Goal: Task Accomplishment & Management: Manage account settings

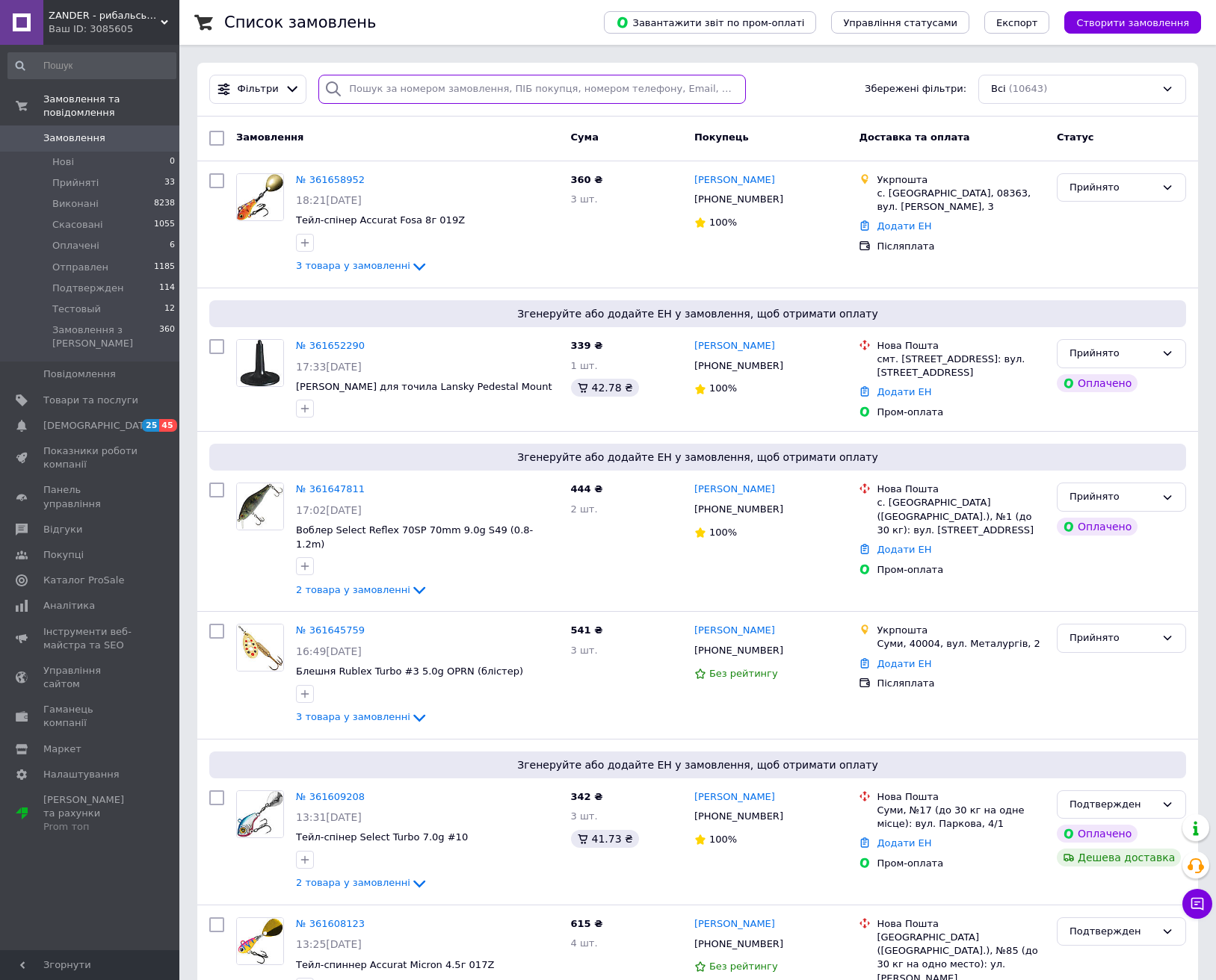
click at [482, 89] on input "search" at bounding box center [531, 89] width 427 height 29
paste input "Олександр Ілляшенко +380997393846"
type input "Олександр Ілляшенко +380997393846"
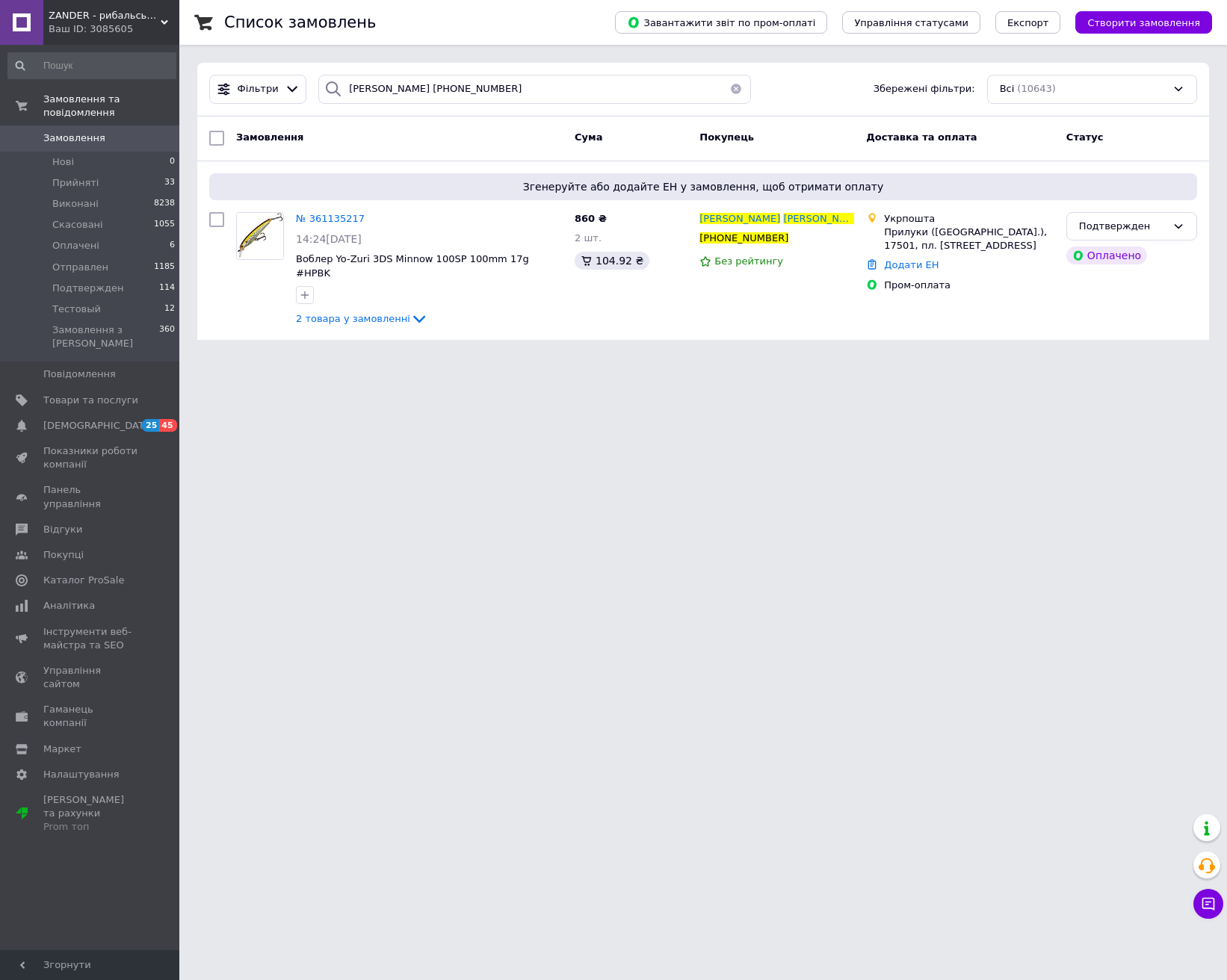
click at [731, 92] on button "button" at bounding box center [736, 89] width 30 height 29
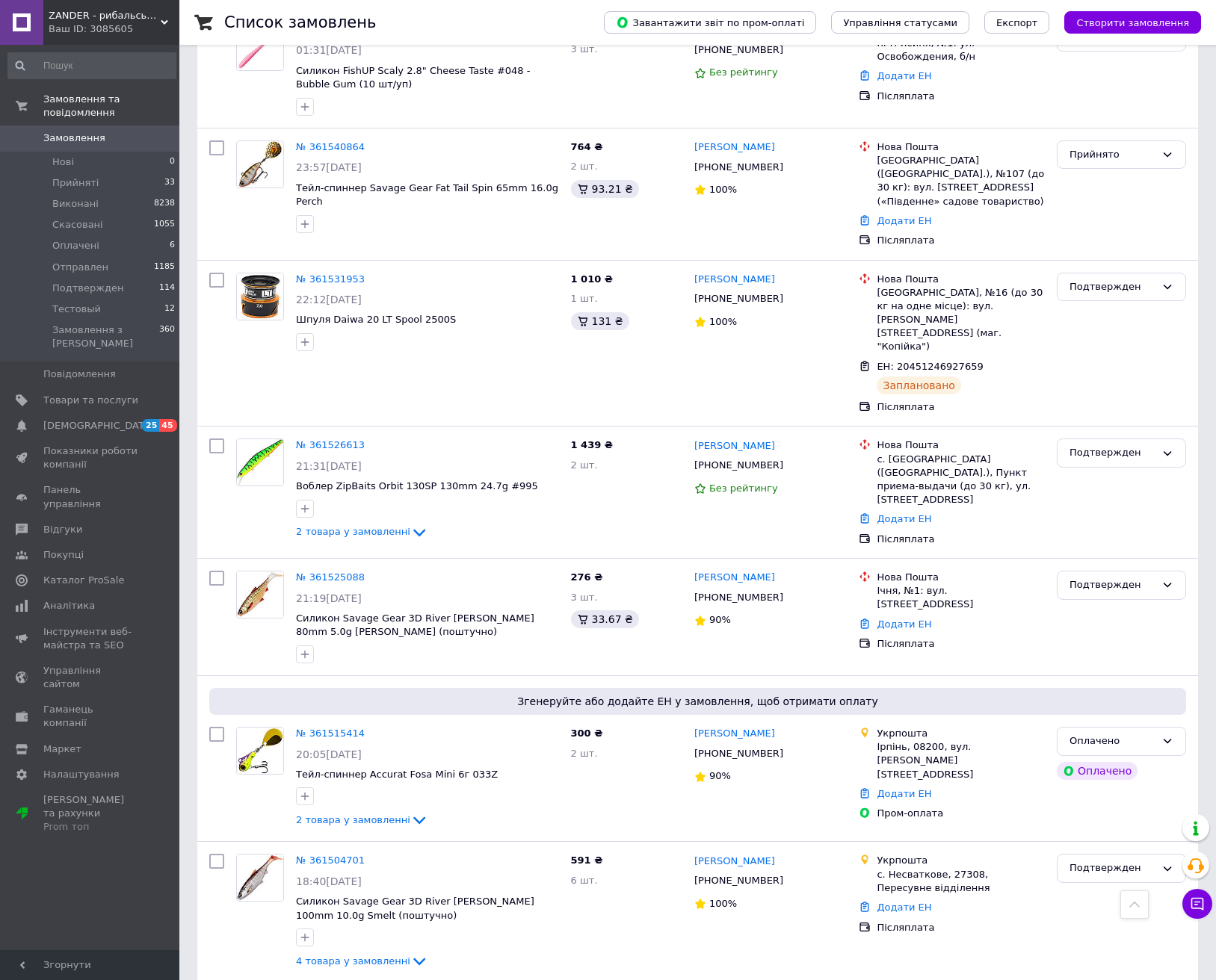
scroll to position [2716, 0]
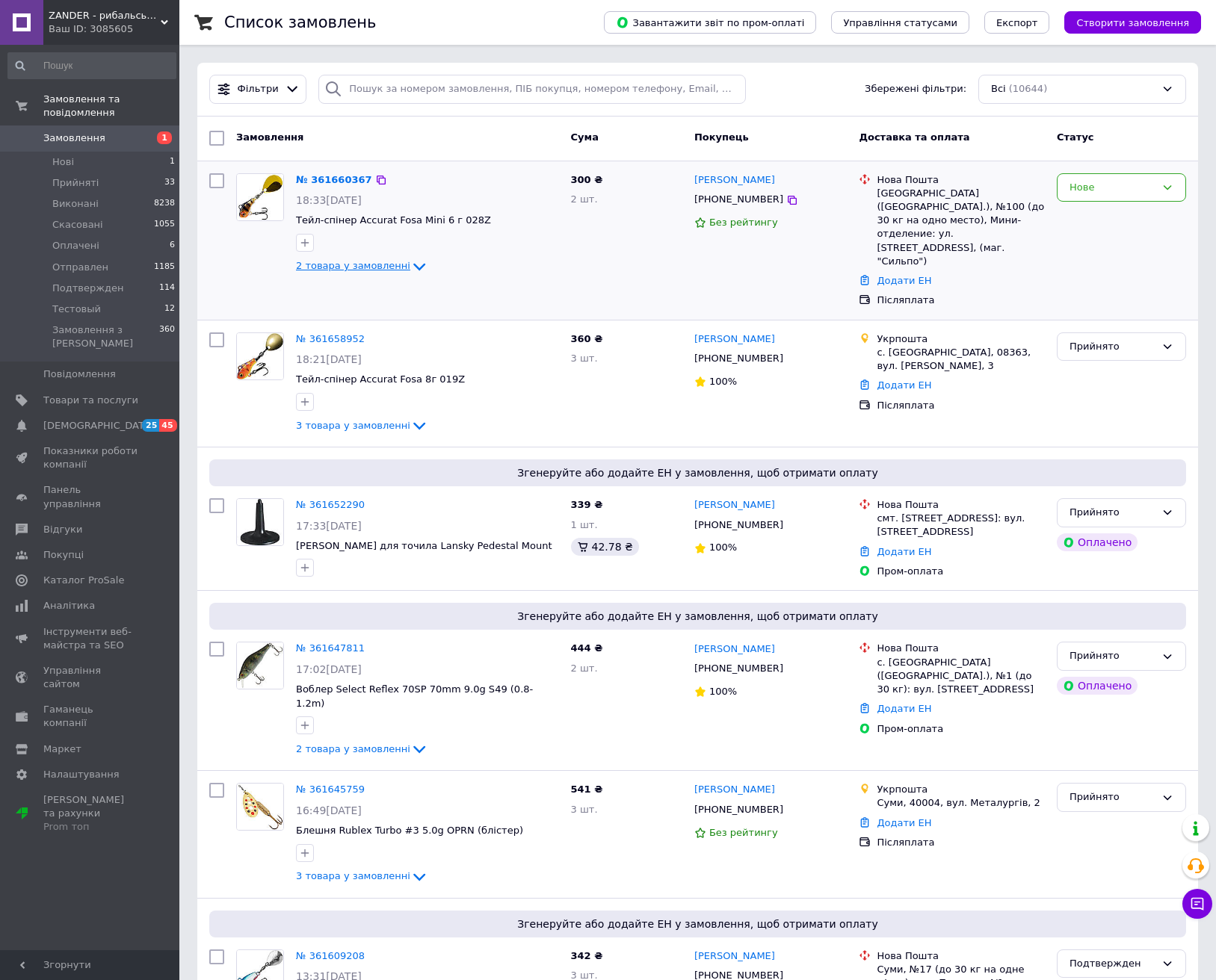
click at [410, 272] on icon at bounding box center [419, 266] width 18 height 18
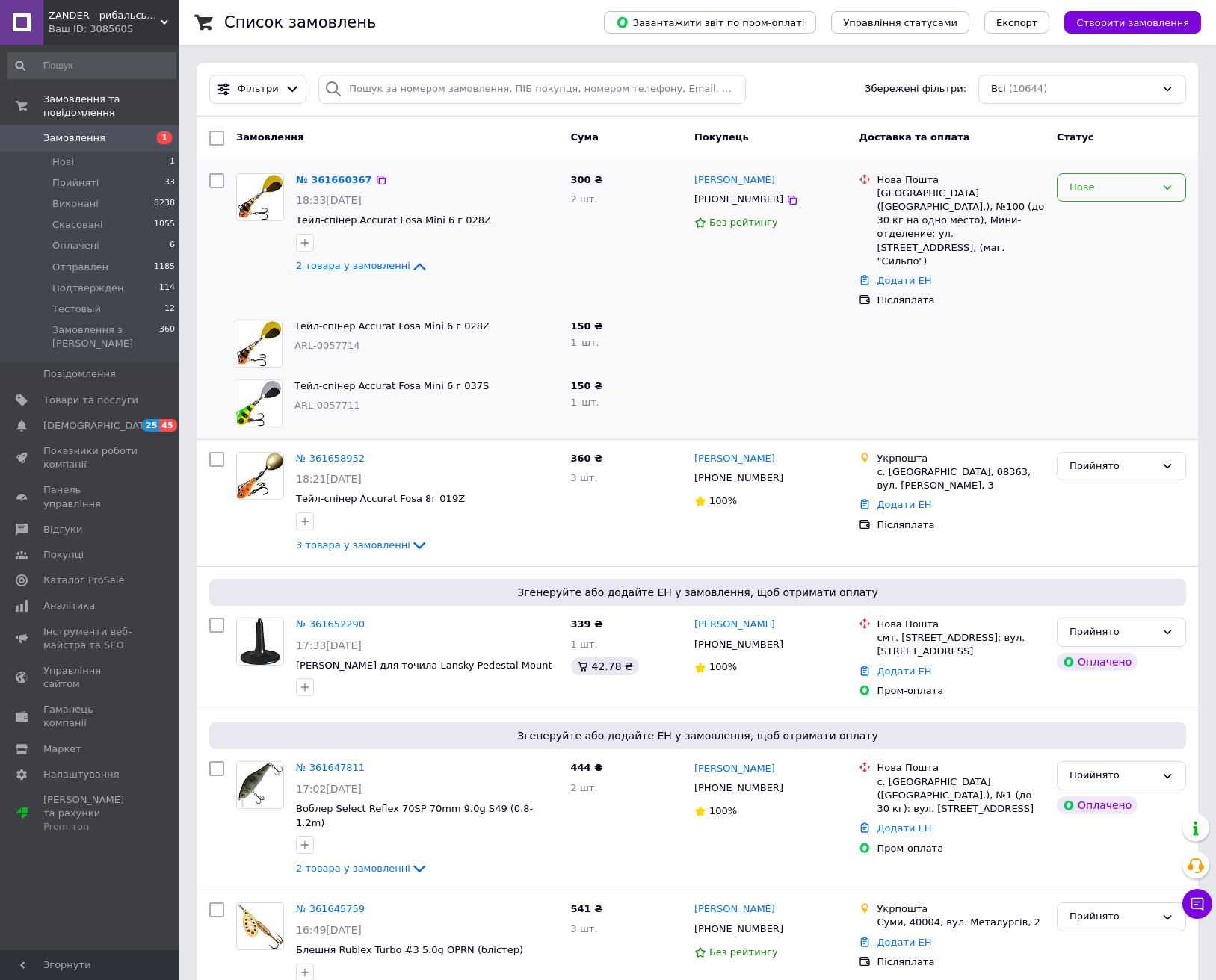
click at [1092, 198] on div "Нове" at bounding box center [1121, 188] width 129 height 29
click at [1081, 222] on li "Прийнято" at bounding box center [1121, 219] width 128 height 28
click at [514, 390] on div "Тейл-спиннер Accurat Fosa Mini 6г 037S ARL-0057711" at bounding box center [427, 403] width 276 height 60
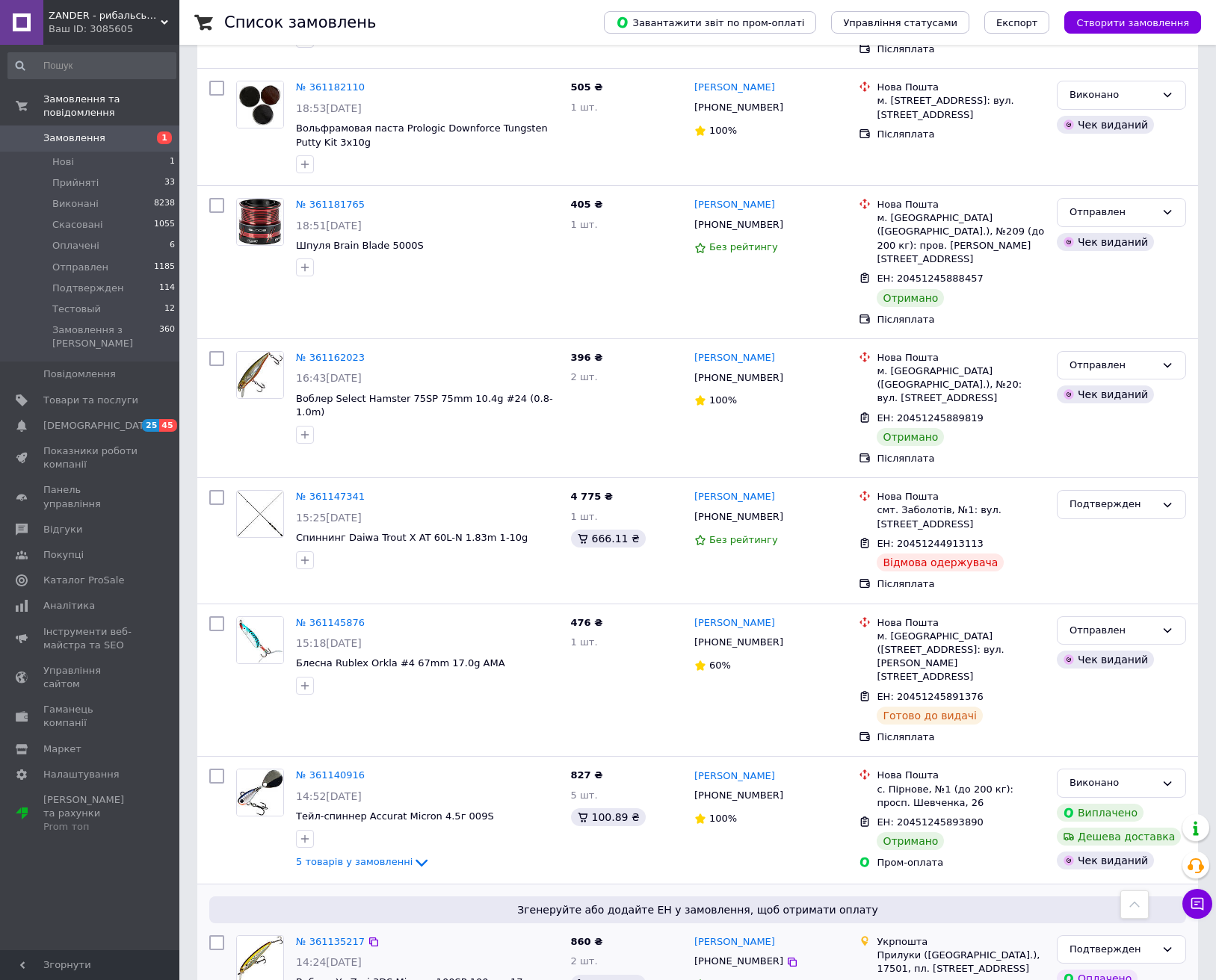
click at [489, 934] on div "№ 361135217" at bounding box center [427, 942] width 266 height 17
click at [321, 936] on link "№ 361135217" at bounding box center [330, 942] width 69 height 12
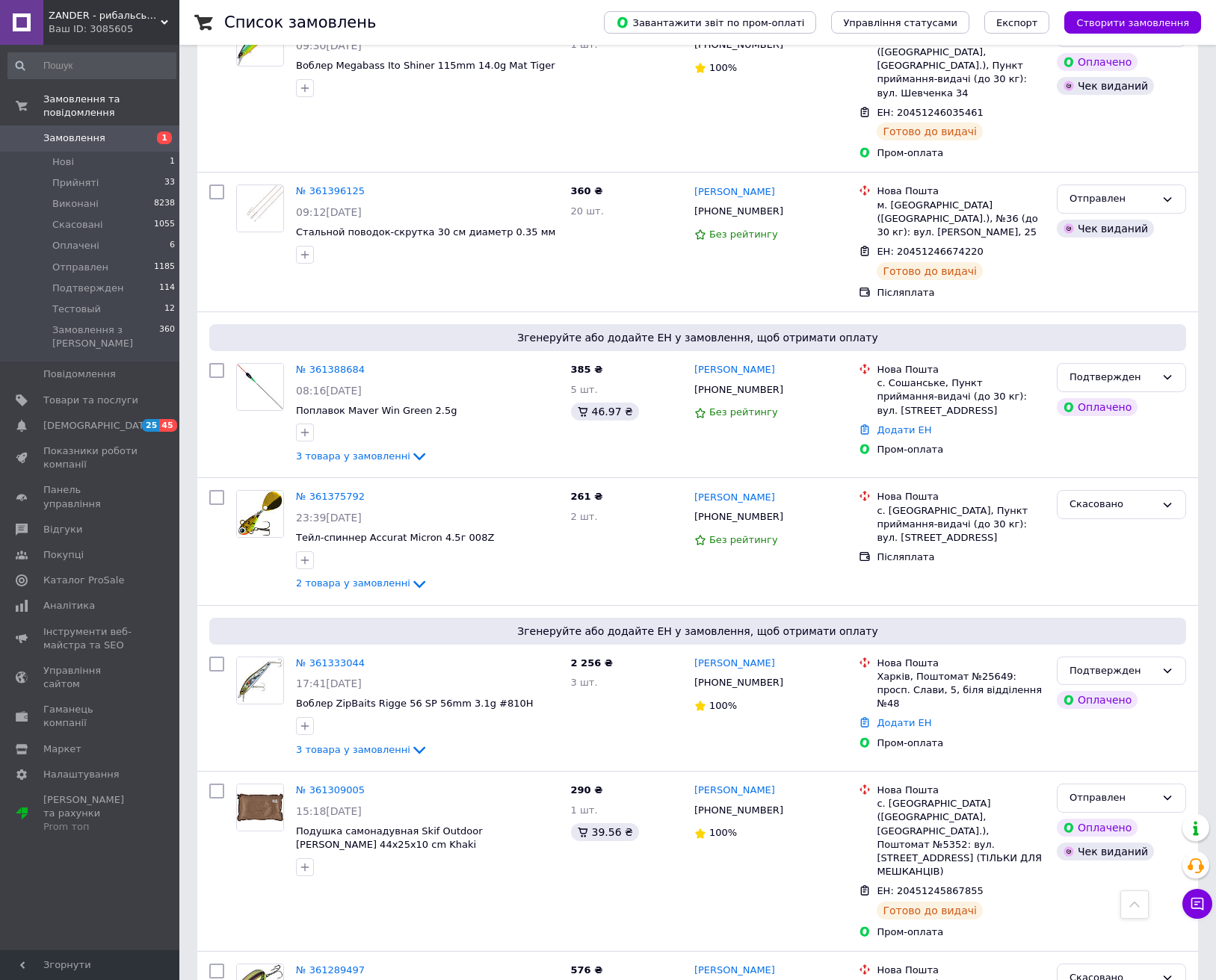
scroll to position [5310, 0]
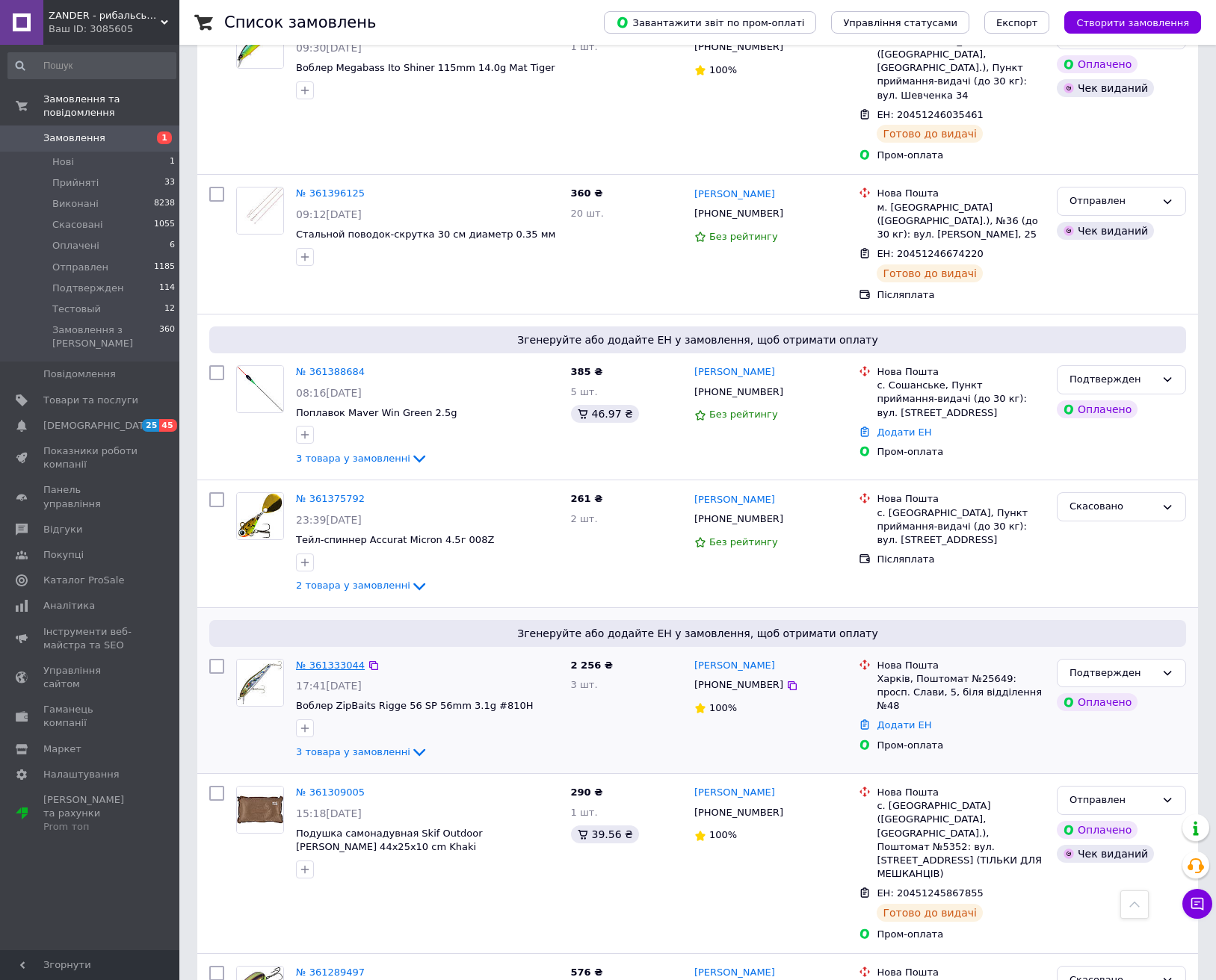
click at [322, 660] on link "№ 361333044" at bounding box center [330, 665] width 69 height 12
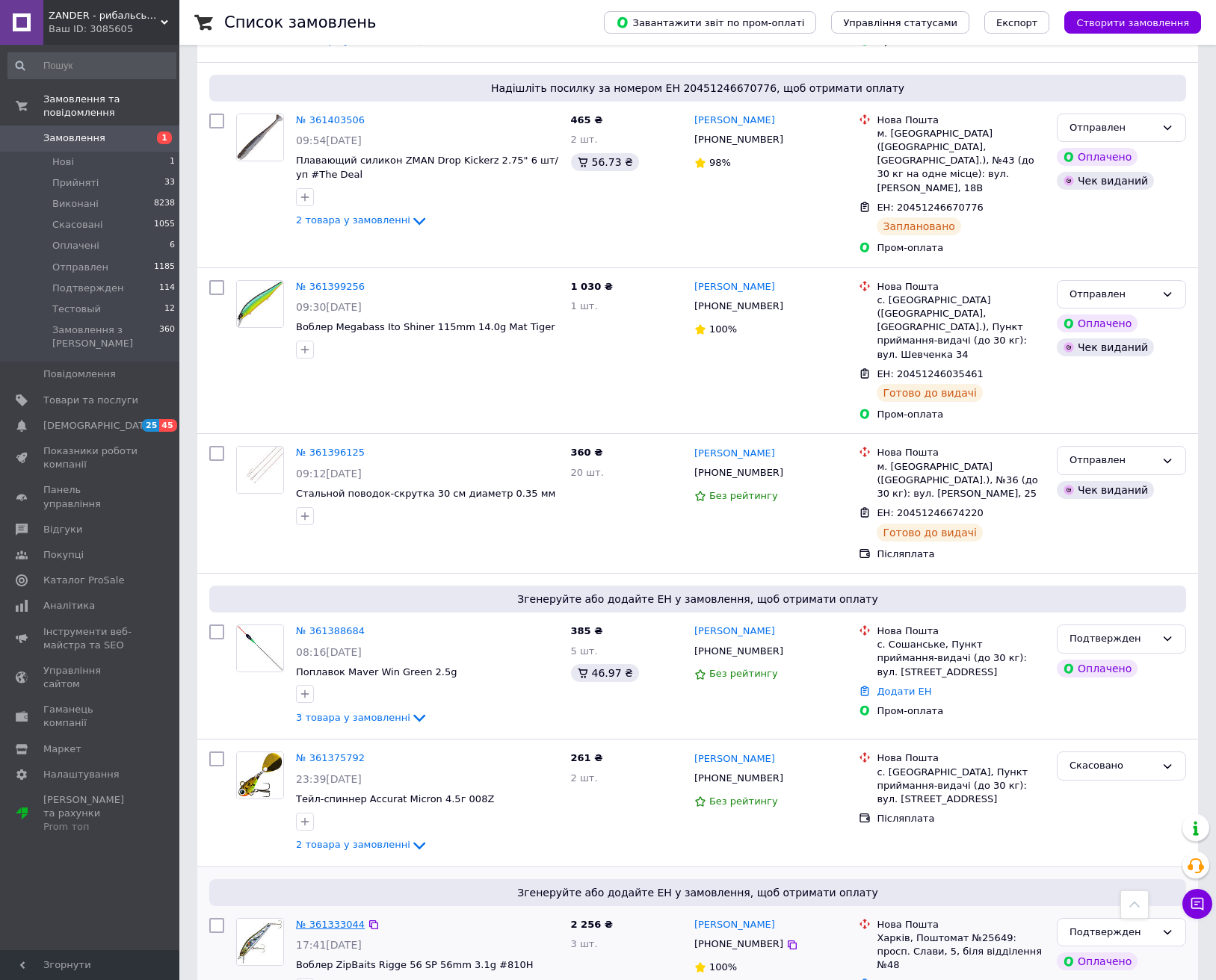
scroll to position [5040, 0]
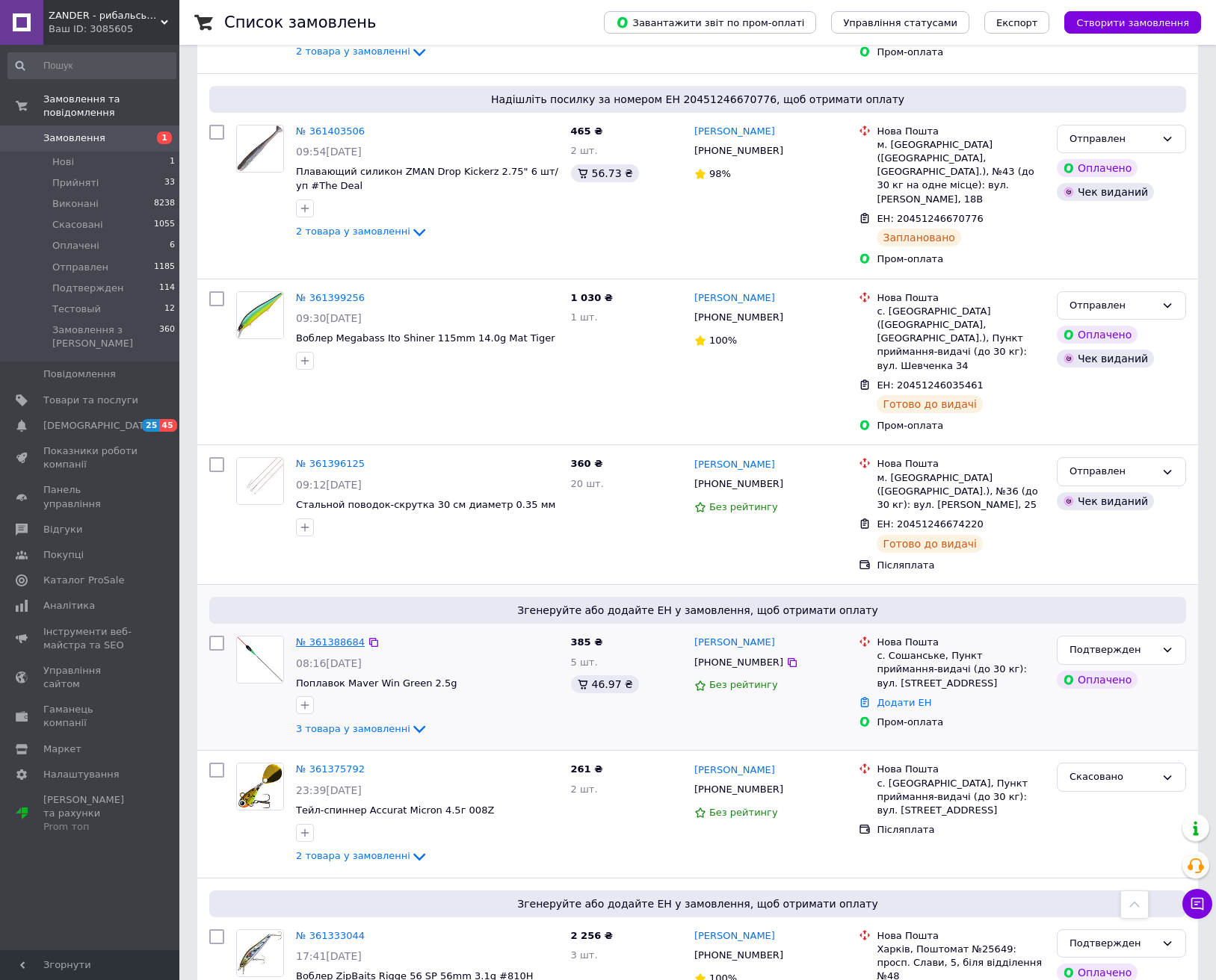
click at [329, 637] on link "№ 361388684" at bounding box center [330, 642] width 69 height 12
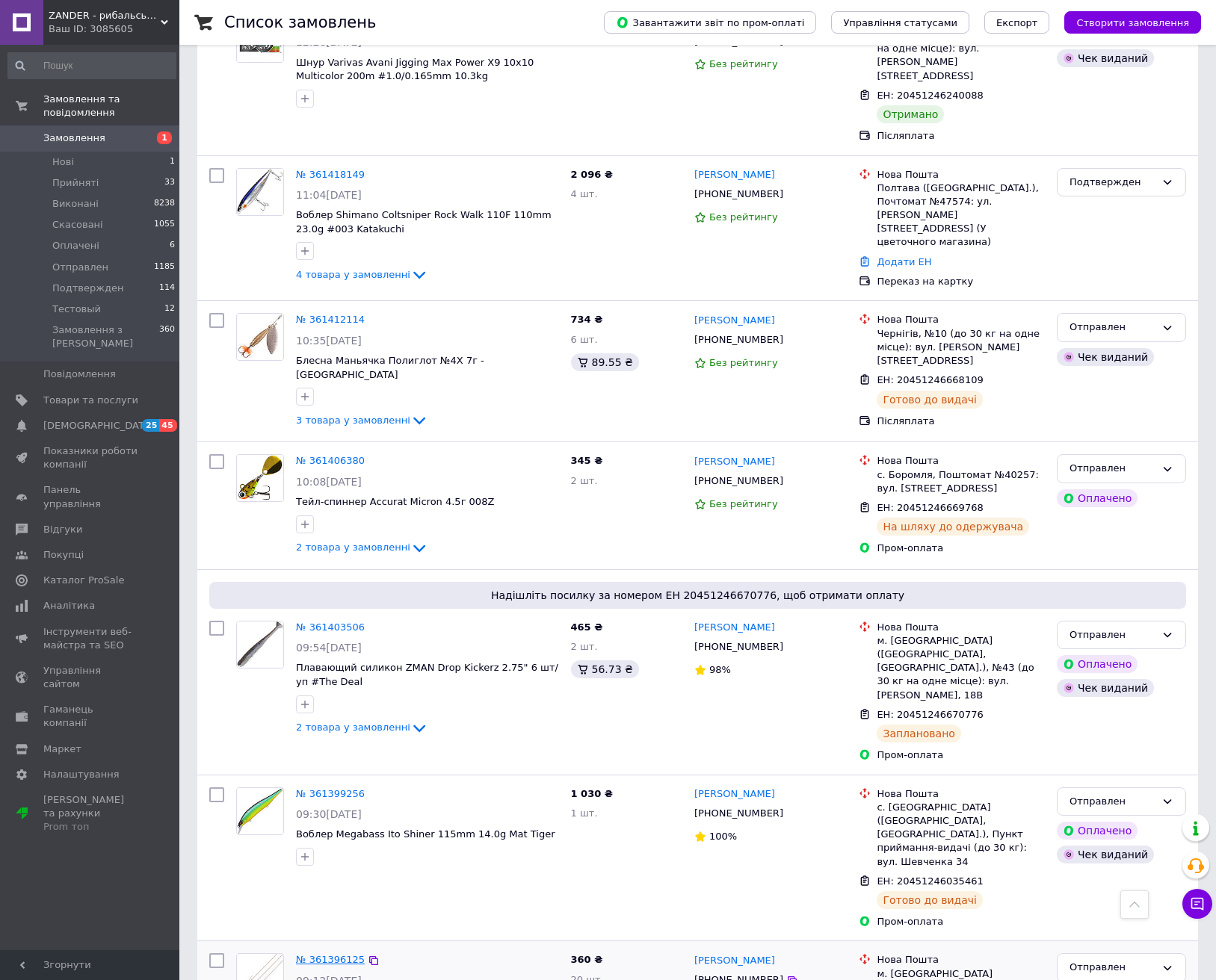
scroll to position [4541, 0]
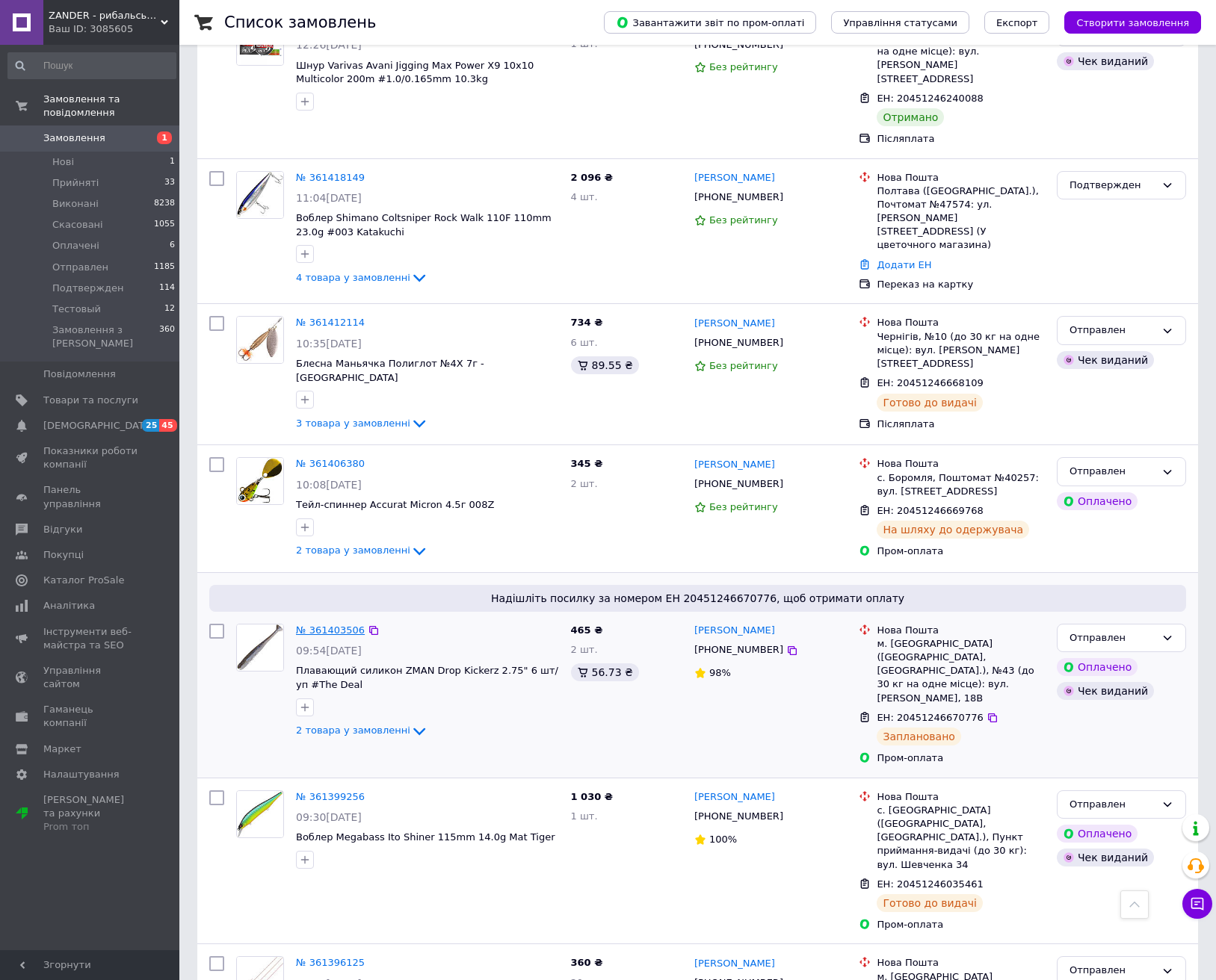
click at [318, 624] on link "№ 361403506" at bounding box center [330, 630] width 69 height 12
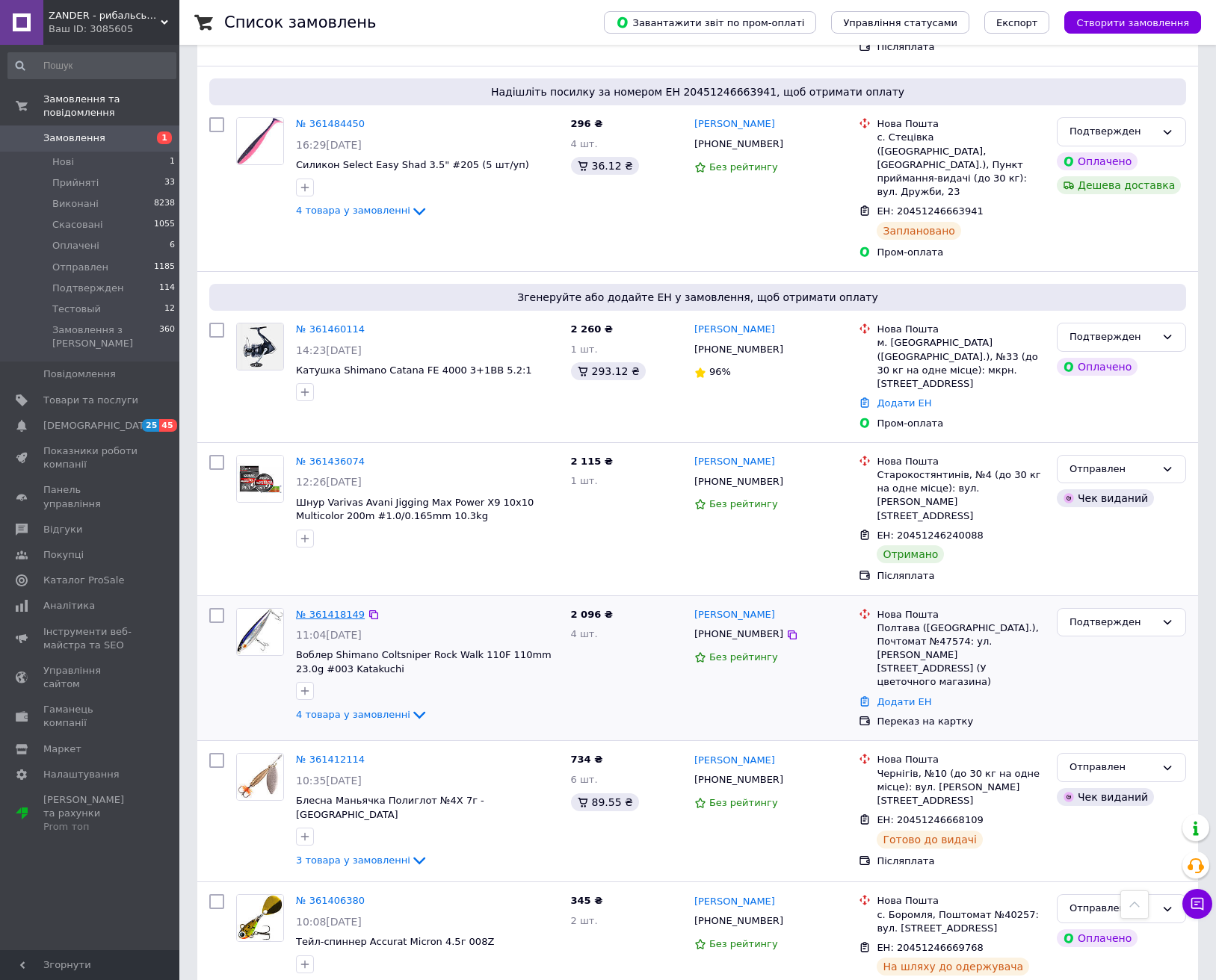
scroll to position [4100, 0]
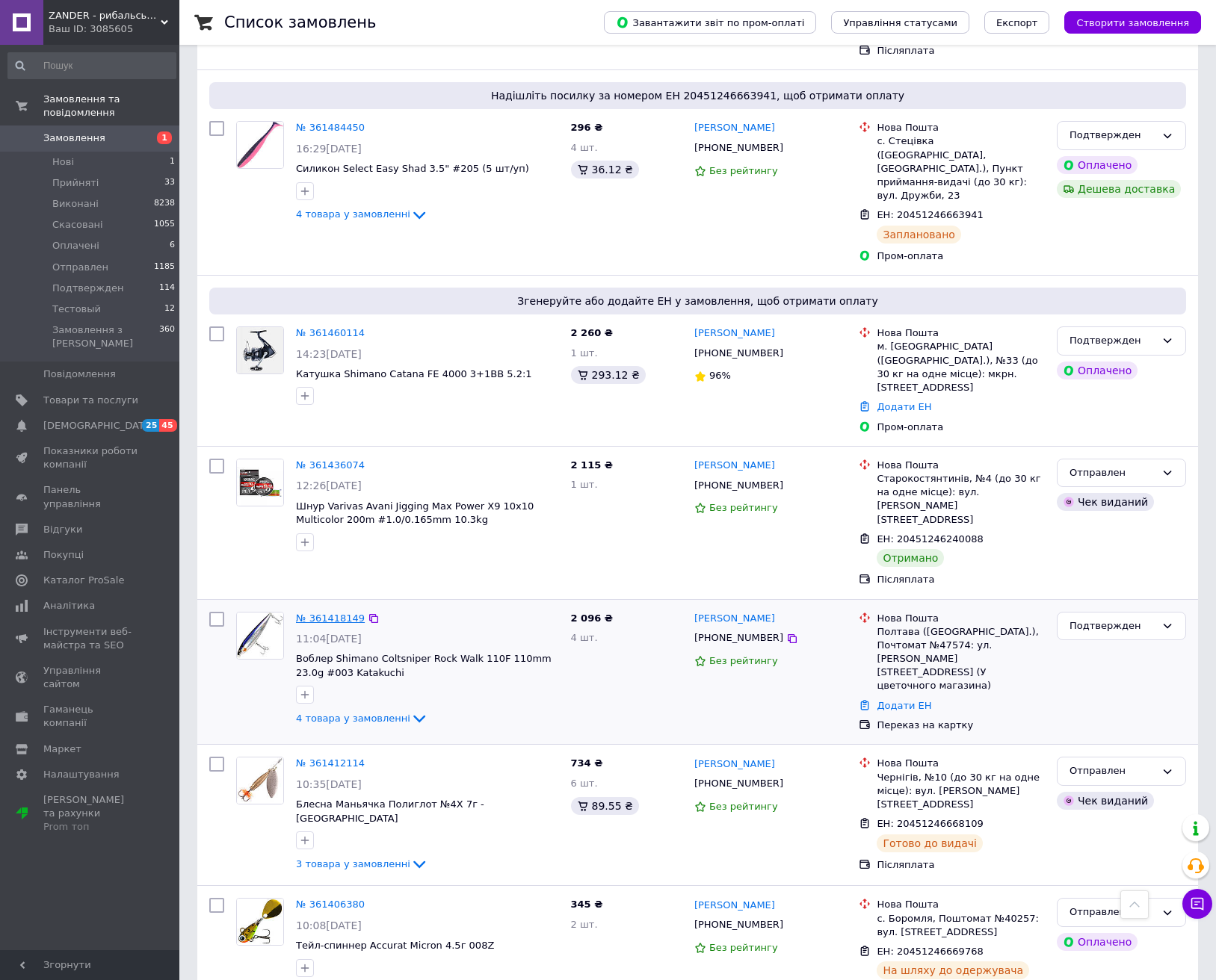
click at [320, 613] on link "№ 361418149" at bounding box center [330, 618] width 69 height 12
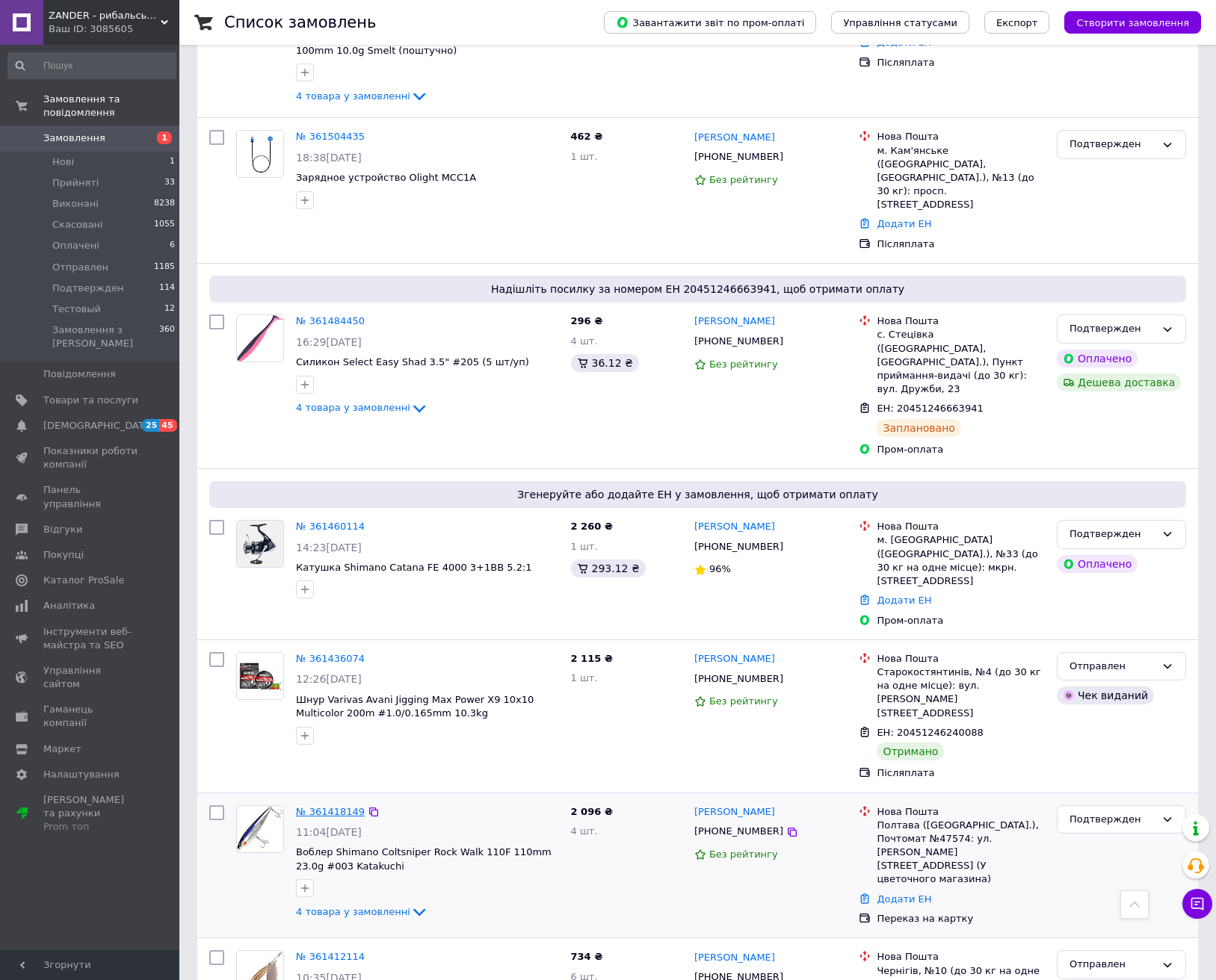
scroll to position [3890, 0]
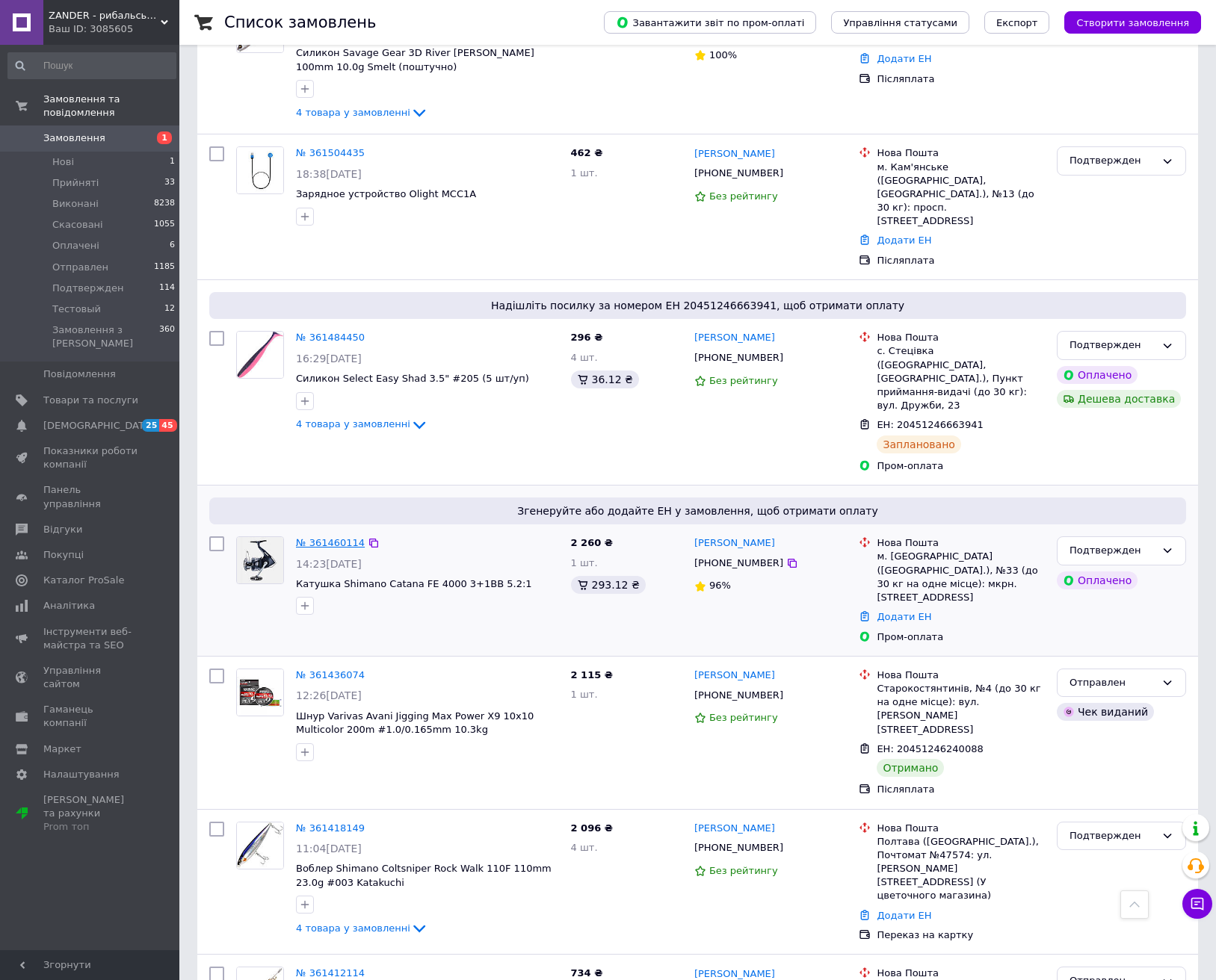
click at [333, 537] on link "№ 361460114" at bounding box center [330, 543] width 69 height 12
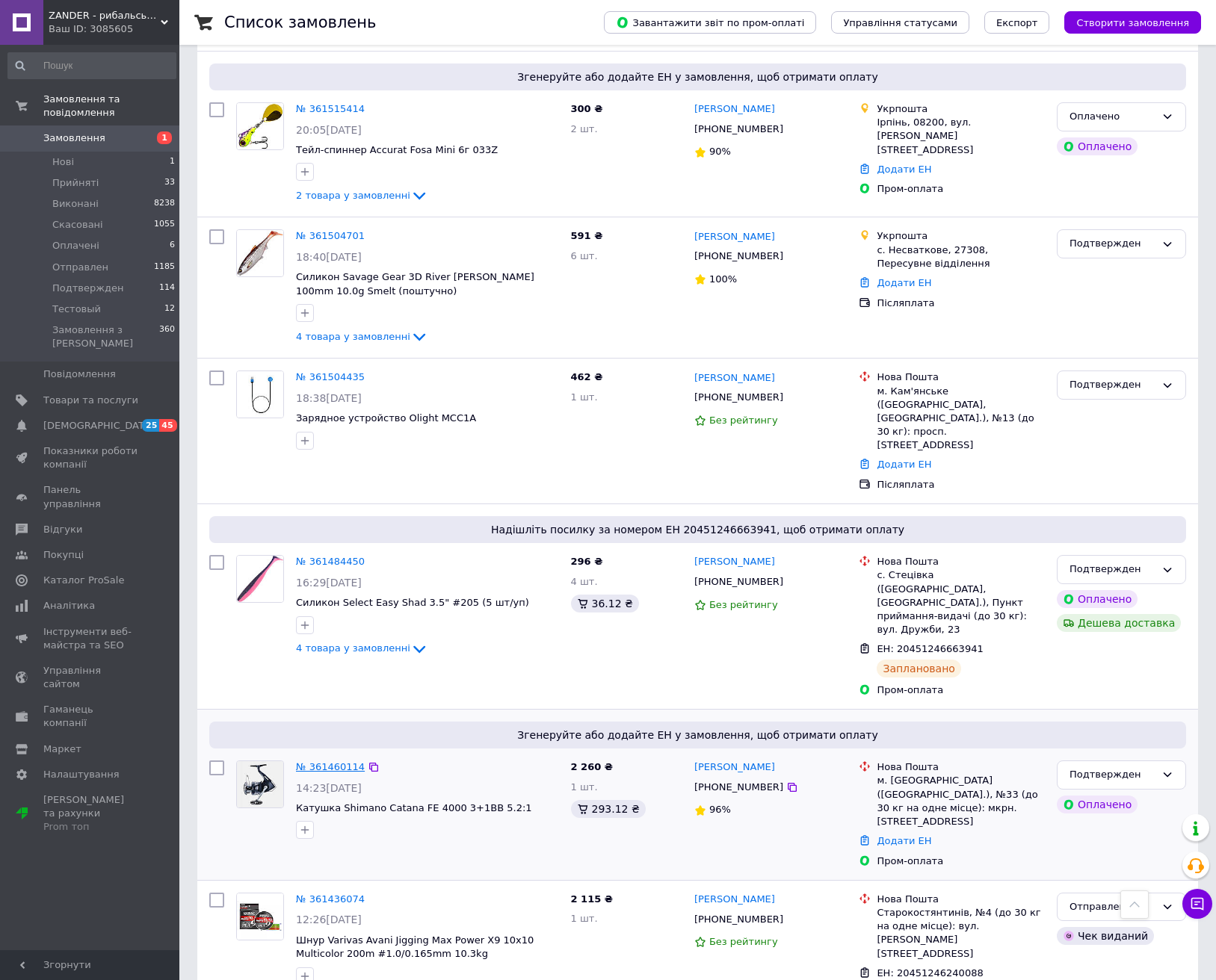
scroll to position [3639, 0]
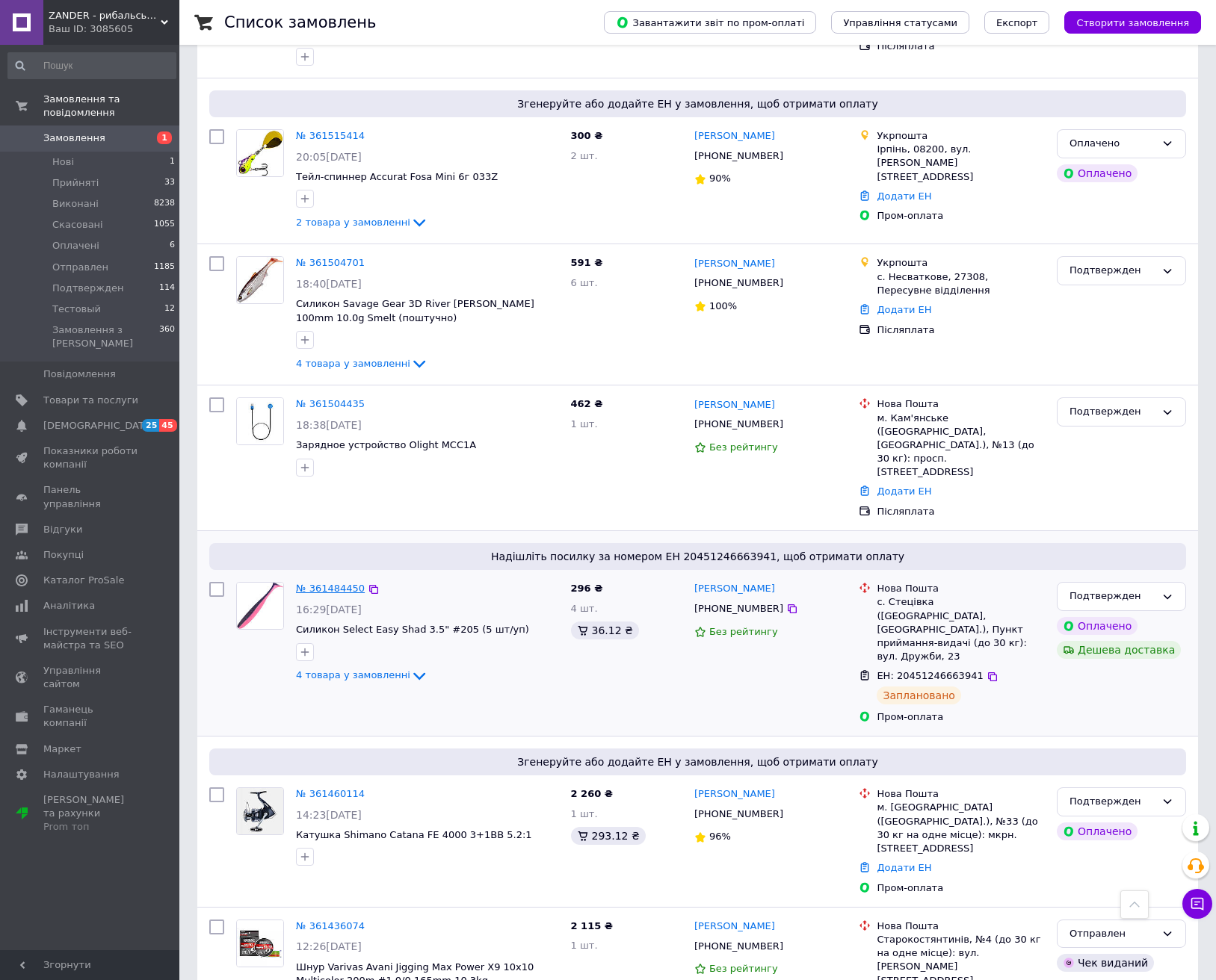
click at [323, 583] on link "№ 361484450" at bounding box center [330, 588] width 69 height 12
click at [332, 398] on link "№ 361504435" at bounding box center [330, 403] width 69 height 12
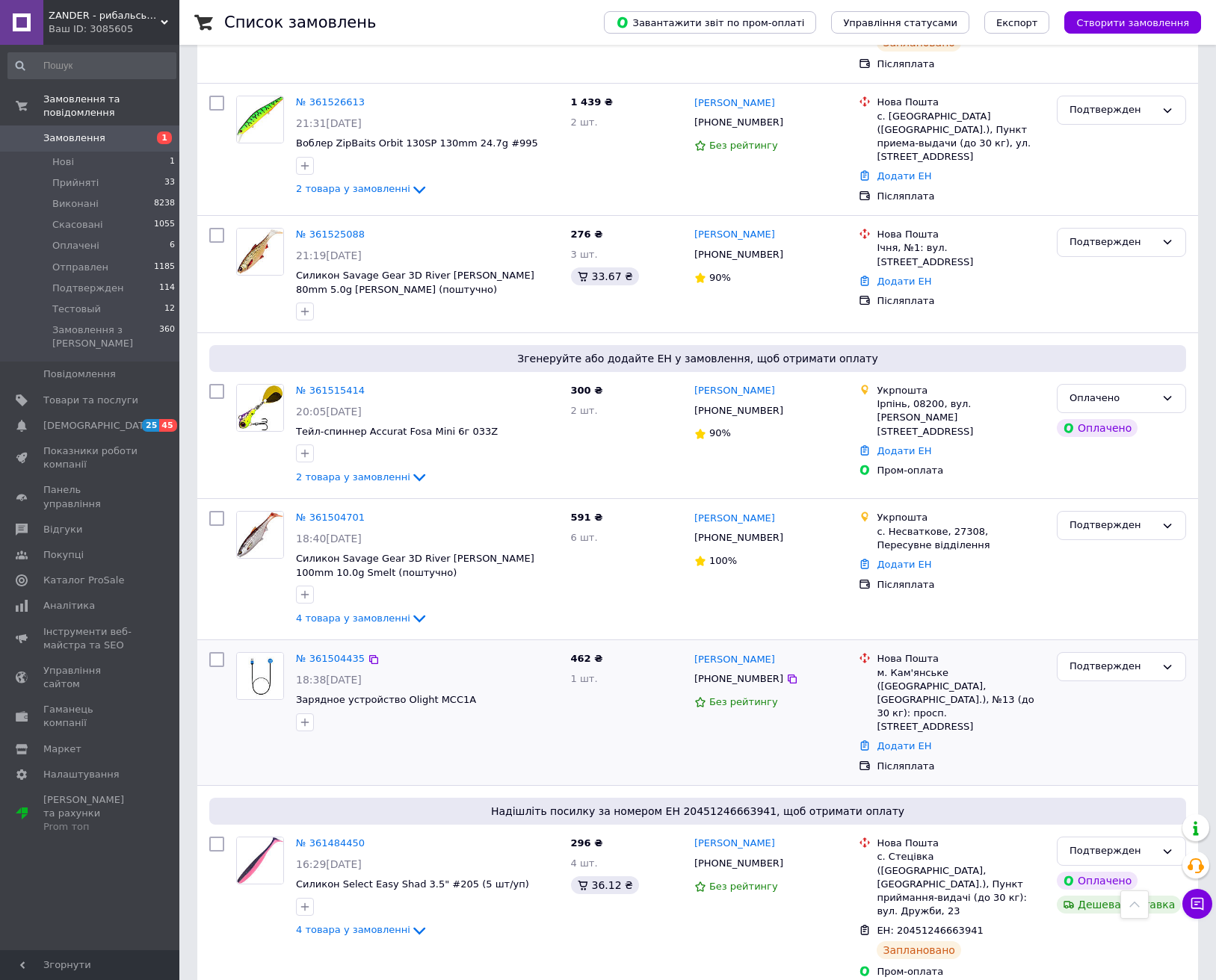
scroll to position [3383, 0]
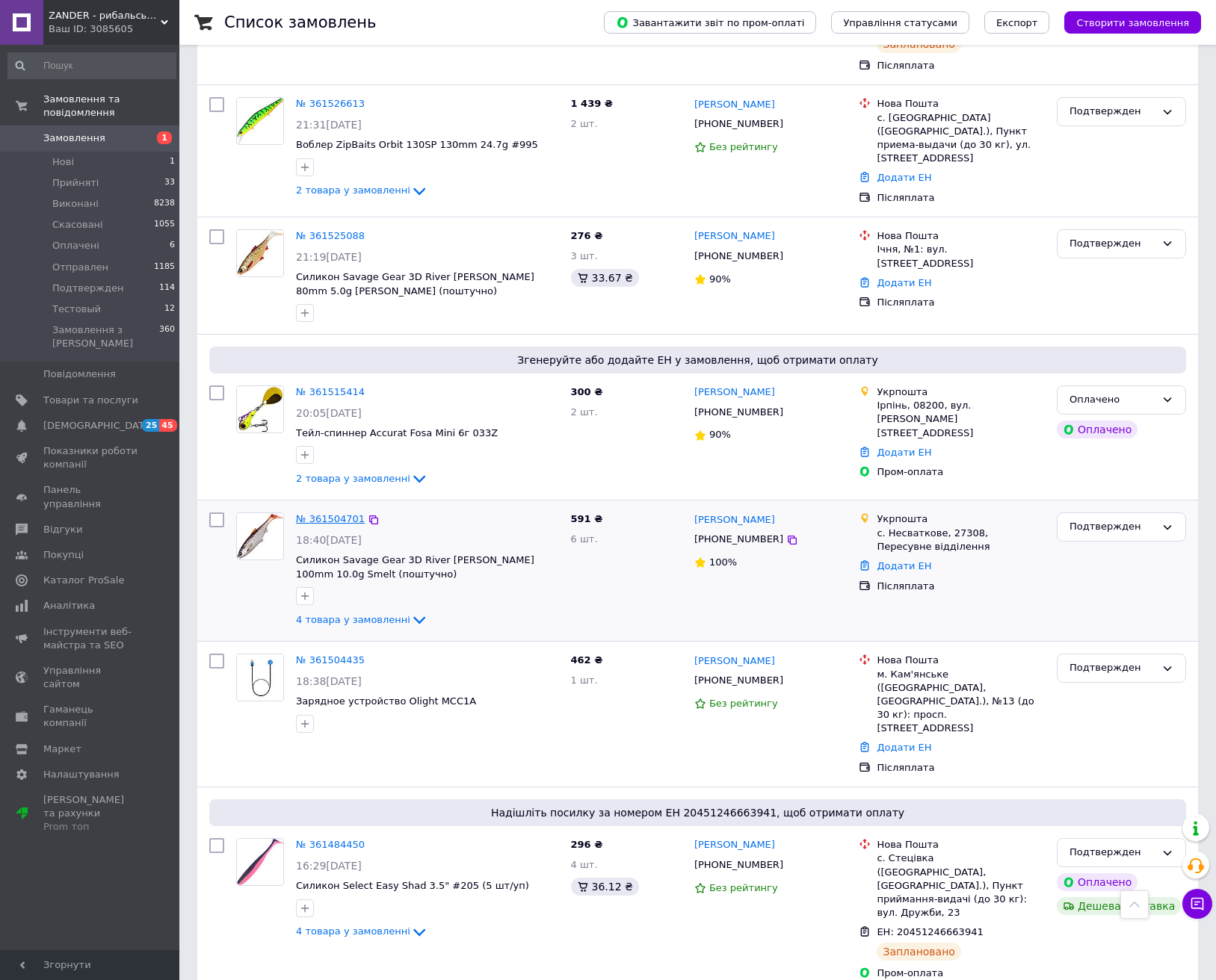
click at [333, 513] on link "№ 361504701" at bounding box center [330, 519] width 69 height 12
click at [322, 386] on link "№ 361515414" at bounding box center [330, 392] width 69 height 12
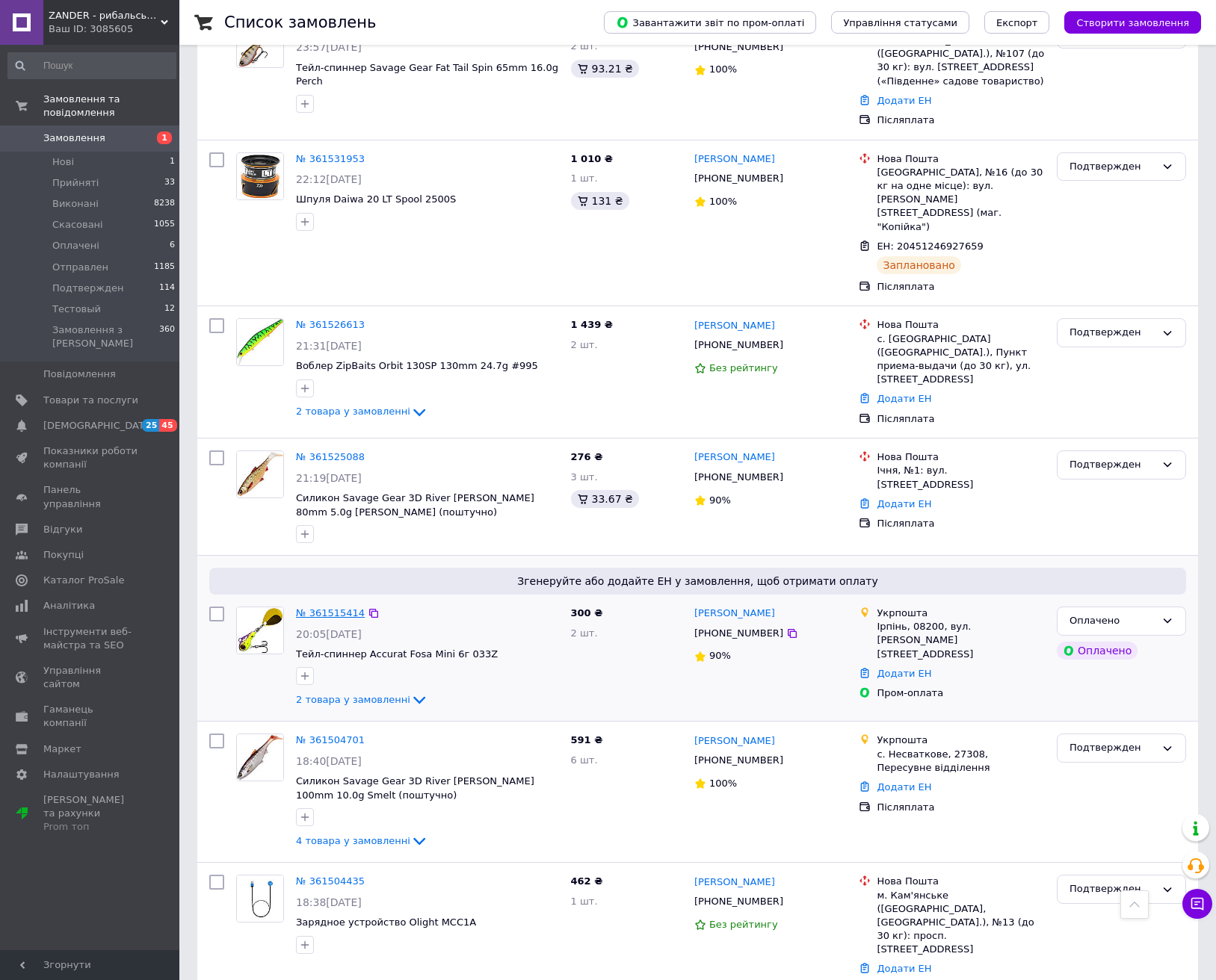
scroll to position [3143, 0]
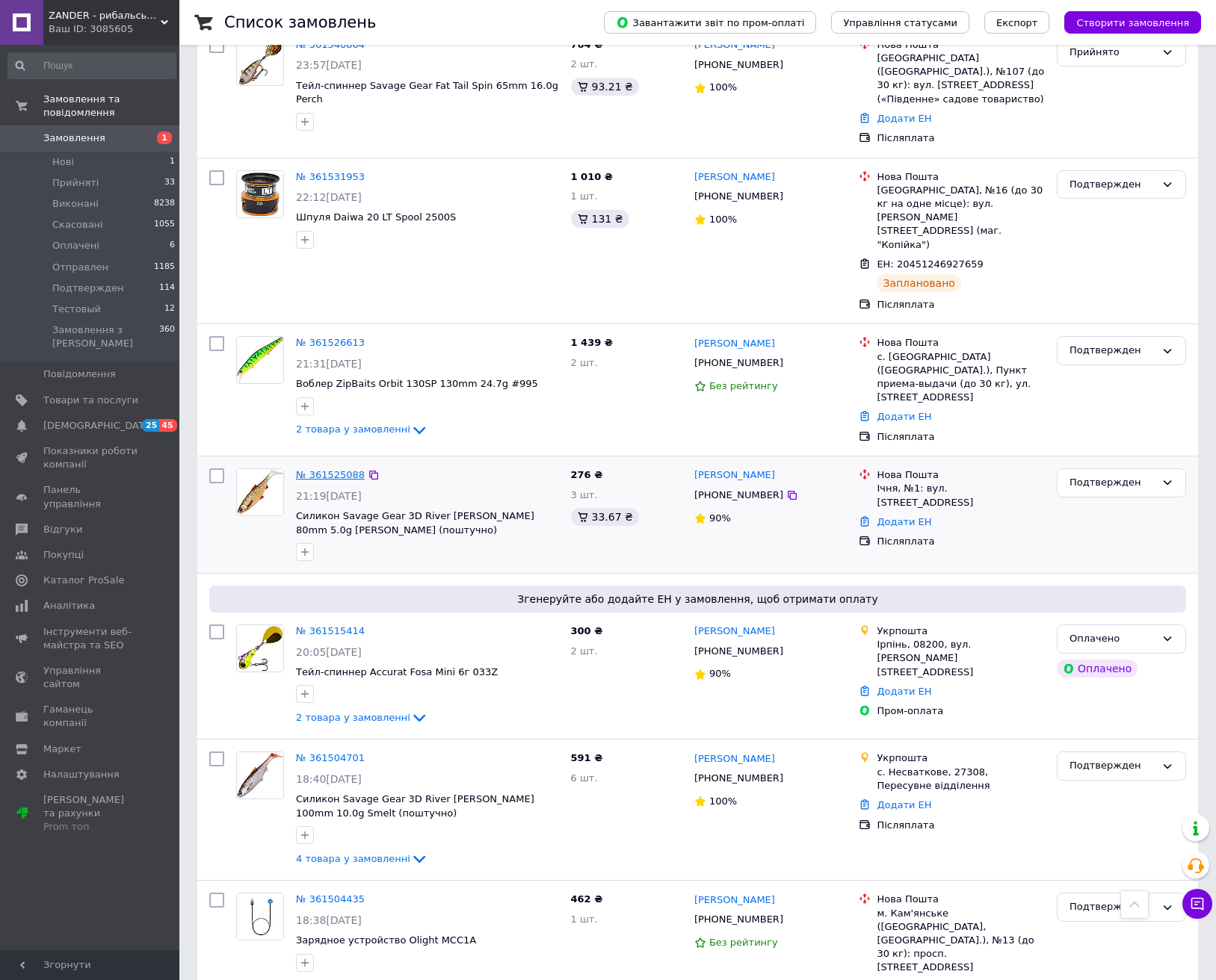
click at [322, 470] on link "№ 361525088" at bounding box center [330, 475] width 69 height 12
click at [328, 337] on link "№ 361526613" at bounding box center [330, 343] width 69 height 12
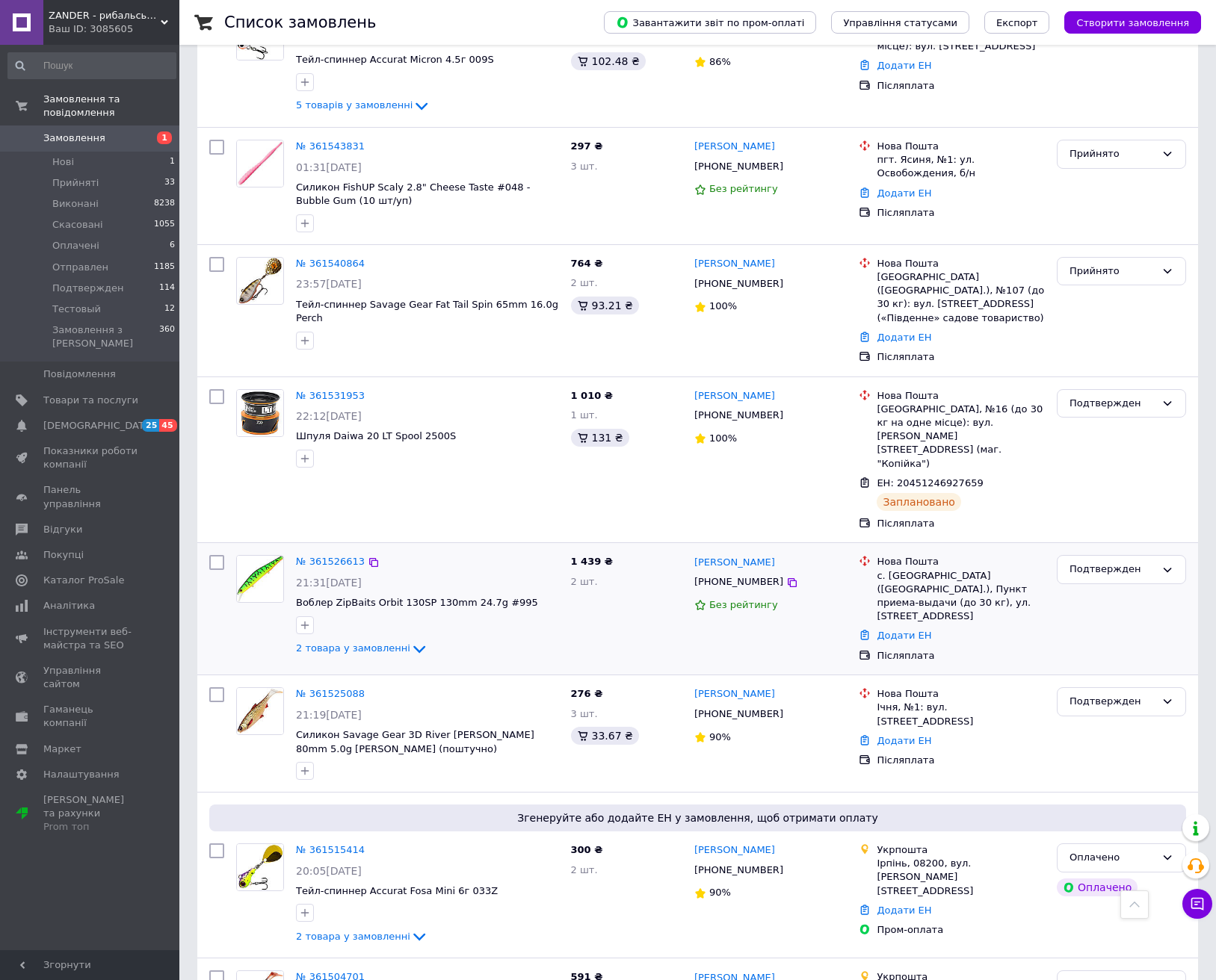
scroll to position [2924, 0]
click at [338, 391] on link "№ 361531953" at bounding box center [330, 396] width 69 height 12
click at [333, 259] on link "№ 361540864" at bounding box center [330, 264] width 69 height 12
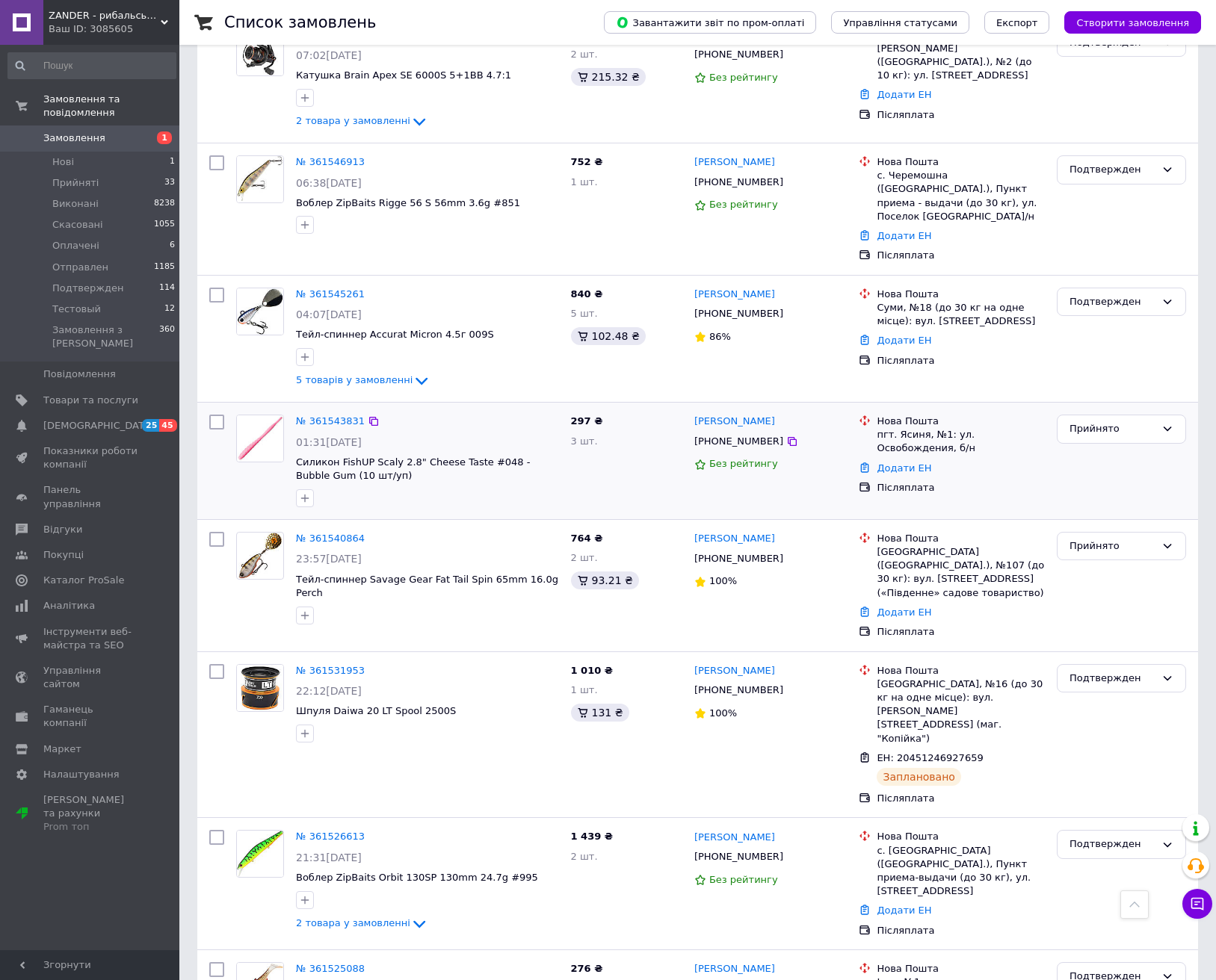
scroll to position [2647, 0]
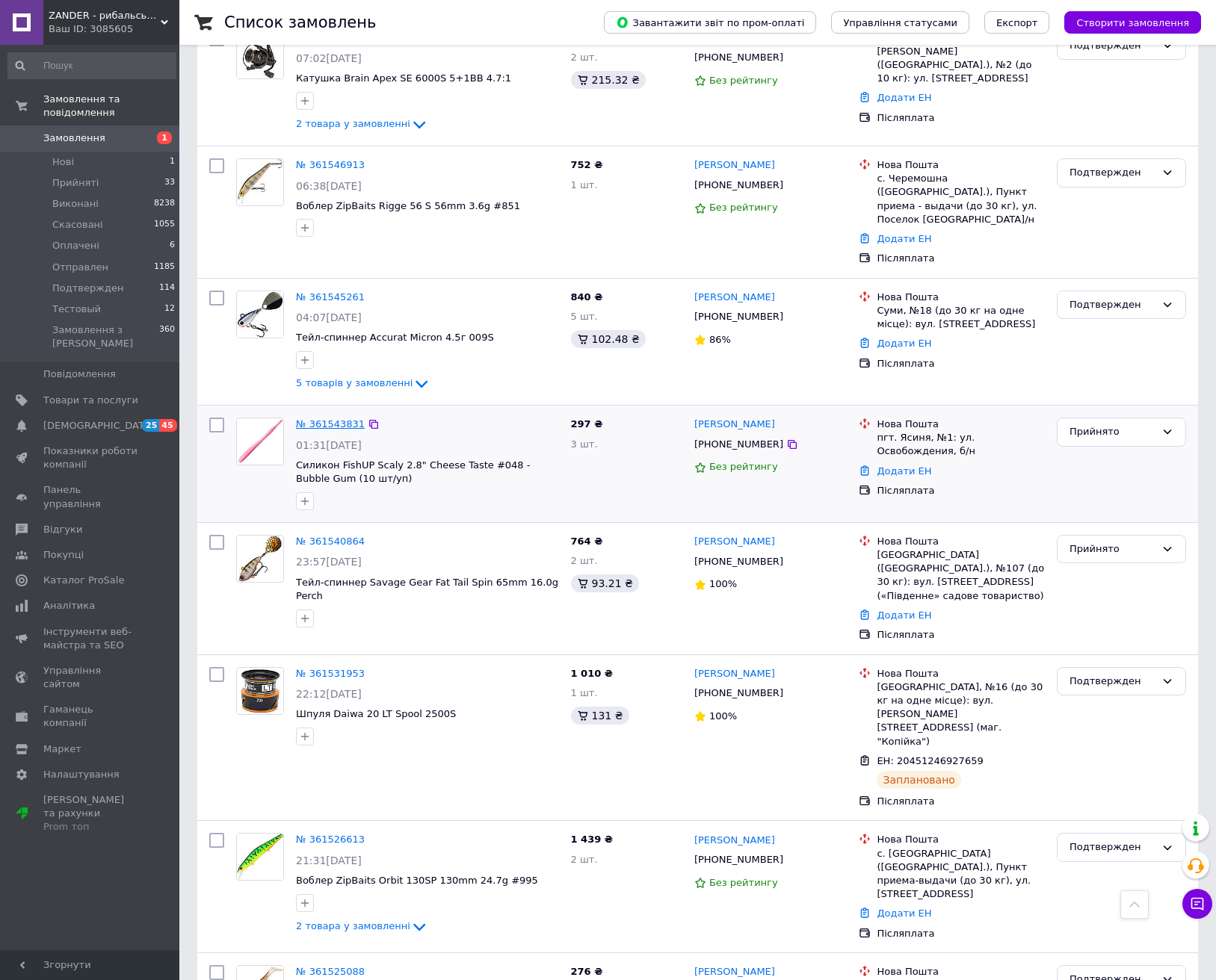
click at [331, 419] on link "№ 361543831" at bounding box center [330, 424] width 69 height 12
click at [326, 292] on link "№ 361545261" at bounding box center [330, 297] width 69 height 12
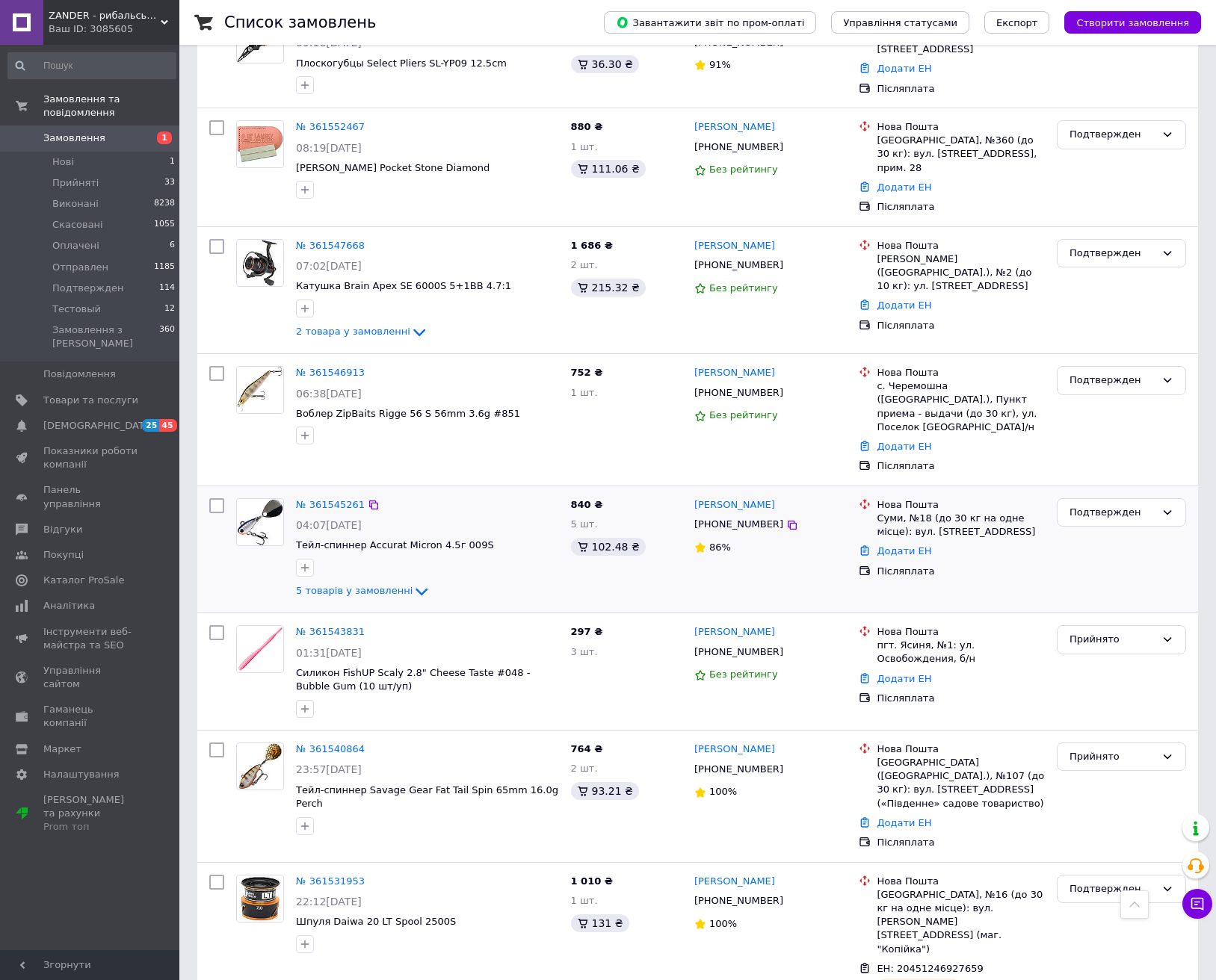
scroll to position [2407, 0]
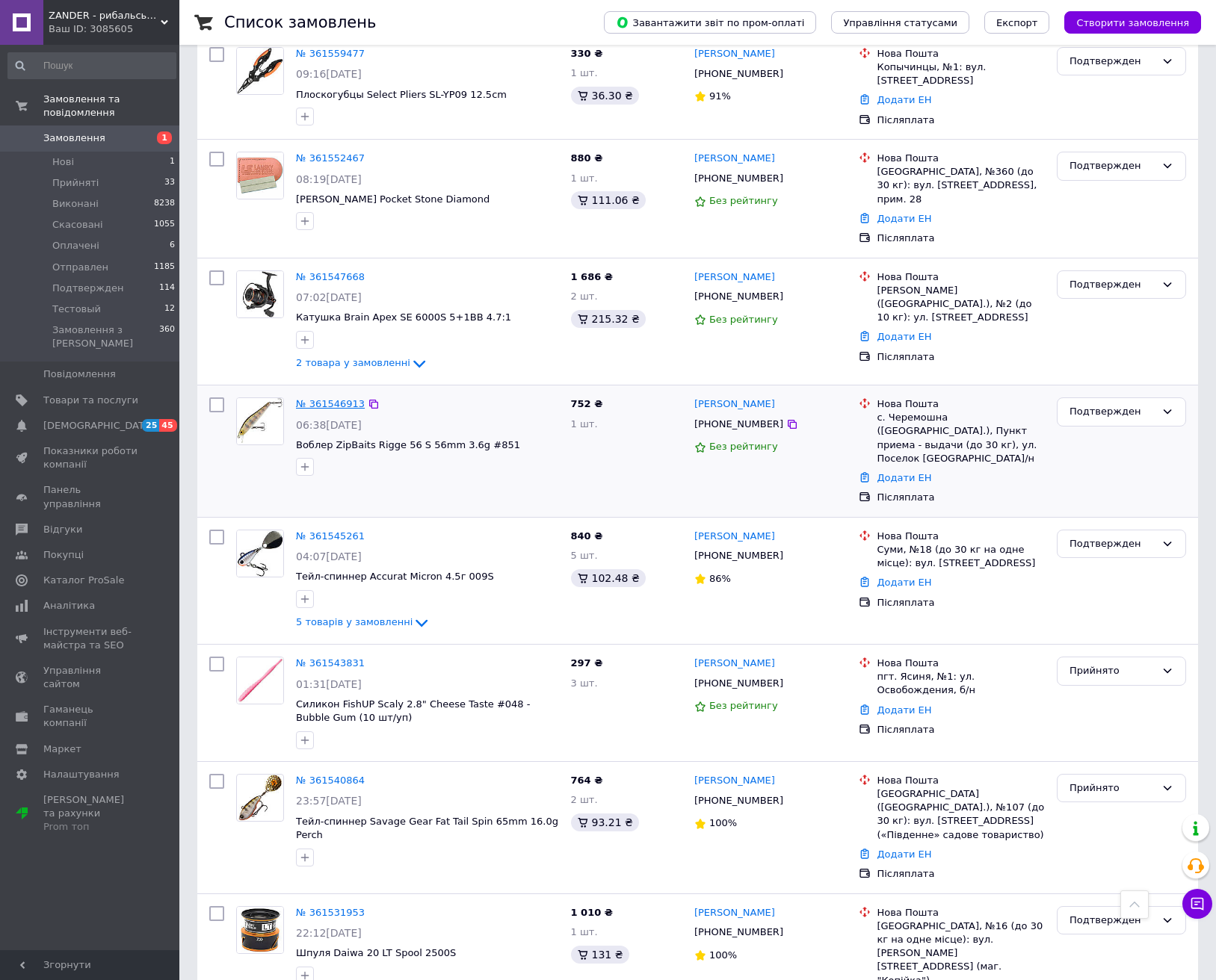
click at [330, 398] on link "№ 361546913" at bounding box center [330, 403] width 69 height 12
click at [337, 271] on link "№ 361547668" at bounding box center [330, 276] width 69 height 12
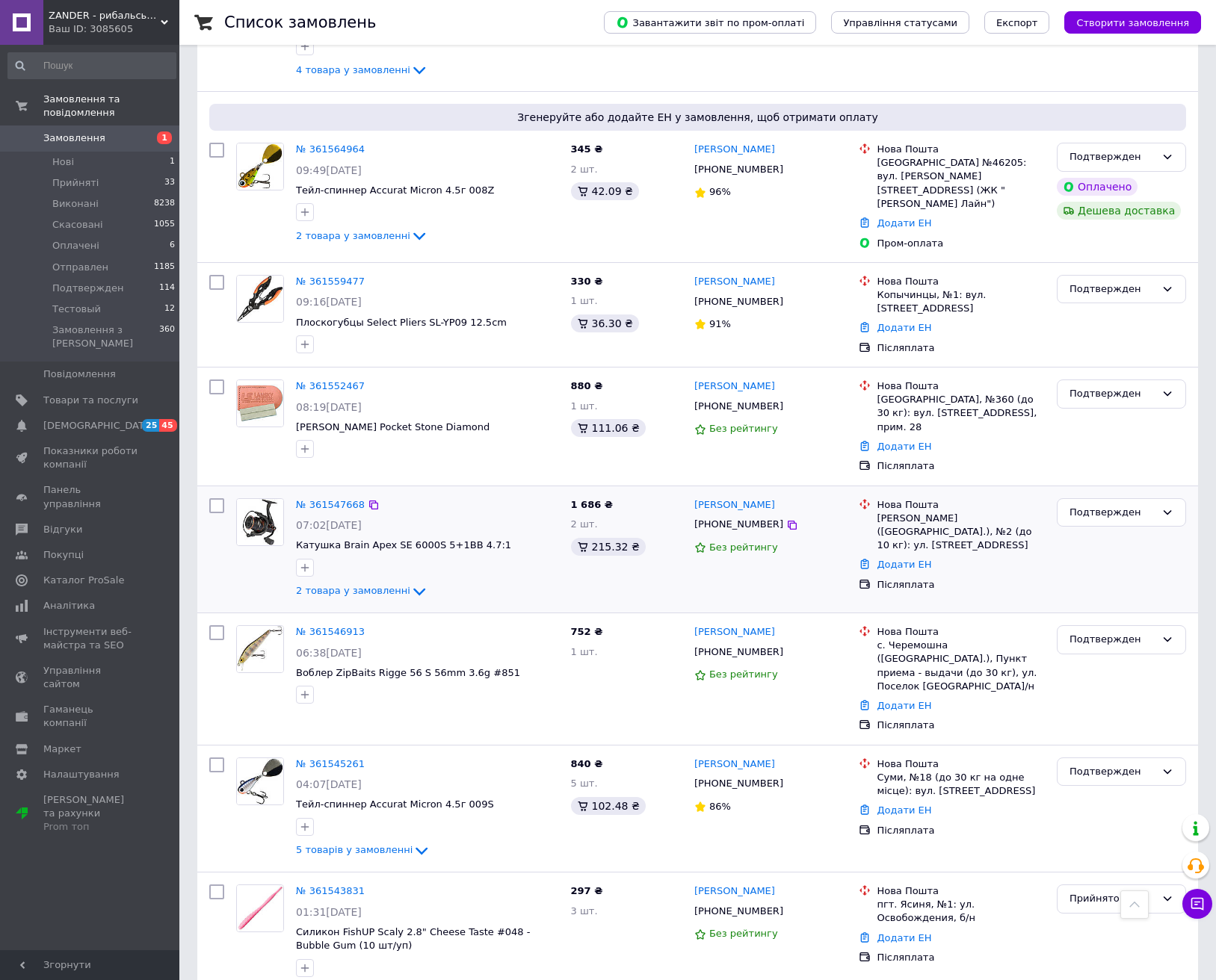
scroll to position [2149, 0]
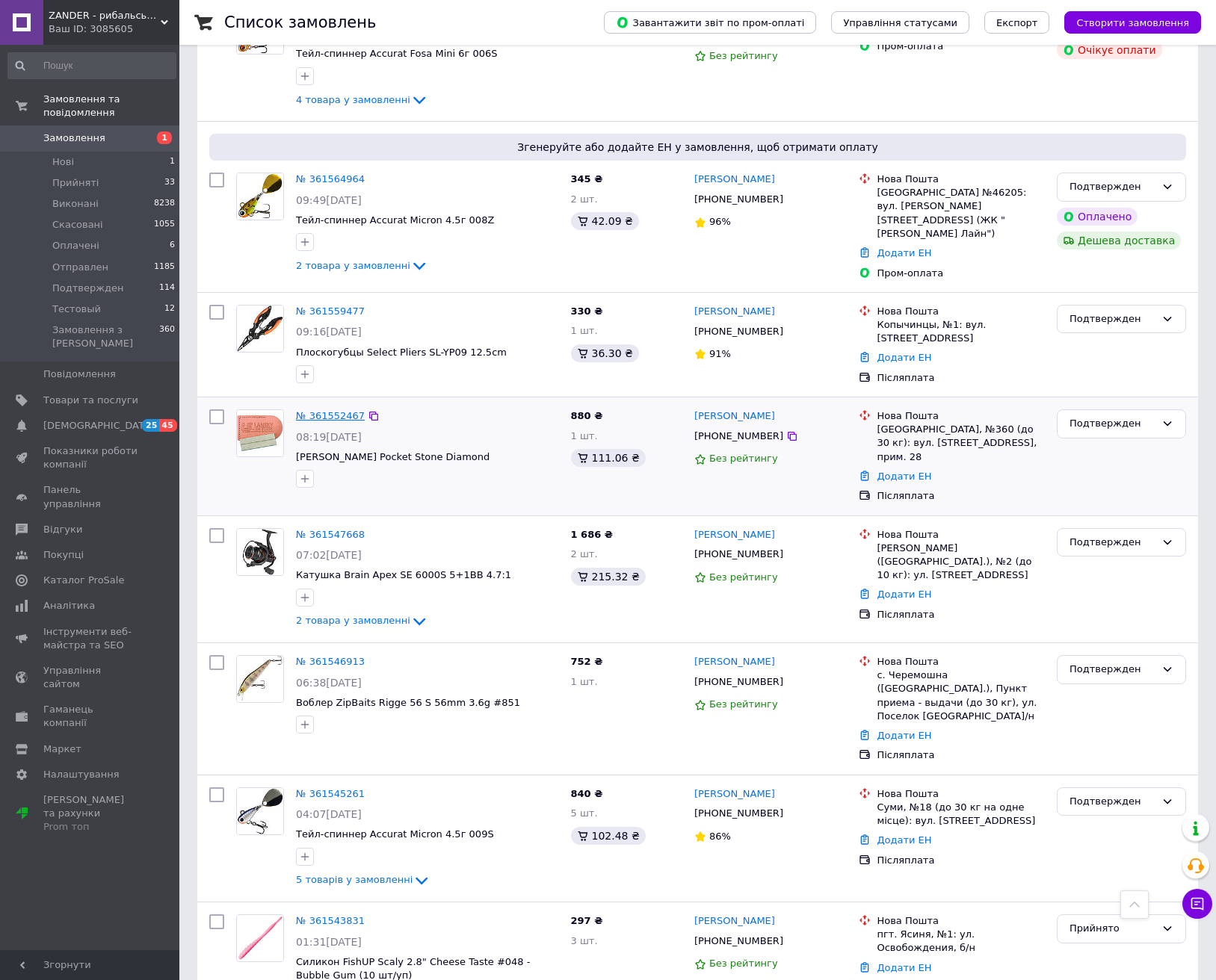
click at [322, 410] on link "№ 361552467" at bounding box center [330, 416] width 69 height 12
click at [332, 306] on link "№ 361559477" at bounding box center [330, 311] width 69 height 12
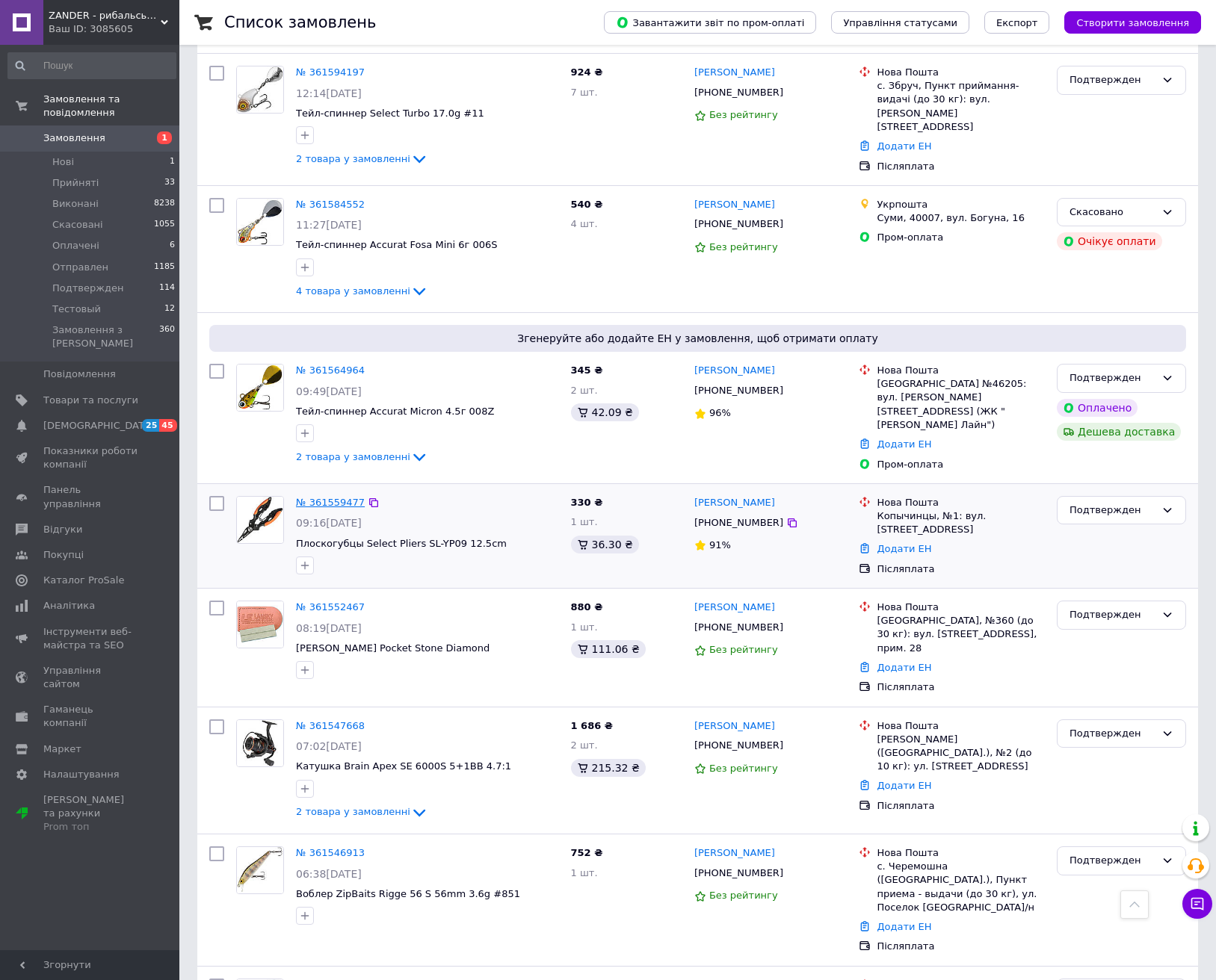
scroll to position [1952, 0]
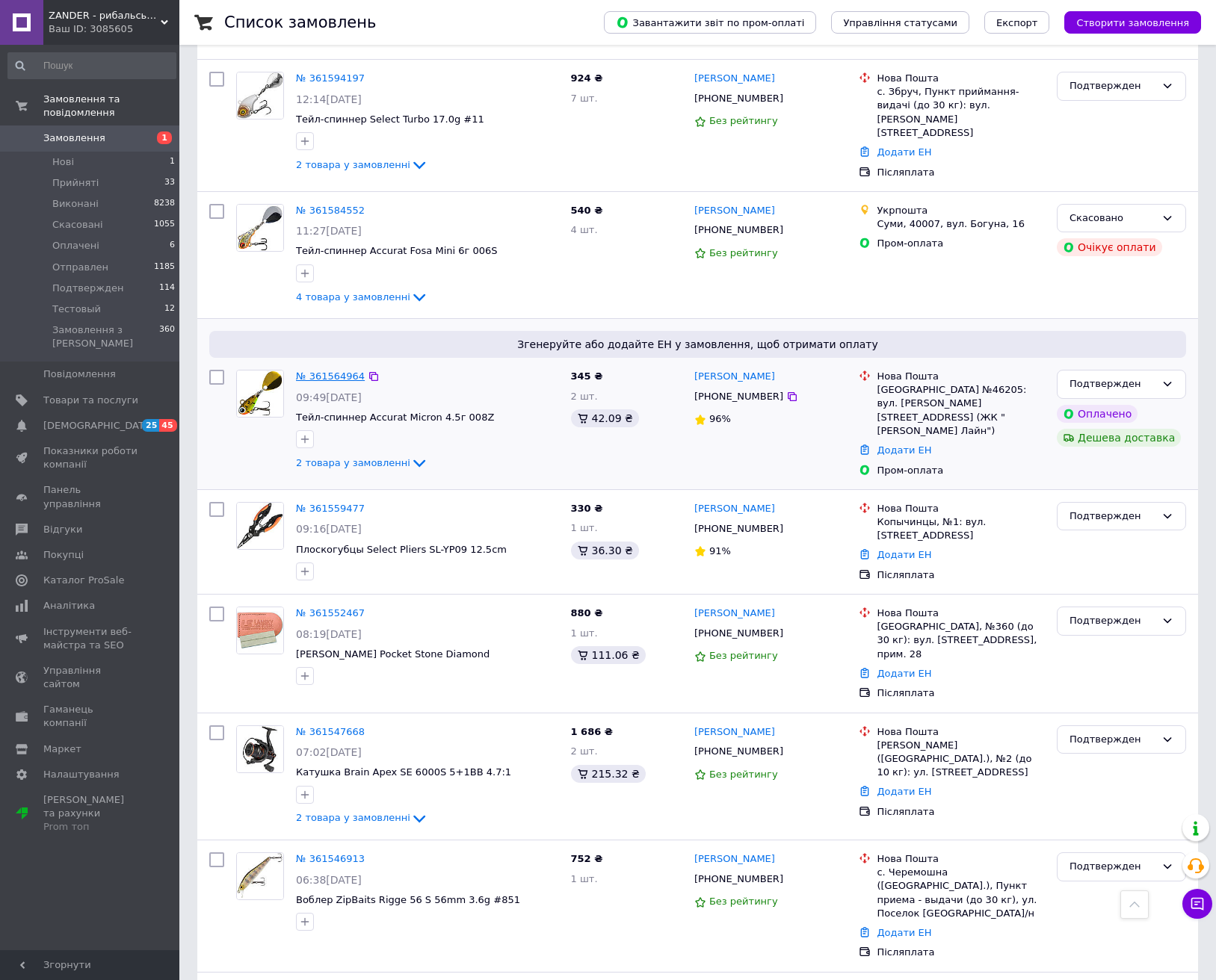
click at [320, 370] on link "№ 361564964" at bounding box center [330, 376] width 69 height 12
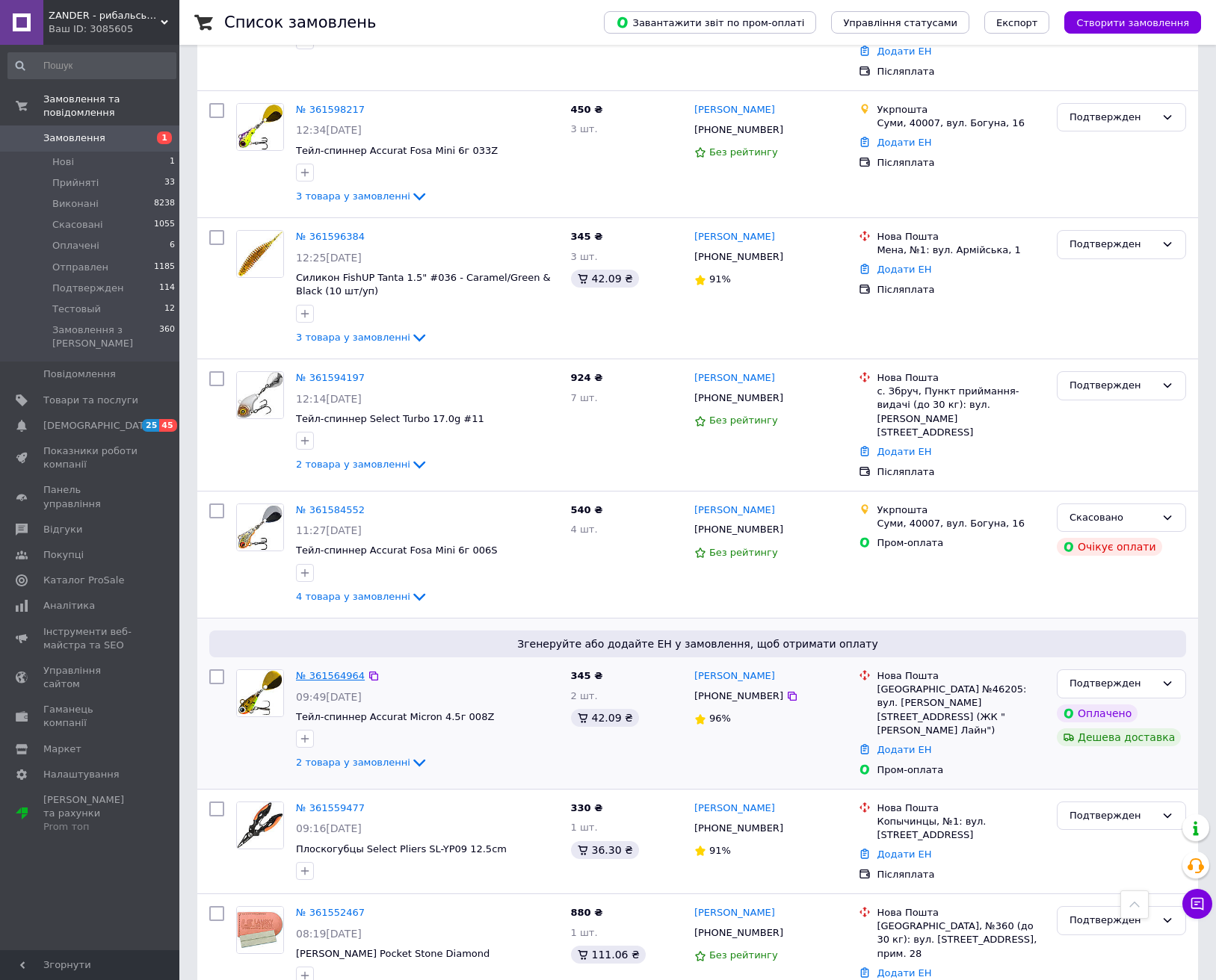
scroll to position [1647, 0]
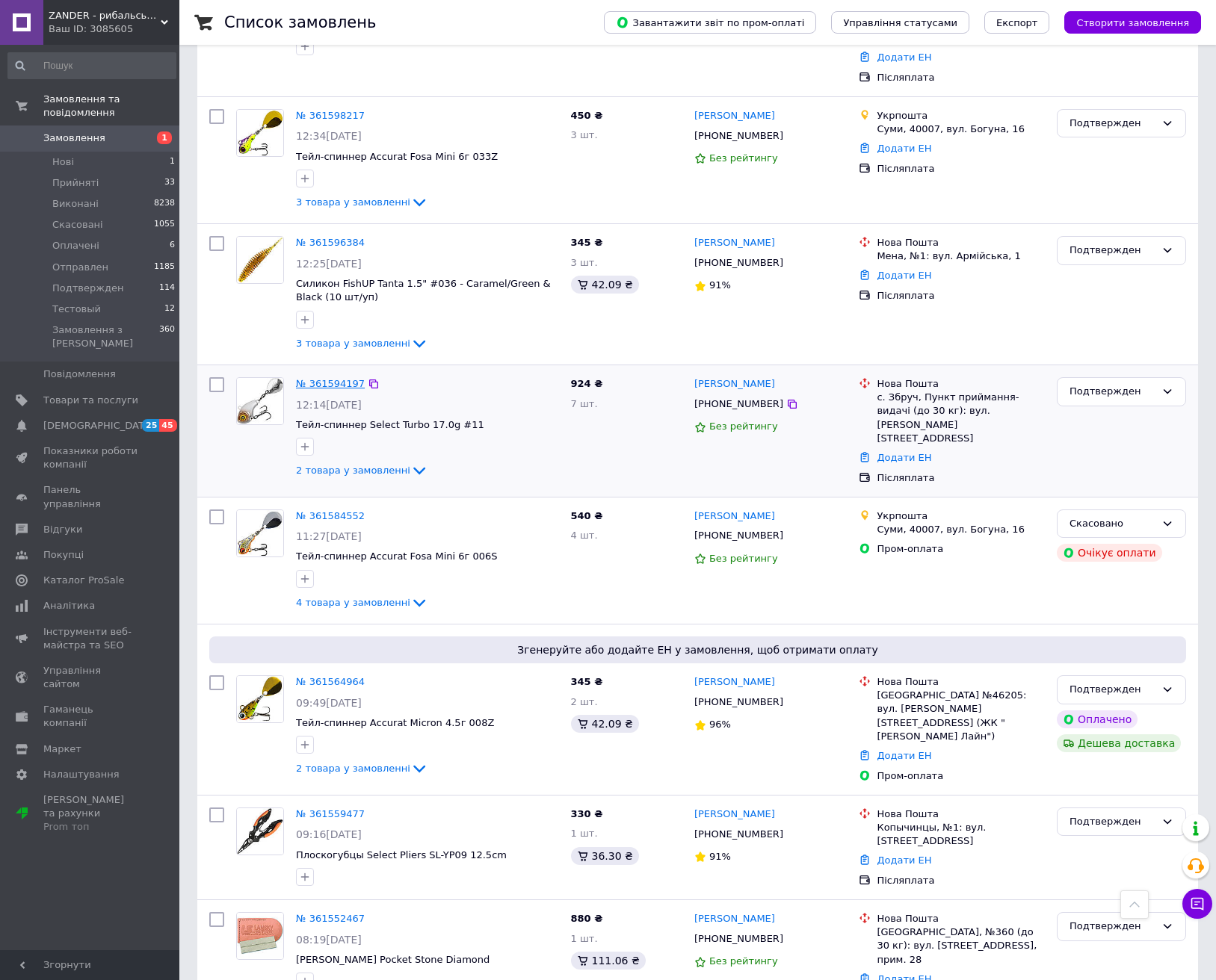
click at [320, 378] on link "№ 361594197" at bounding box center [330, 383] width 69 height 12
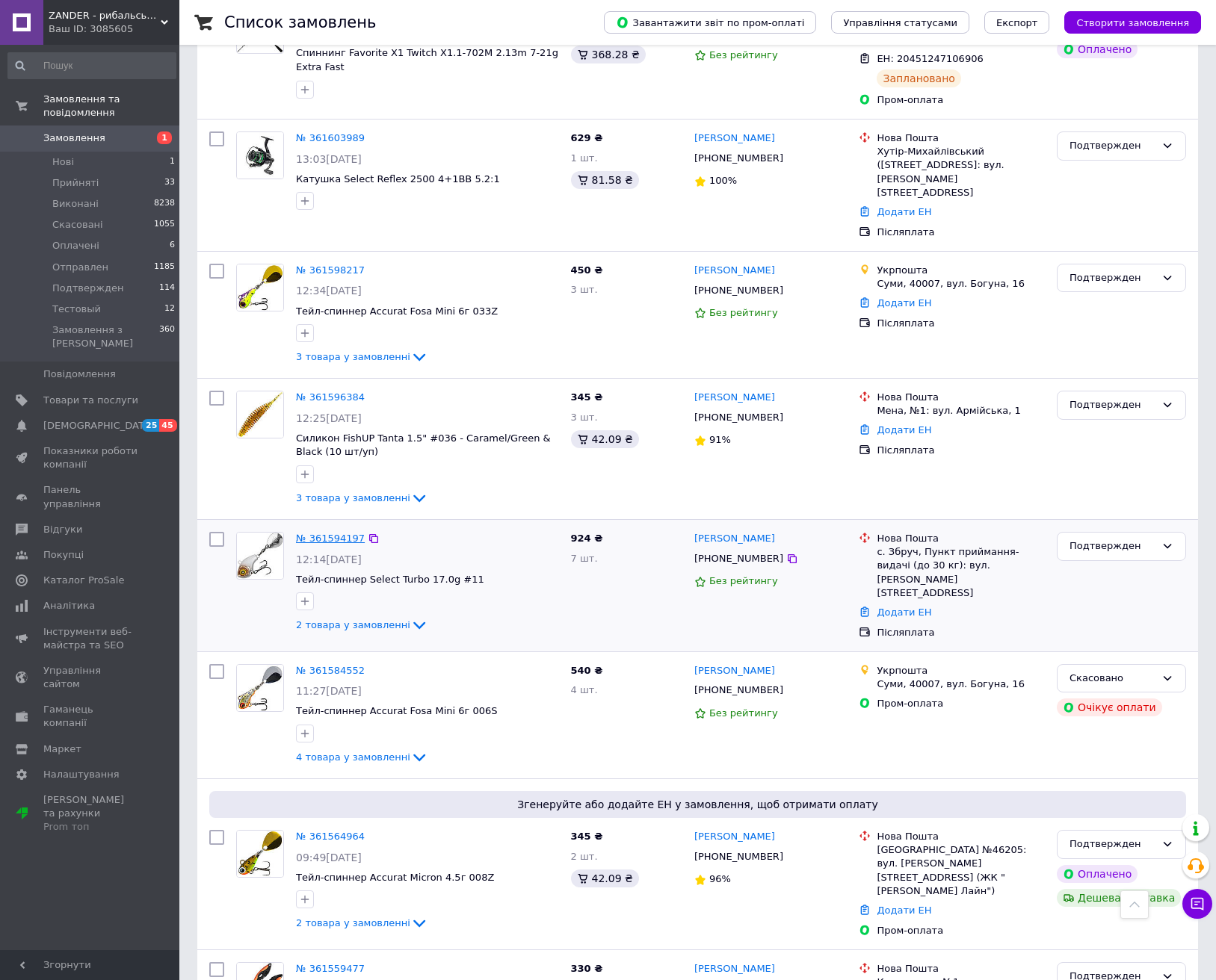
scroll to position [1485, 0]
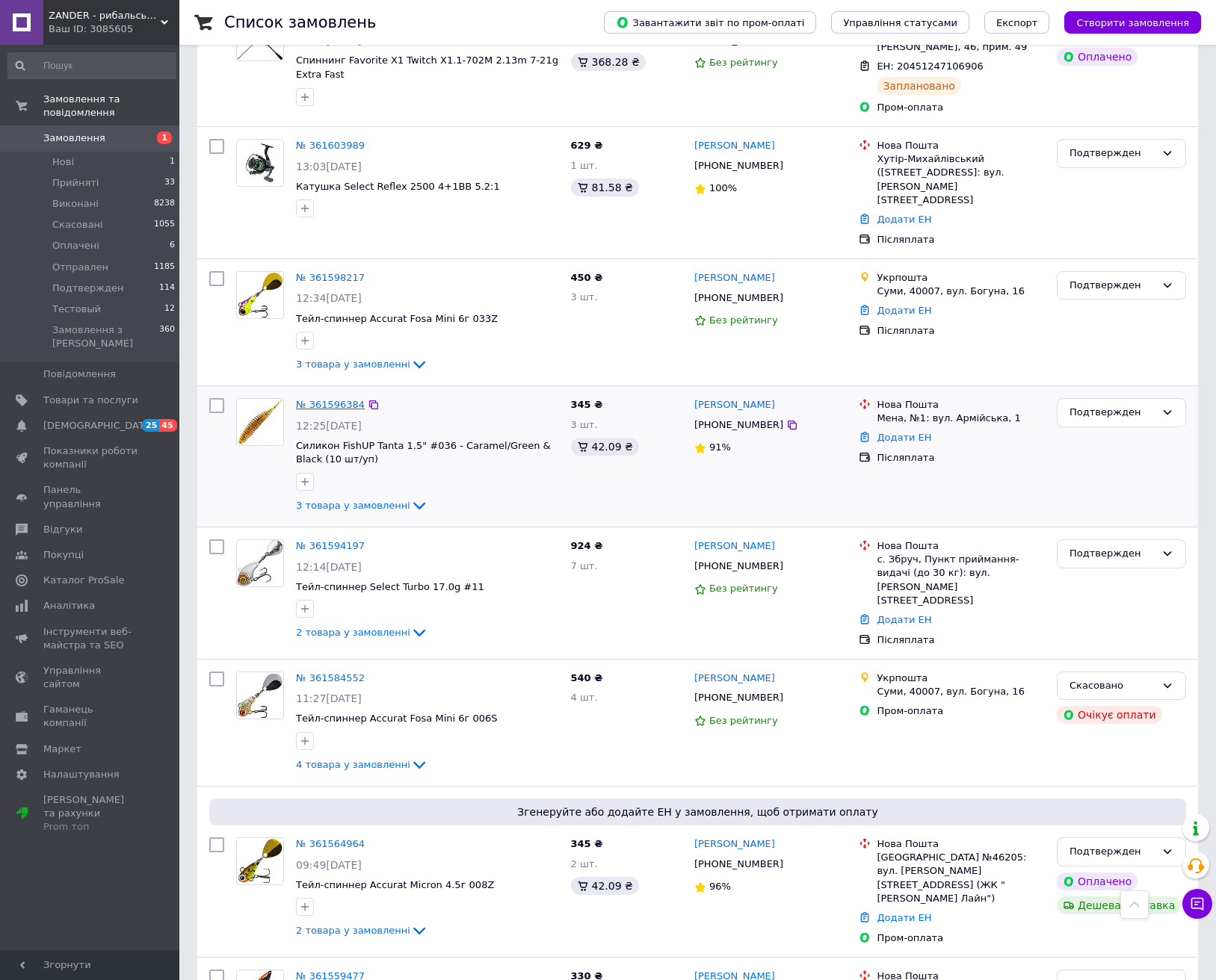
click at [319, 399] on link "№ 361596384" at bounding box center [330, 404] width 69 height 12
click at [338, 272] on link "№ 361598217" at bounding box center [330, 277] width 69 height 12
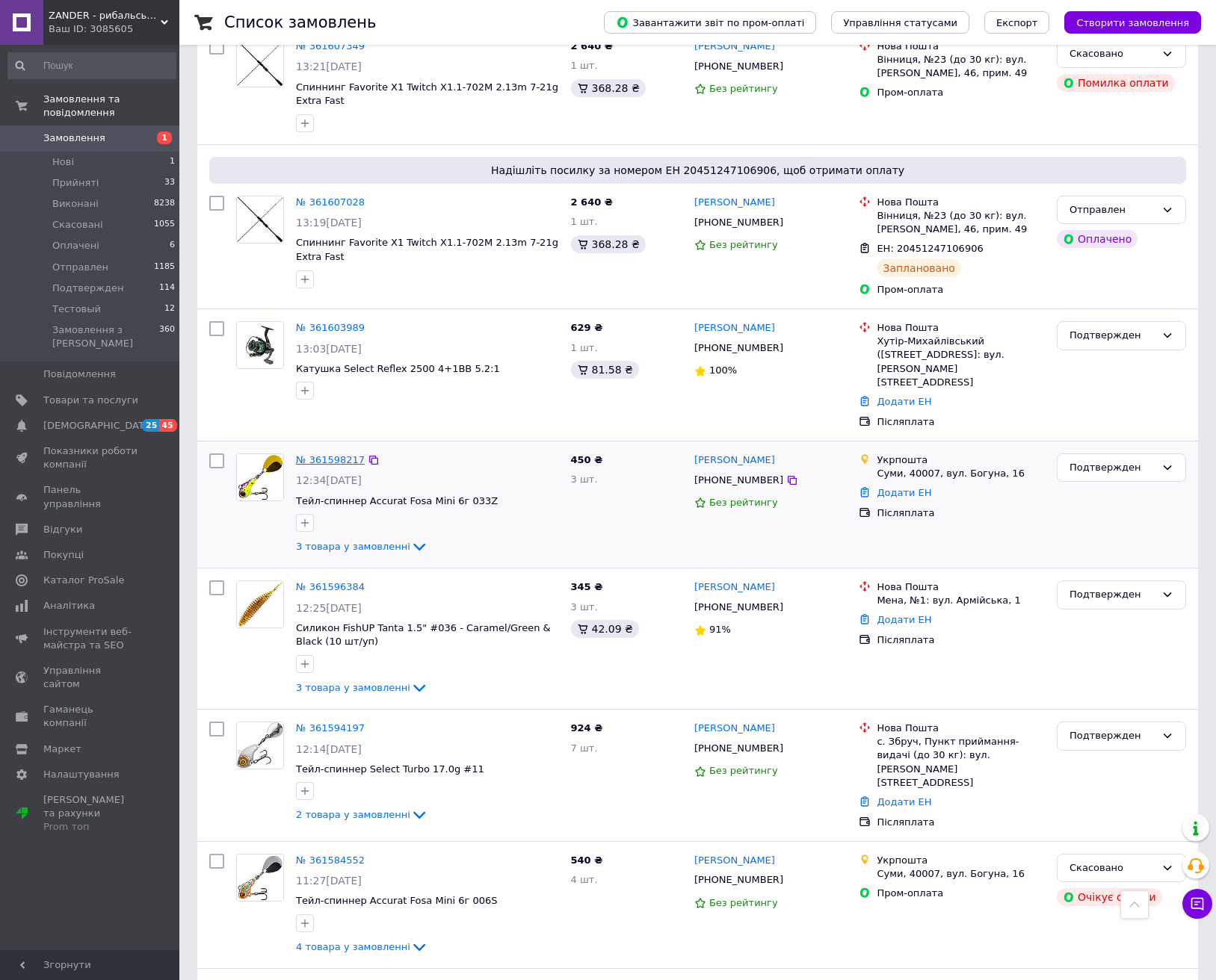
scroll to position [1273, 0]
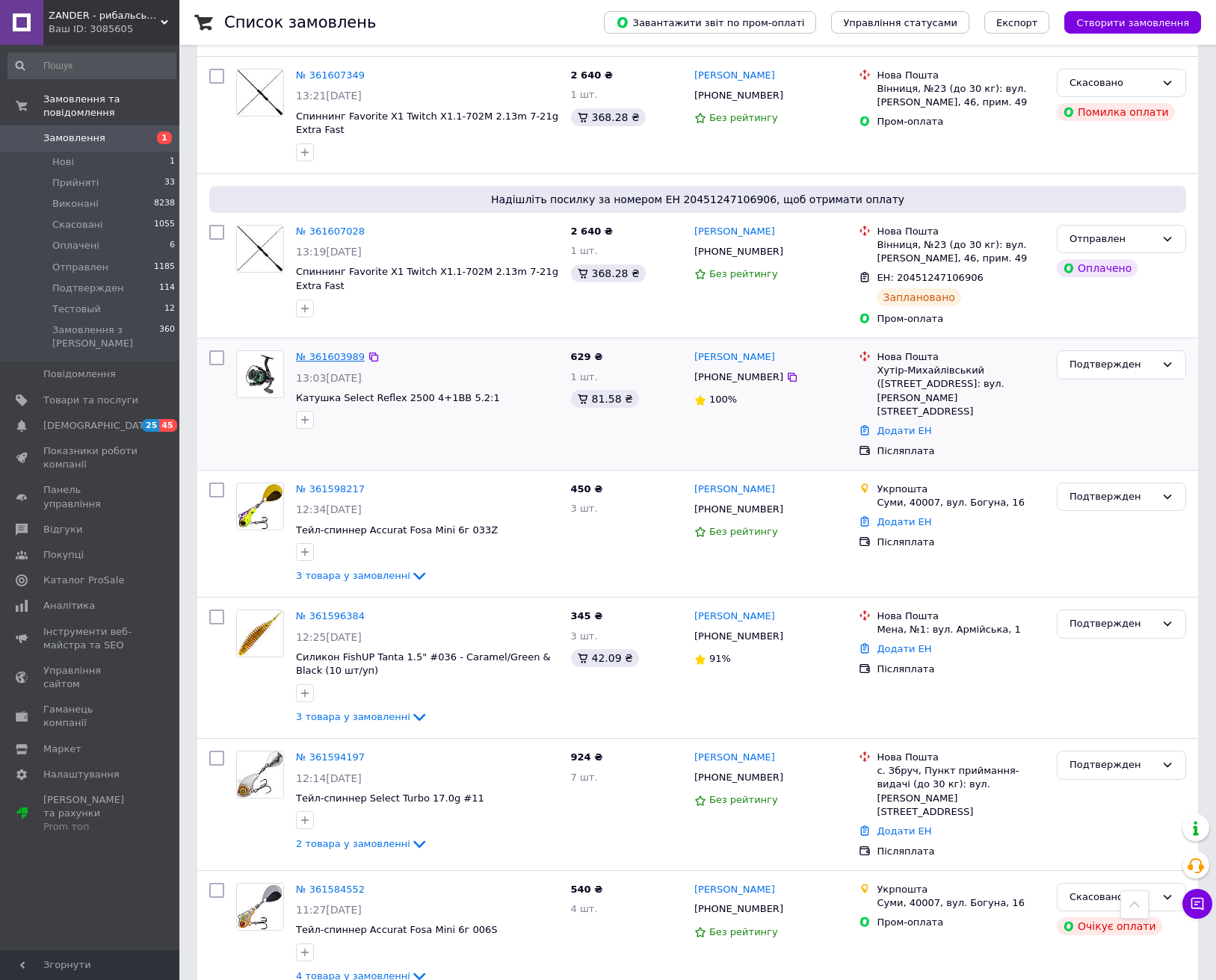
click at [333, 351] on link "№ 361603989" at bounding box center [330, 356] width 69 height 12
click at [337, 226] on link "№ 361607028" at bounding box center [330, 231] width 69 height 12
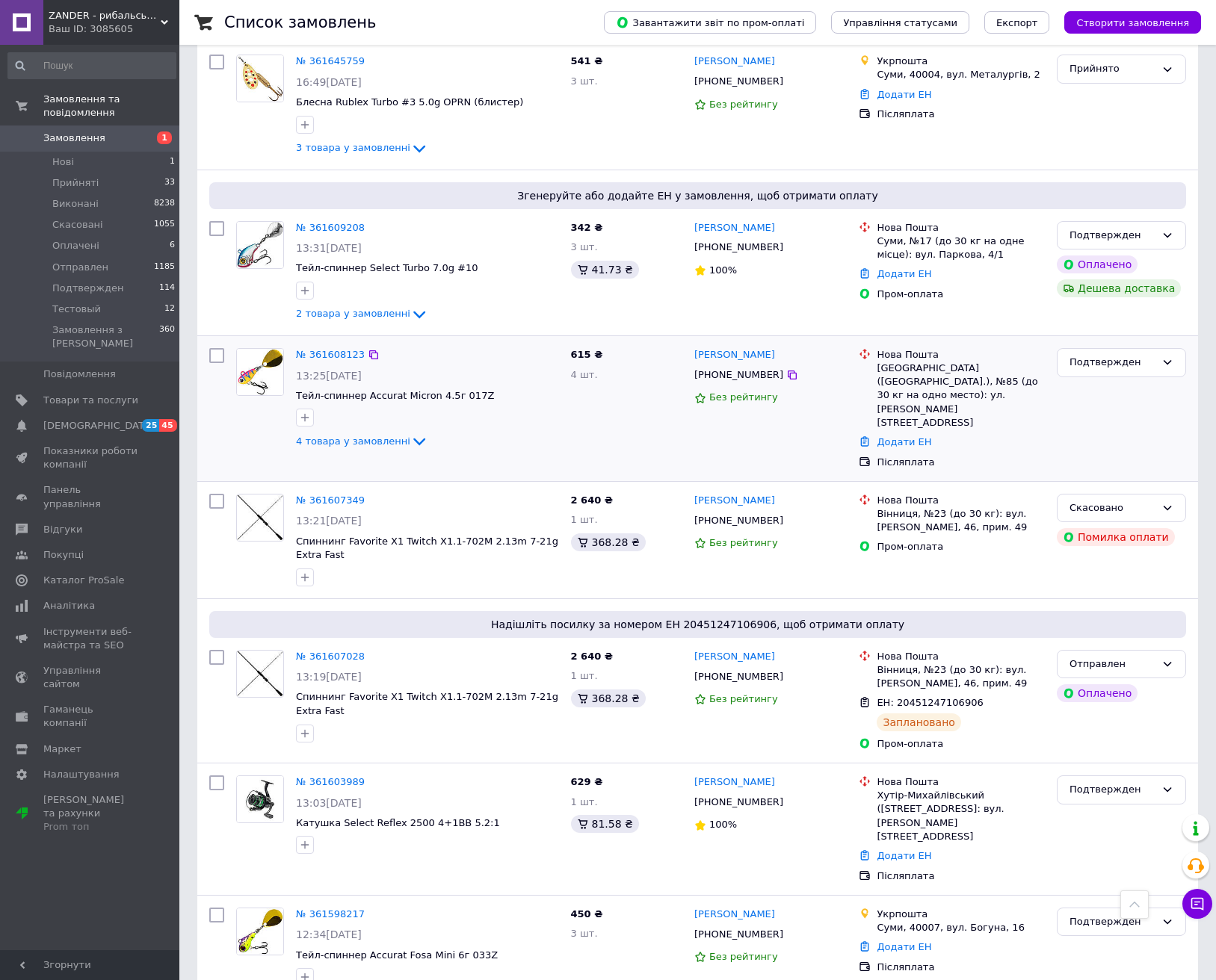
scroll to position [845, 0]
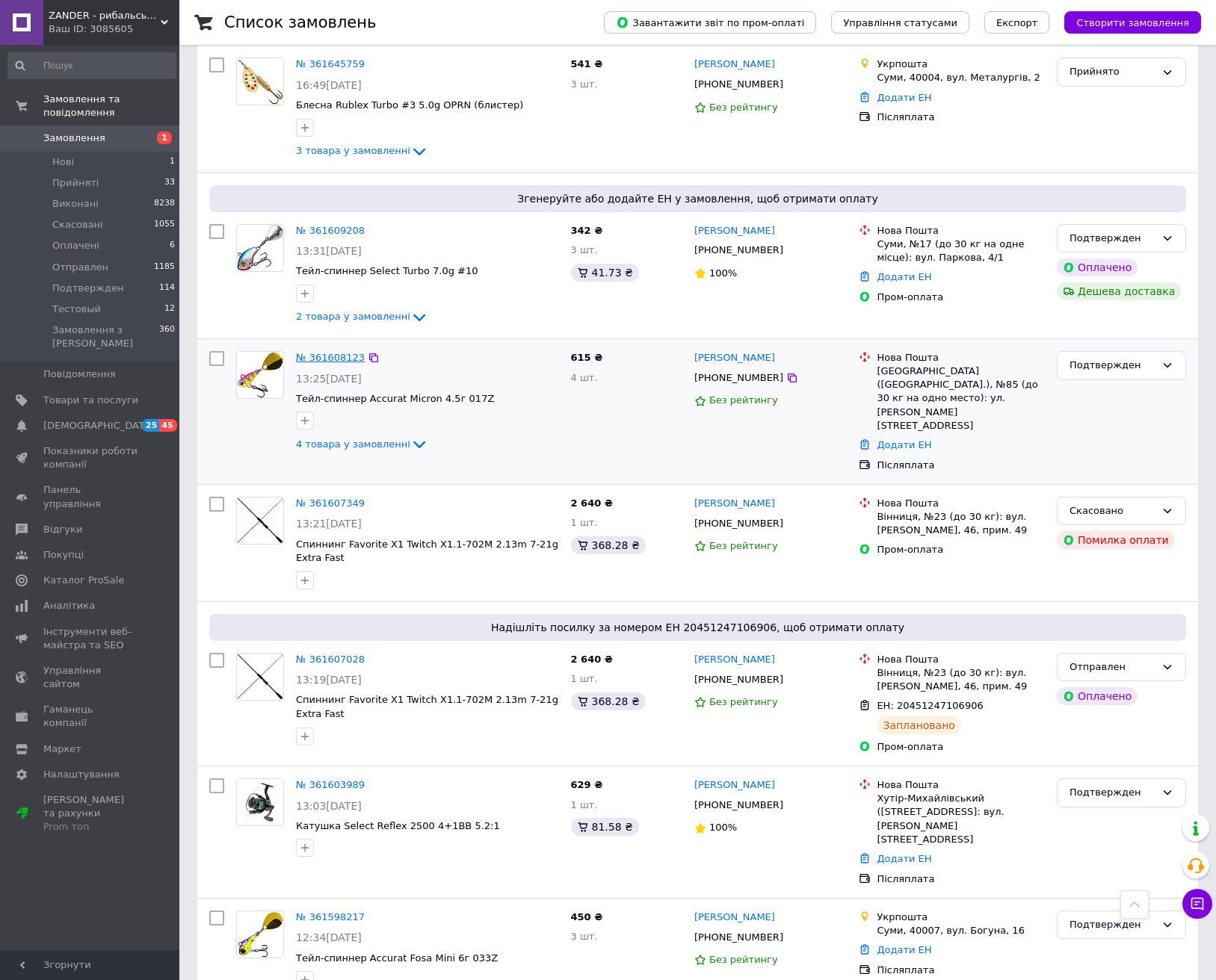
click at [330, 352] on link "№ 361608123" at bounding box center [330, 357] width 69 height 12
click at [338, 225] on link "№ 361609208" at bounding box center [330, 230] width 69 height 12
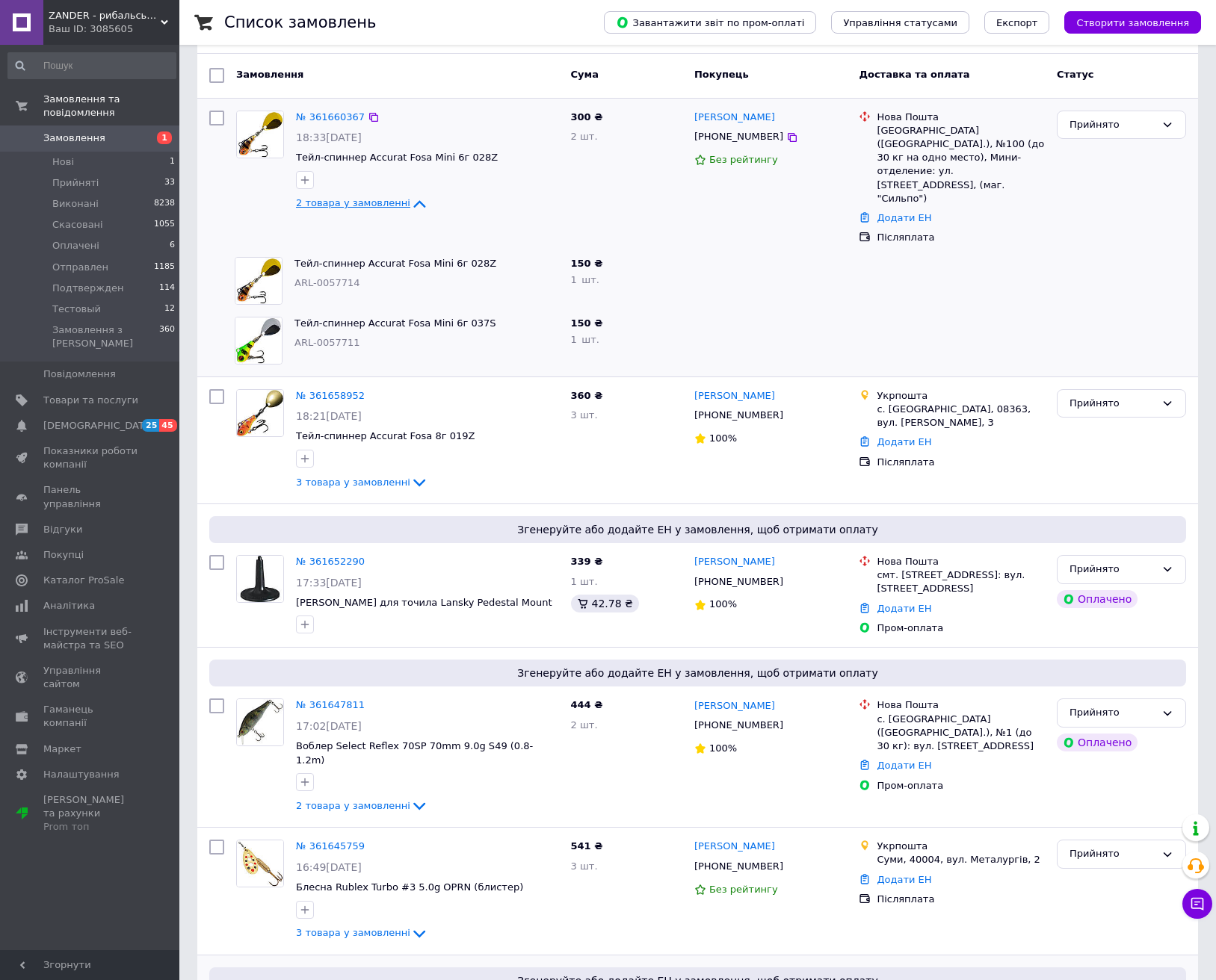
scroll to position [42, 0]
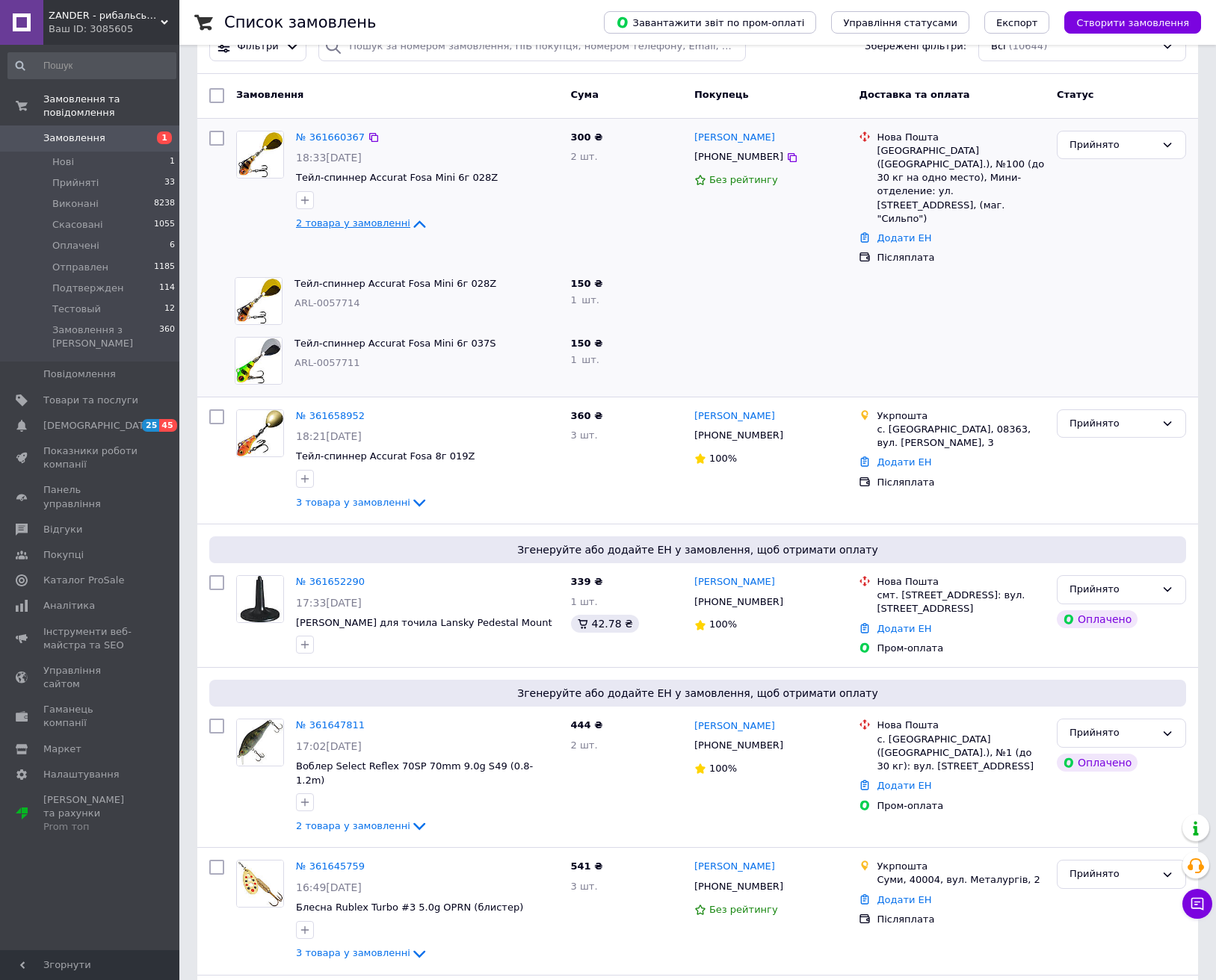
click at [383, 219] on span "2 товара у замовленні" at bounding box center [353, 223] width 115 height 12
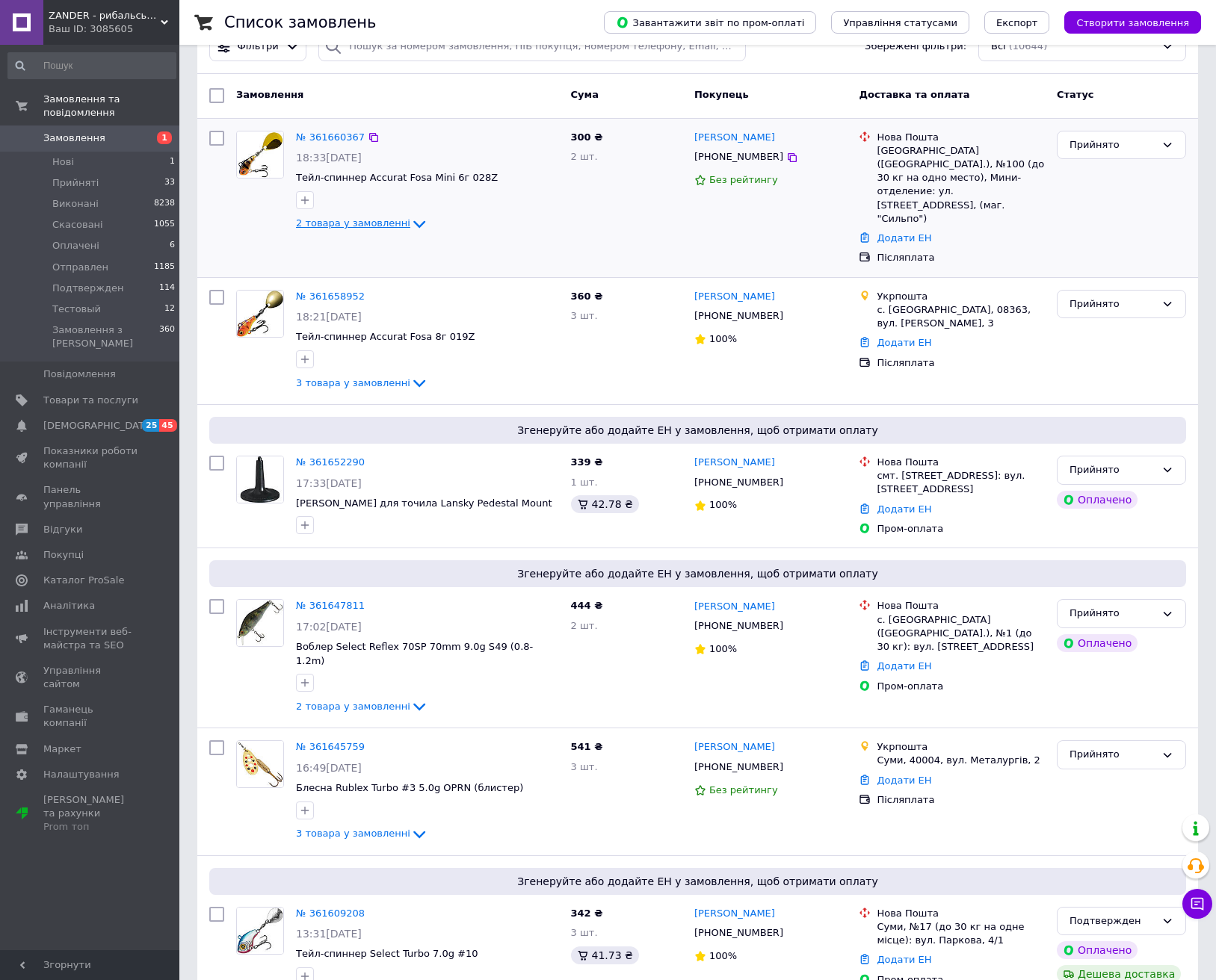
scroll to position [0, 0]
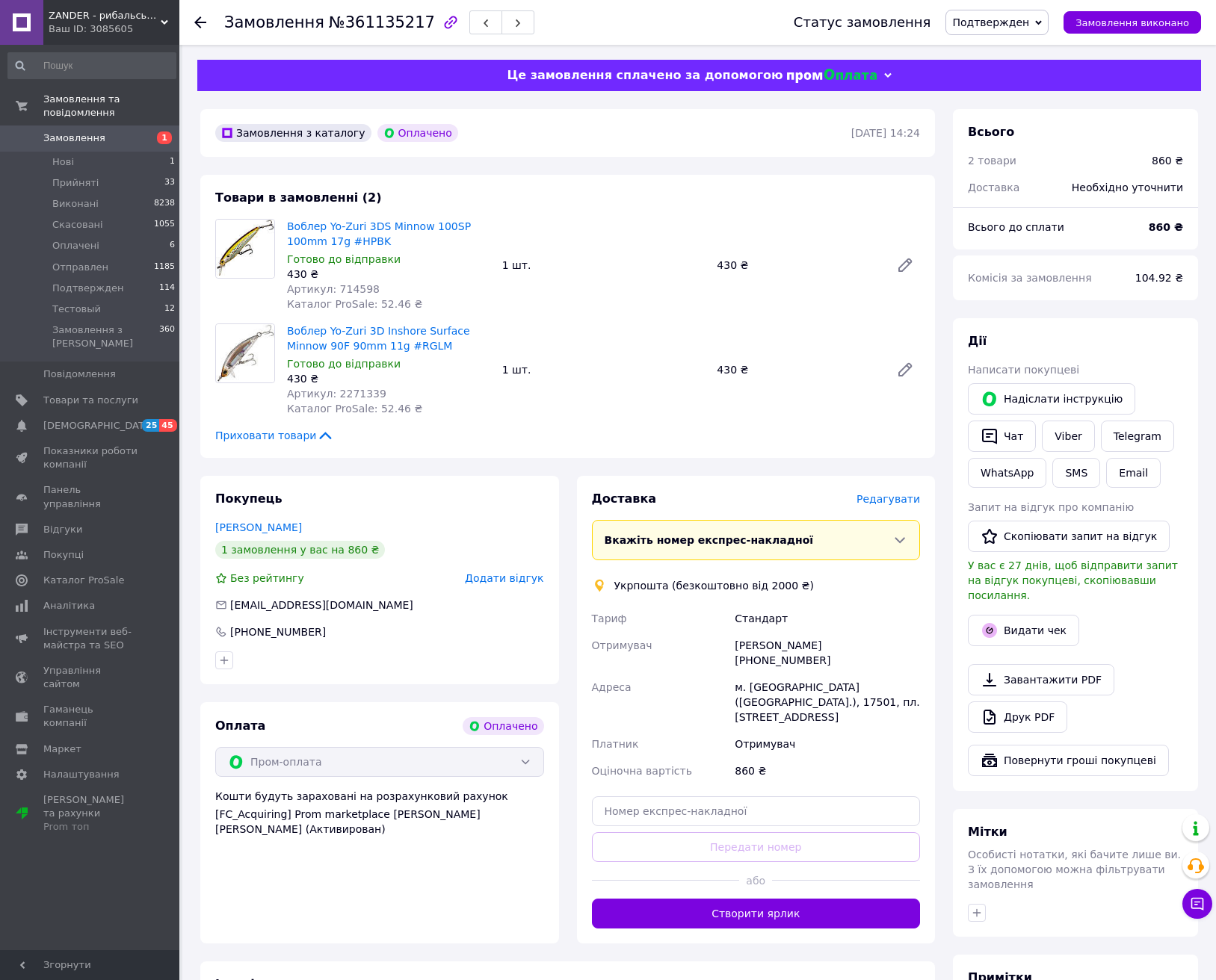
click at [899, 502] on span "Редагувати" at bounding box center [888, 500] width 64 height 12
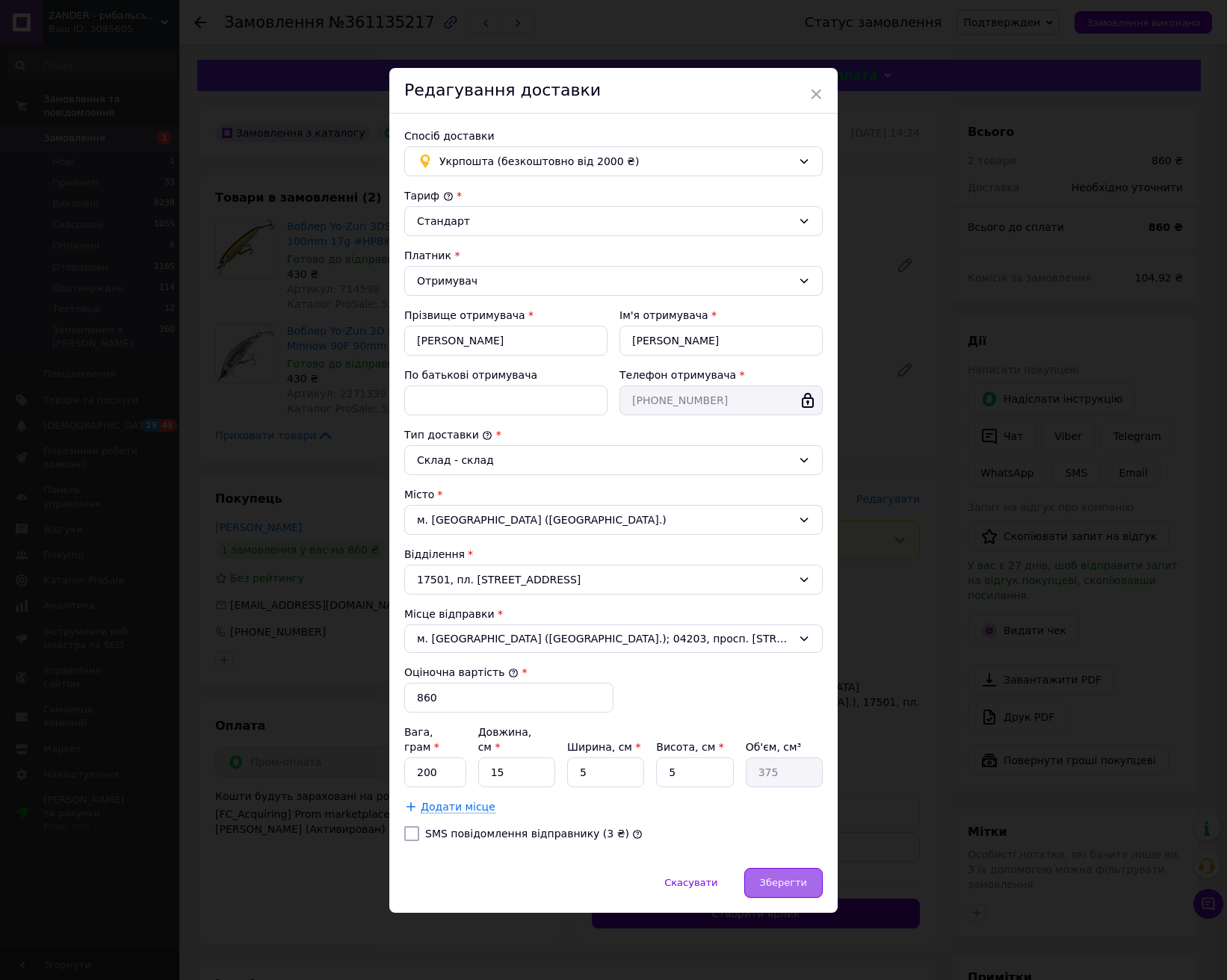
click at [776, 878] on span "Зберегти" at bounding box center [783, 883] width 47 height 12
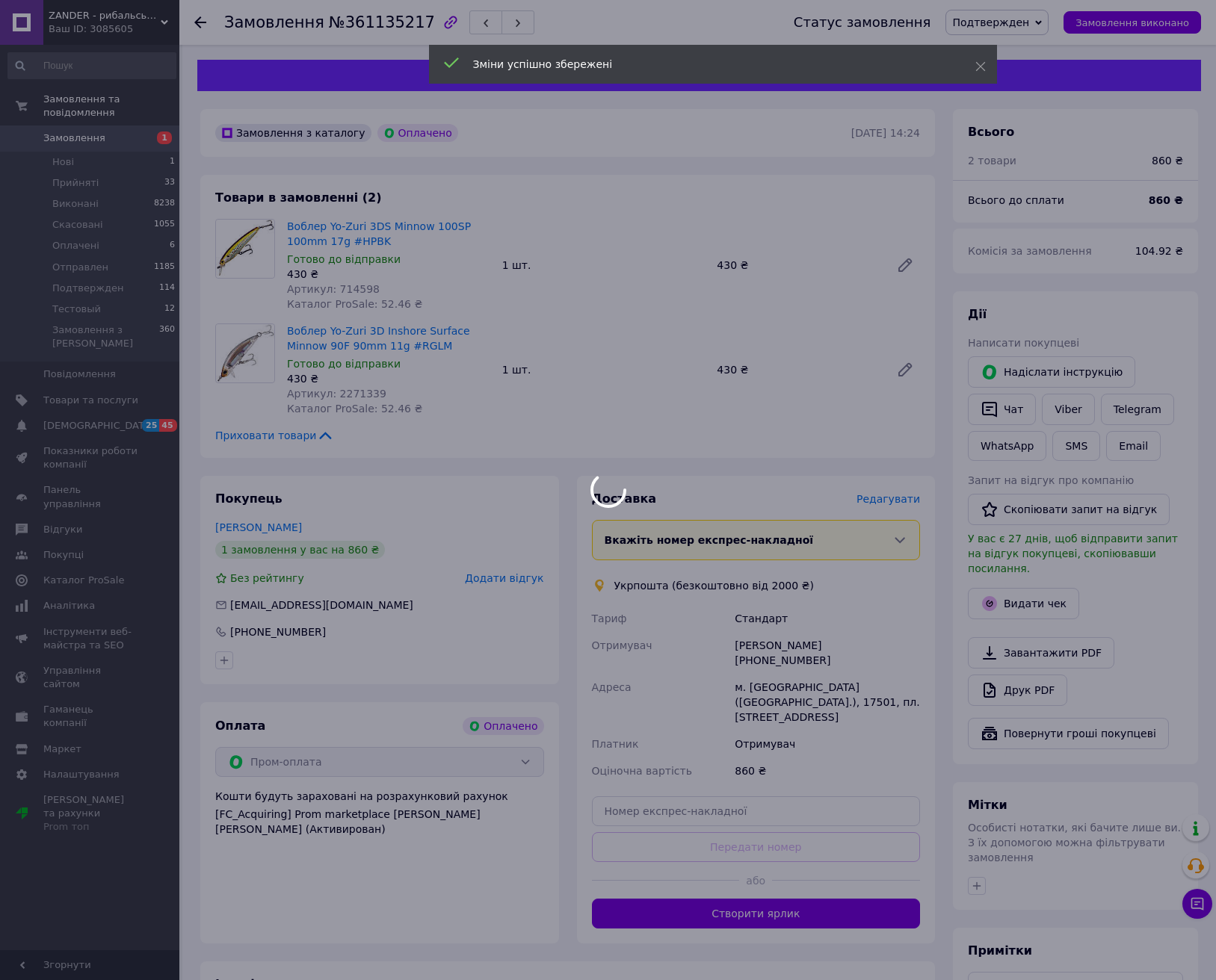
click at [856, 888] on body "ZANDER - рибальський інтернет-магазин Ваш ID: 3085605 Сайт ZANDER - рибальський…" at bounding box center [608, 606] width 1216 height 1212
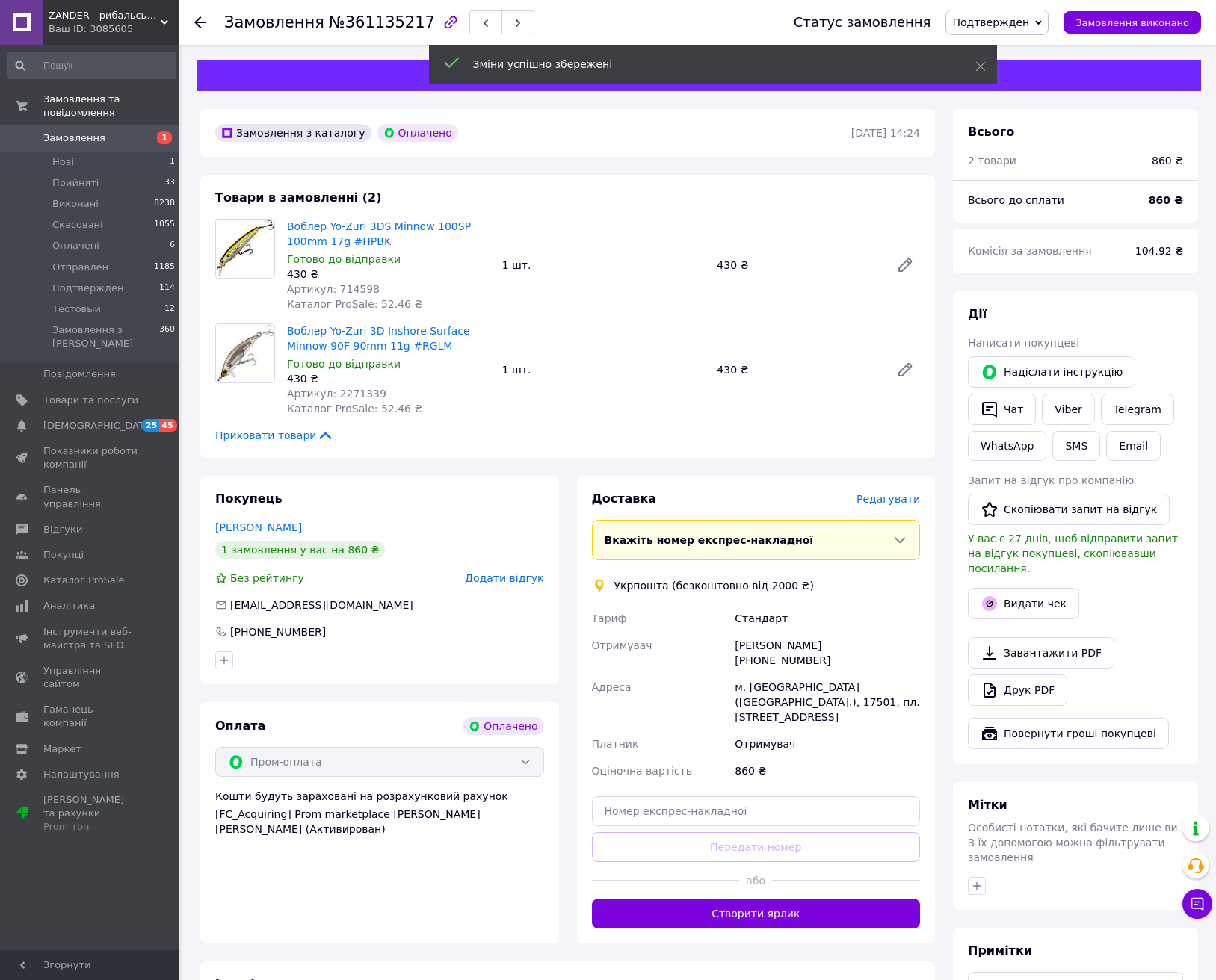
click at [856, 899] on button "Створити ярлик" at bounding box center [756, 914] width 329 height 30
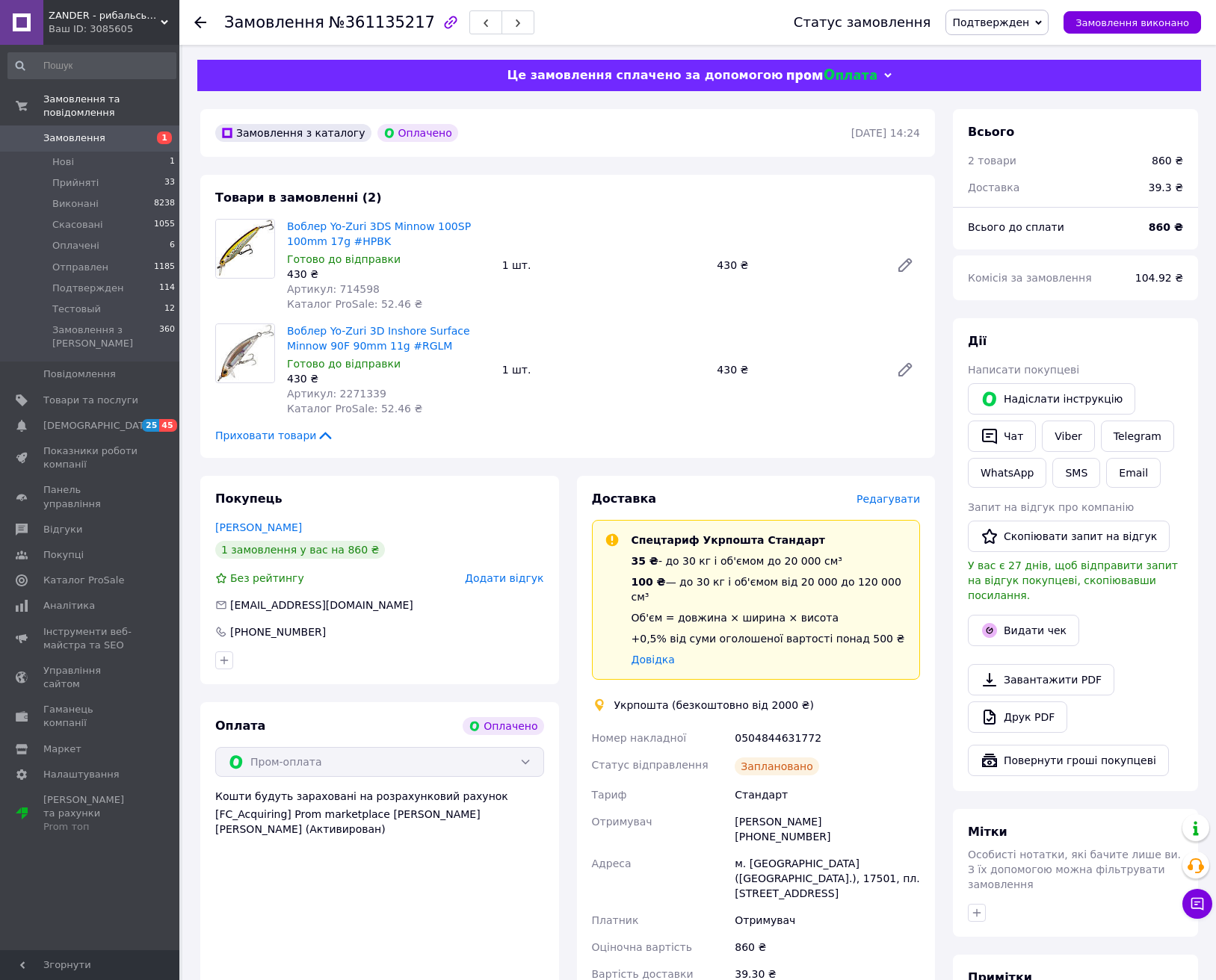
click at [1003, 23] on span "Подтвержден" at bounding box center [991, 22] width 77 height 12
click at [1013, 139] on li "Отправлен" at bounding box center [997, 142] width 102 height 22
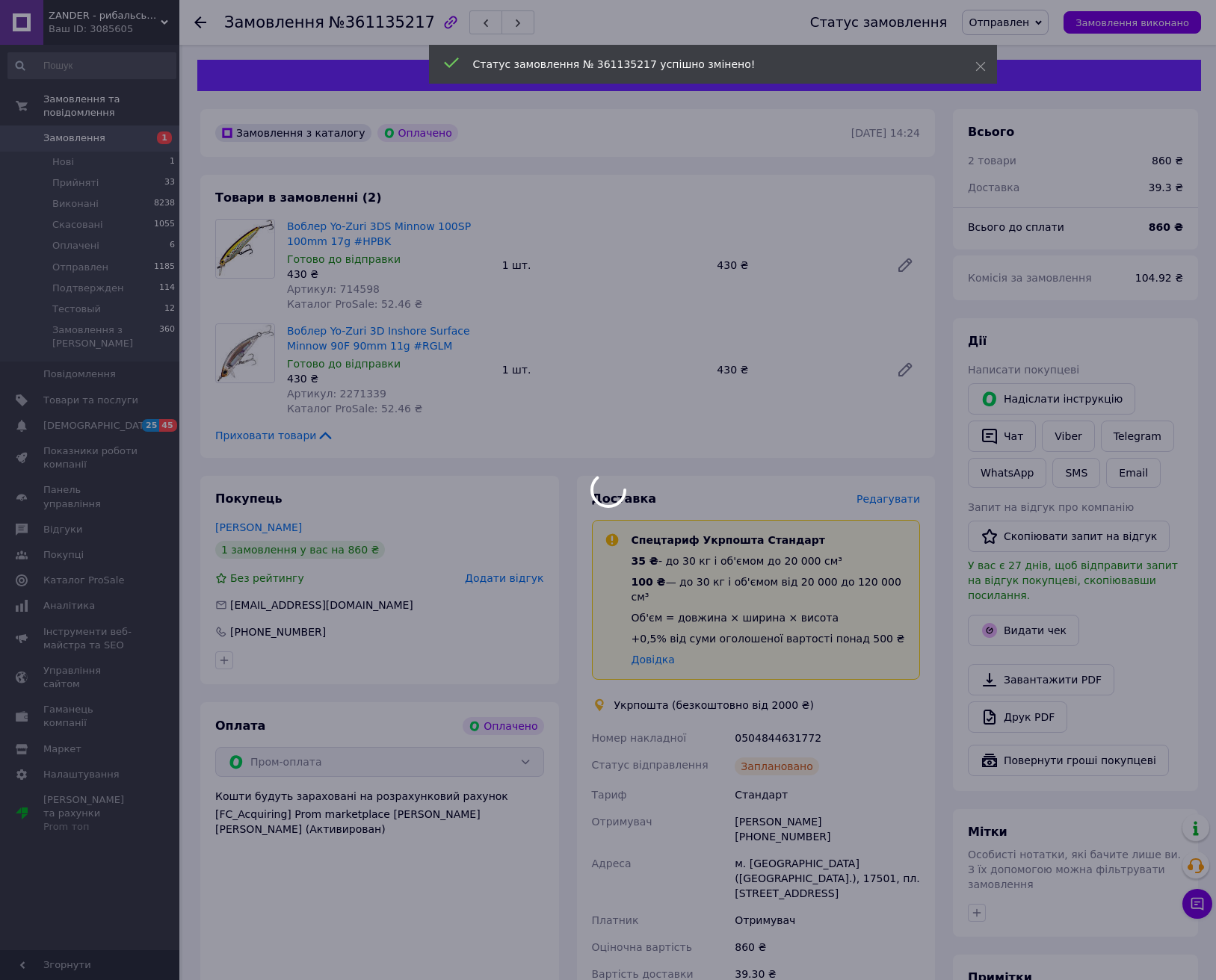
click at [767, 721] on div at bounding box center [608, 490] width 1216 height 980
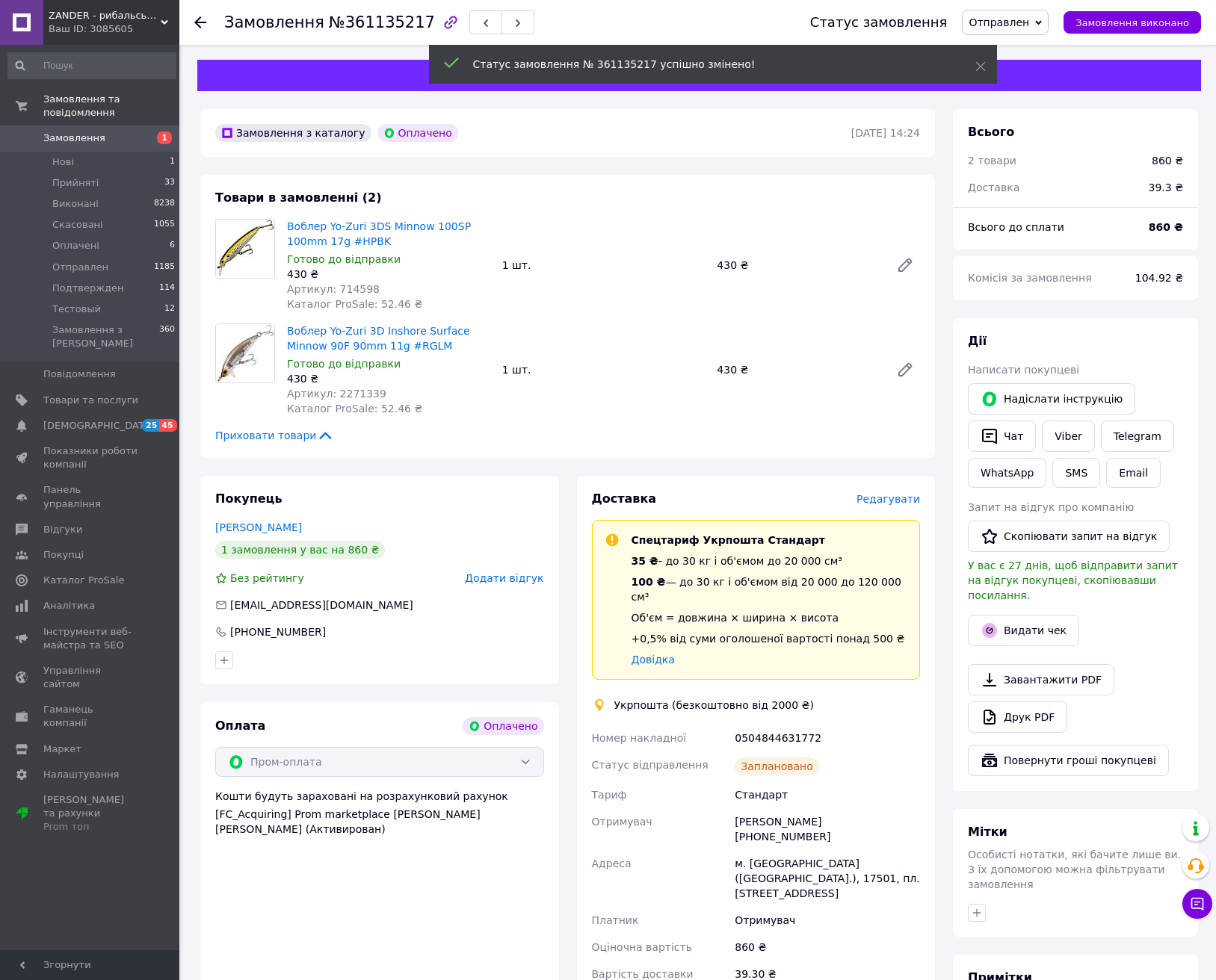
click at [765, 725] on div "0504844631772" at bounding box center [827, 738] width 191 height 27
copy div "0504844631772"
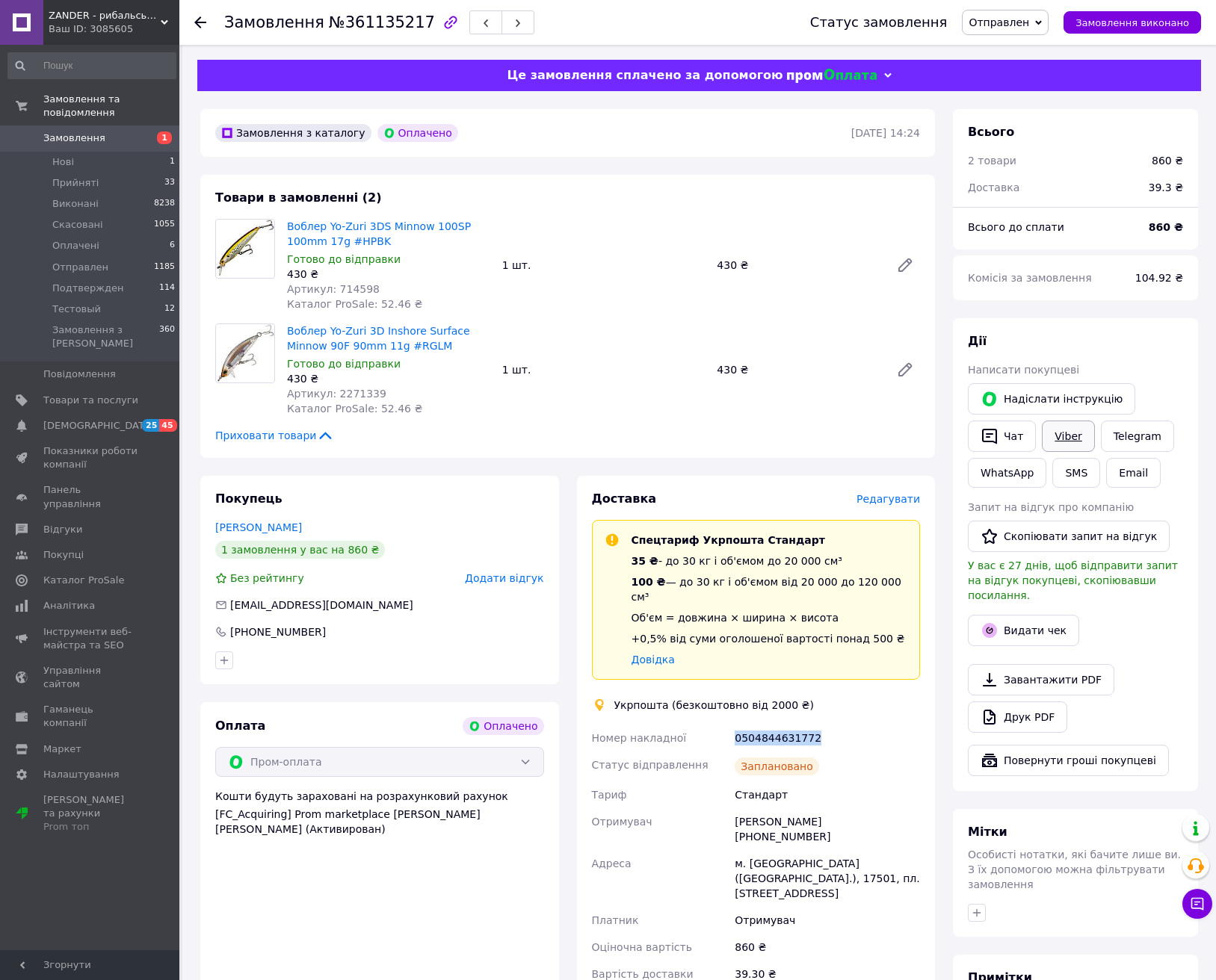
click at [1066, 425] on link "Viber" at bounding box center [1068, 436] width 52 height 32
drag, startPoint x: 347, startPoint y: 241, endPoint x: 290, endPoint y: 230, distance: 58.1
click at [290, 230] on span "Воблер Yo-Zuri 3DS Minnow 100SP 100mm 17g #HPBK" at bounding box center [389, 233] width 203 height 30
copy link "Воблер Yo-Zuri 3DS Minnow 100SP 100mm 17g #HPBK"
copy link "Воблер Yo-Zuri 3D Inshore Surface Minnow 90F 90mm 11g #RGLM"
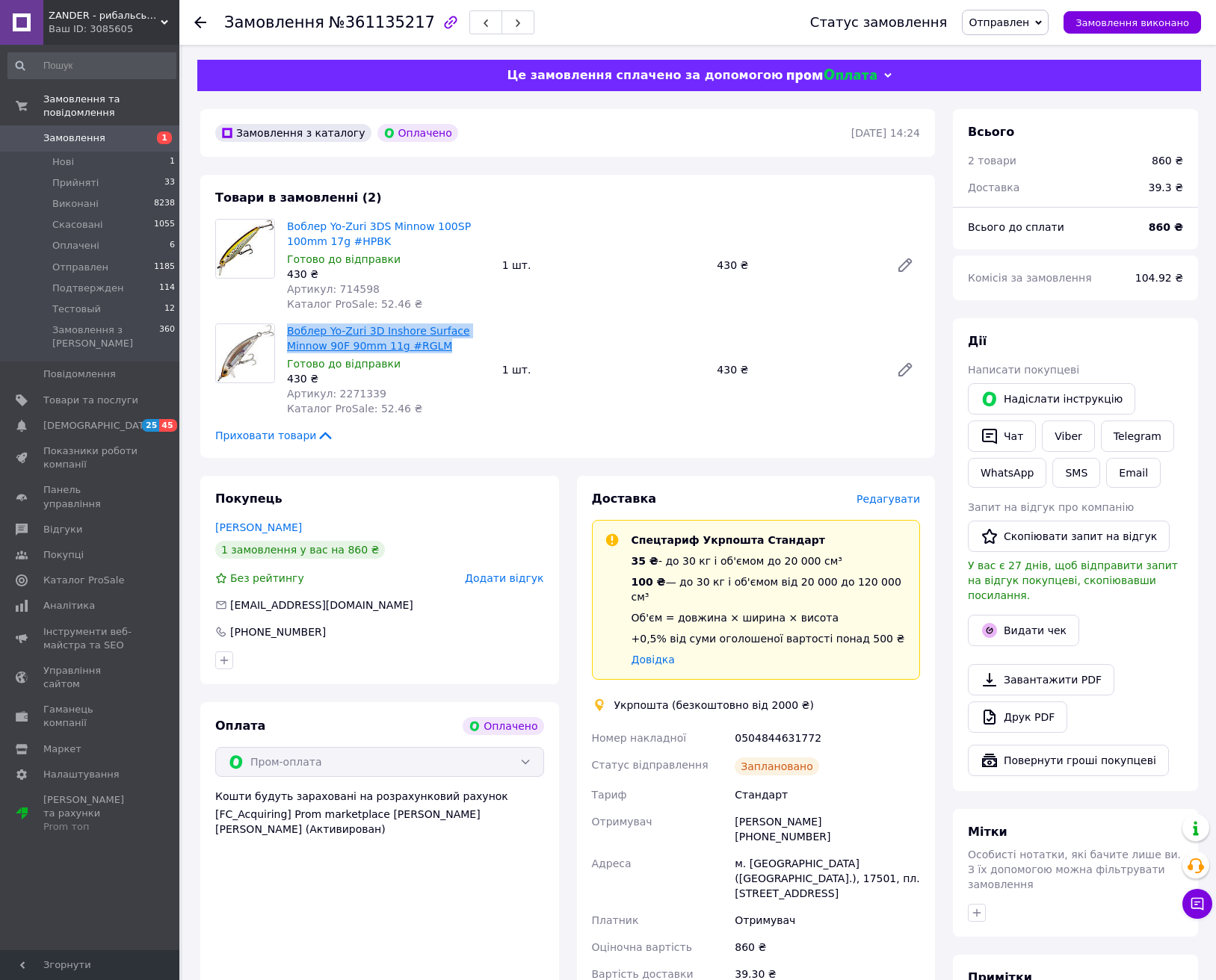
drag, startPoint x: 395, startPoint y: 347, endPoint x: 290, endPoint y: 335, distance: 105.7
click at [290, 335] on span "Воблер Yo-Zuri 3D Inshore Surface Minnow 90F 90mm 11g #RGLM" at bounding box center [389, 338] width 203 height 30
click at [540, 467] on div "Замовлення з каталогу Оплачено 09.09.2025 | 14:24 Товари в замовленні (2) Вобле…" at bounding box center [567, 761] width 752 height 1303
click at [1028, 617] on button "Видати чек" at bounding box center [1023, 630] width 112 height 32
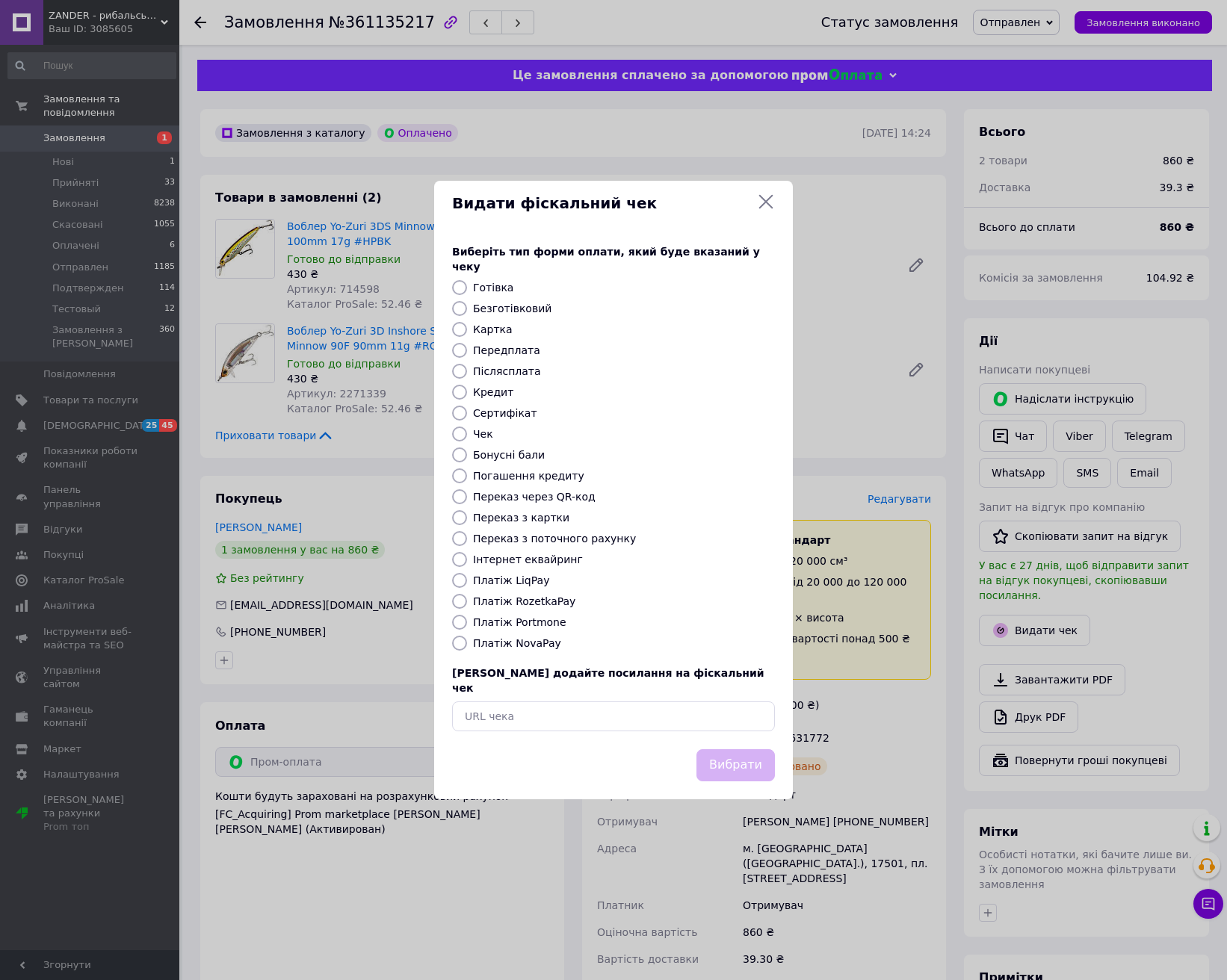
click at [530, 303] on label "Безготівковий" at bounding box center [512, 309] width 79 height 12
click at [467, 301] on input "Безготівковий" at bounding box center [459, 308] width 15 height 15
radio input "true"
click at [526, 306] on label "Безготівковий" at bounding box center [512, 309] width 79 height 12
click at [467, 306] on input "Безготівковий" at bounding box center [459, 308] width 15 height 15
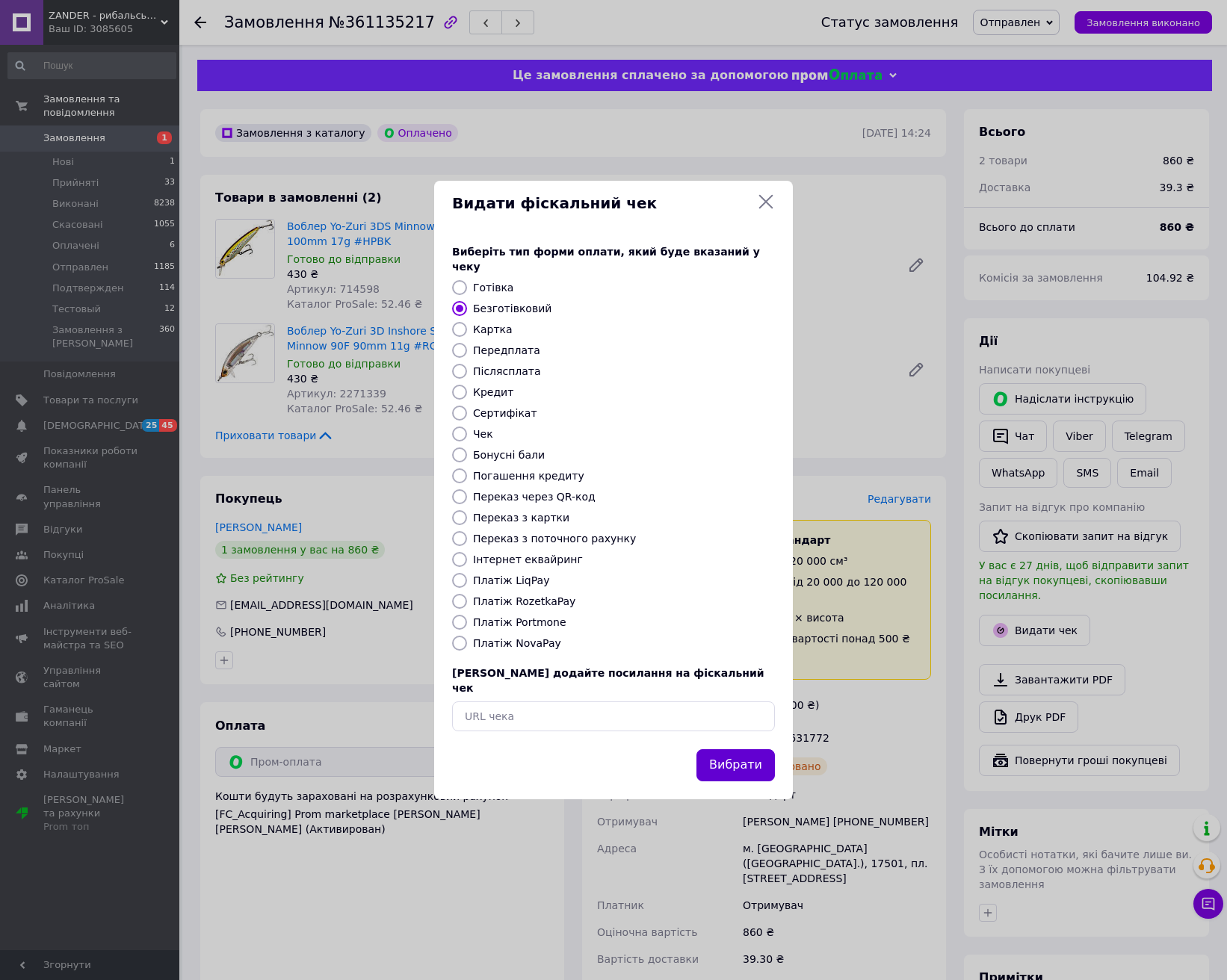
click at [734, 758] on button "Вибрати" at bounding box center [736, 766] width 79 height 32
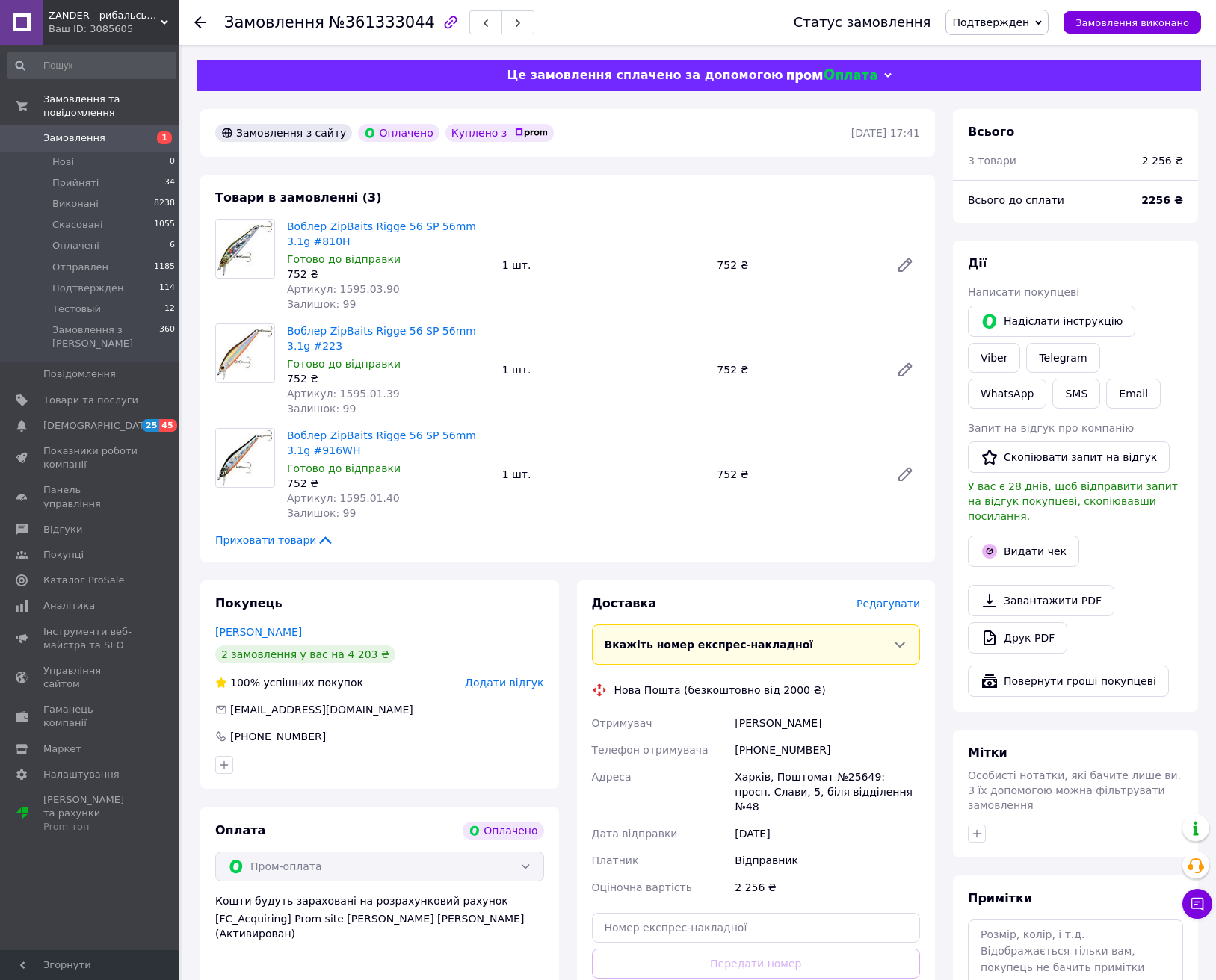
click at [732, 201] on div "Товари в замовленні (3) Воблер ZipBaits Rigge 56 SP 56mm 3.1g #810H Готово до в…" at bounding box center [568, 369] width 735 height 388
click at [894, 601] on span "Редагувати" at bounding box center [888, 604] width 64 height 12
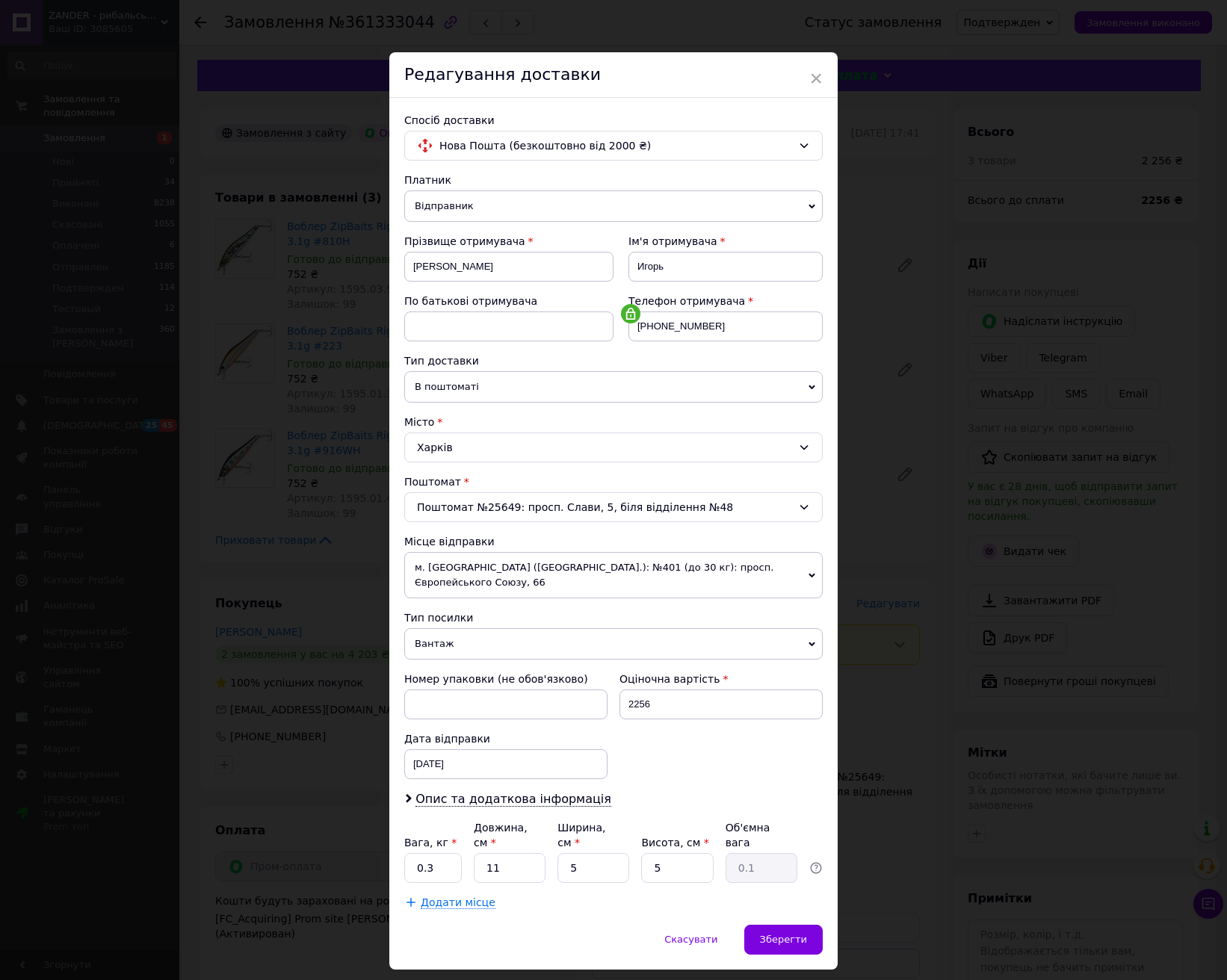
click at [844, 918] on div "× Редагування доставки Спосіб доставки Нова Пошта (безкоштовно від 2000 ₴) Плат…" at bounding box center [614, 490] width 1227 height 980
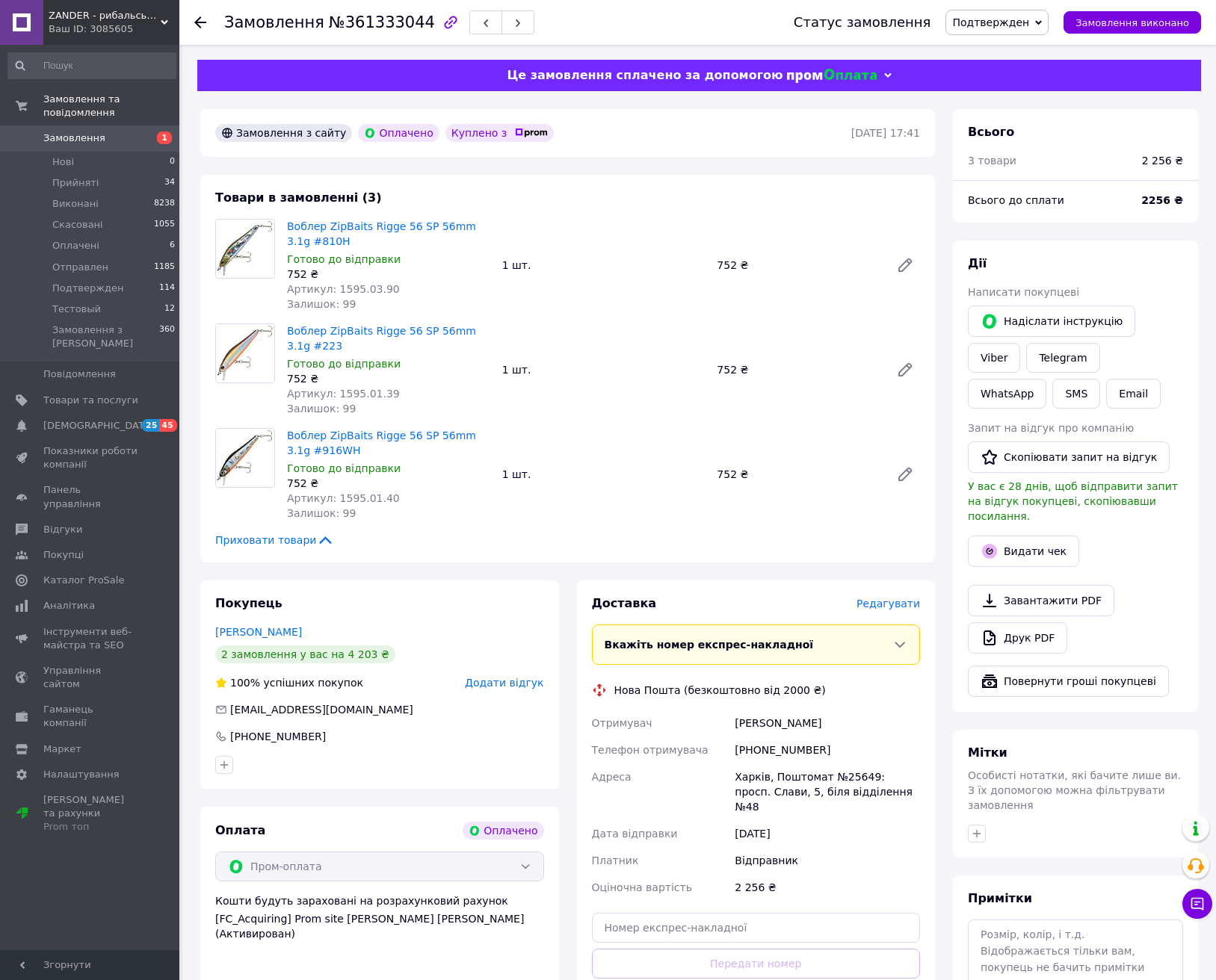
click at [792, 916] on input "text" at bounding box center [756, 928] width 329 height 30
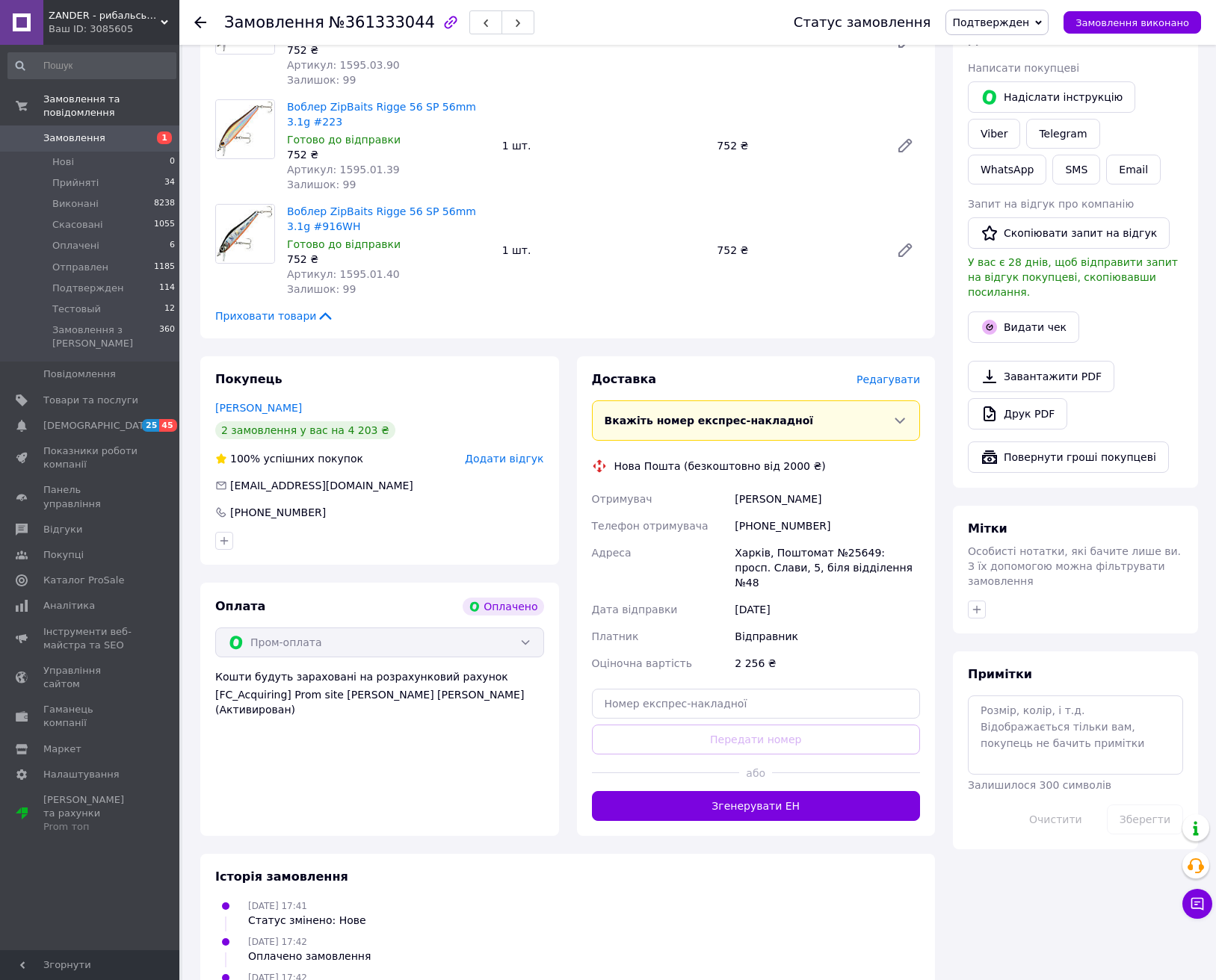
scroll to position [261, 0]
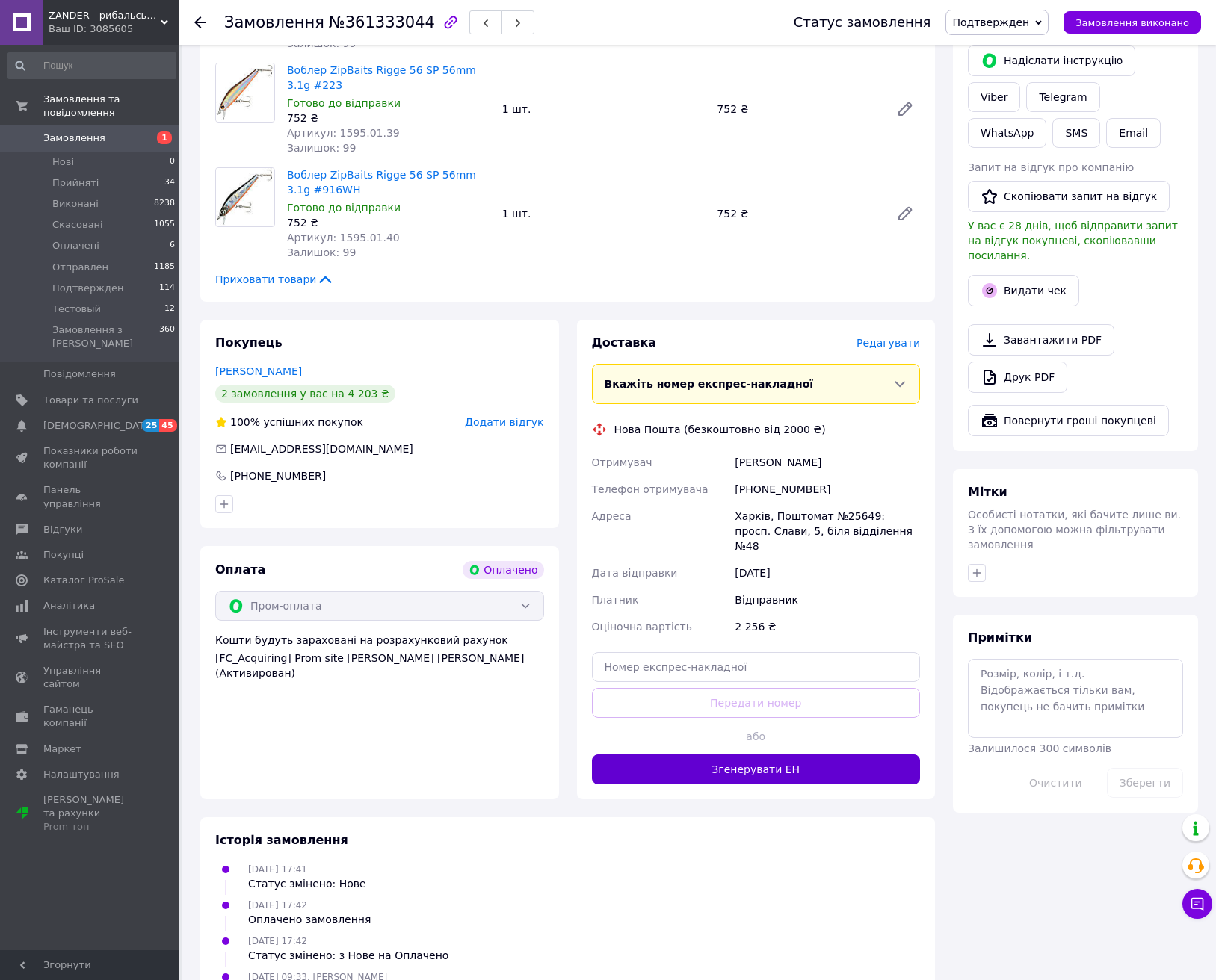
click at [796, 761] on button "Згенерувати ЕН" at bounding box center [756, 769] width 329 height 30
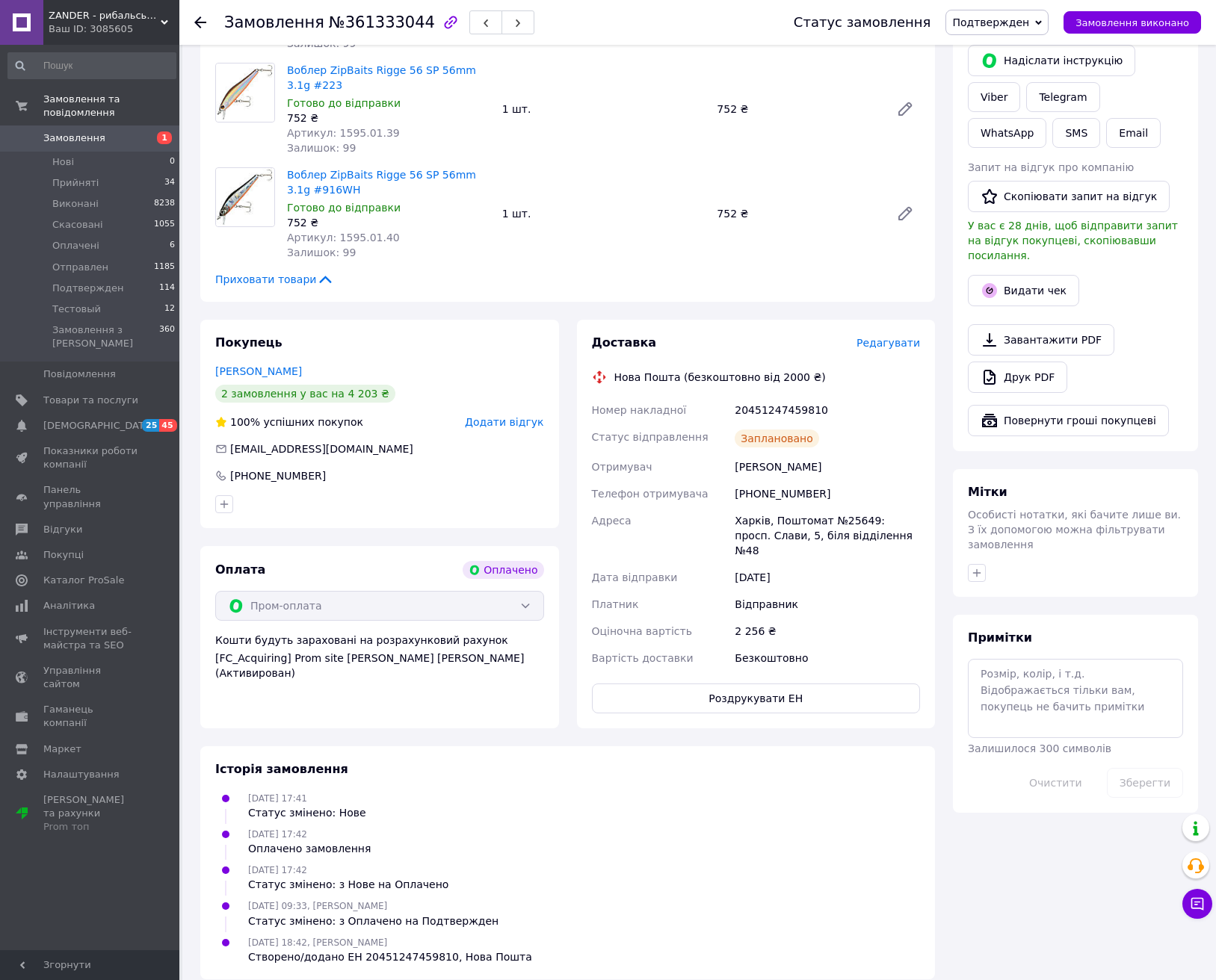
click at [1027, 25] on span "Подтвержден" at bounding box center [991, 22] width 77 height 12
click at [1002, 141] on li "Отправлен" at bounding box center [997, 142] width 102 height 22
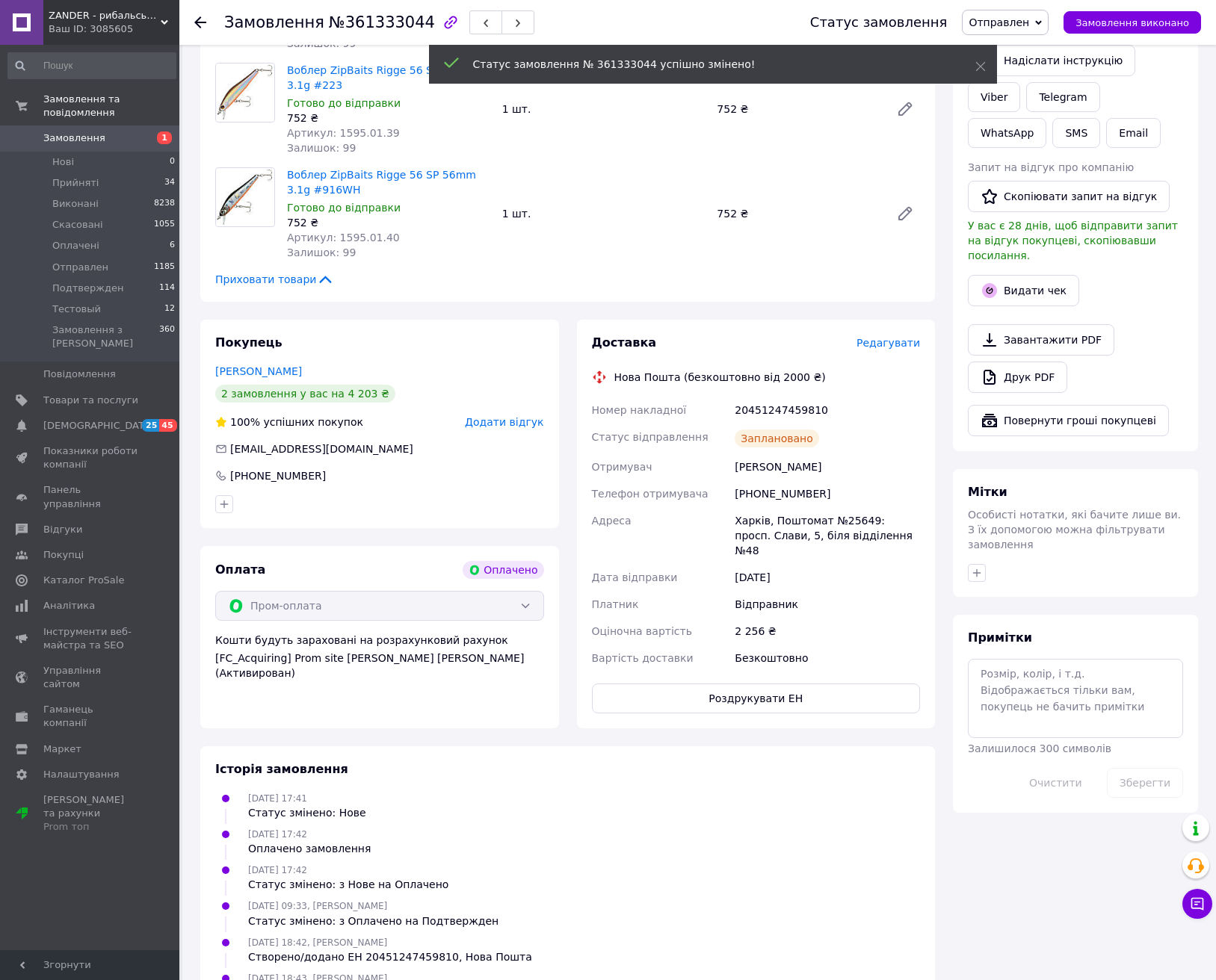
click at [1041, 281] on button "Видати чек" at bounding box center [1023, 290] width 112 height 32
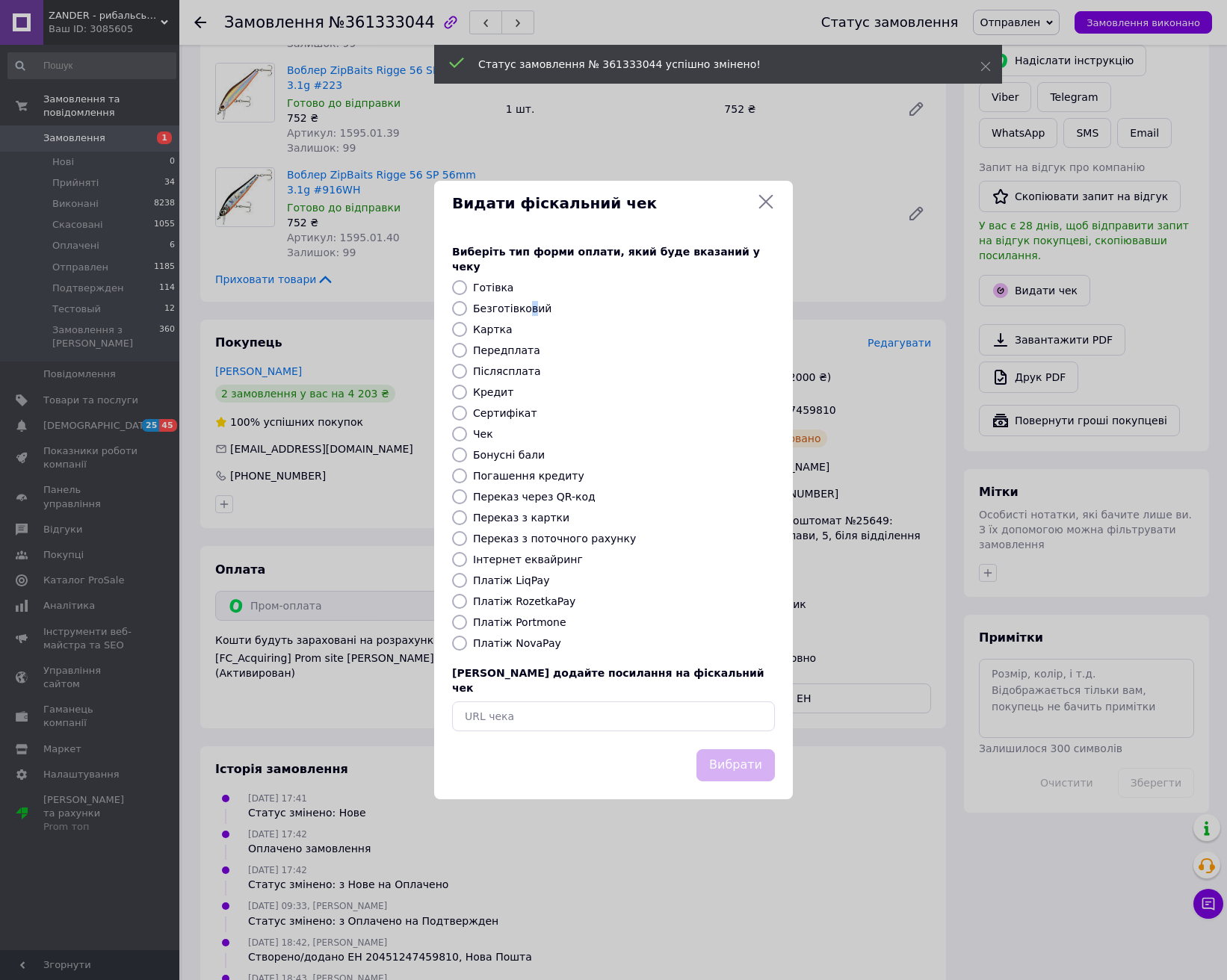
click at [526, 309] on label "Безготівковий" at bounding box center [512, 309] width 79 height 12
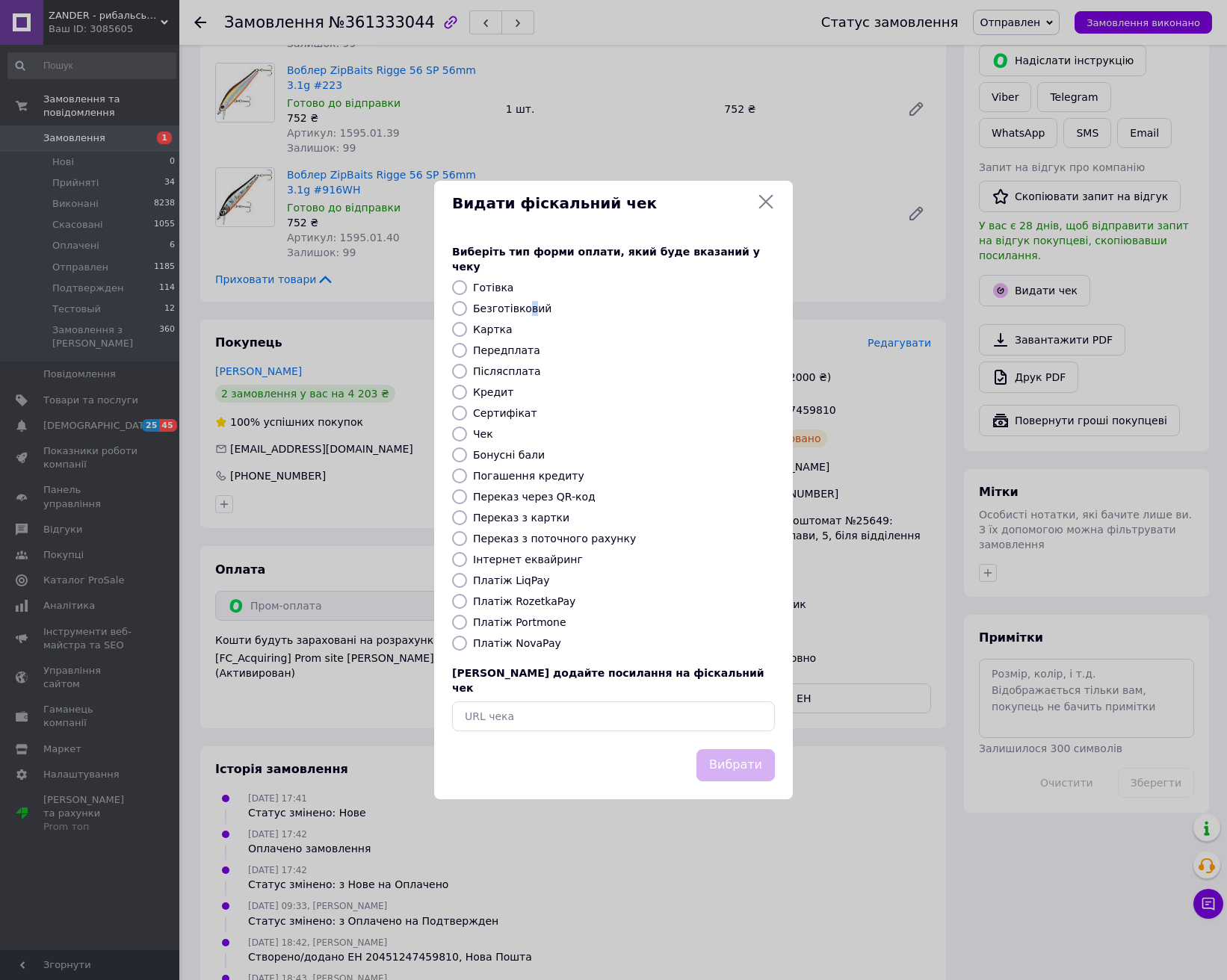
click at [520, 306] on label "Безготівковий" at bounding box center [512, 309] width 79 height 12
click at [467, 306] on input "Безготівковий" at bounding box center [459, 308] width 15 height 15
radio input "true"
click at [724, 750] on button "Вибрати" at bounding box center [736, 766] width 79 height 32
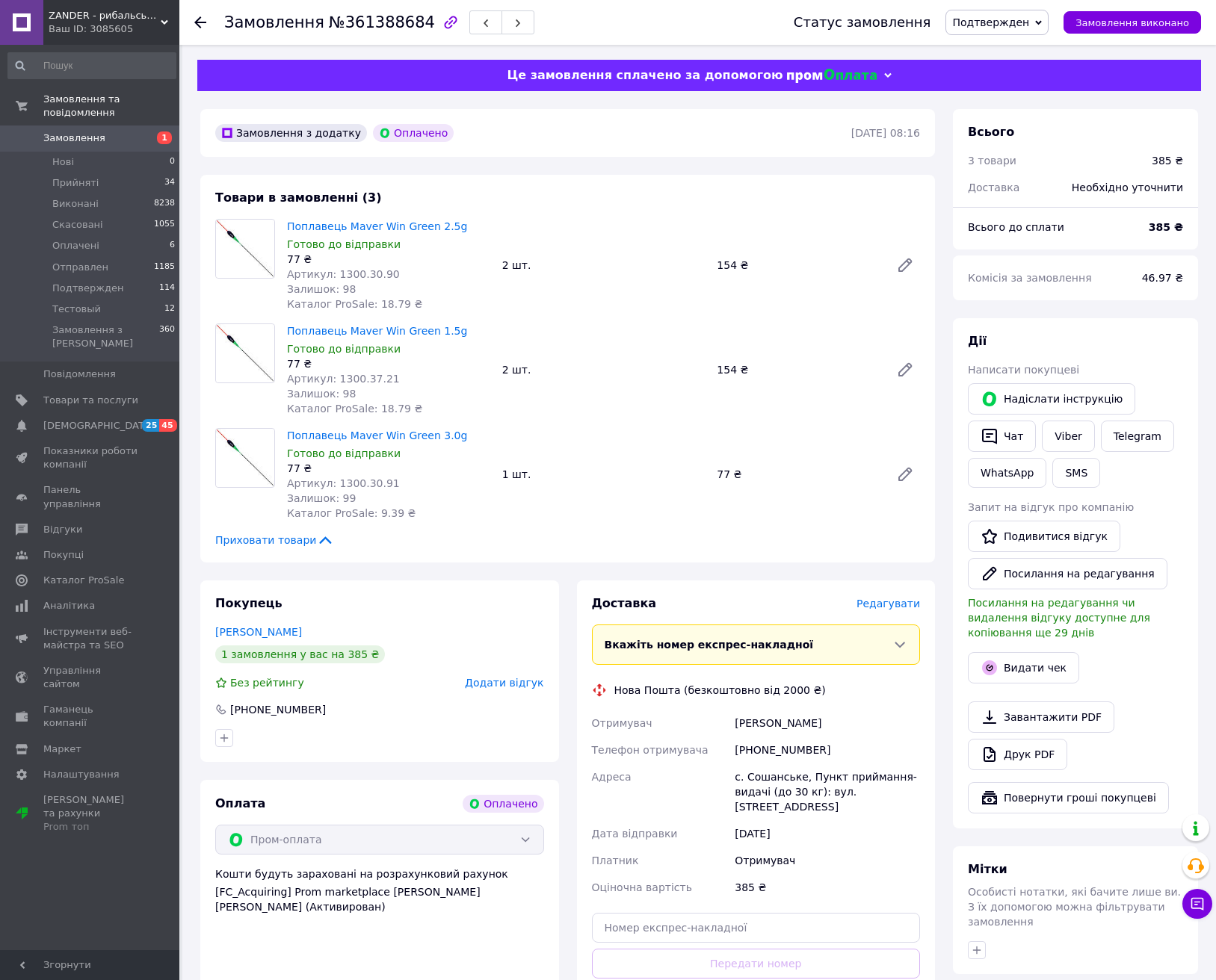
click at [895, 601] on span "Редагувати" at bounding box center [888, 604] width 64 height 12
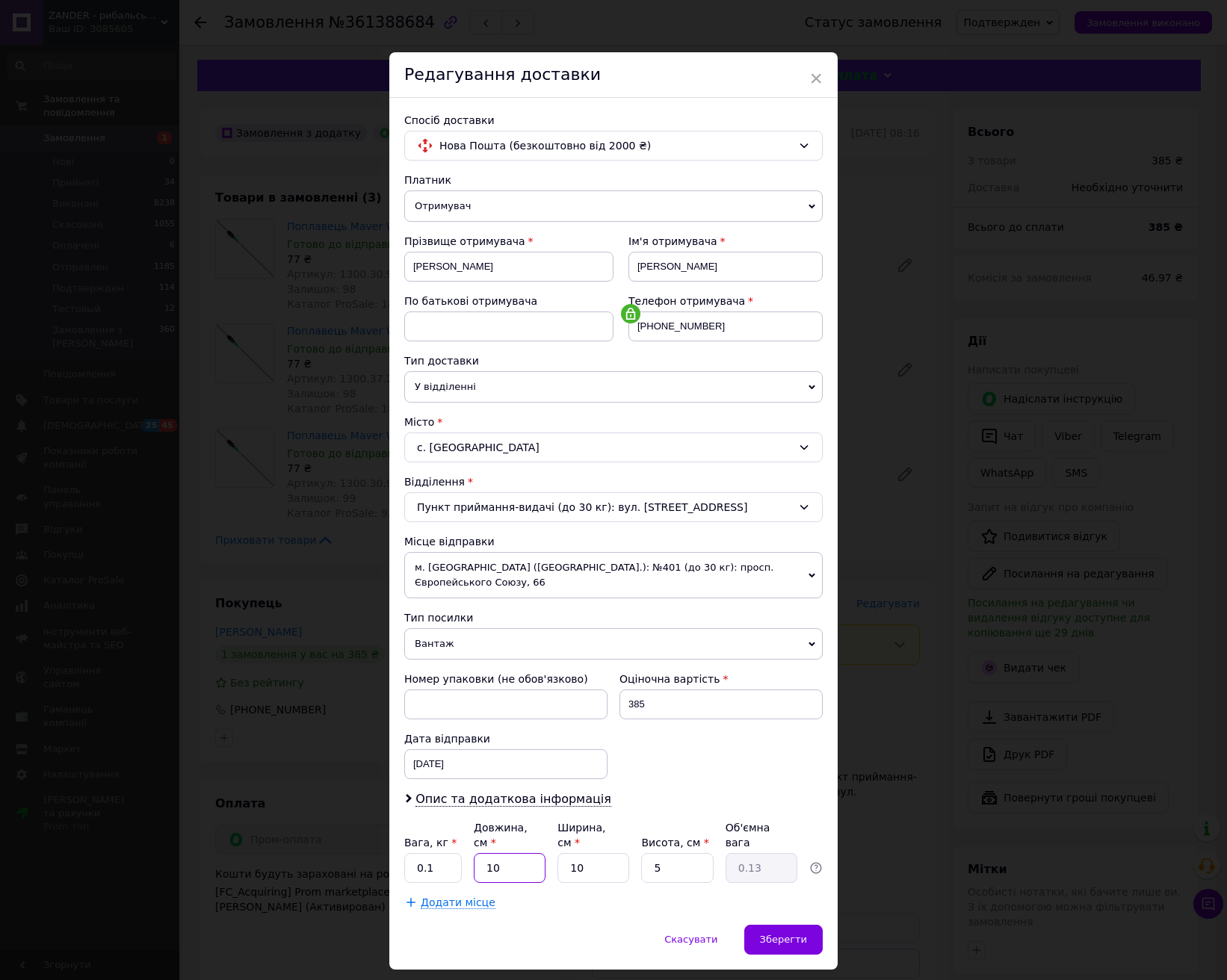
click at [512, 853] on input "10" at bounding box center [509, 868] width 72 height 30
type input "3"
type input "0.1"
type input "30"
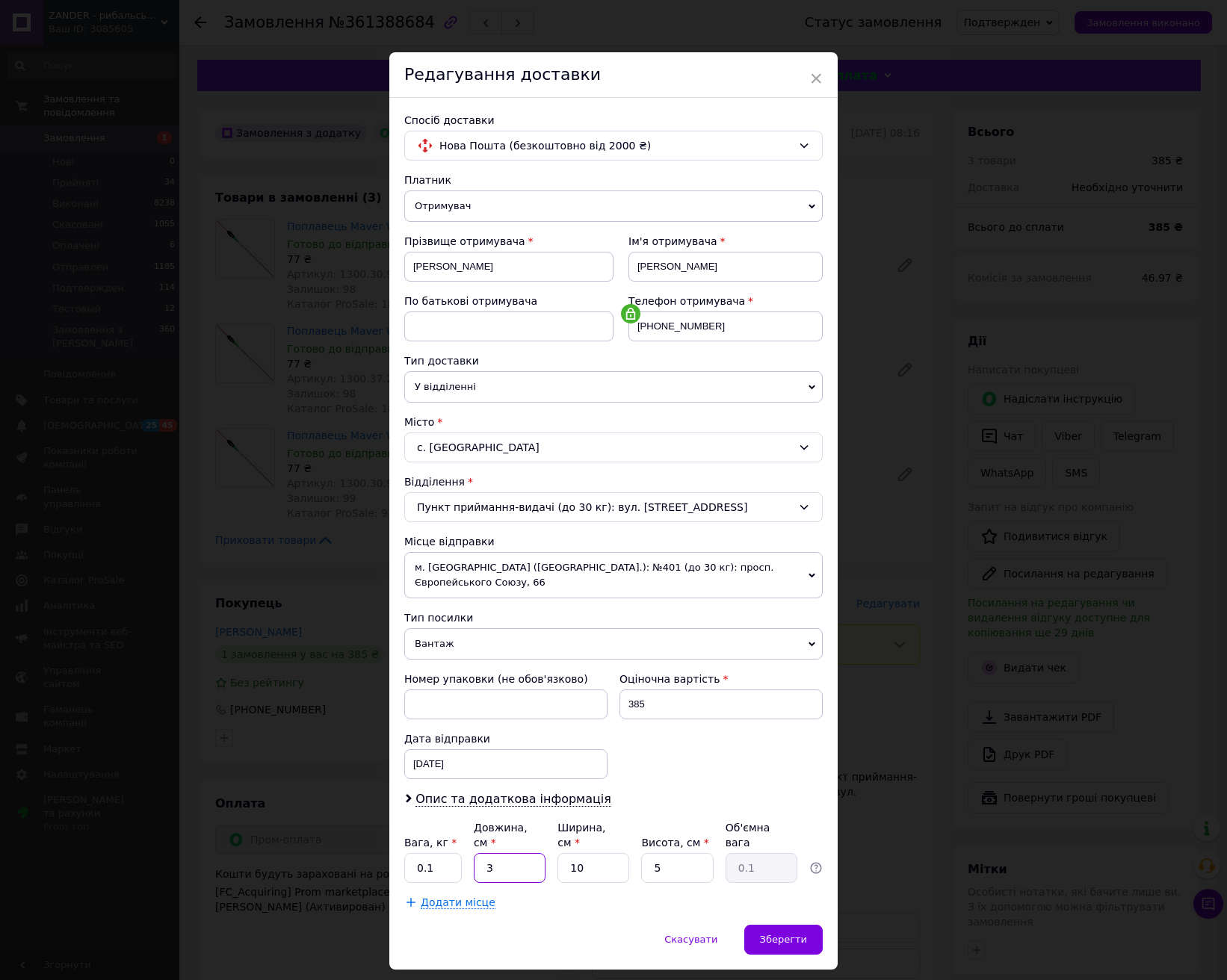
type input "0.38"
type input "30"
type input "5"
type input "0.19"
type input "5"
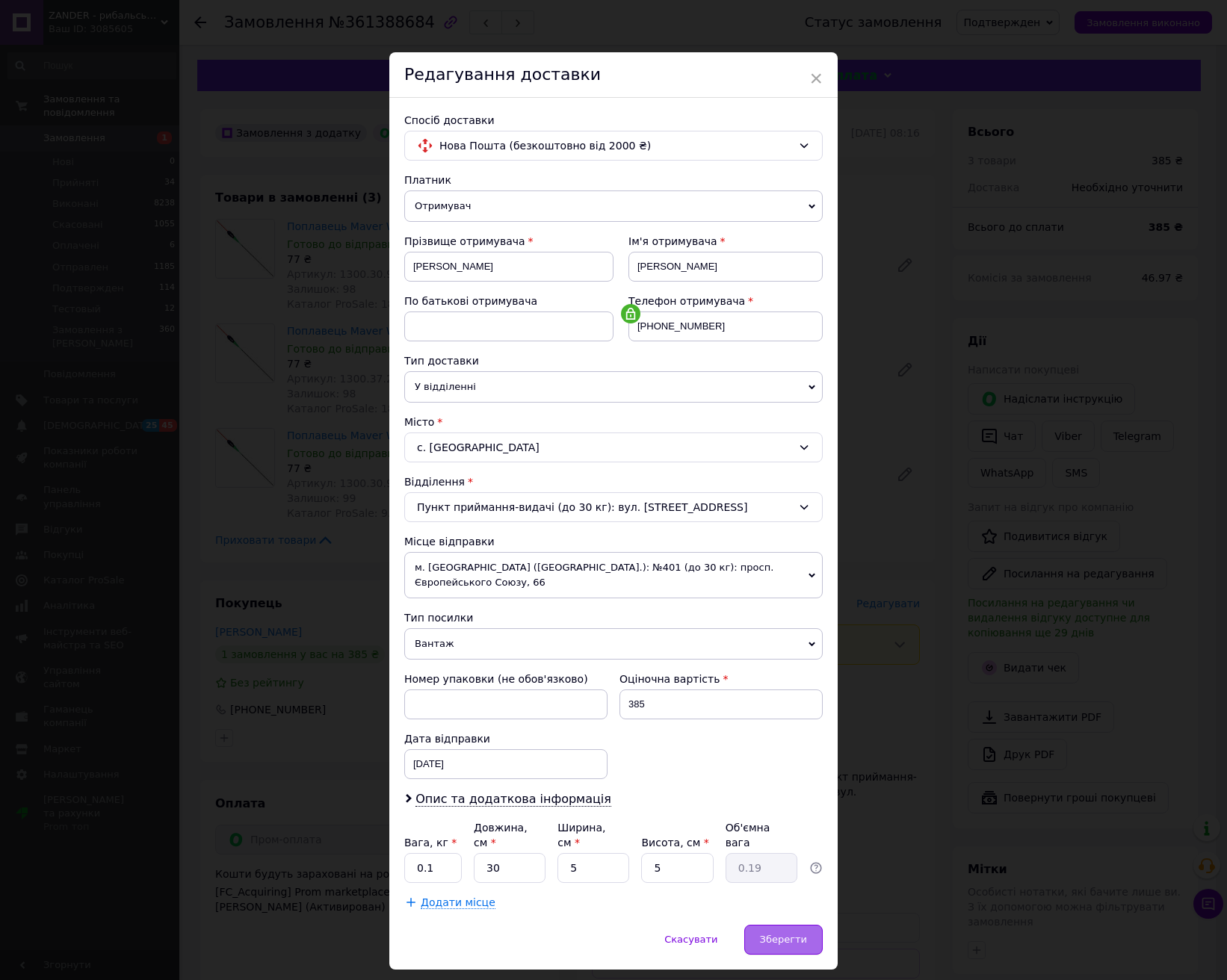
click at [798, 934] on span "Зберегти" at bounding box center [783, 939] width 47 height 12
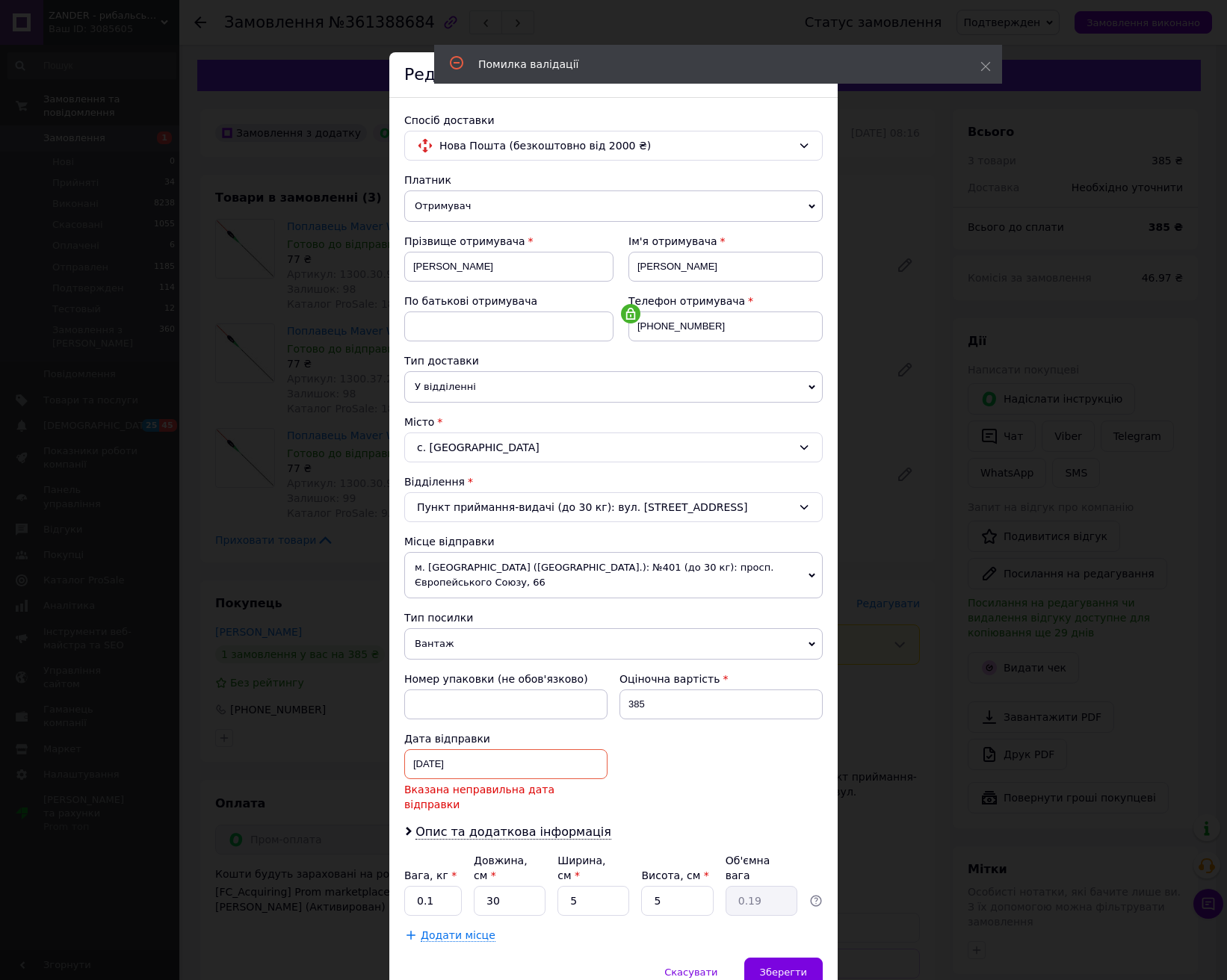
click at [511, 750] on div "11.09.2025 < 2025 > < Сентябрь > Пн Вт Ср Чт Пт Сб Вс 1 2 3 4 5 6 7 8 9 10 11 1…" at bounding box center [506, 764] width 203 height 30
click at [546, 921] on link "12" at bounding box center [547, 935] width 29 height 30
type input "12.09.2025"
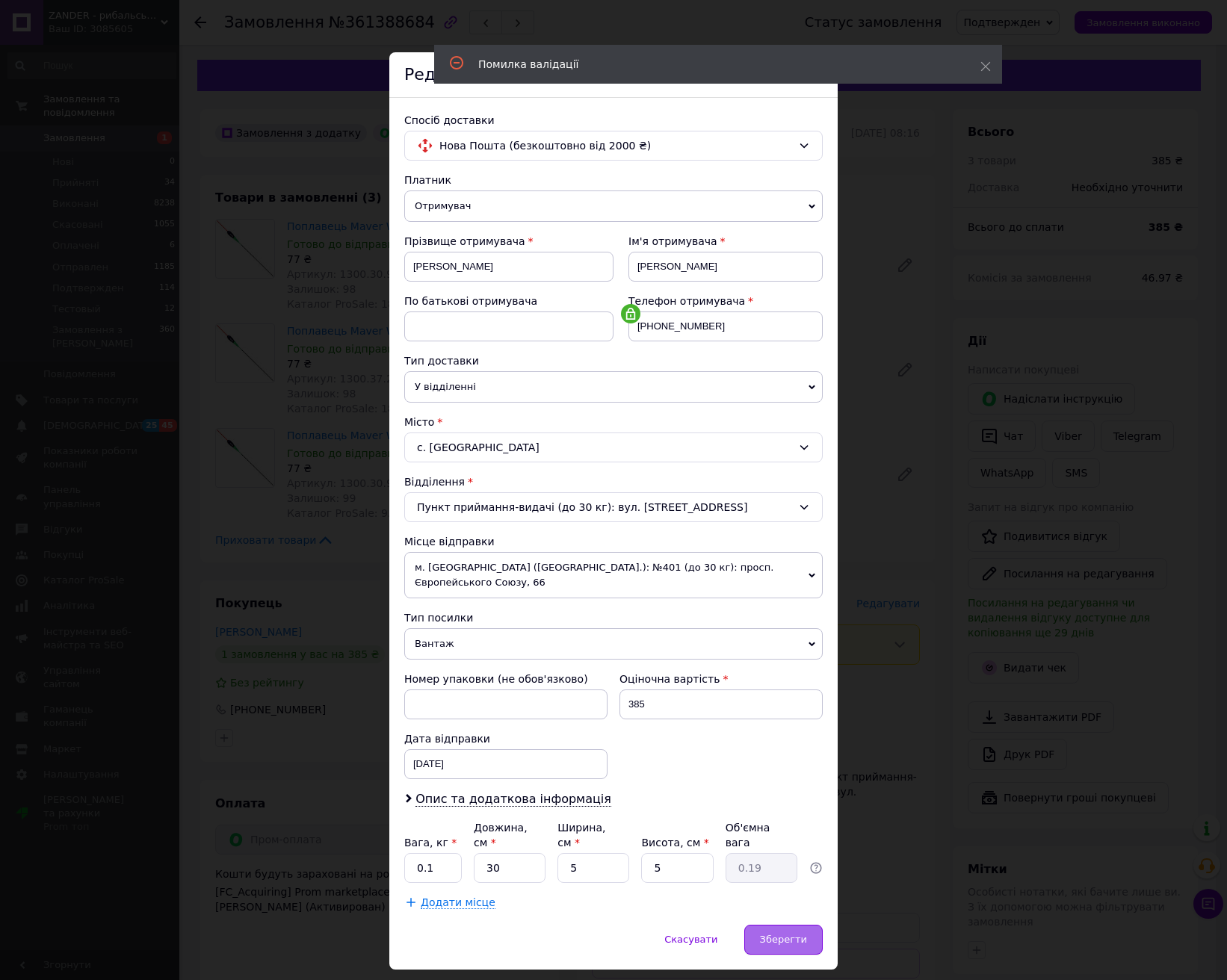
click at [818, 925] on div "Зберегти" at bounding box center [784, 940] width 79 height 30
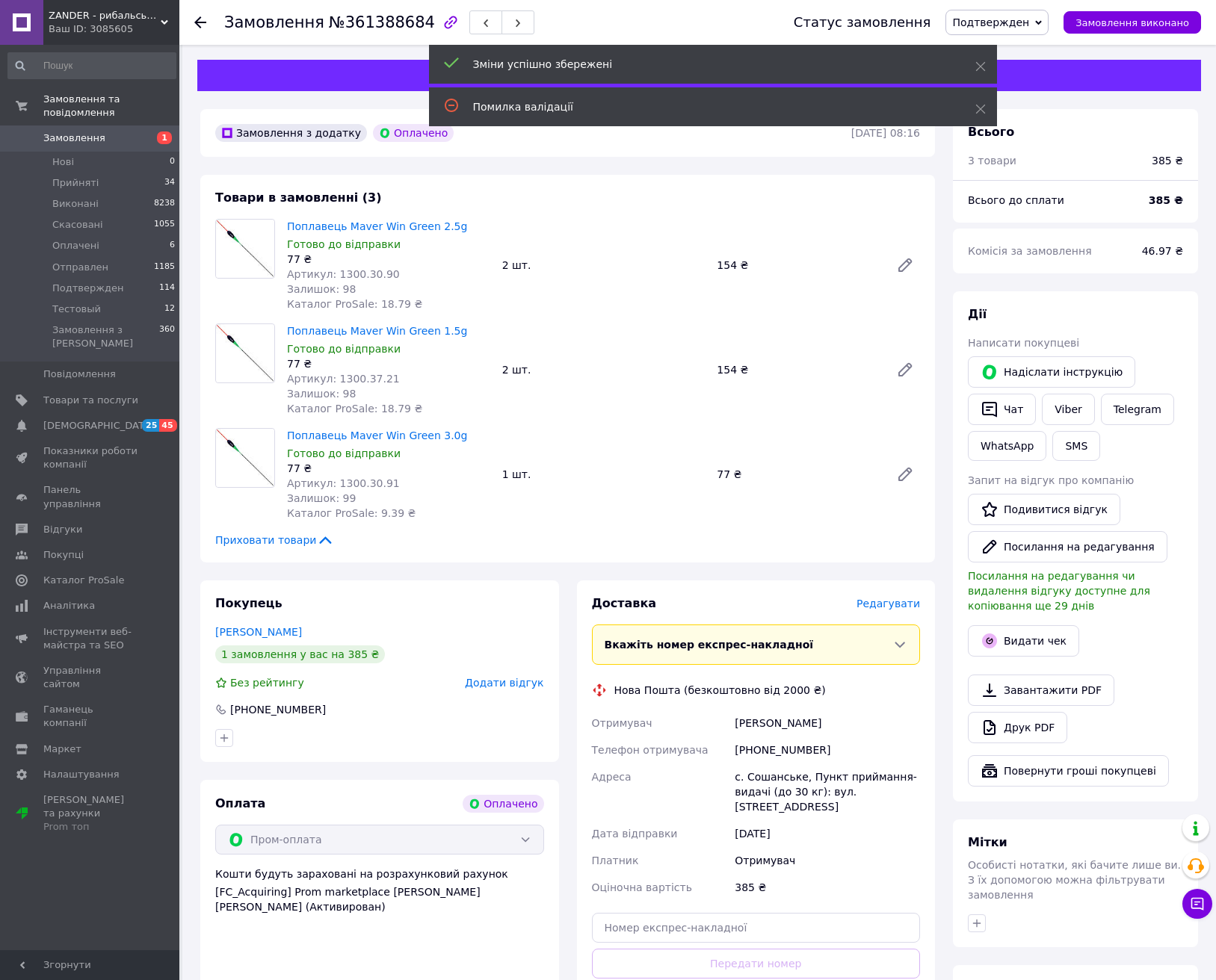
scroll to position [161, 0]
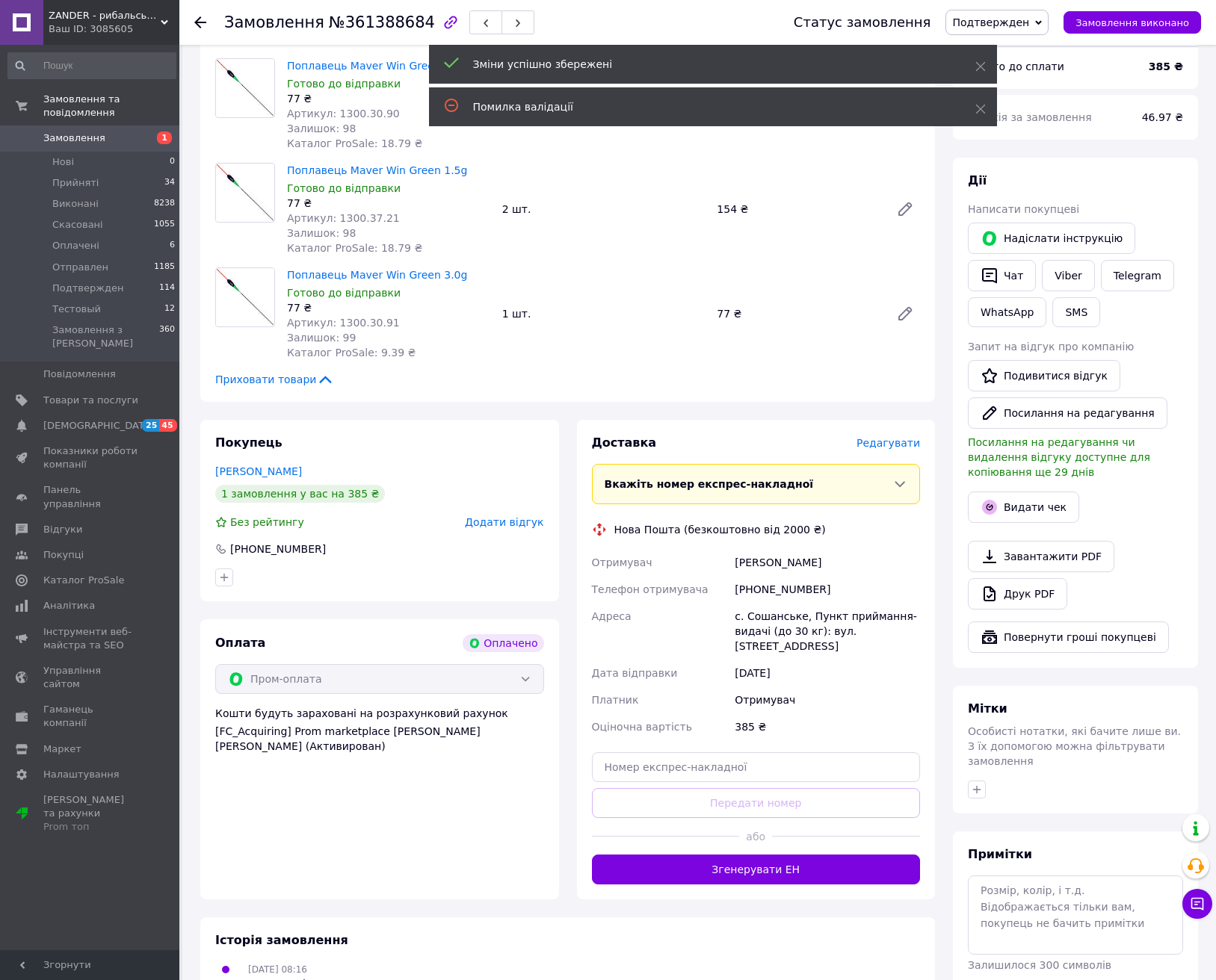
click at [737, 855] on button "Згенерувати ЕН" at bounding box center [756, 869] width 329 height 30
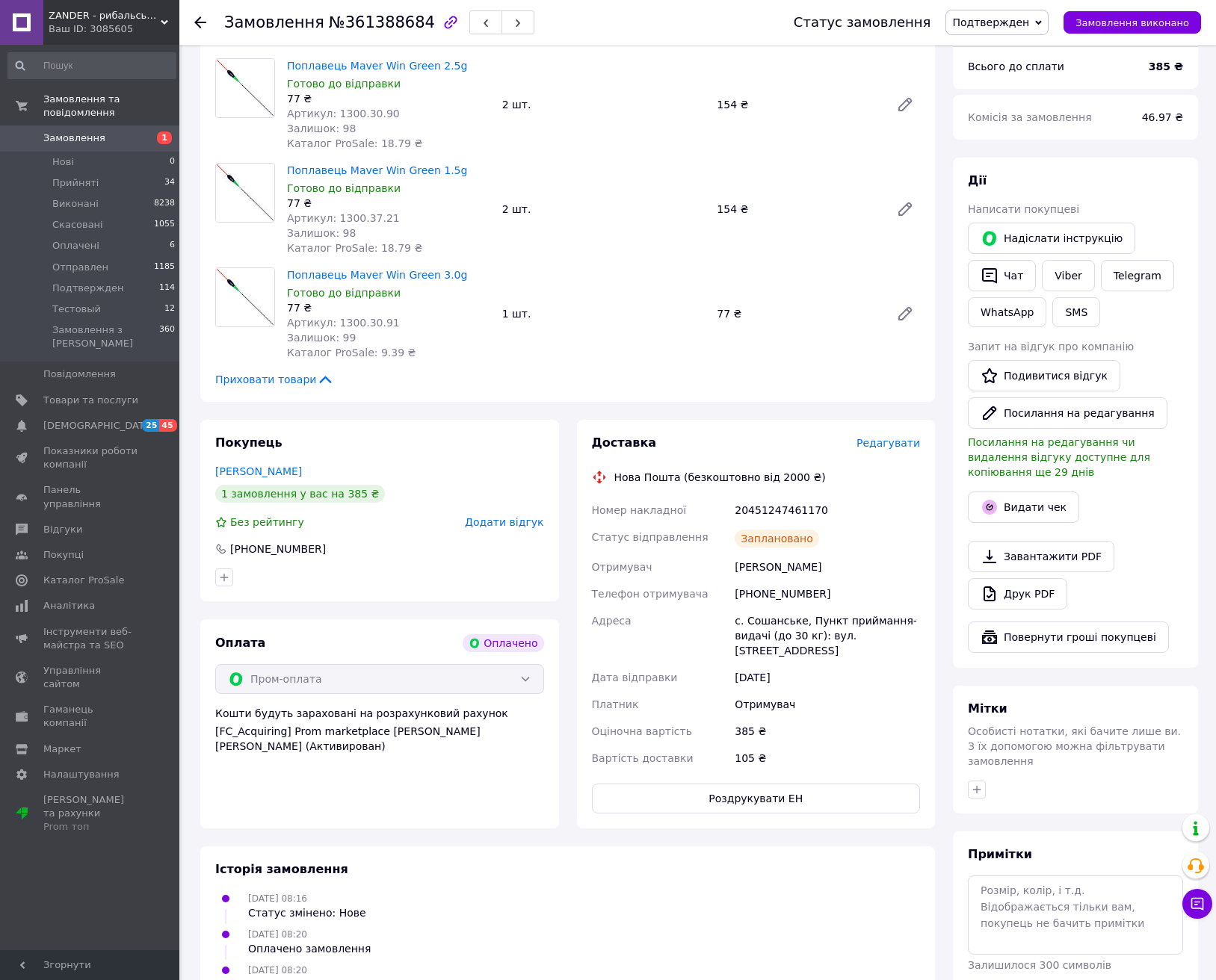
click at [1000, 19] on span "Подтвержден" at bounding box center [991, 22] width 77 height 12
click at [1000, 139] on li "Отправлен" at bounding box center [997, 142] width 102 height 22
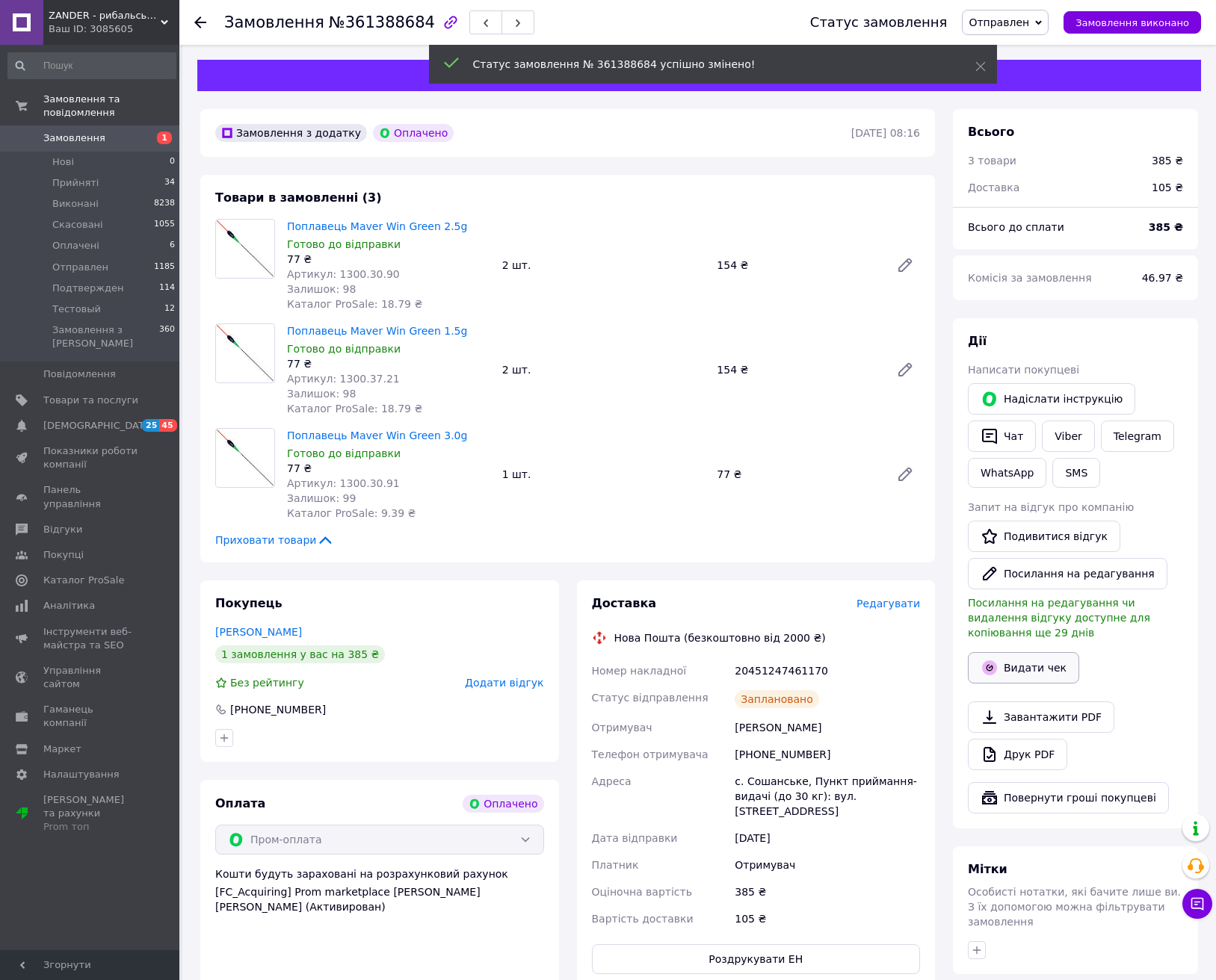
click at [1013, 653] on button "Видати чек" at bounding box center [1023, 667] width 112 height 32
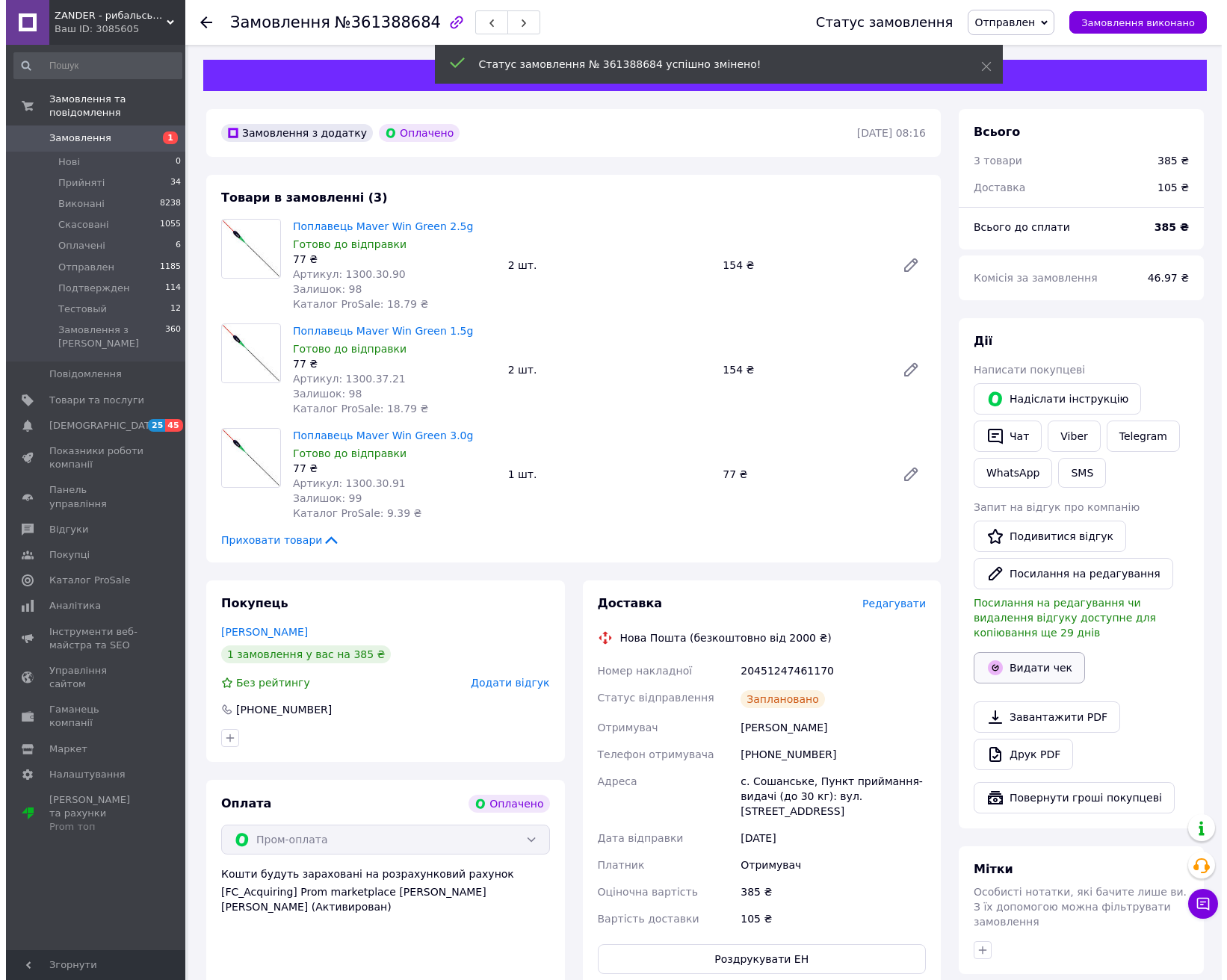
scroll to position [2, 0]
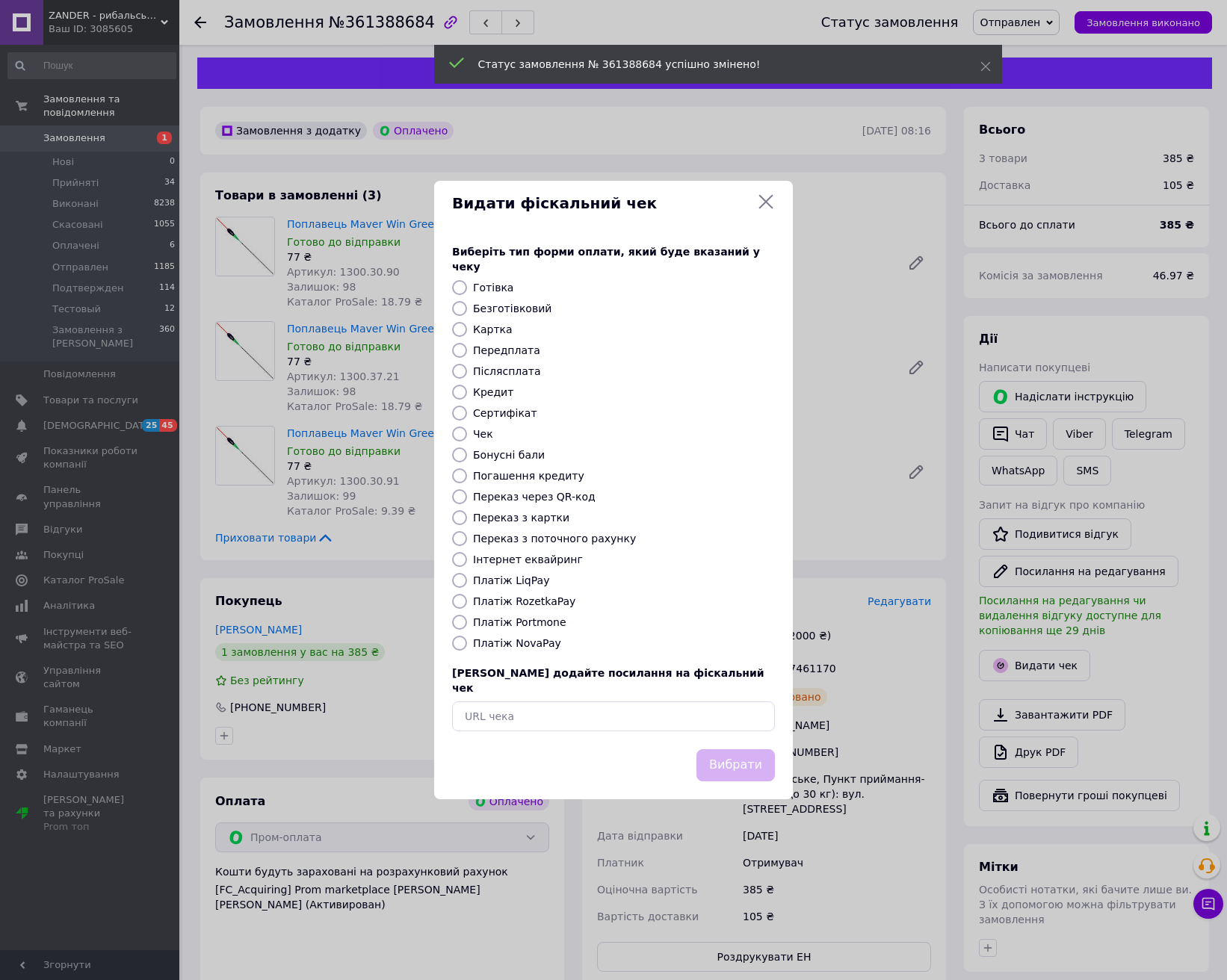
click at [524, 312] on label "Безготівковий" at bounding box center [512, 309] width 79 height 12
click at [467, 312] on input "Безготівковий" at bounding box center [459, 308] width 15 height 15
radio input "true"
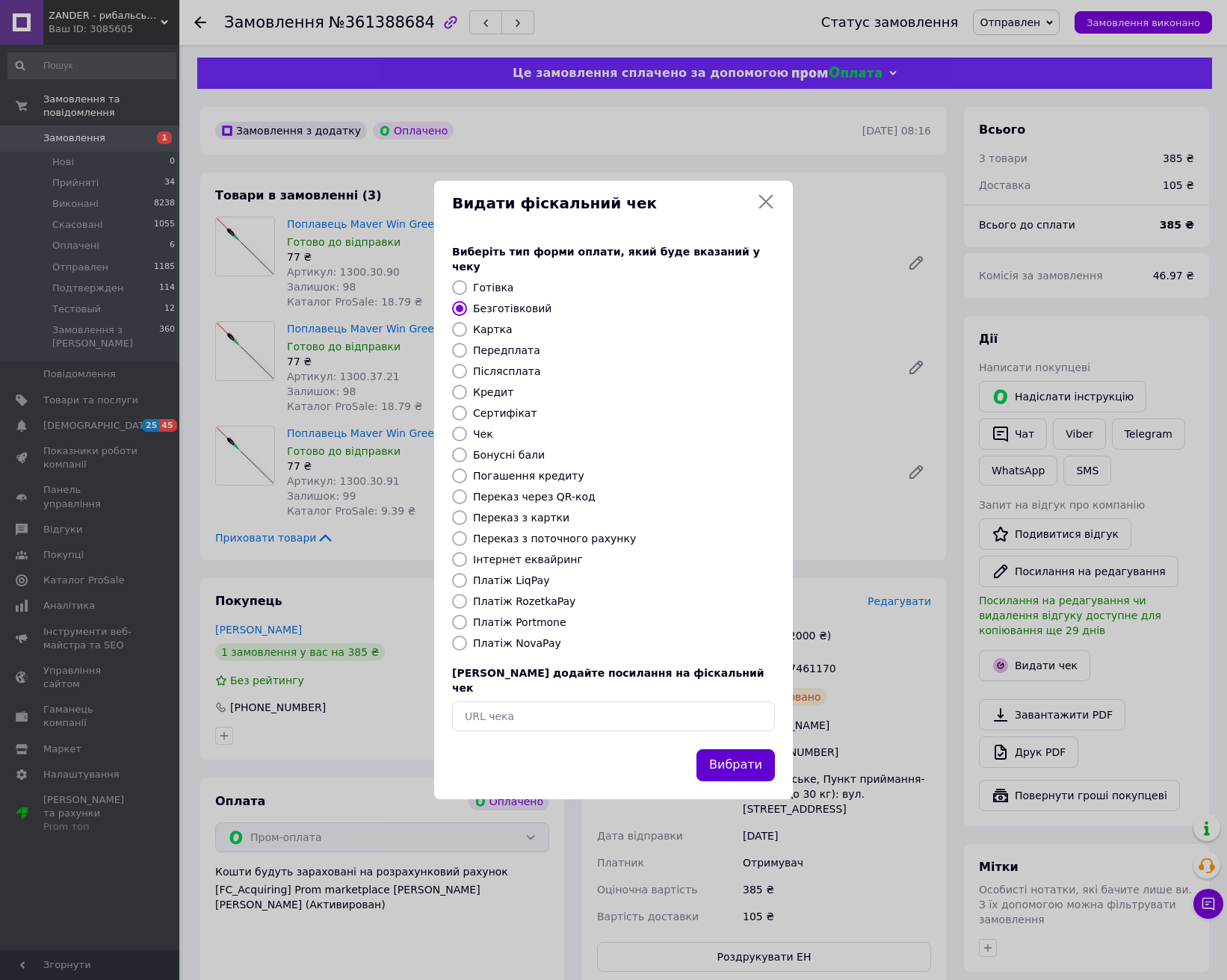
click at [719, 758] on button "Вибрати" at bounding box center [736, 766] width 79 height 32
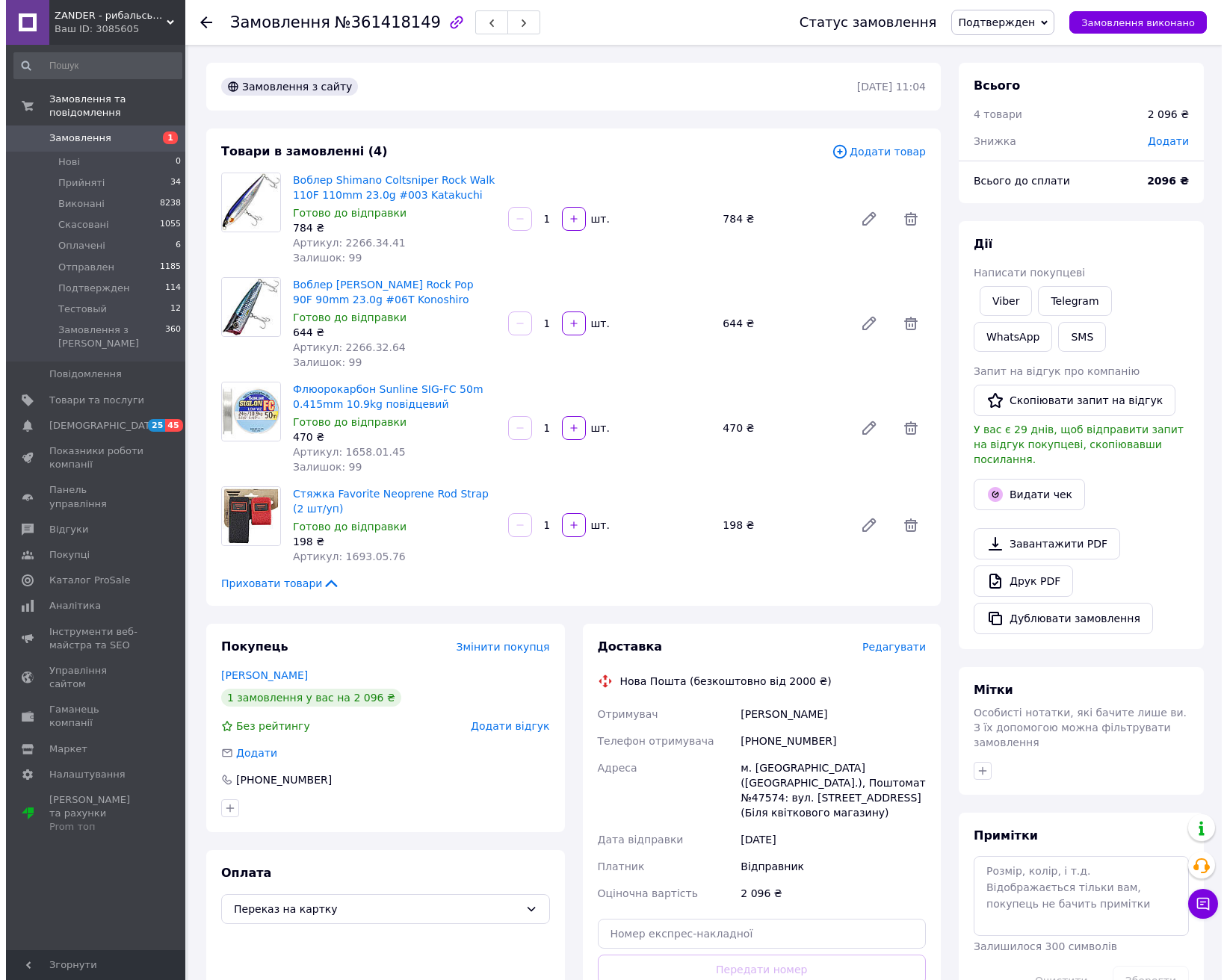
scroll to position [165, 0]
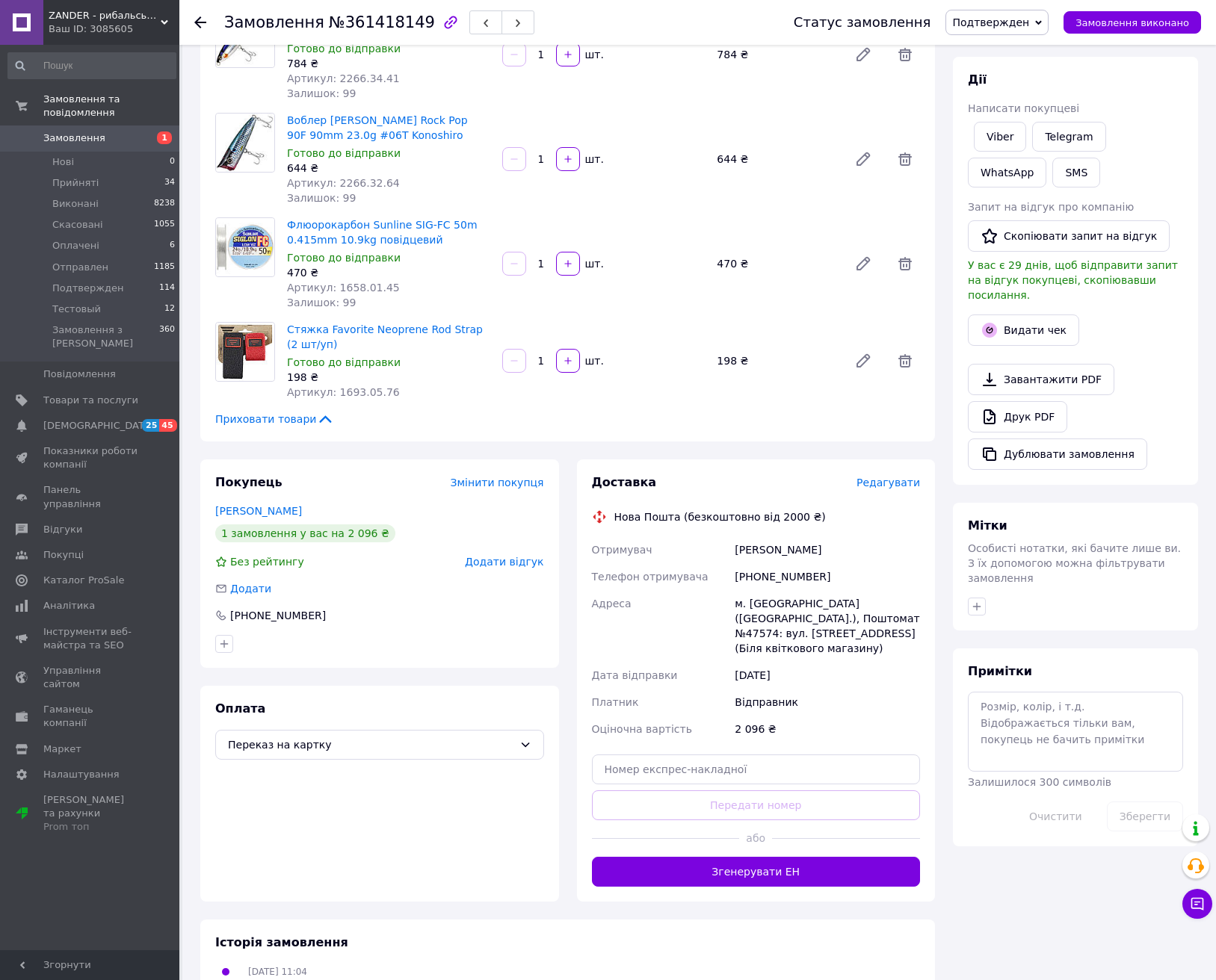
click at [886, 464] on div "Доставка Редагувати Нова Пошта (безкоштовно від 2000 ₴) Отримувач Тесленко Олек…" at bounding box center [756, 681] width 359 height 443
click at [883, 483] on span "Редагувати" at bounding box center [888, 483] width 64 height 12
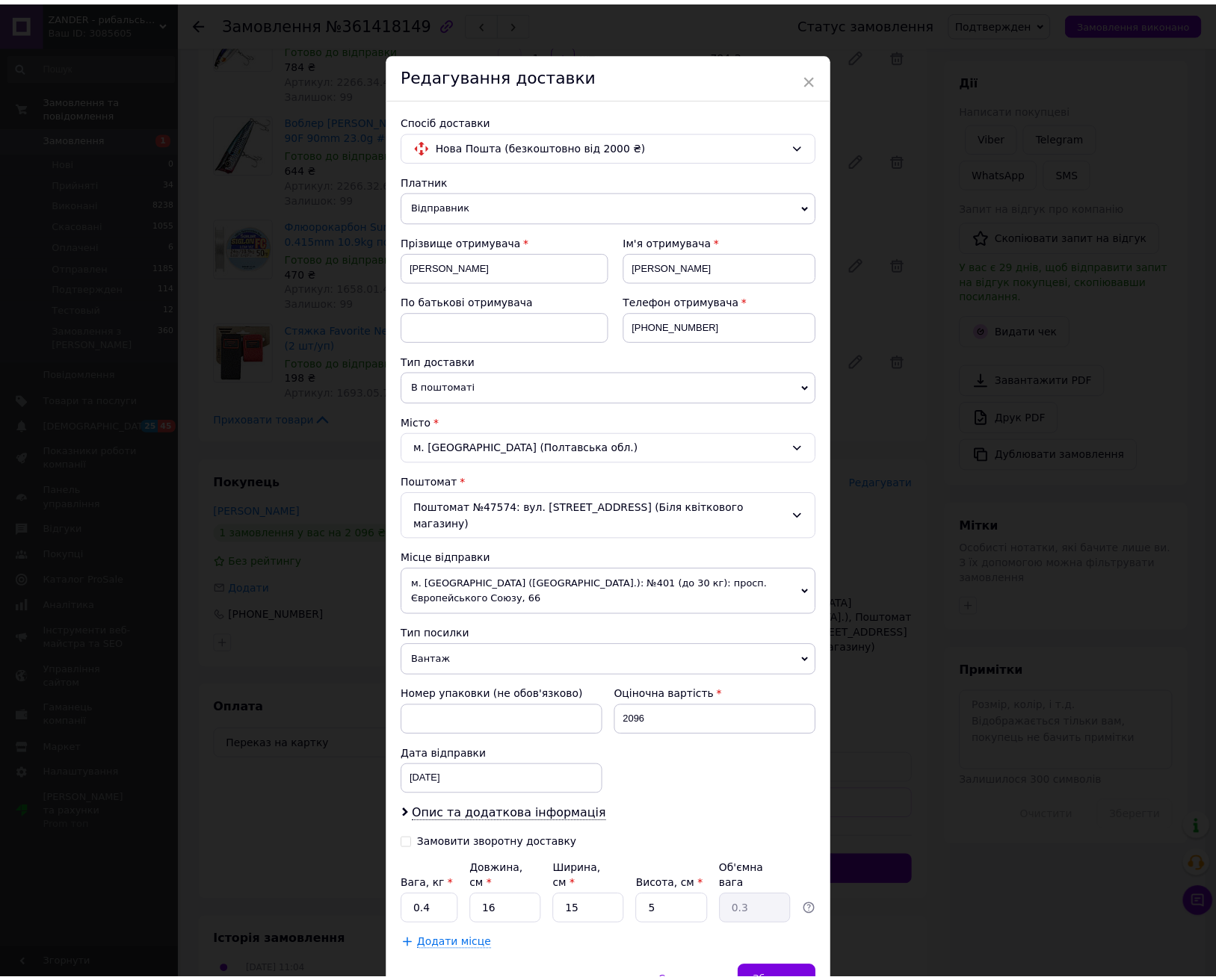
scroll to position [38, 0]
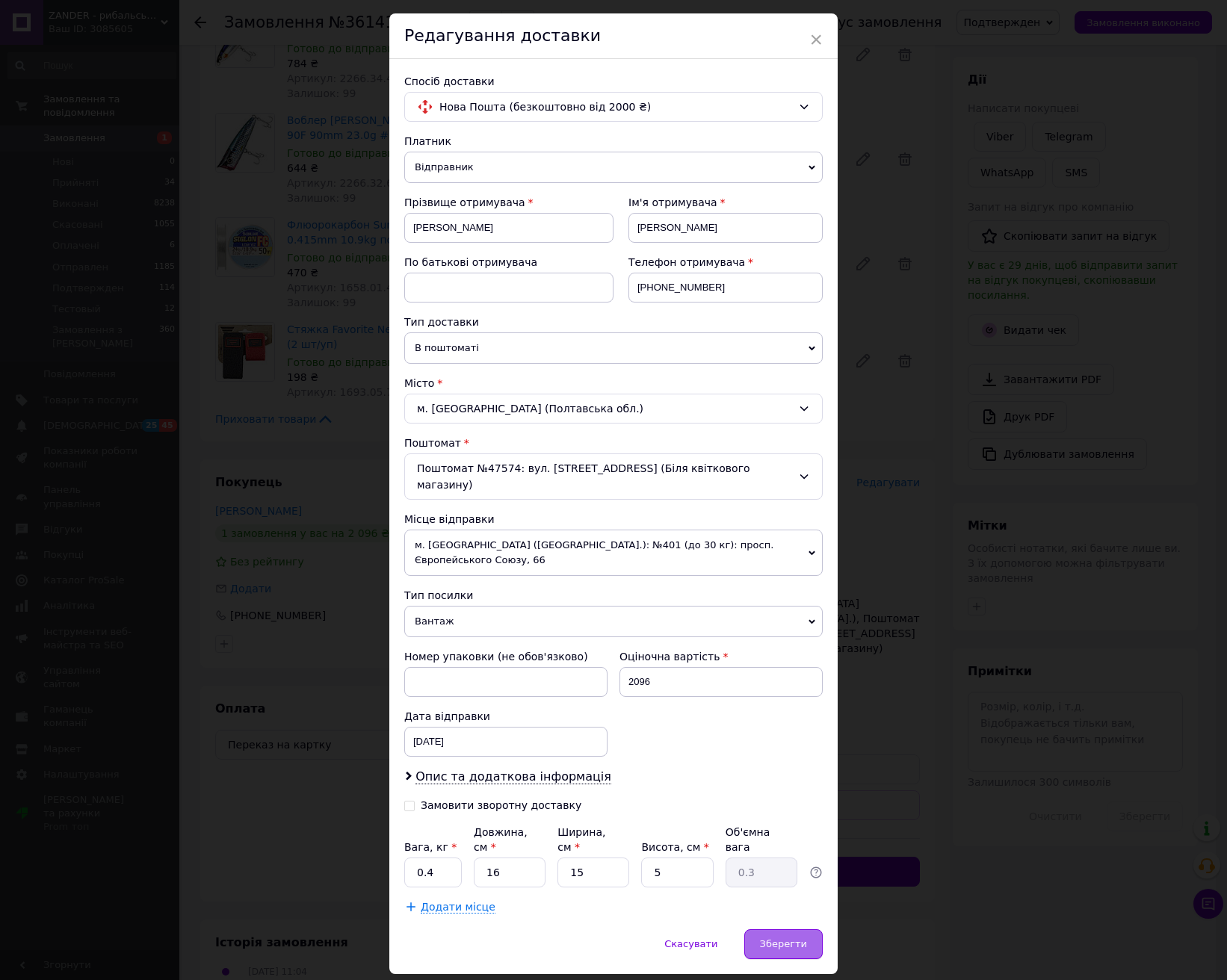
click at [785, 938] on span "Зберегти" at bounding box center [783, 944] width 47 height 12
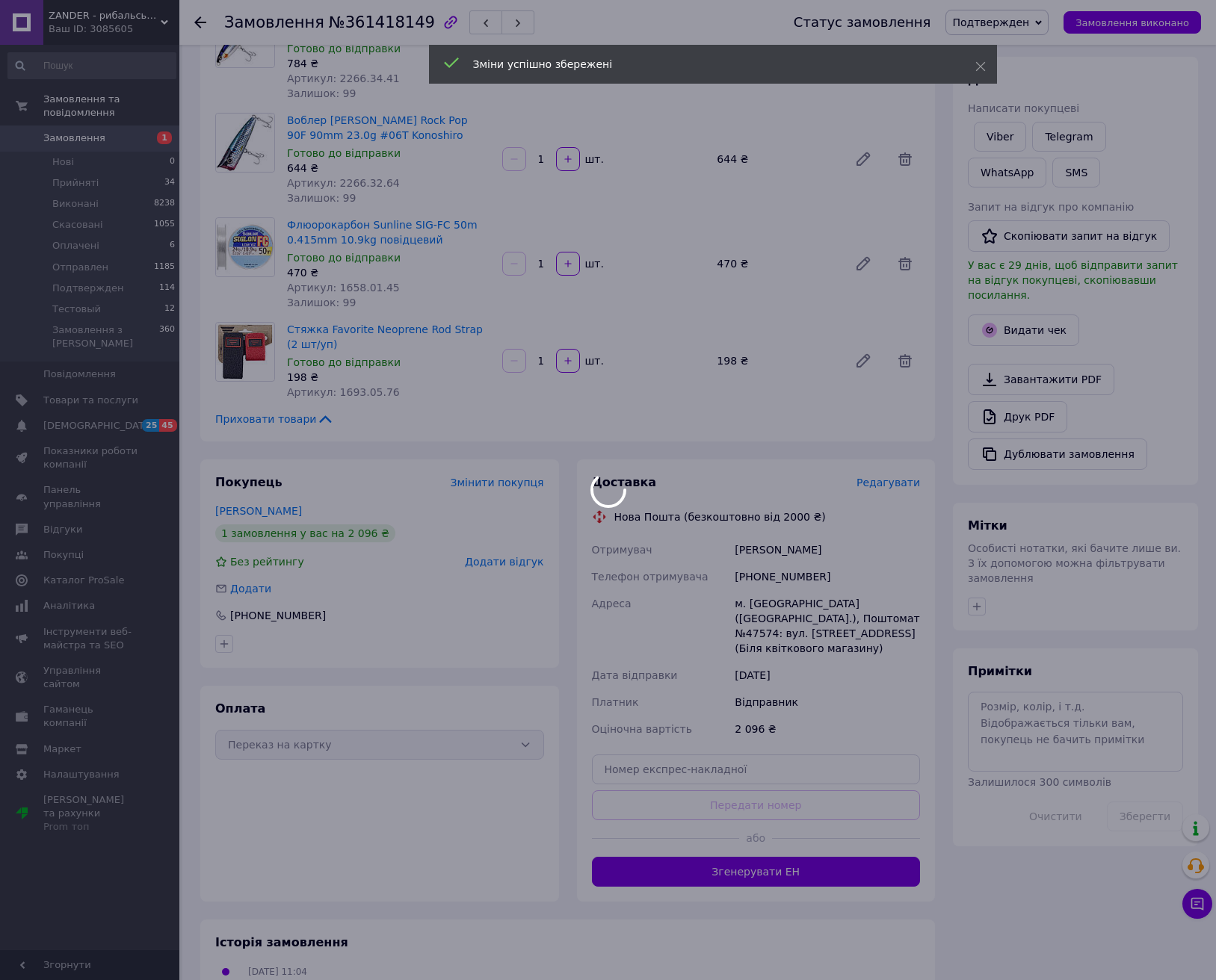
scroll to position [166, 0]
click at [806, 872] on div at bounding box center [608, 490] width 1216 height 980
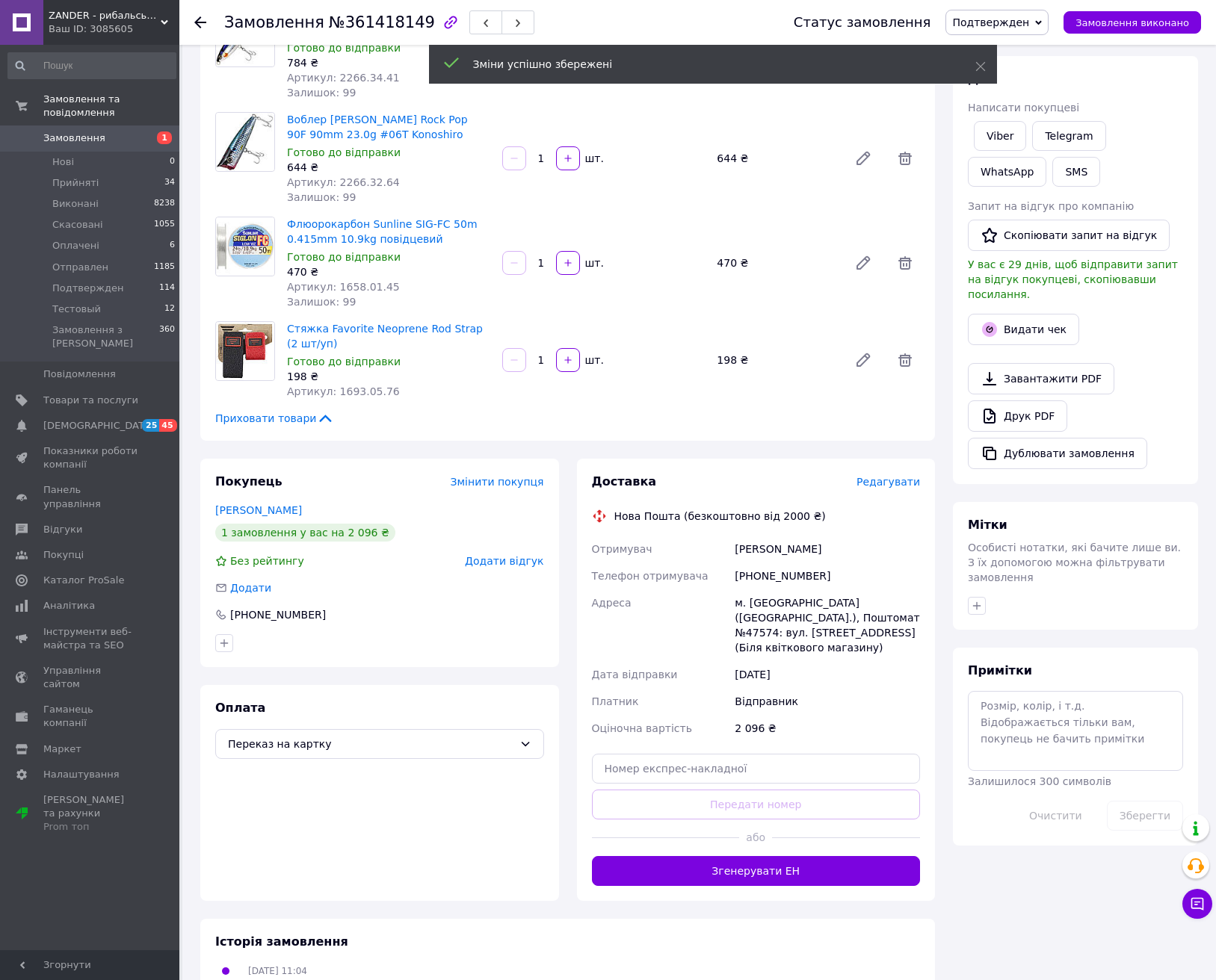
click at [806, 872] on button "Згенерувати ЕН" at bounding box center [756, 871] width 329 height 30
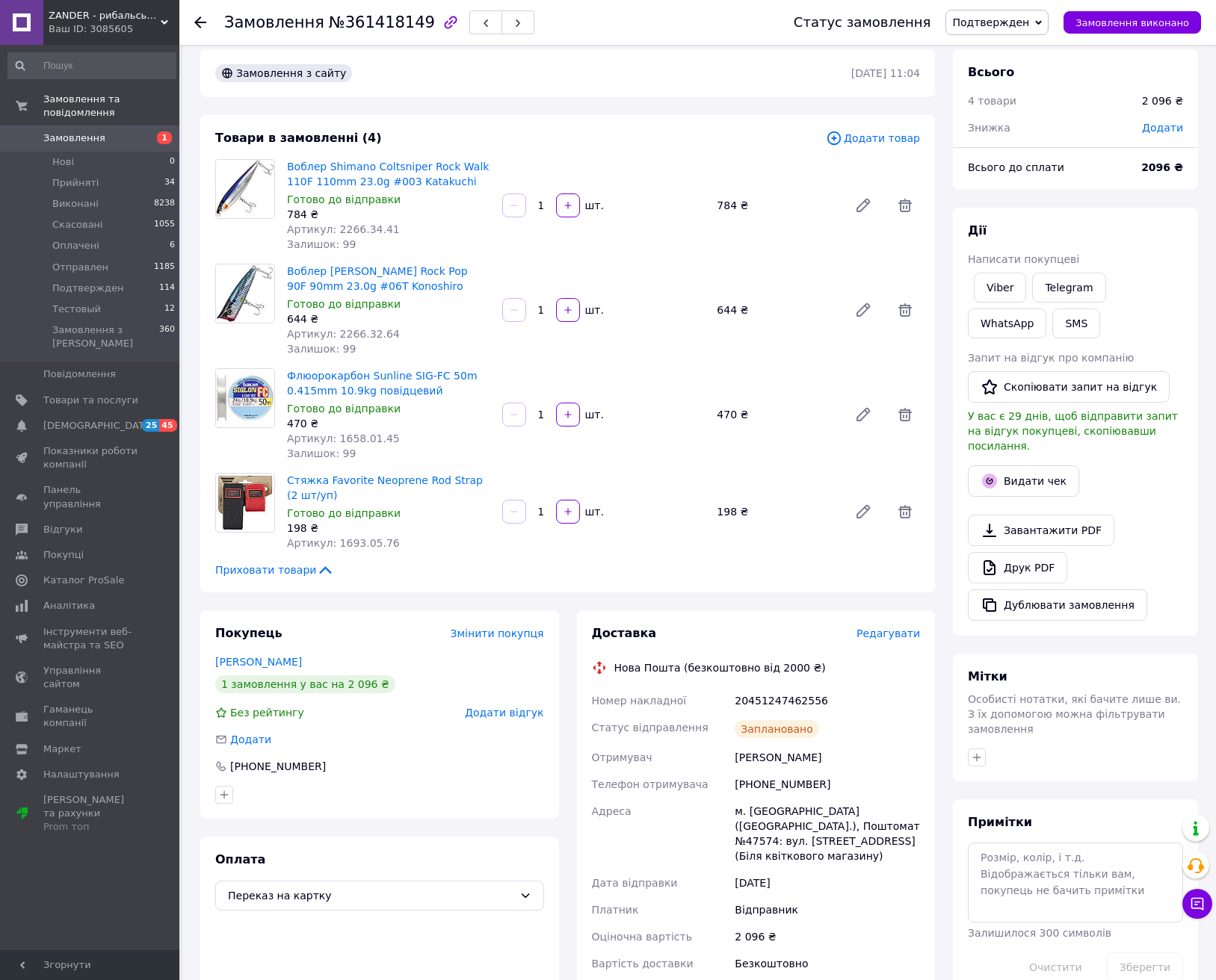
scroll to position [0, 0]
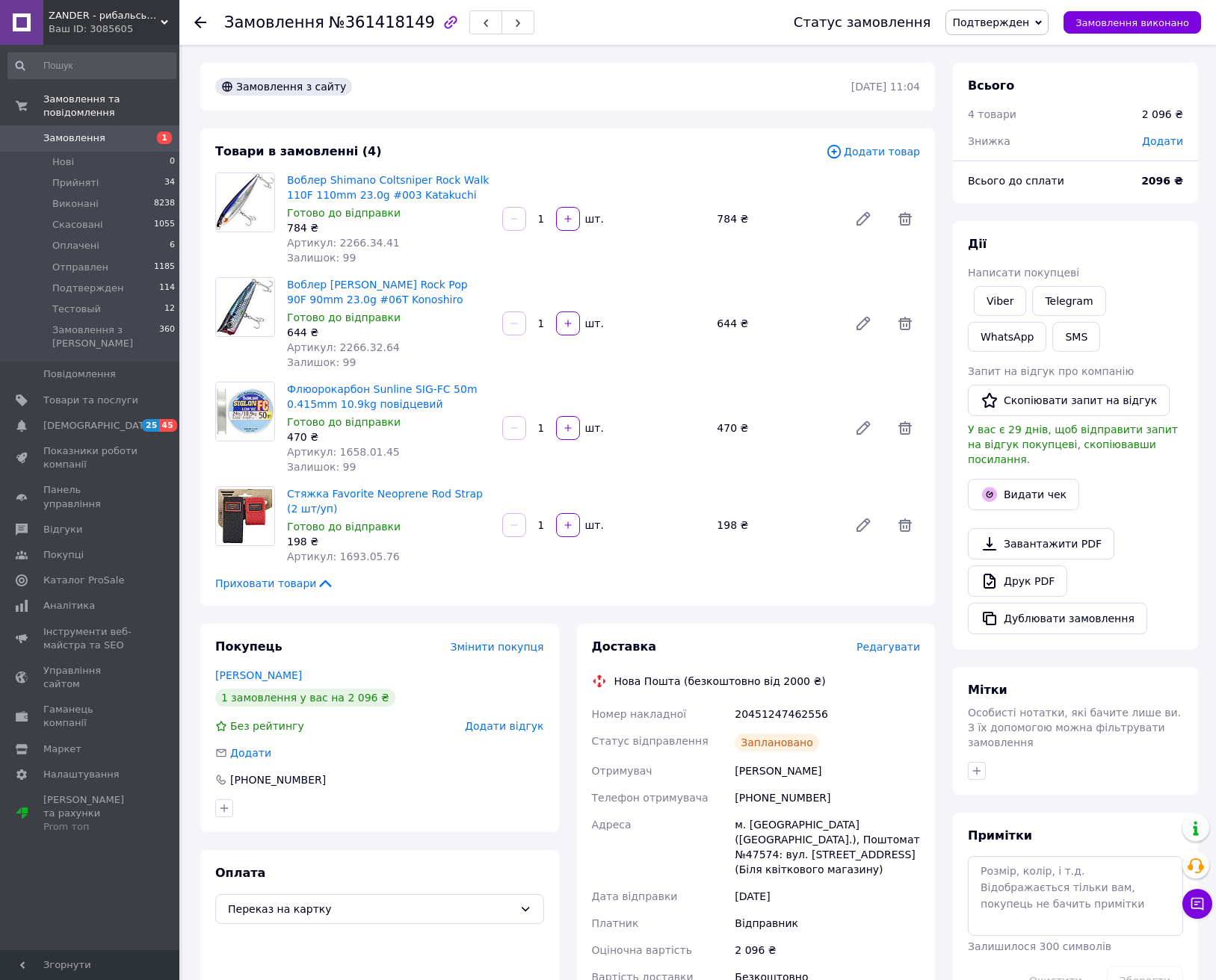
click at [1012, 28] on span "Подтвержден" at bounding box center [991, 22] width 77 height 12
click at [1001, 144] on li "Отправлен" at bounding box center [997, 142] width 102 height 22
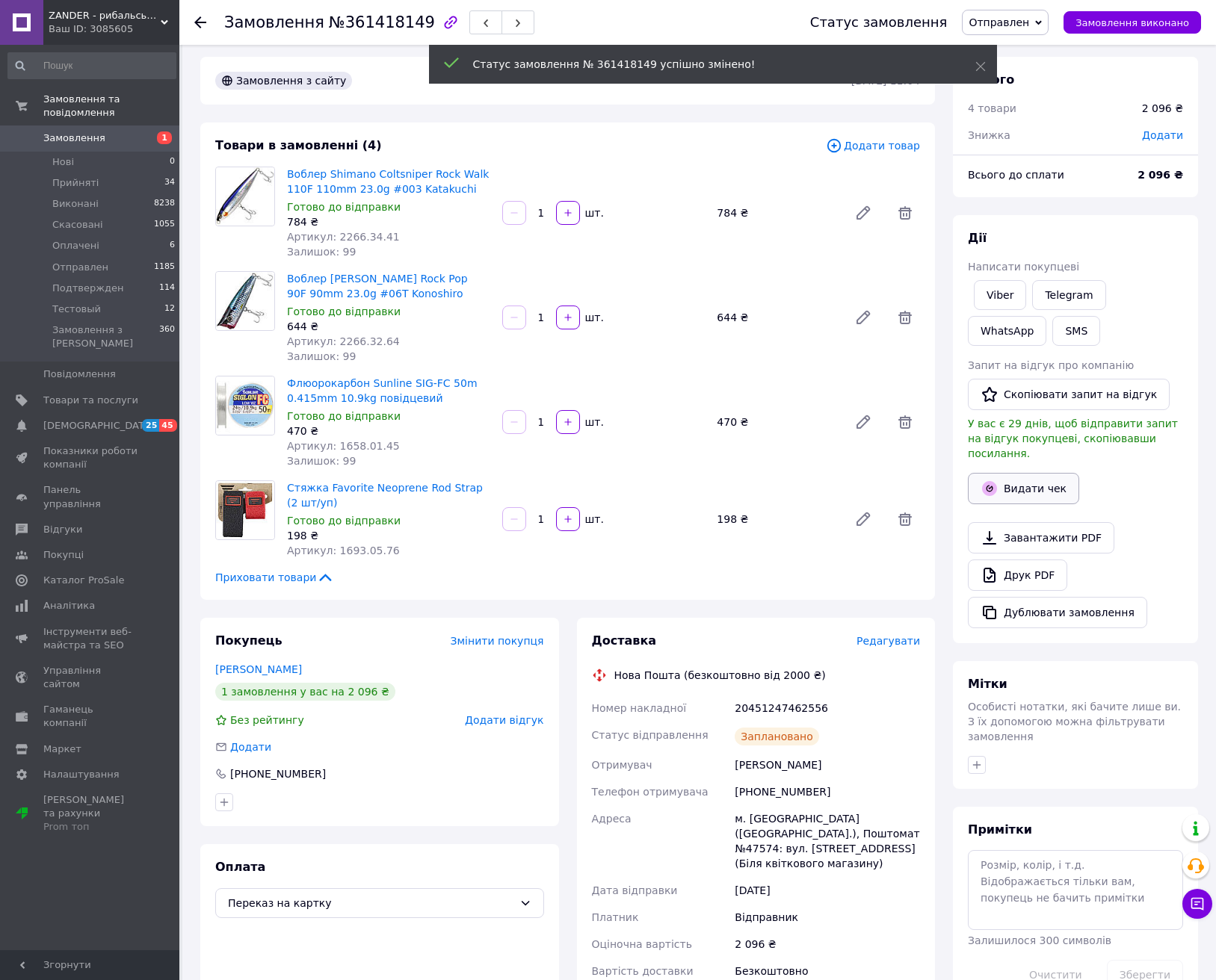
click at [1044, 477] on button "Видати чек" at bounding box center [1023, 488] width 112 height 32
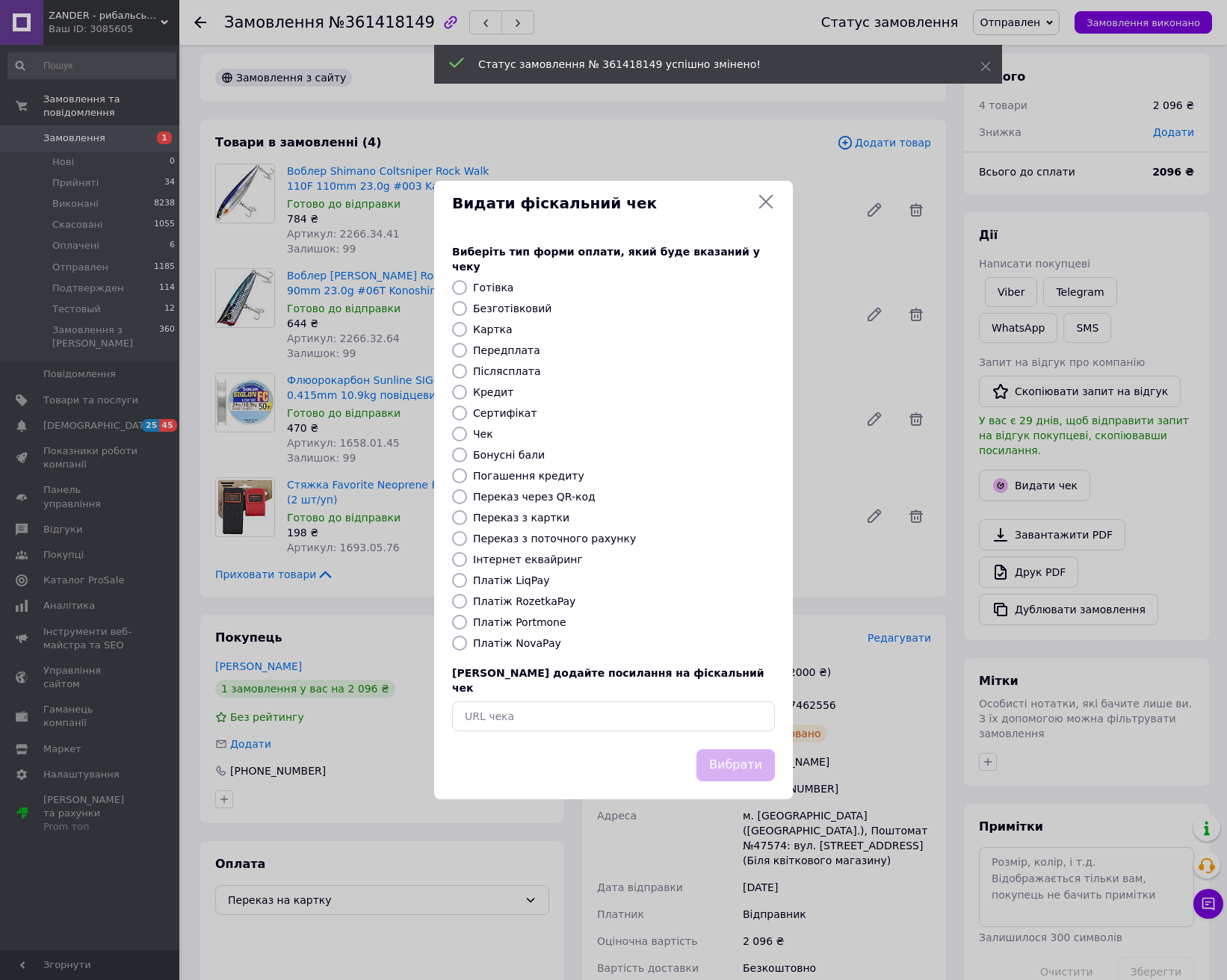
click at [521, 641] on label "Платіж NovaPay" at bounding box center [517, 644] width 89 height 12
click at [467, 641] on input "Платіж NovaPay" at bounding box center [459, 643] width 15 height 15
radio input "true"
drag, startPoint x: 733, startPoint y: 744, endPoint x: 724, endPoint y: 718, distance: 27.5
click at [732, 750] on button "Вибрати" at bounding box center [736, 766] width 79 height 32
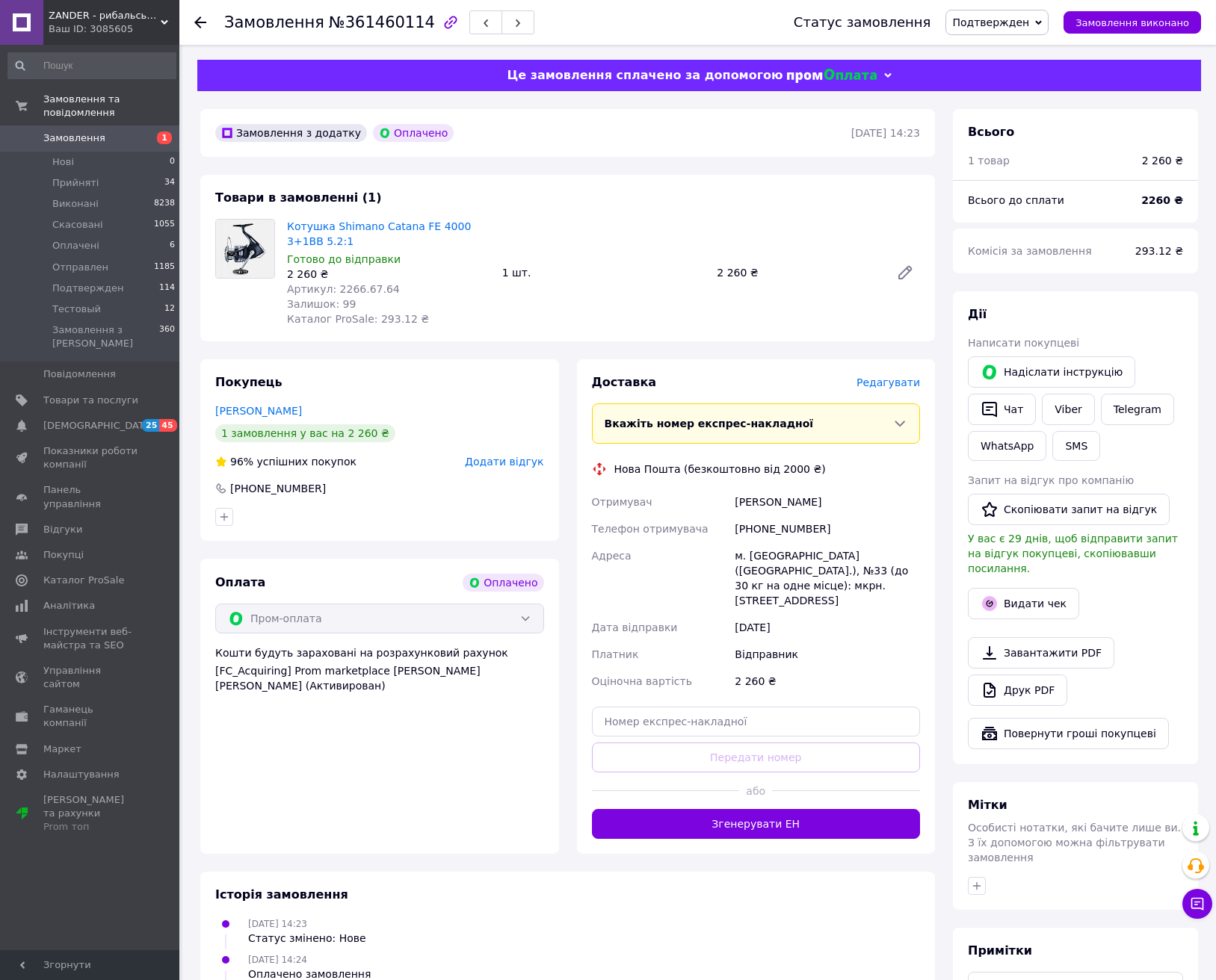
click at [894, 382] on span "Редагувати" at bounding box center [888, 383] width 64 height 12
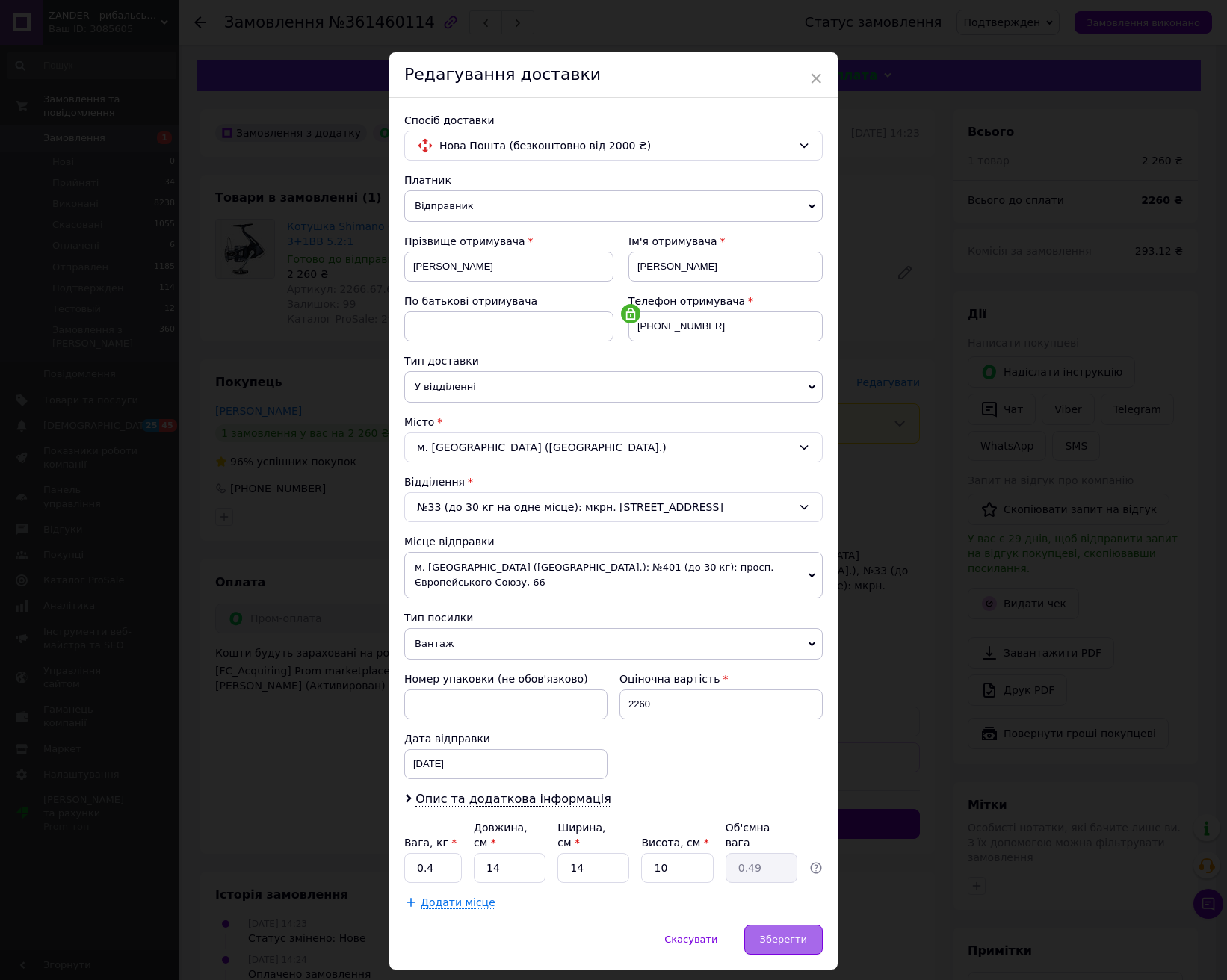
click at [765, 925] on div "Зберегти" at bounding box center [784, 940] width 79 height 30
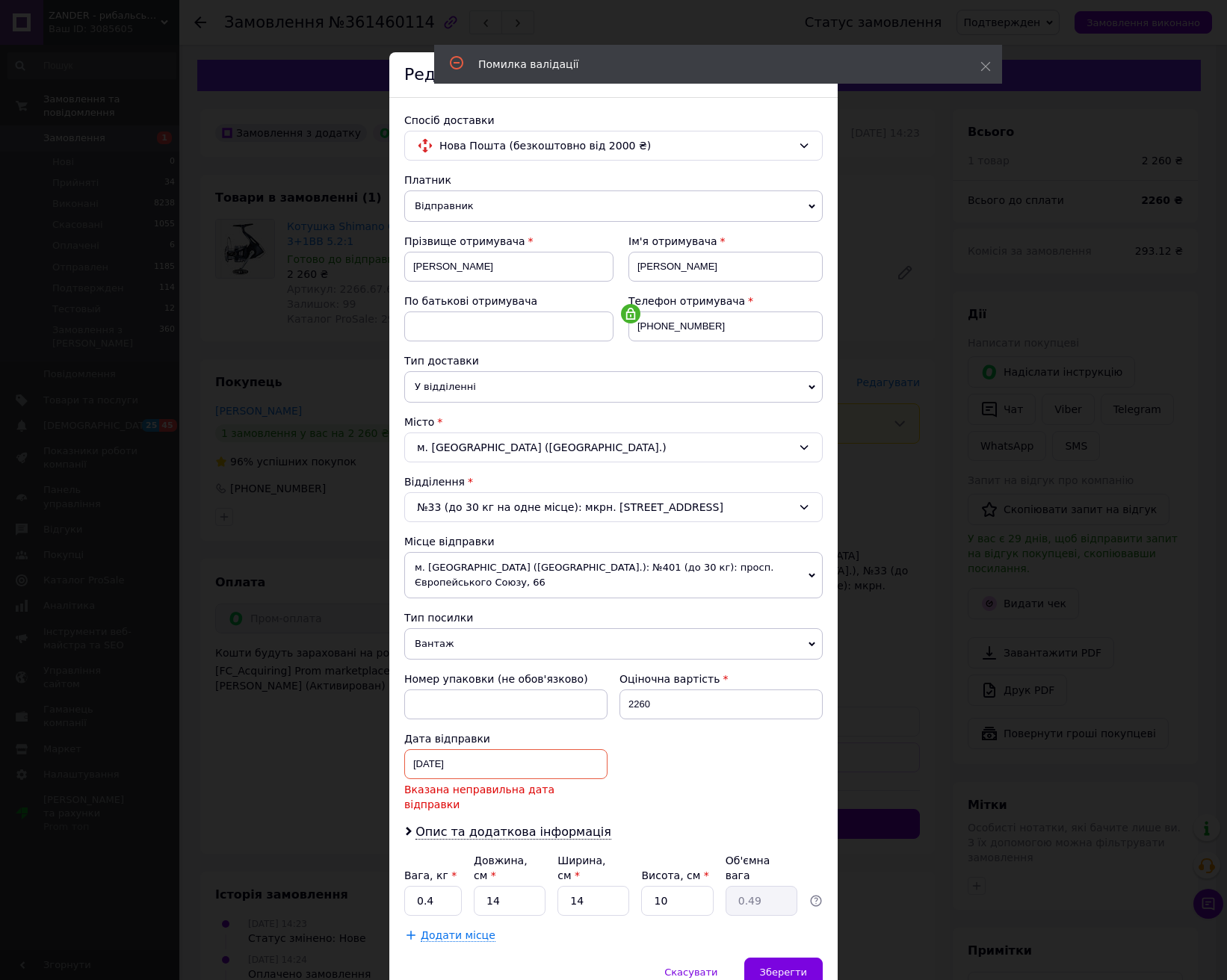
click at [492, 731] on div "Дата відправки [DATE] < 2025 > < Сентябрь > Пн Вт Ср Чт Пт Сб Вс 1 2 3 4 5 6 7 …" at bounding box center [506, 771] width 216 height 92
click at [485, 750] on div "[DATE] < 2025 > < Сентябрь > Пн Вт Ср Чт Пт Сб Вс 1 2 3 4 5 6 7 8 9 10 11 12 13…" at bounding box center [506, 764] width 203 height 30
drag, startPoint x: 547, startPoint y: 905, endPoint x: 737, endPoint y: 925, distance: 191.0
click at [548, 921] on link "12" at bounding box center [547, 935] width 29 height 30
type input "[DATE]"
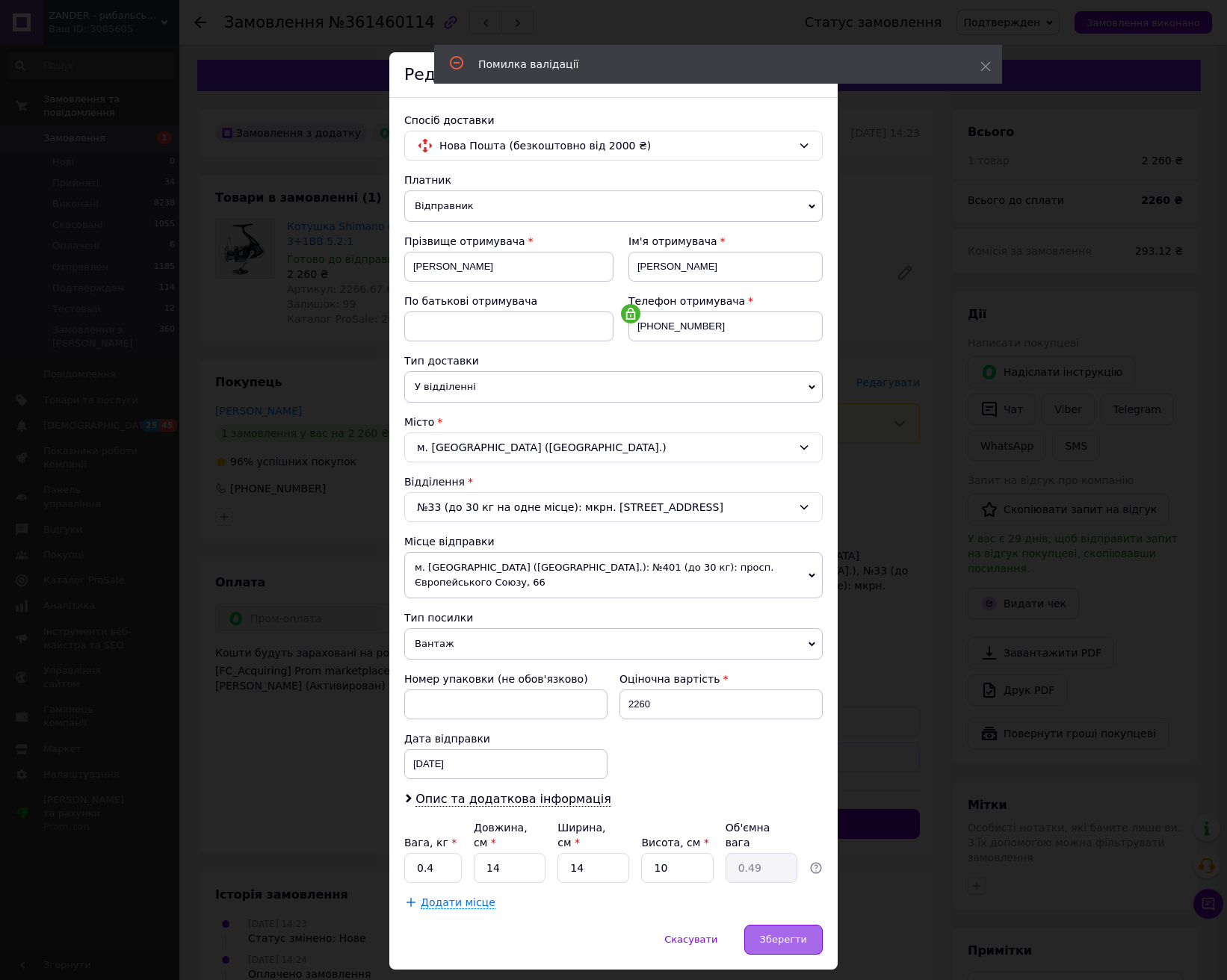
click at [770, 934] on span "Зберегти" at bounding box center [783, 939] width 47 height 12
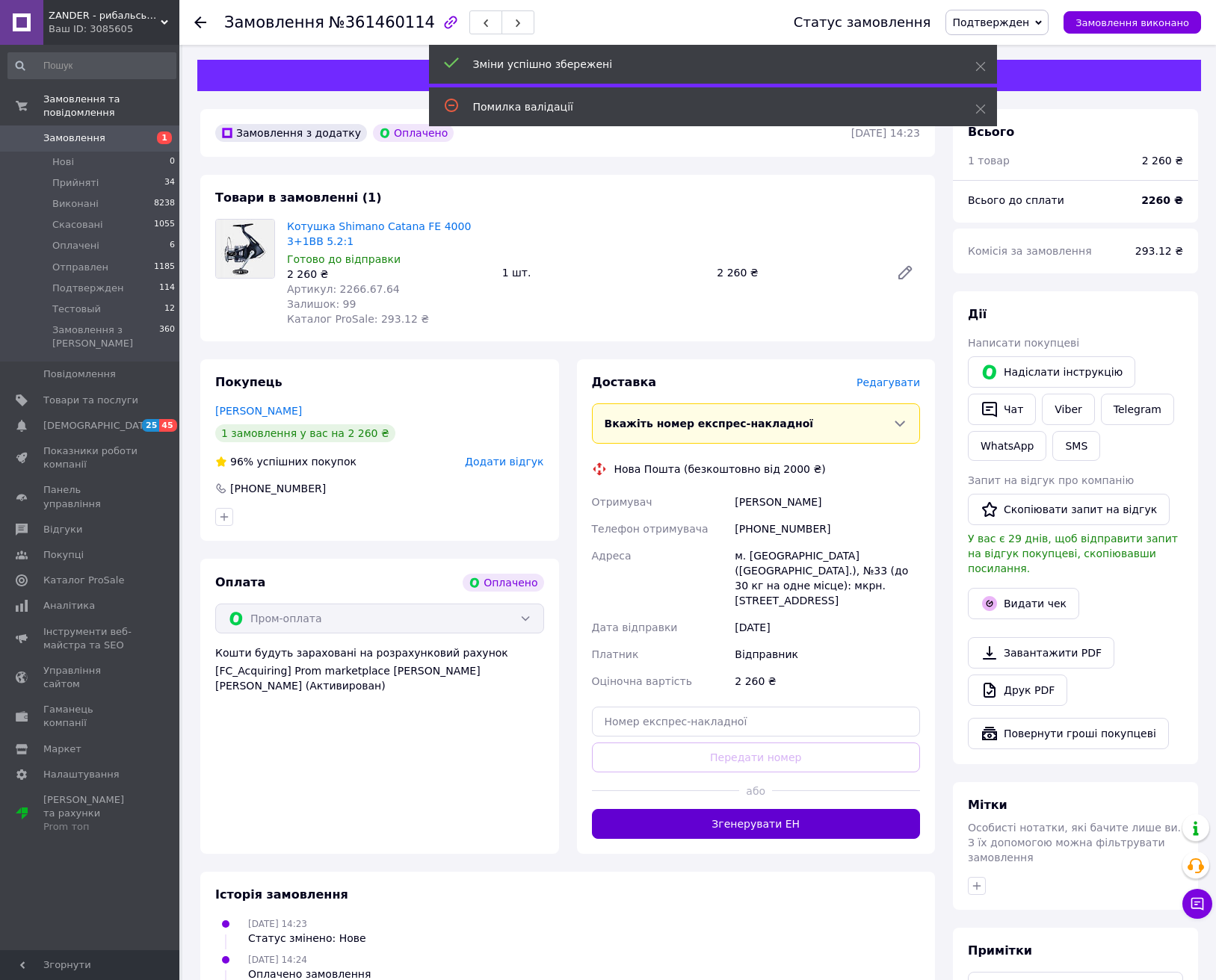
click at [713, 809] on button "Згенерувати ЕН" at bounding box center [756, 824] width 329 height 30
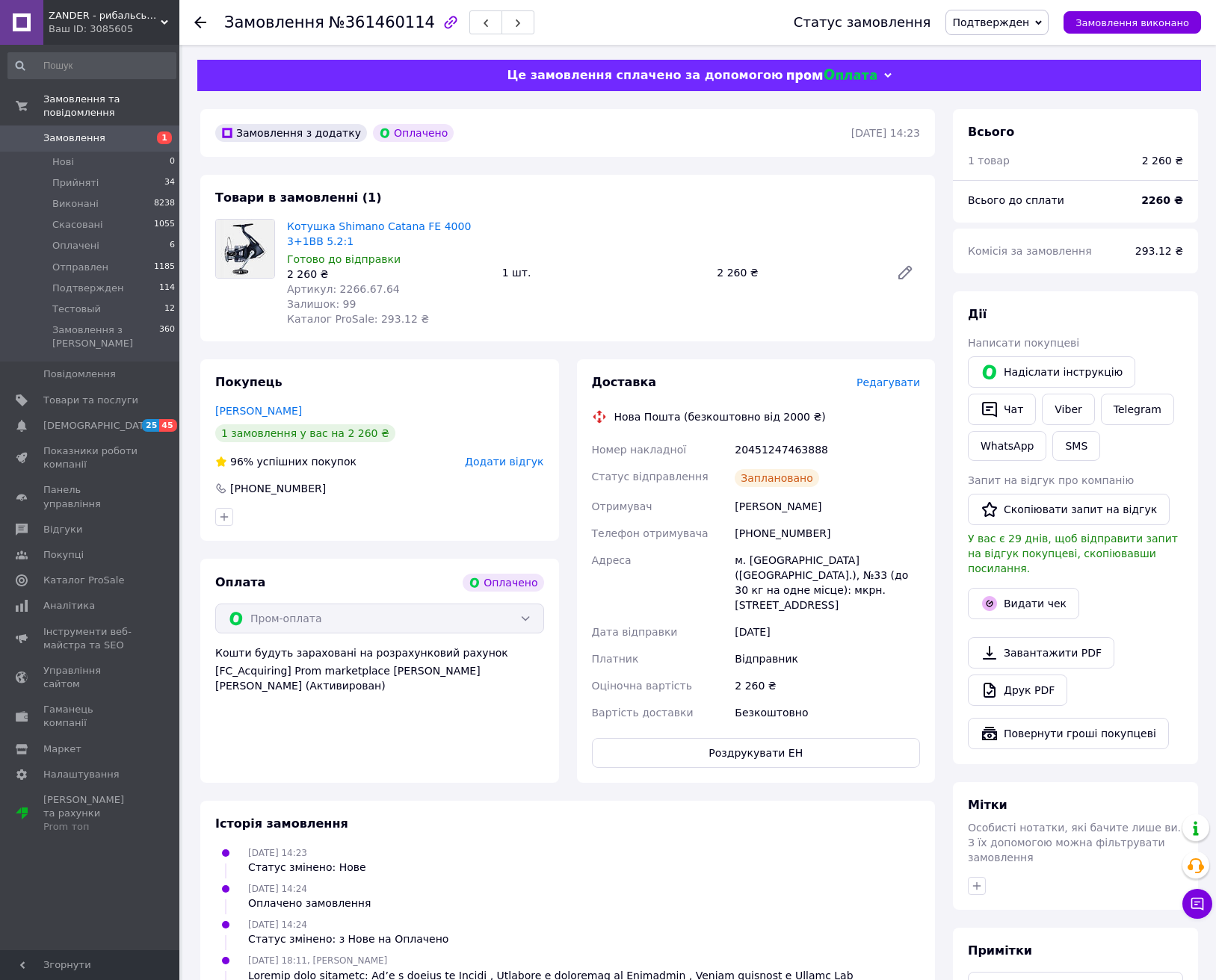
click at [1026, 20] on span "Подтвержден" at bounding box center [991, 22] width 77 height 12
click at [996, 139] on li "Отправлен" at bounding box center [997, 142] width 102 height 22
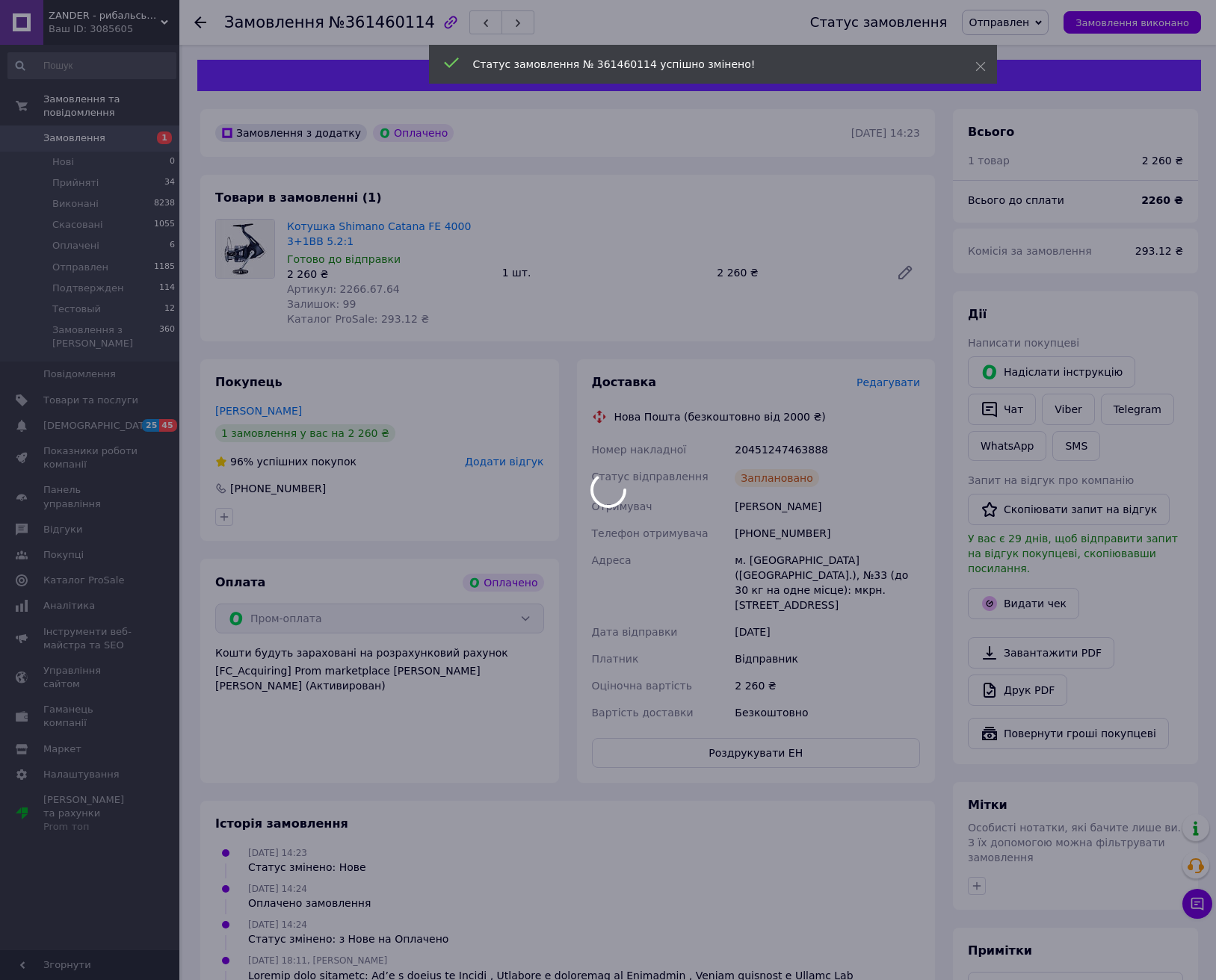
click at [1032, 596] on div at bounding box center [608, 490] width 1216 height 980
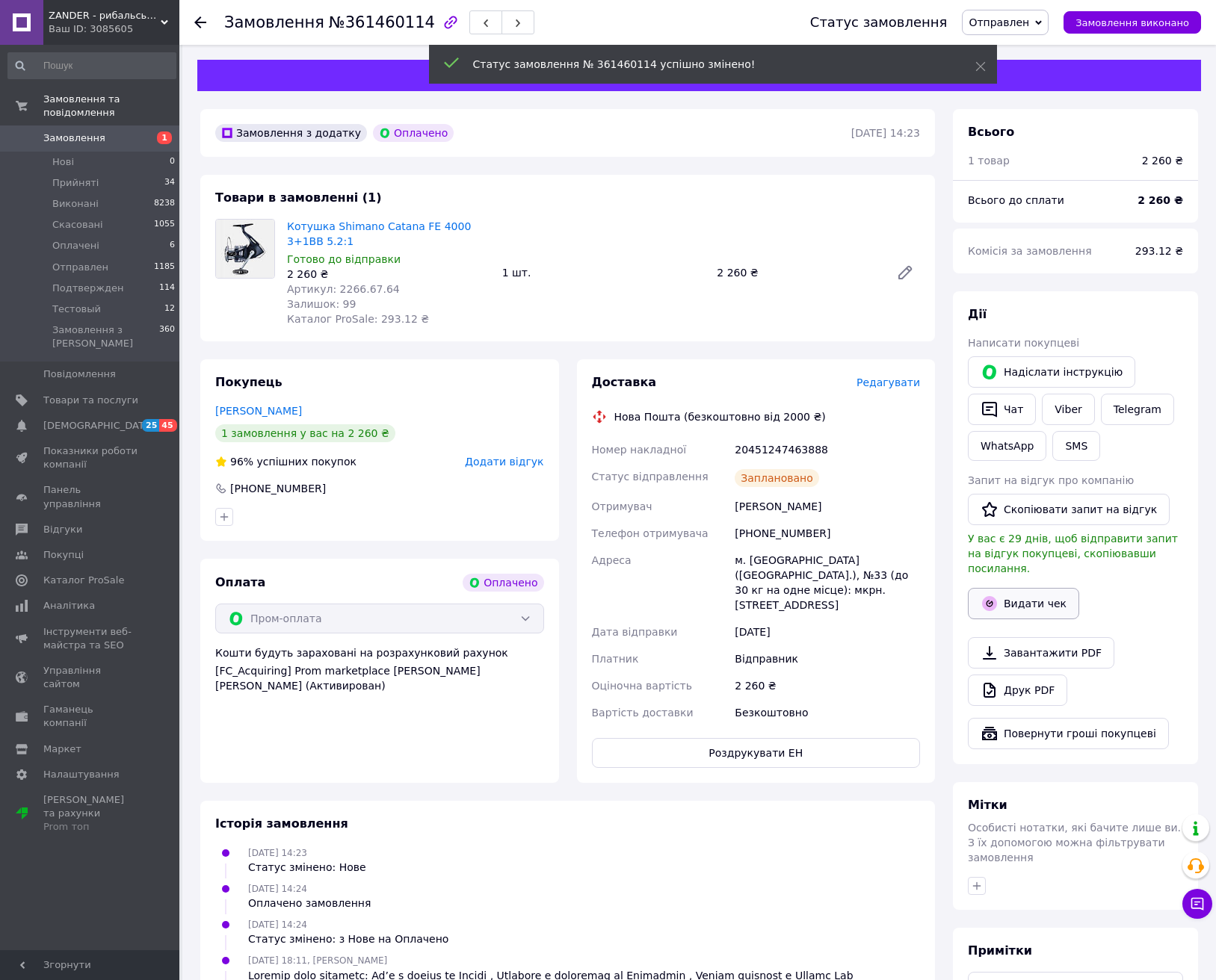
click at [1033, 595] on button "Видати чек" at bounding box center [1023, 604] width 112 height 32
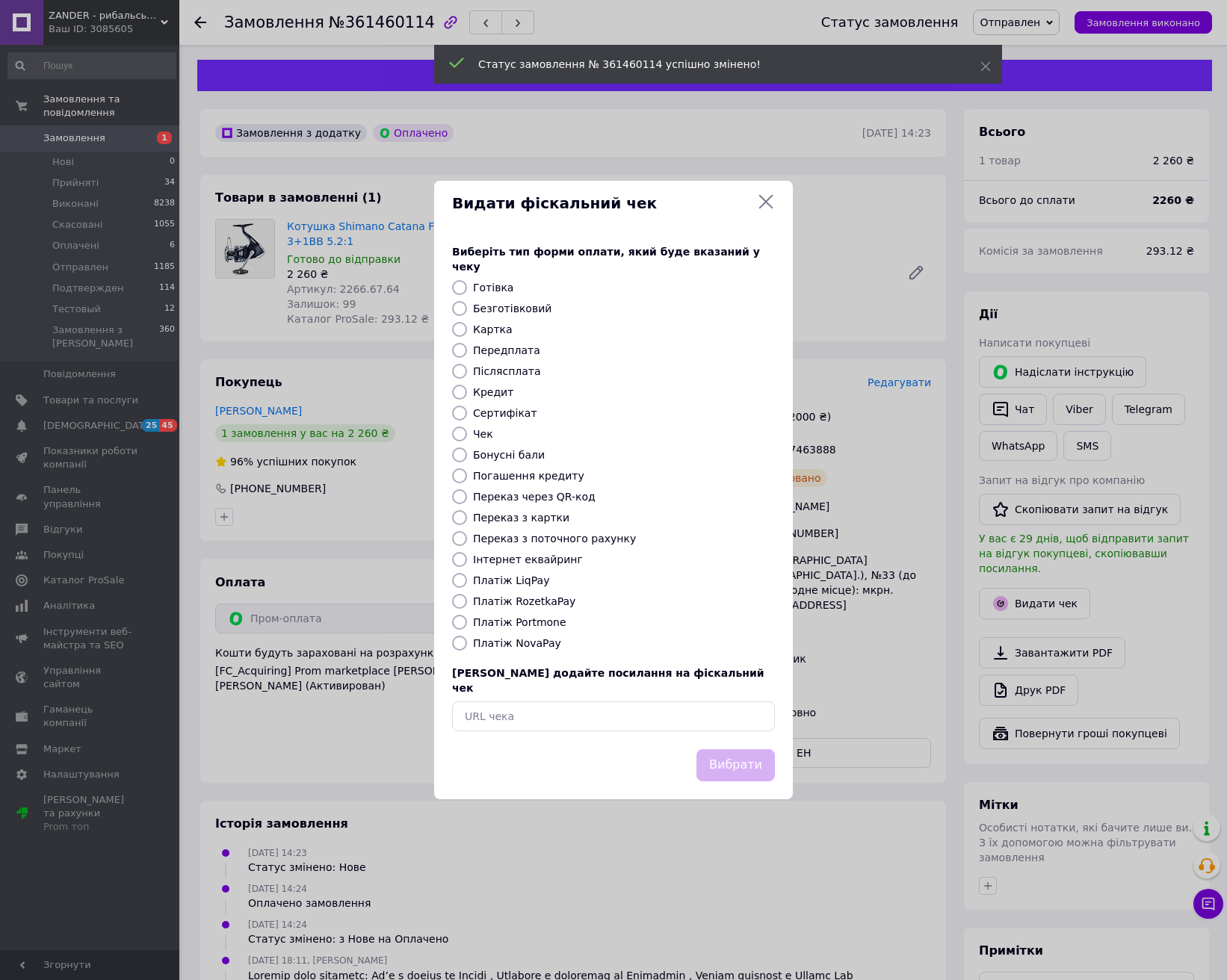
click at [521, 313] on label "Безготівковий" at bounding box center [512, 309] width 79 height 12
click at [467, 313] on input "Безготівковий" at bounding box center [459, 308] width 15 height 15
radio input "true"
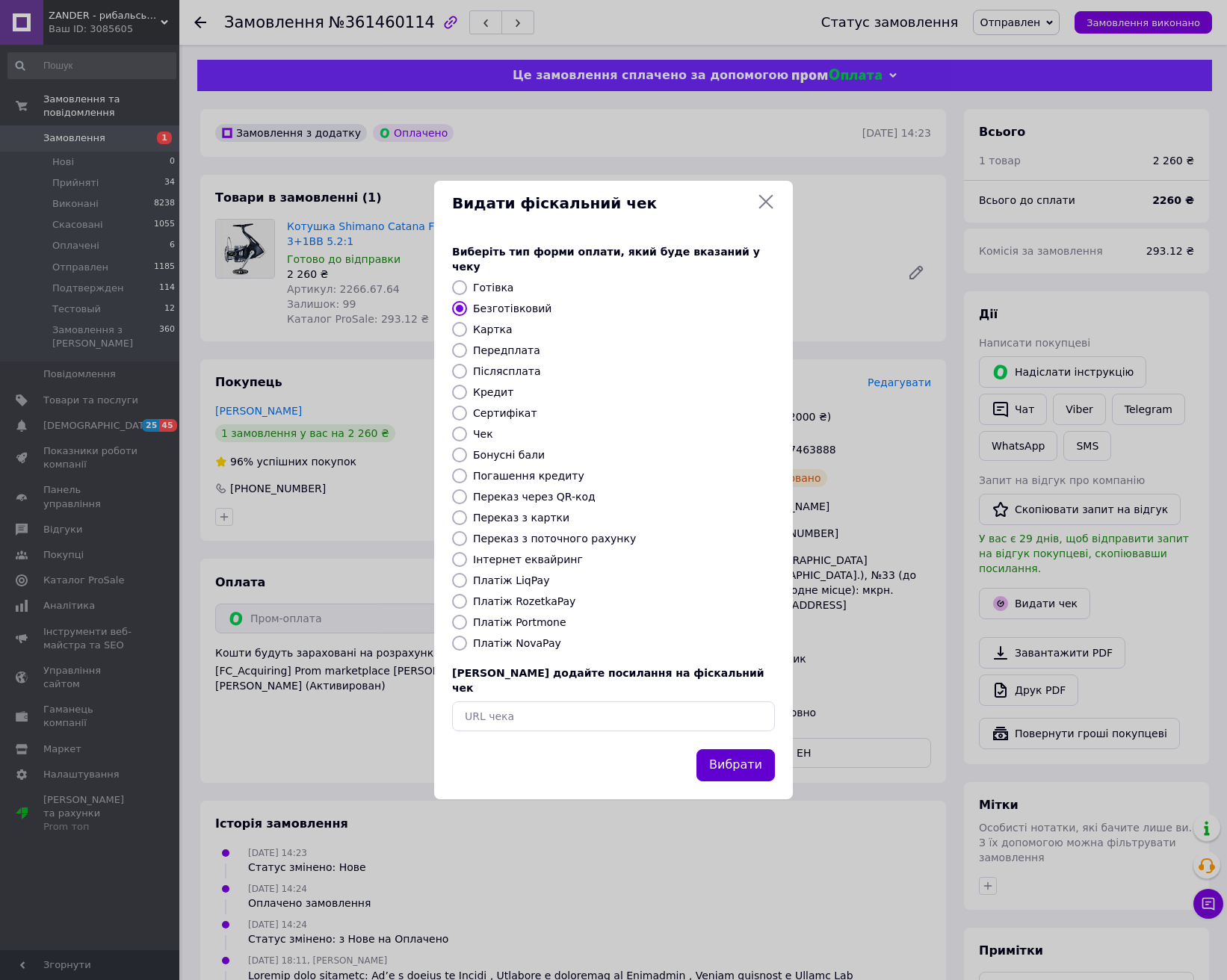
click at [772, 752] on button "Вибрати" at bounding box center [736, 766] width 79 height 32
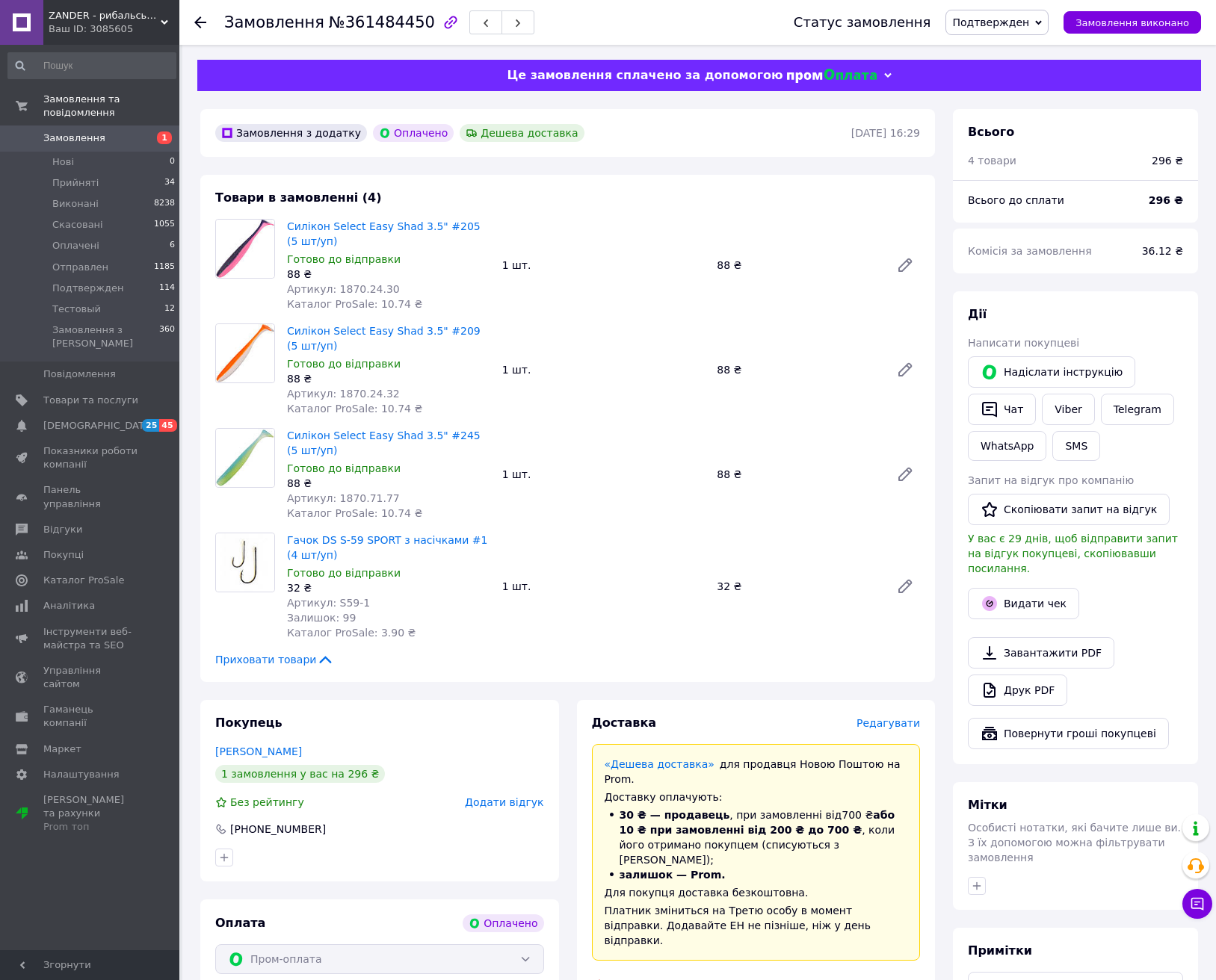
scroll to position [146, 0]
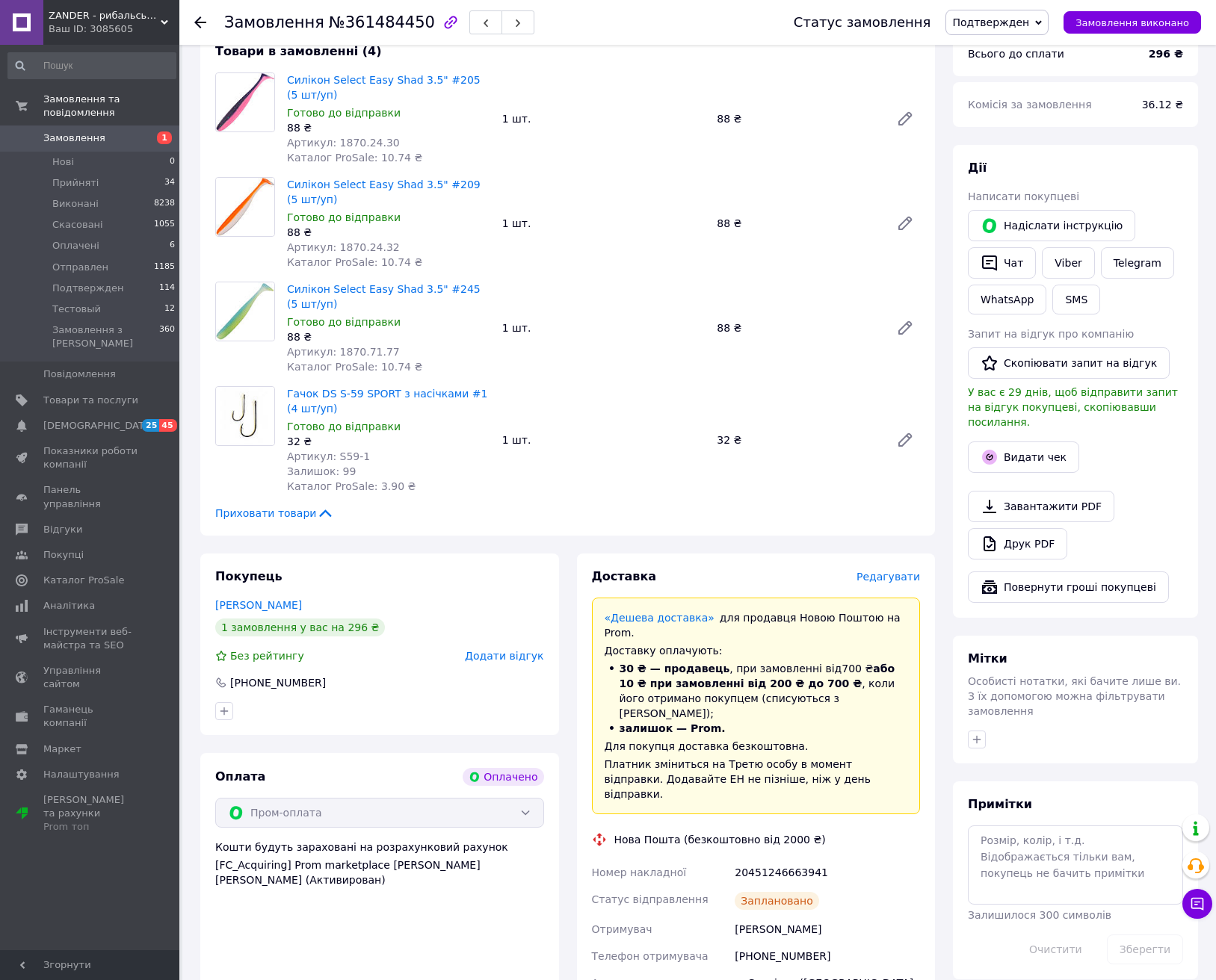
click at [890, 573] on span "Редагувати" at bounding box center [888, 577] width 64 height 12
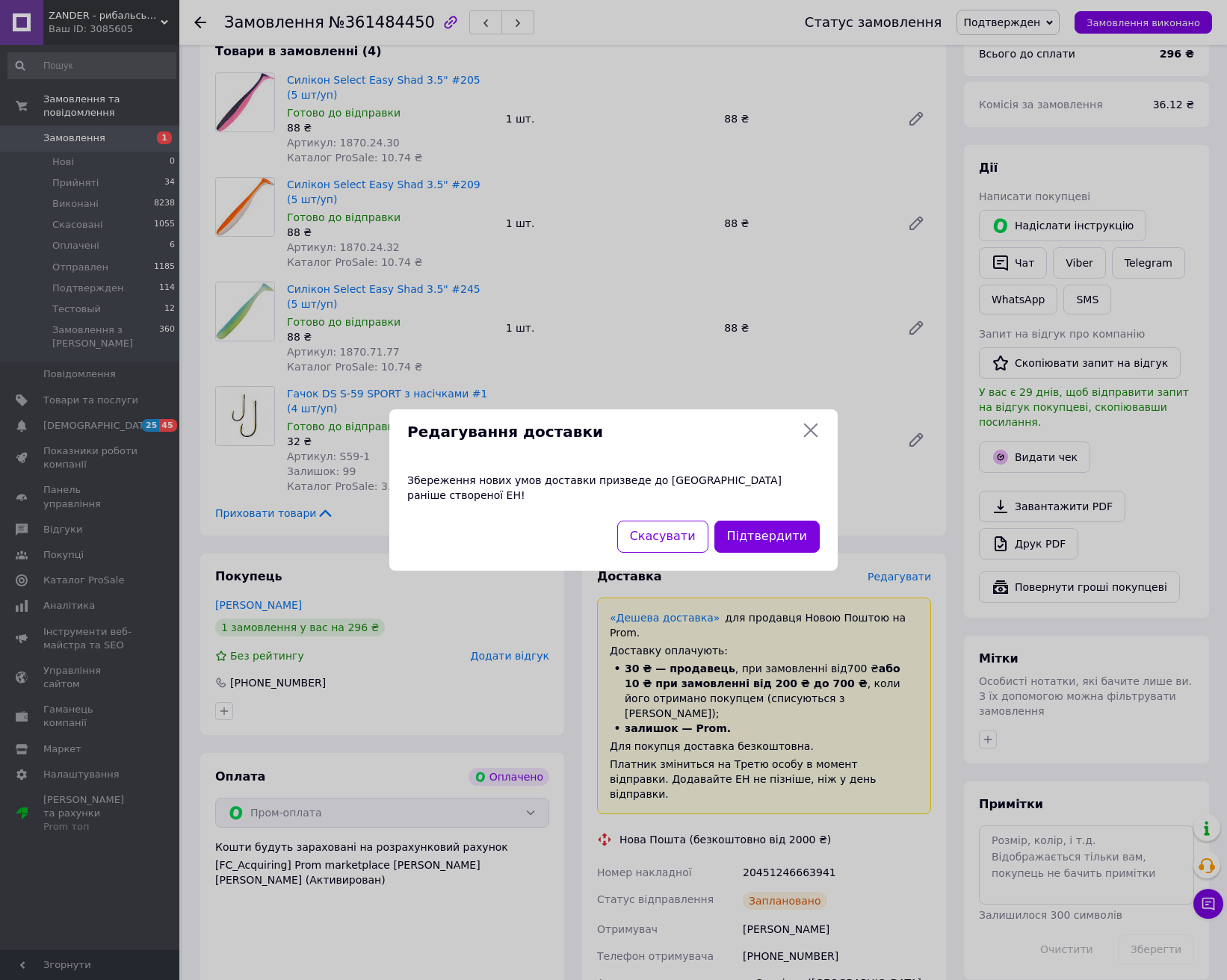
click at [810, 438] on icon at bounding box center [811, 430] width 14 height 14
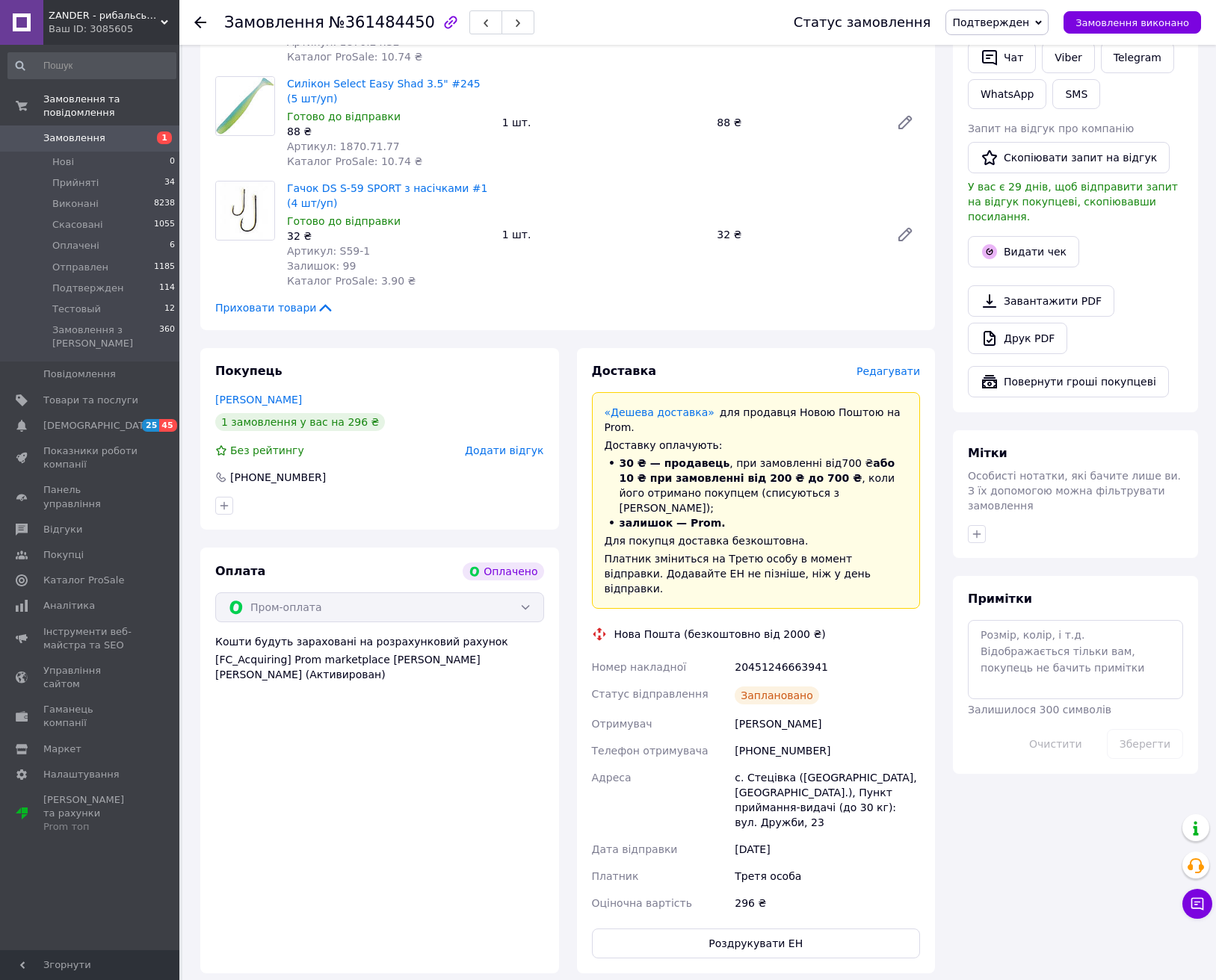
scroll to position [444, 0]
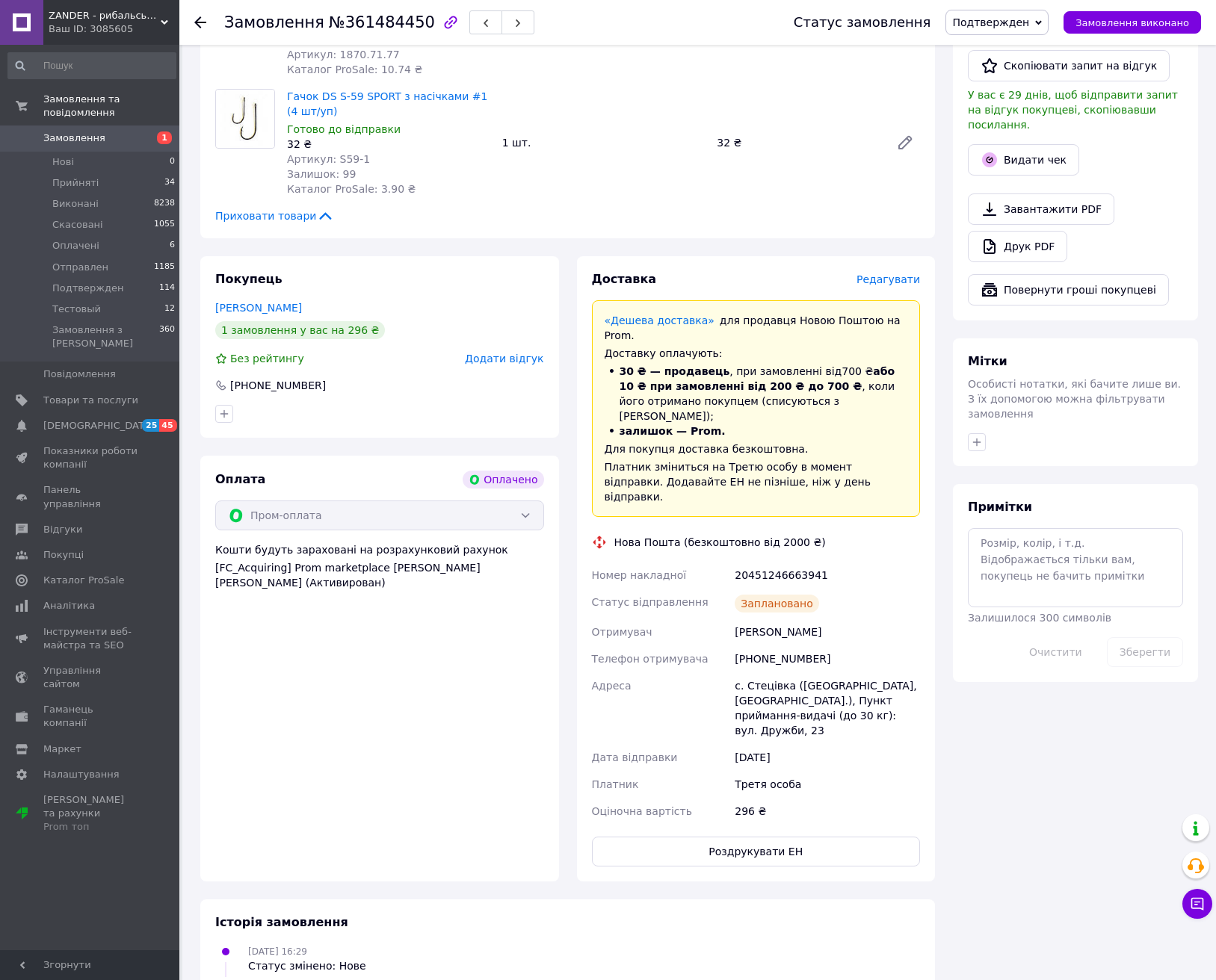
click at [1012, 24] on span "Подтвержден" at bounding box center [991, 22] width 77 height 12
click at [1004, 139] on li "Отправлен" at bounding box center [997, 142] width 102 height 22
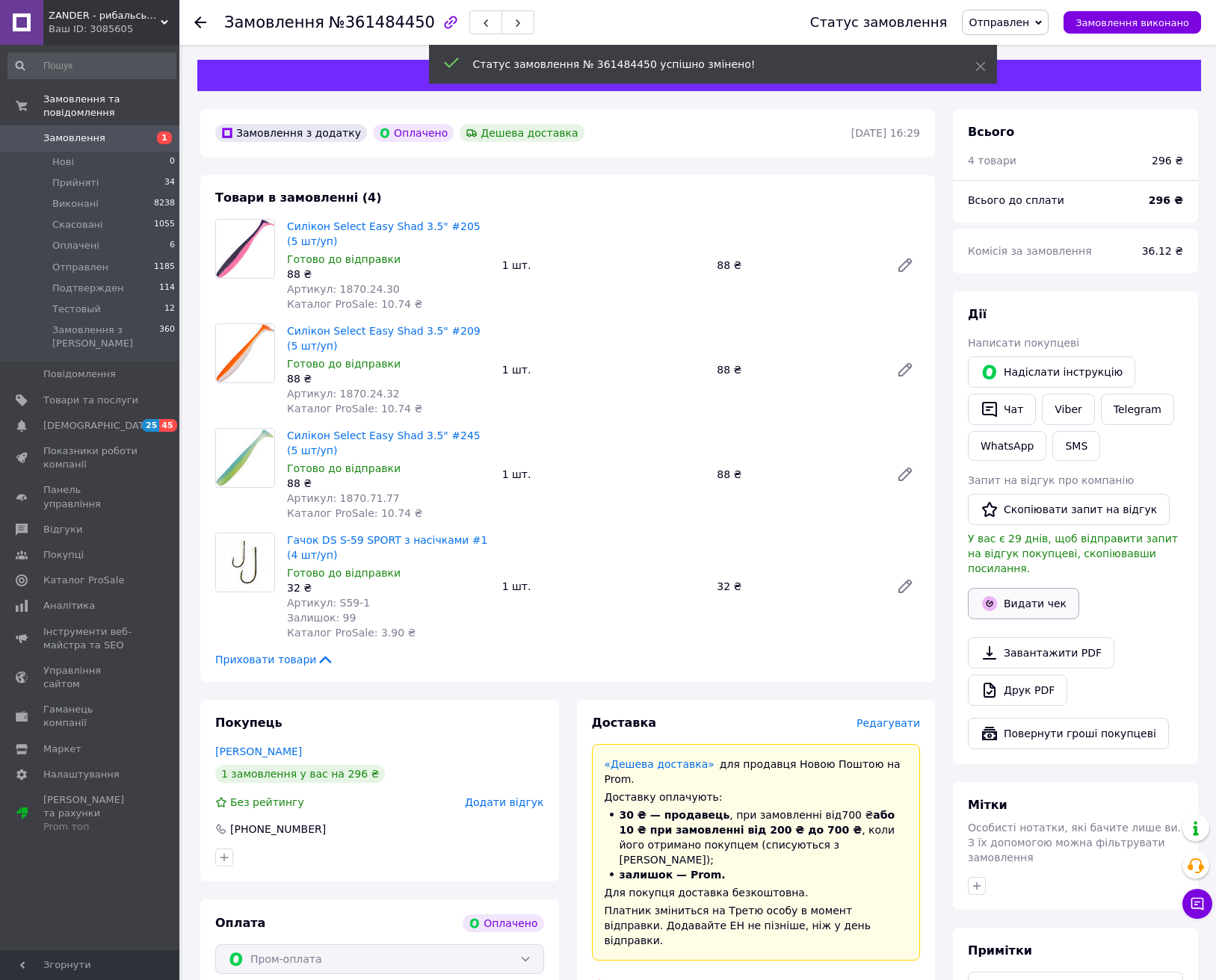
click at [1035, 588] on button "Видати чек" at bounding box center [1023, 604] width 112 height 32
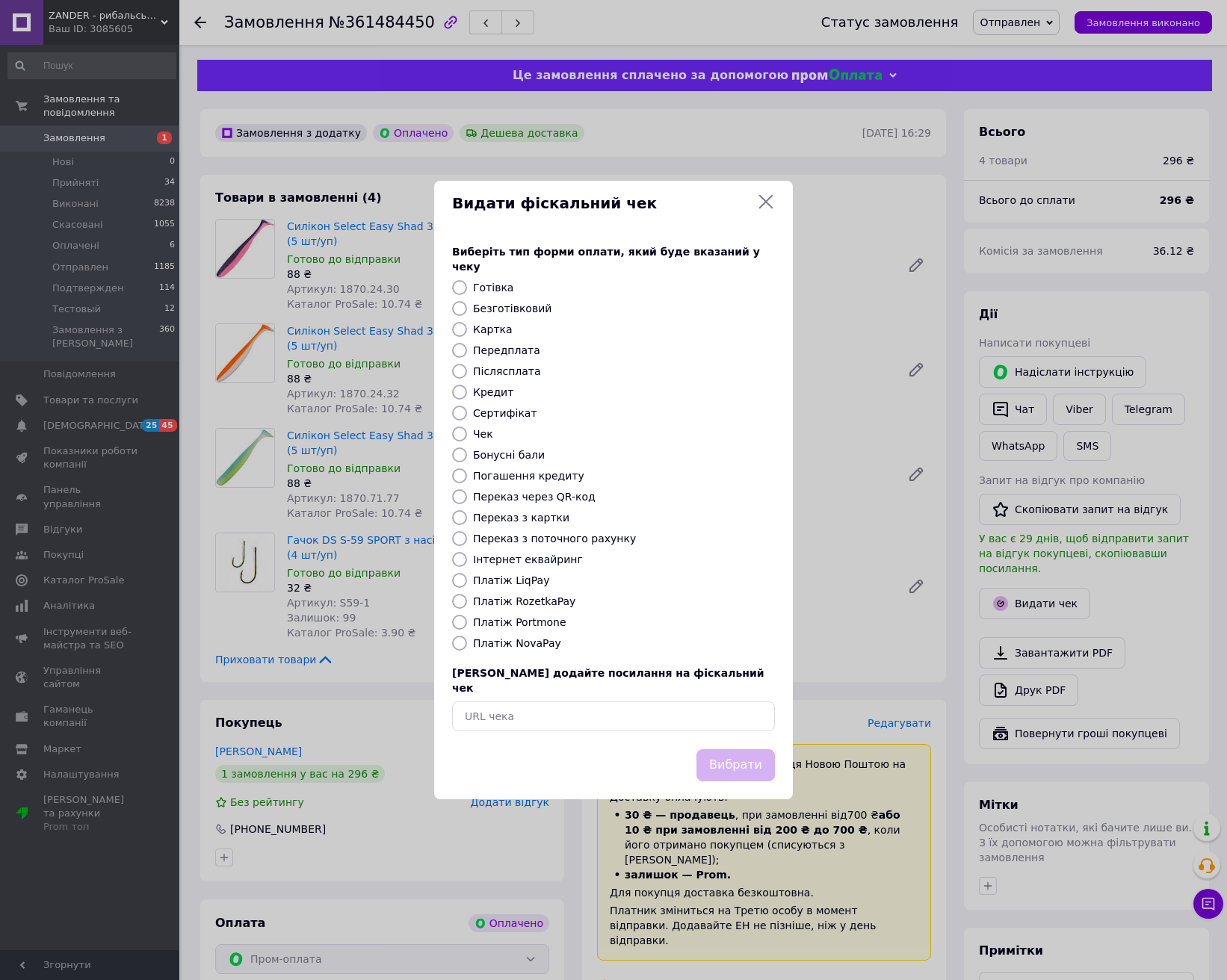
click at [508, 309] on label "Безготівковий" at bounding box center [512, 309] width 79 height 12
click at [467, 309] on input "Безготівковий" at bounding box center [459, 308] width 15 height 15
radio input "true"
click at [731, 750] on button "Вибрати" at bounding box center [736, 766] width 79 height 32
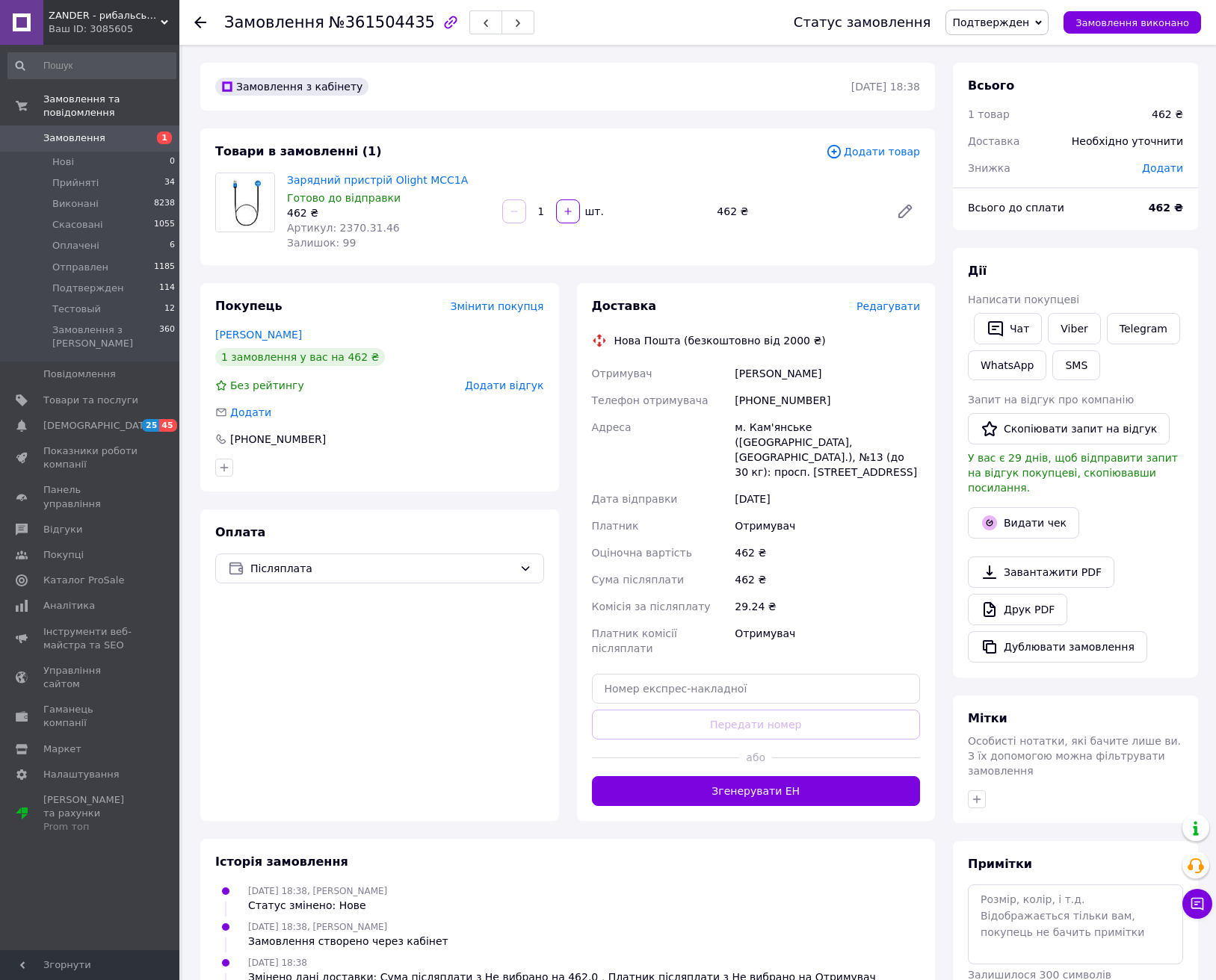
click at [906, 308] on span "Редагувати" at bounding box center [888, 306] width 64 height 12
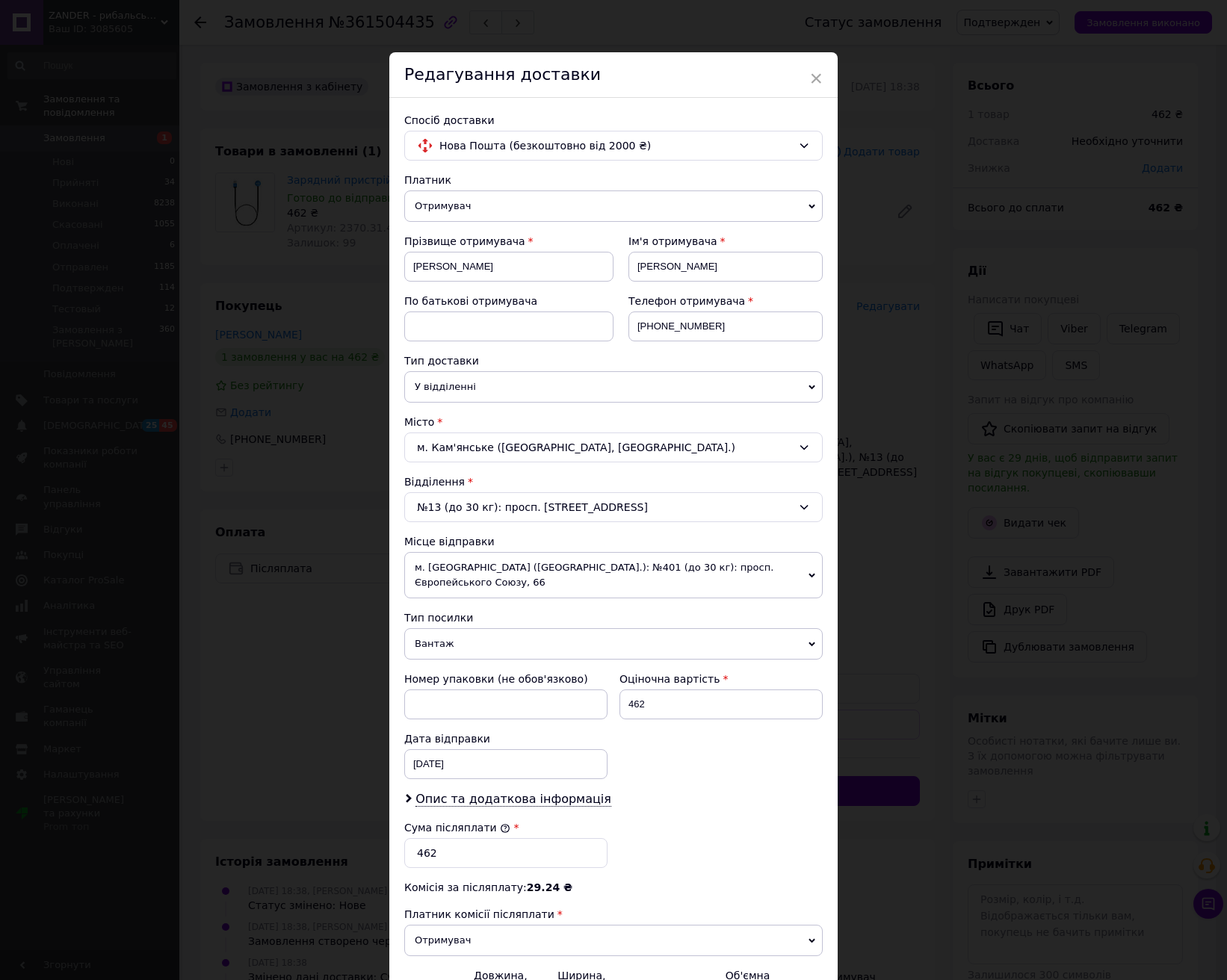
scroll to position [160, 0]
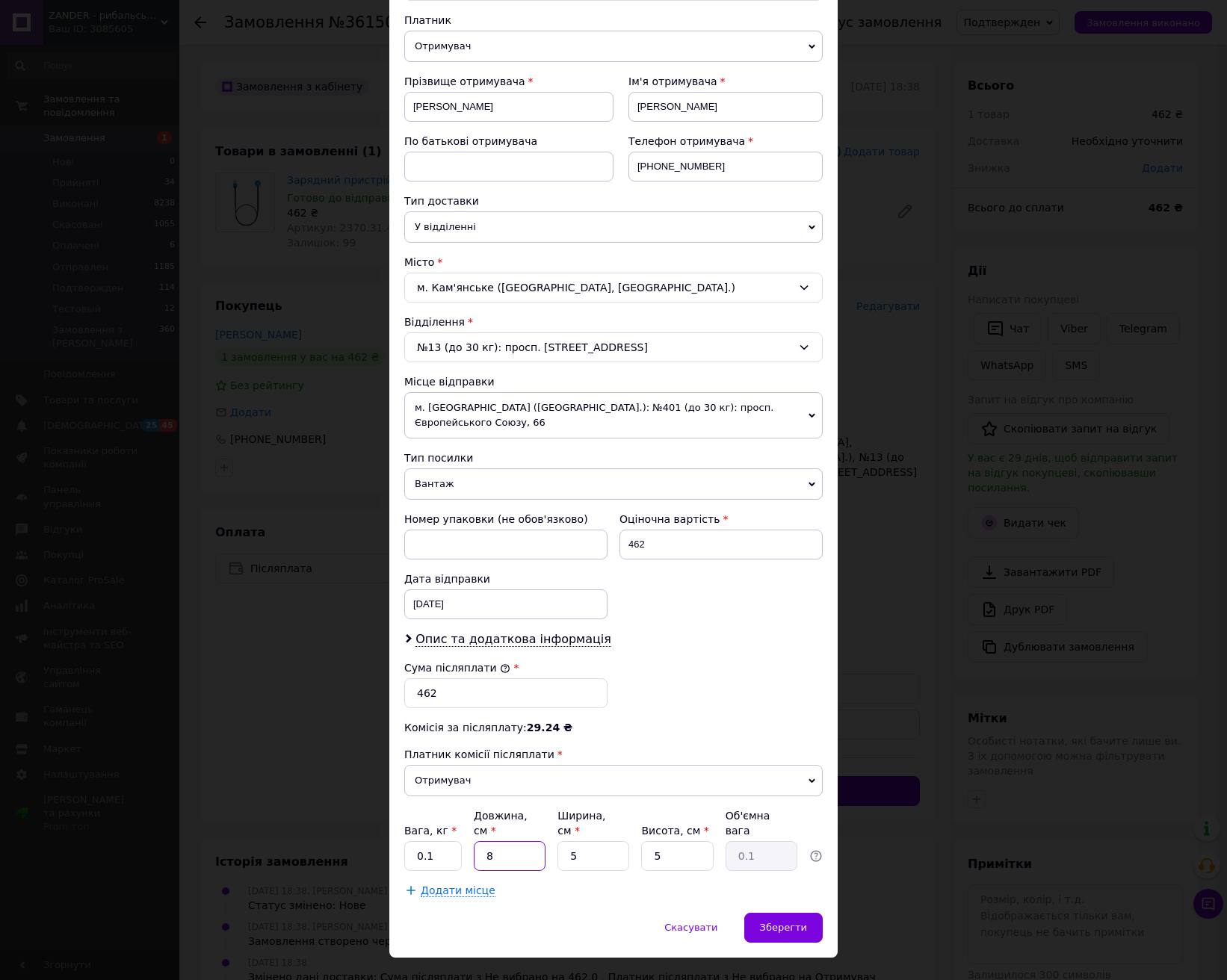
click at [527, 841] on input "8" at bounding box center [509, 856] width 72 height 30
type input "15"
type input "10"
type input "0.19"
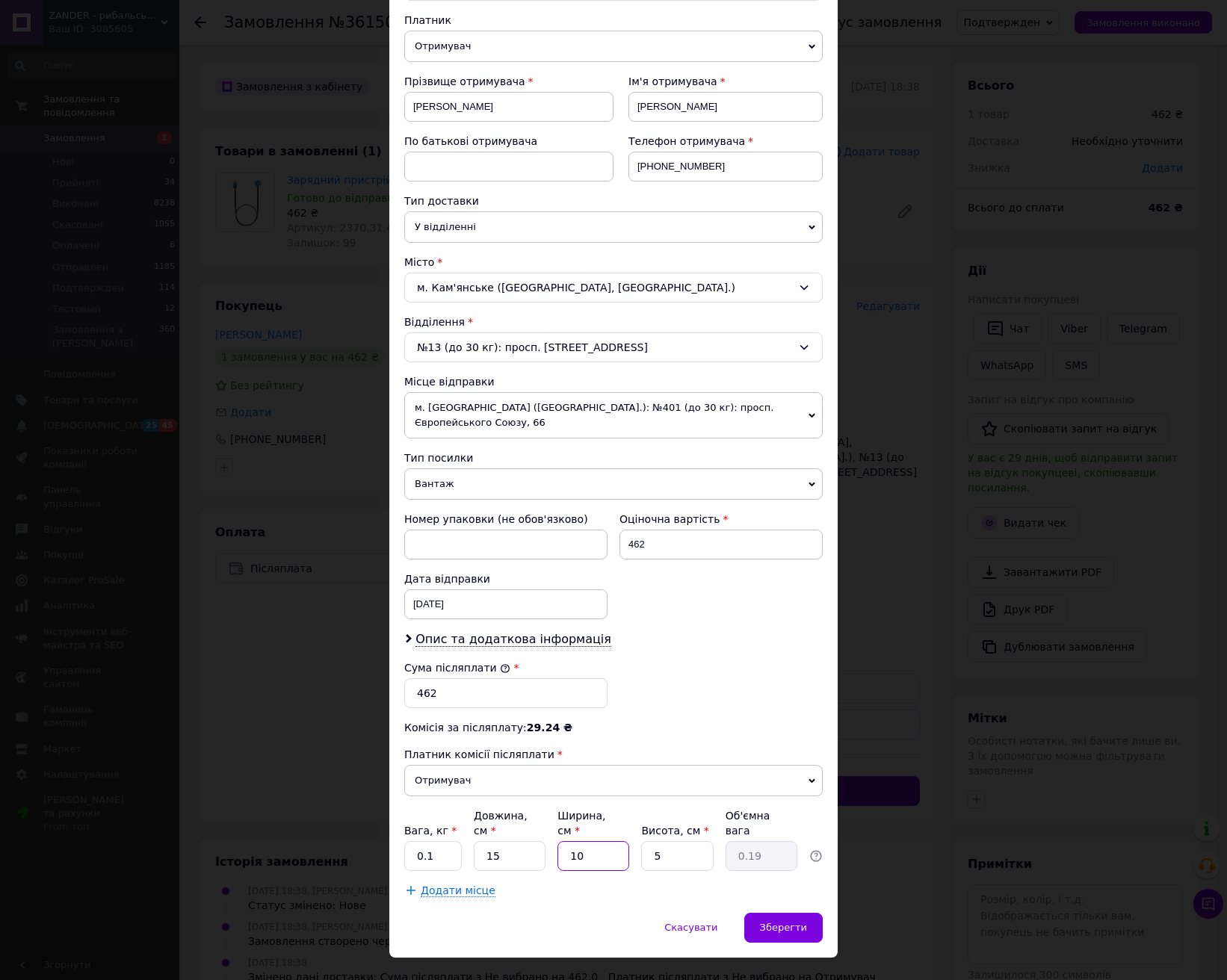
type input "10"
type input "3"
type input "0.11"
type input "3"
drag, startPoint x: 686, startPoint y: 773, endPoint x: 687, endPoint y: 781, distance: 8.1
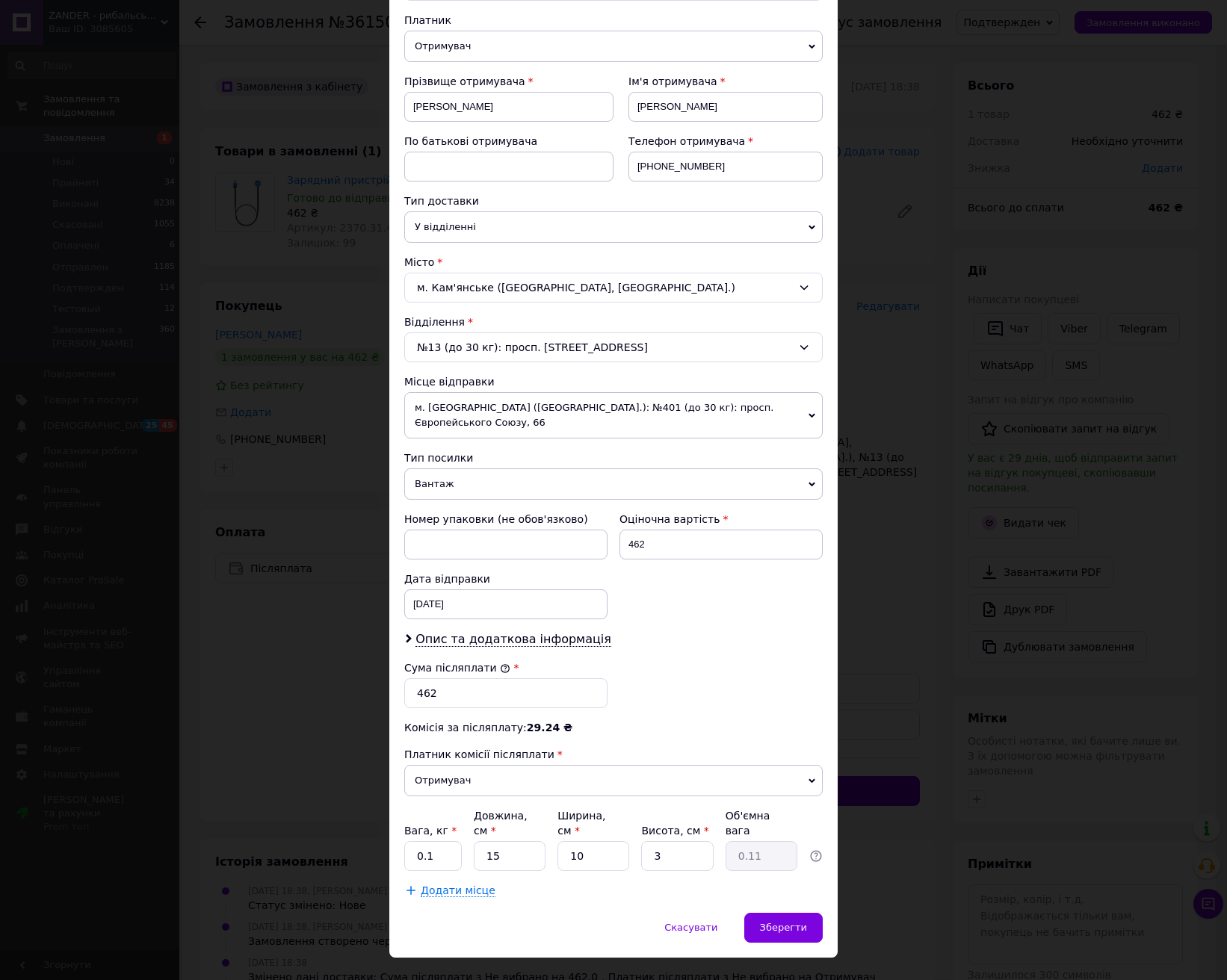
click at [686, 773] on span "Отримувач" at bounding box center [614, 781] width 419 height 32
click at [781, 922] on span "Зберегти" at bounding box center [783, 928] width 47 height 12
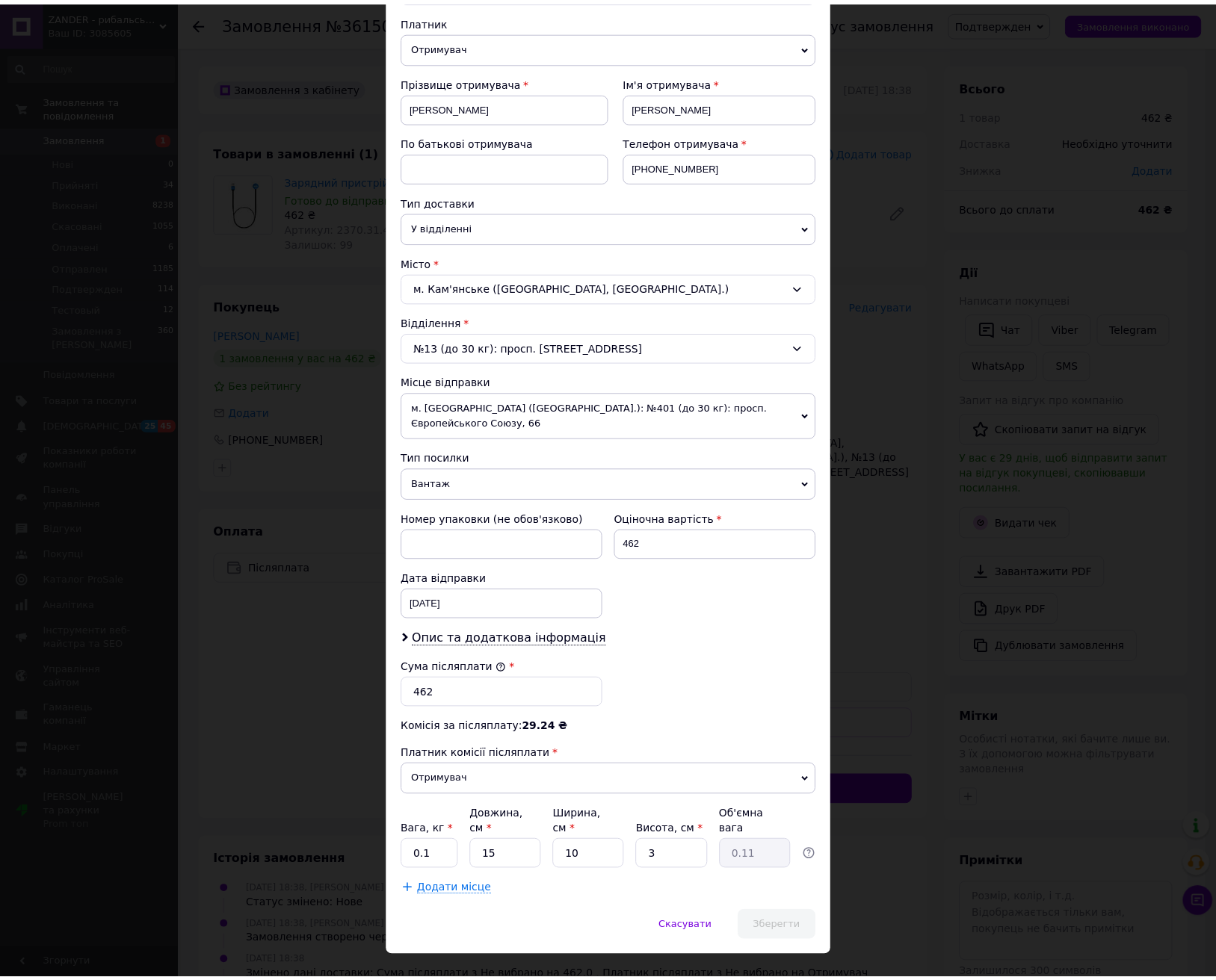
scroll to position [155, 0]
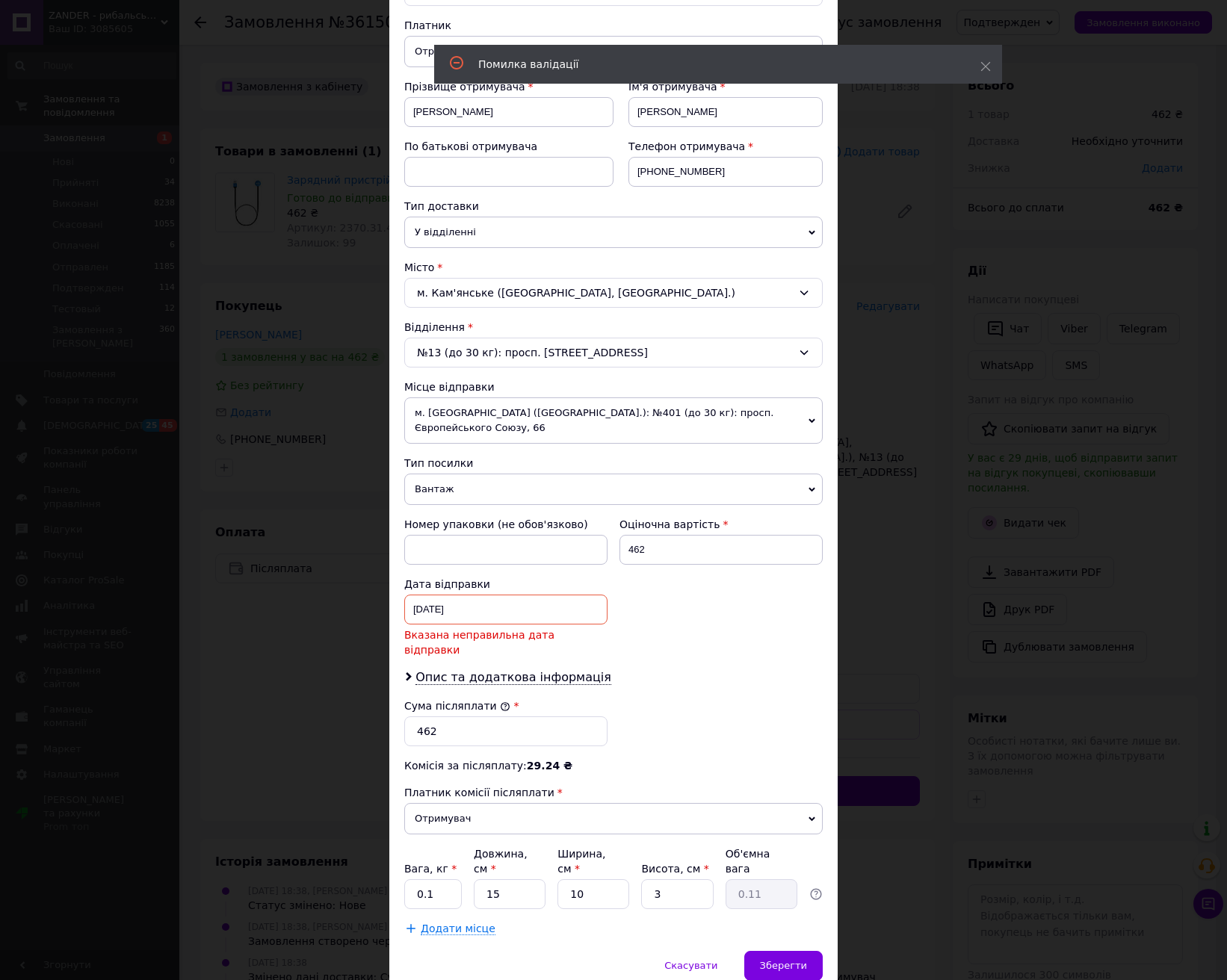
click at [471, 595] on div "11.09.2025 < 2025 > < Сентябрь > Пн Вт Ср Чт Пт Сб Вс 1 2 3 4 5 6 7 8 9 10 11 1…" at bounding box center [506, 610] width 203 height 30
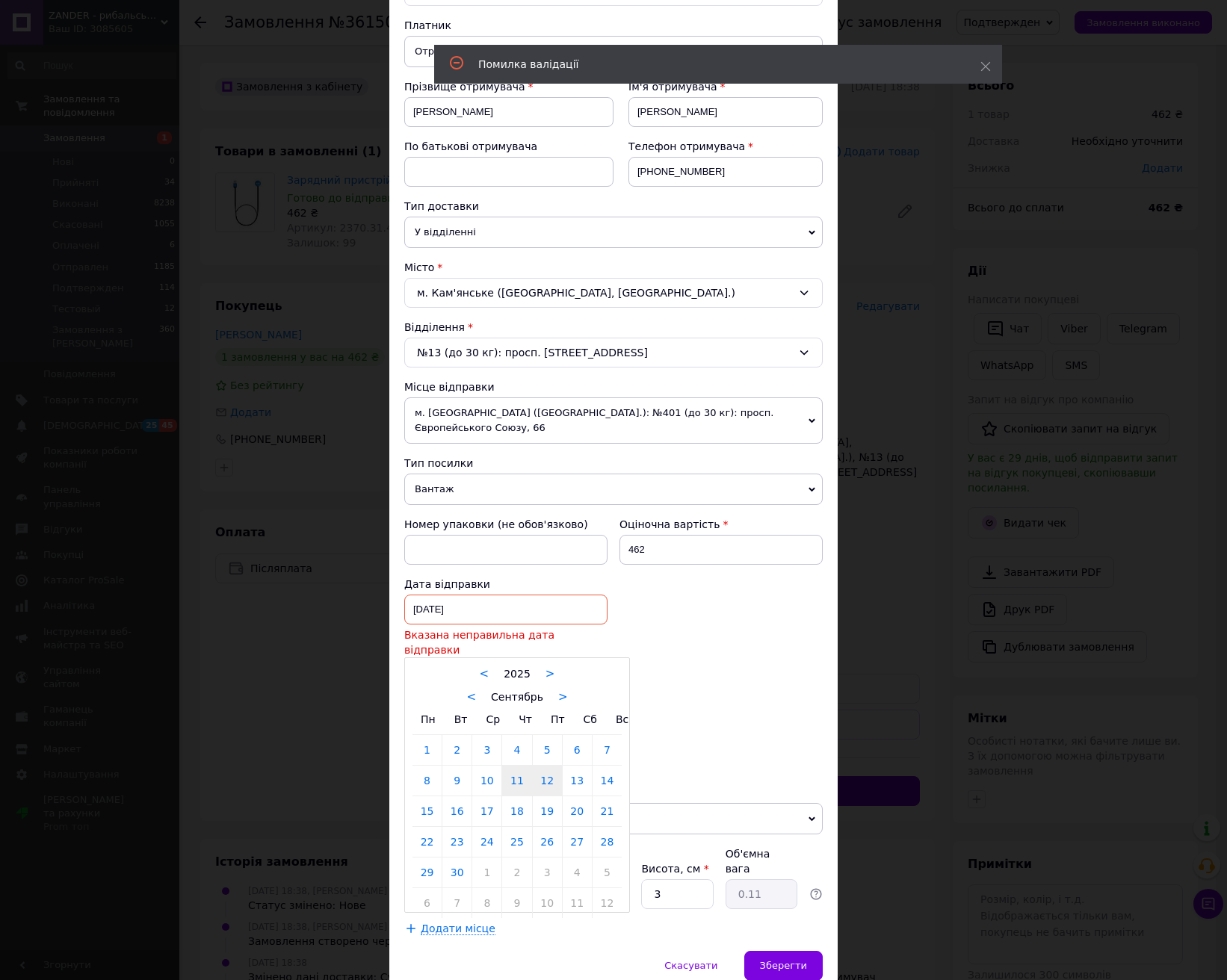
click at [547, 766] on link "12" at bounding box center [547, 781] width 29 height 30
type input "[DATE]"
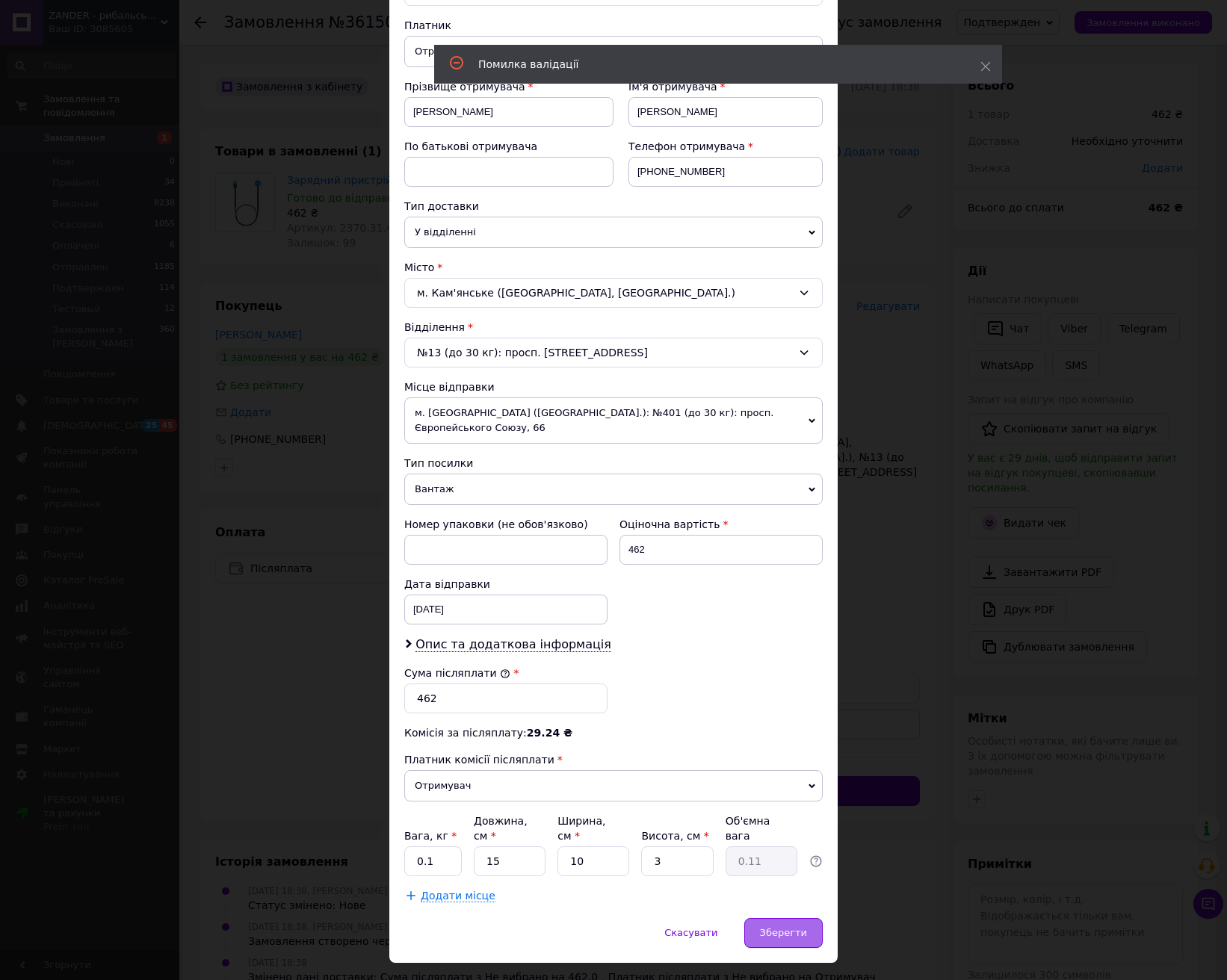
click at [794, 928] on span "Зберегти" at bounding box center [783, 933] width 47 height 12
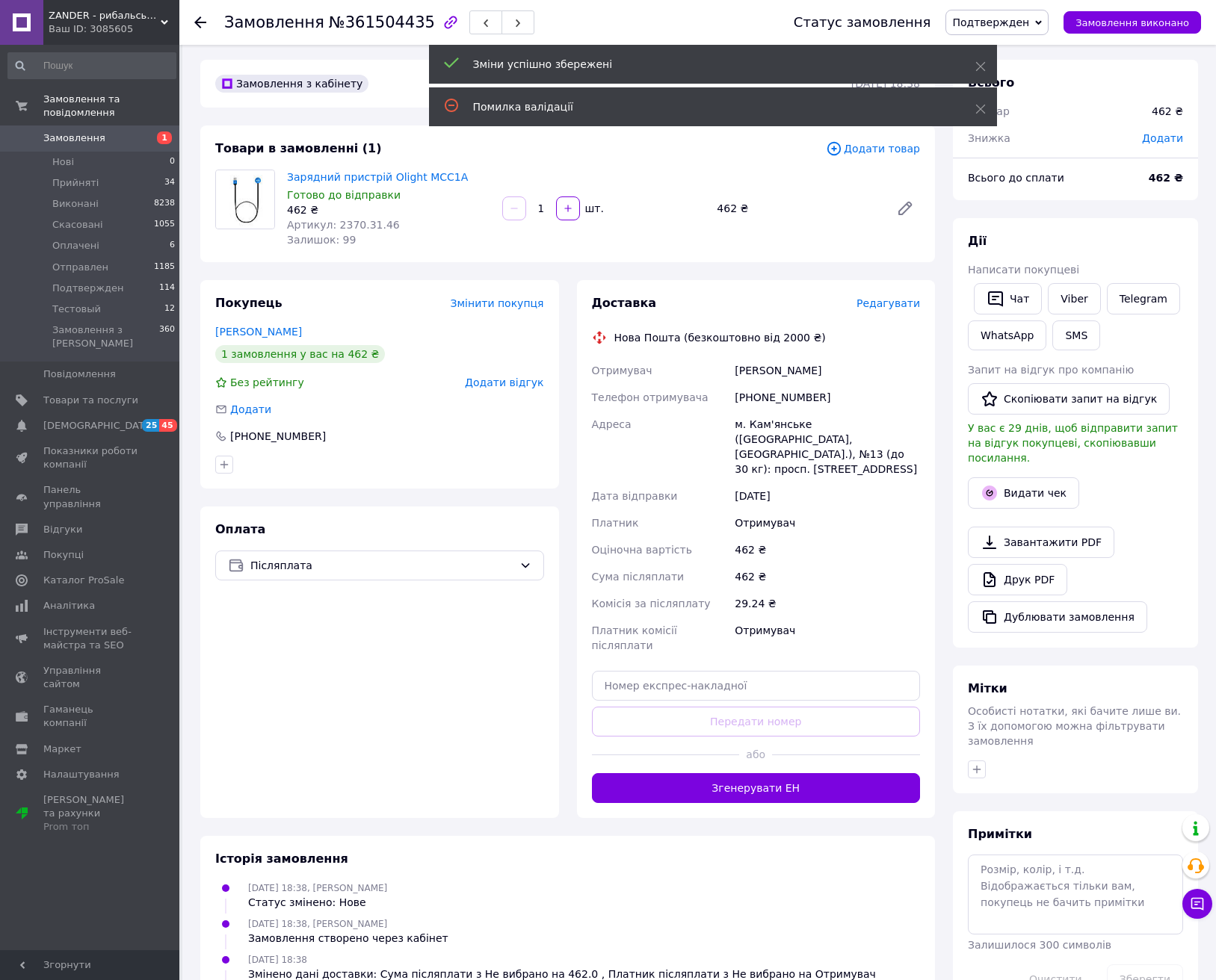
scroll to position [2, 0]
click at [809, 774] on button "Згенерувати ЕН" at bounding box center [756, 789] width 329 height 30
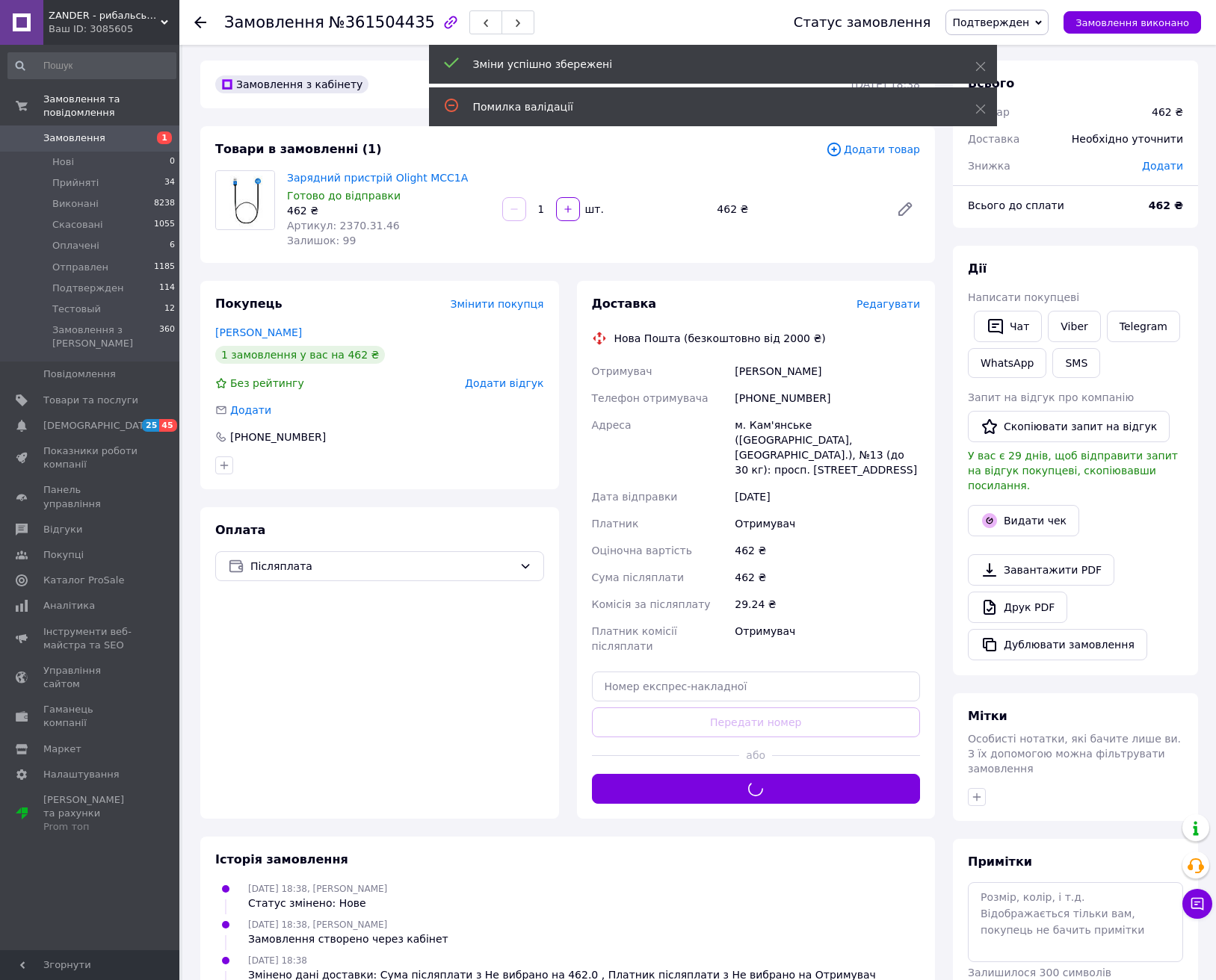
scroll to position [0, 0]
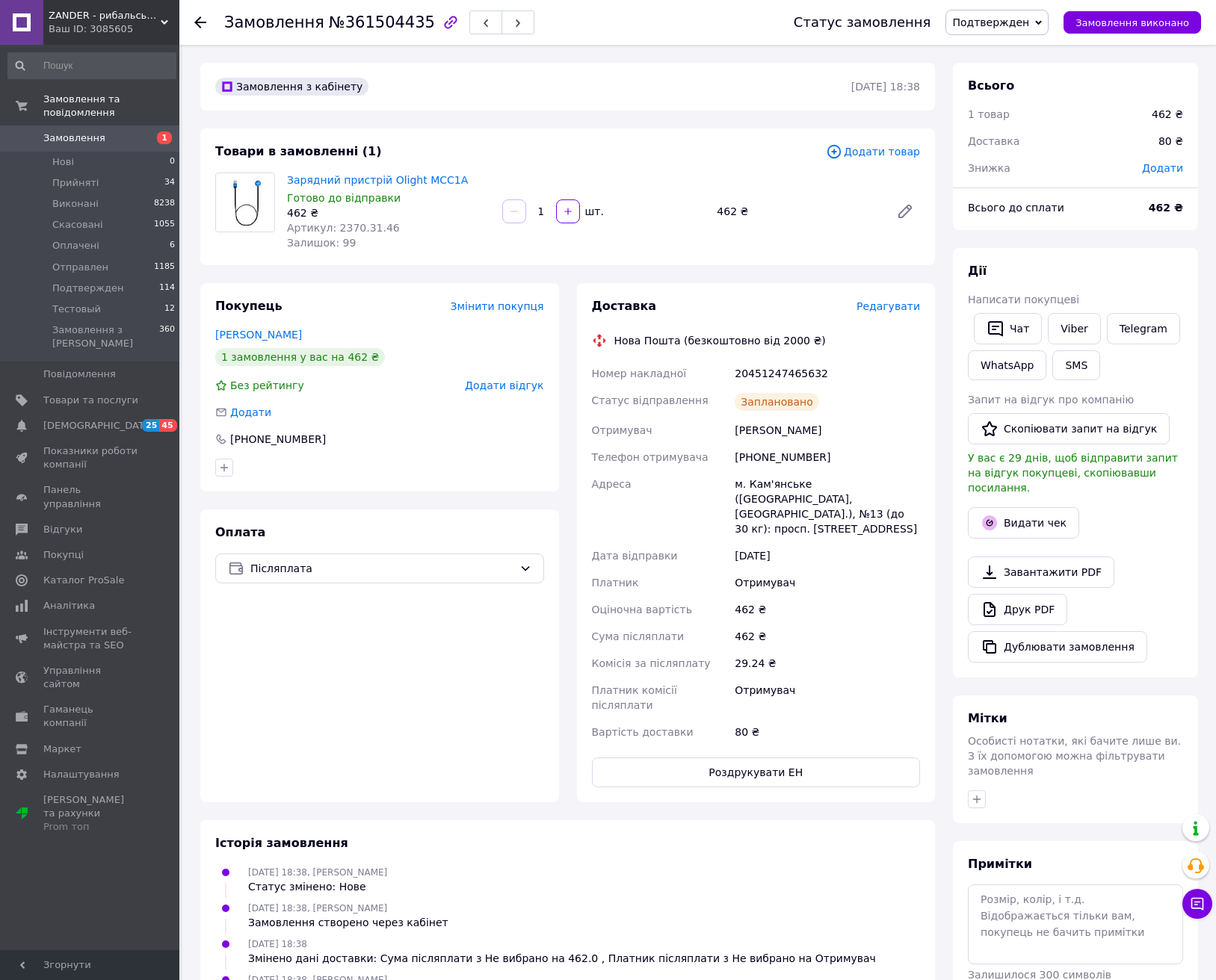
click at [1008, 28] on span "Подтвержден" at bounding box center [991, 22] width 77 height 12
click at [1030, 145] on li "Отправлен" at bounding box center [997, 142] width 102 height 22
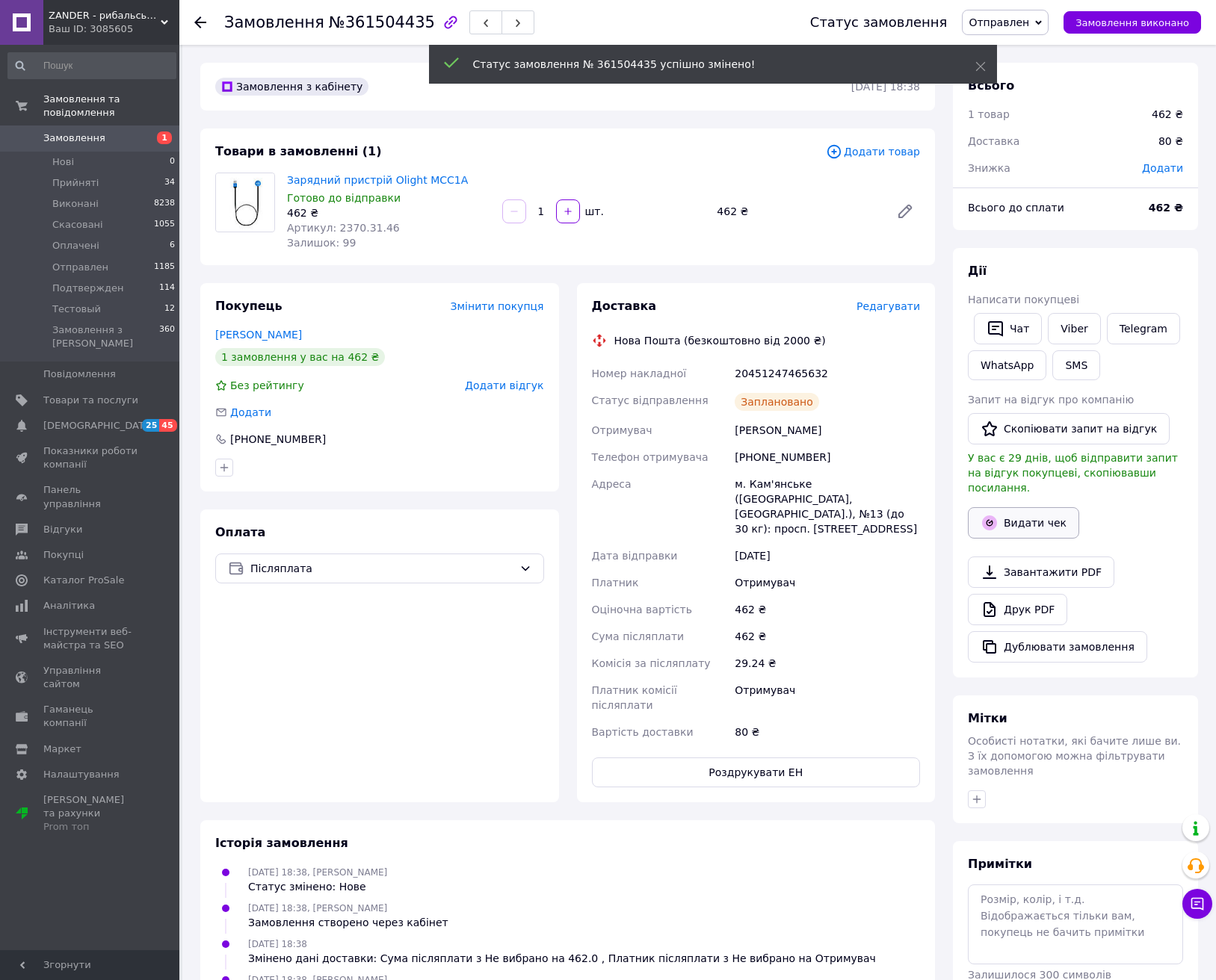
click at [1017, 510] on button "Видати чек" at bounding box center [1023, 523] width 112 height 32
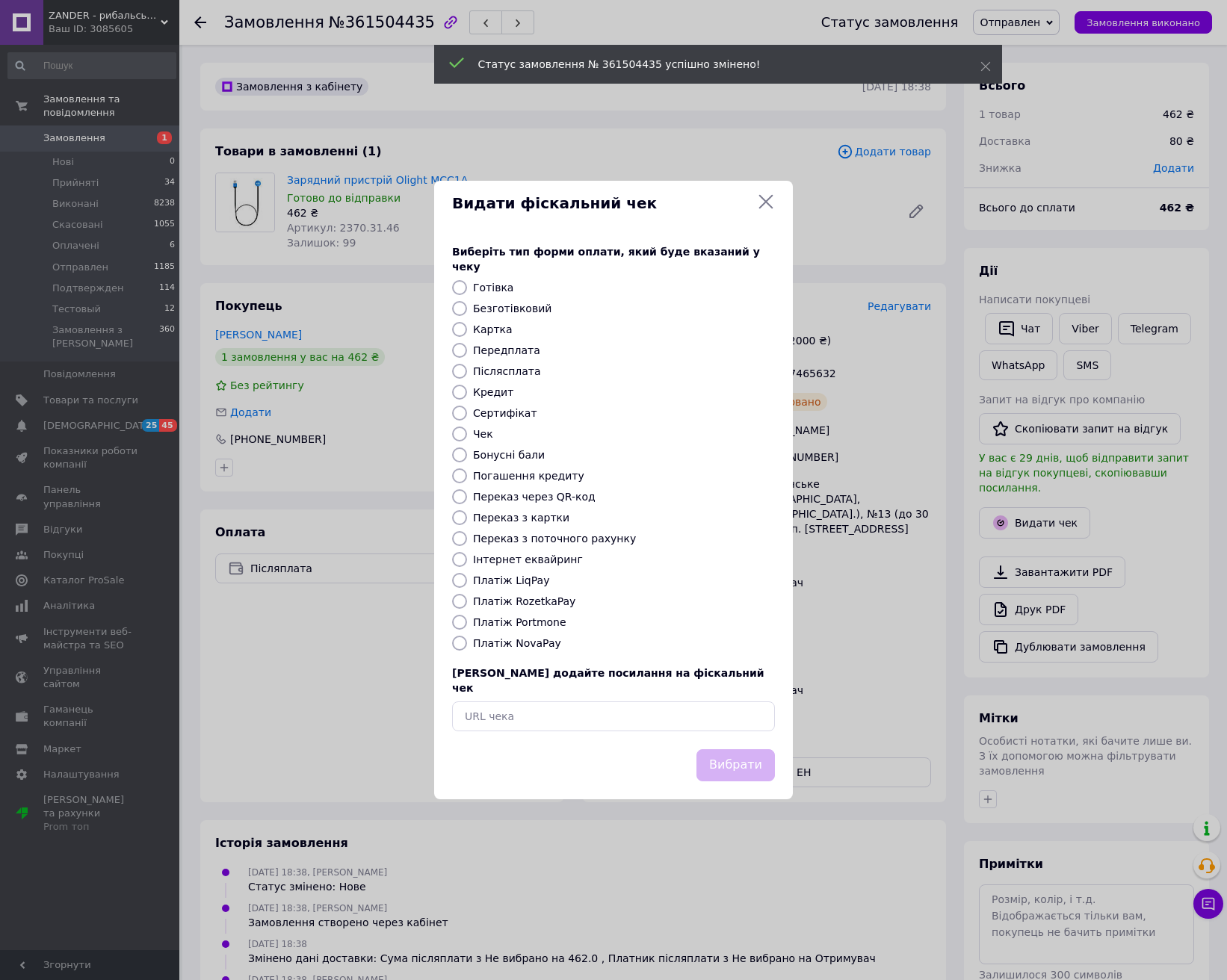
click at [496, 307] on label "Безготівковий" at bounding box center [512, 309] width 79 height 12
click at [467, 307] on input "Безготівковий" at bounding box center [459, 308] width 15 height 15
radio input "true"
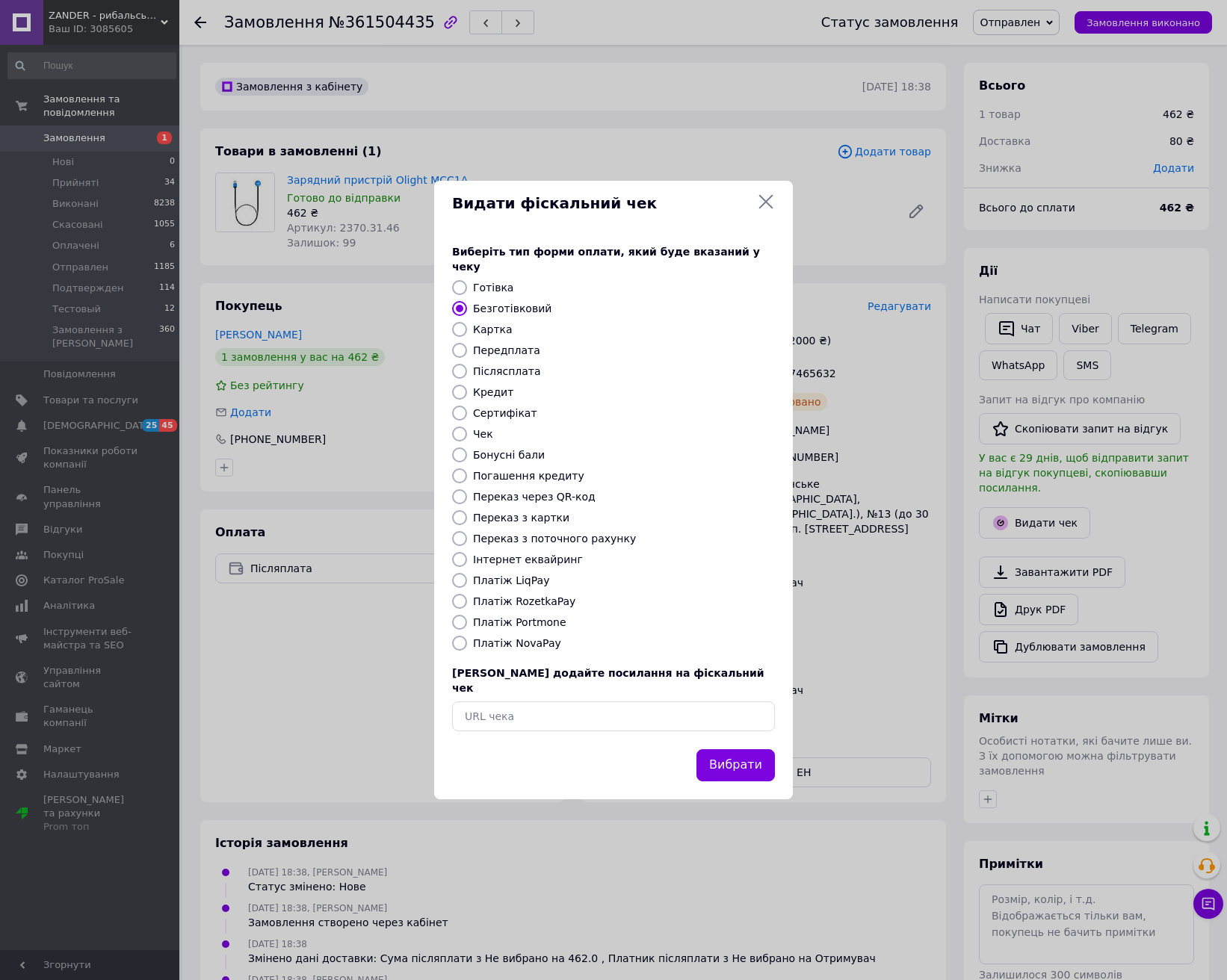
drag, startPoint x: 508, startPoint y: 641, endPoint x: 665, endPoint y: 727, distance: 179.0
click at [510, 639] on label "Платіж NovaPay" at bounding box center [517, 644] width 89 height 12
click at [467, 639] on input "Платіж NovaPay" at bounding box center [459, 643] width 15 height 15
radio input "true"
click at [746, 763] on button "Вибрати" at bounding box center [736, 766] width 79 height 32
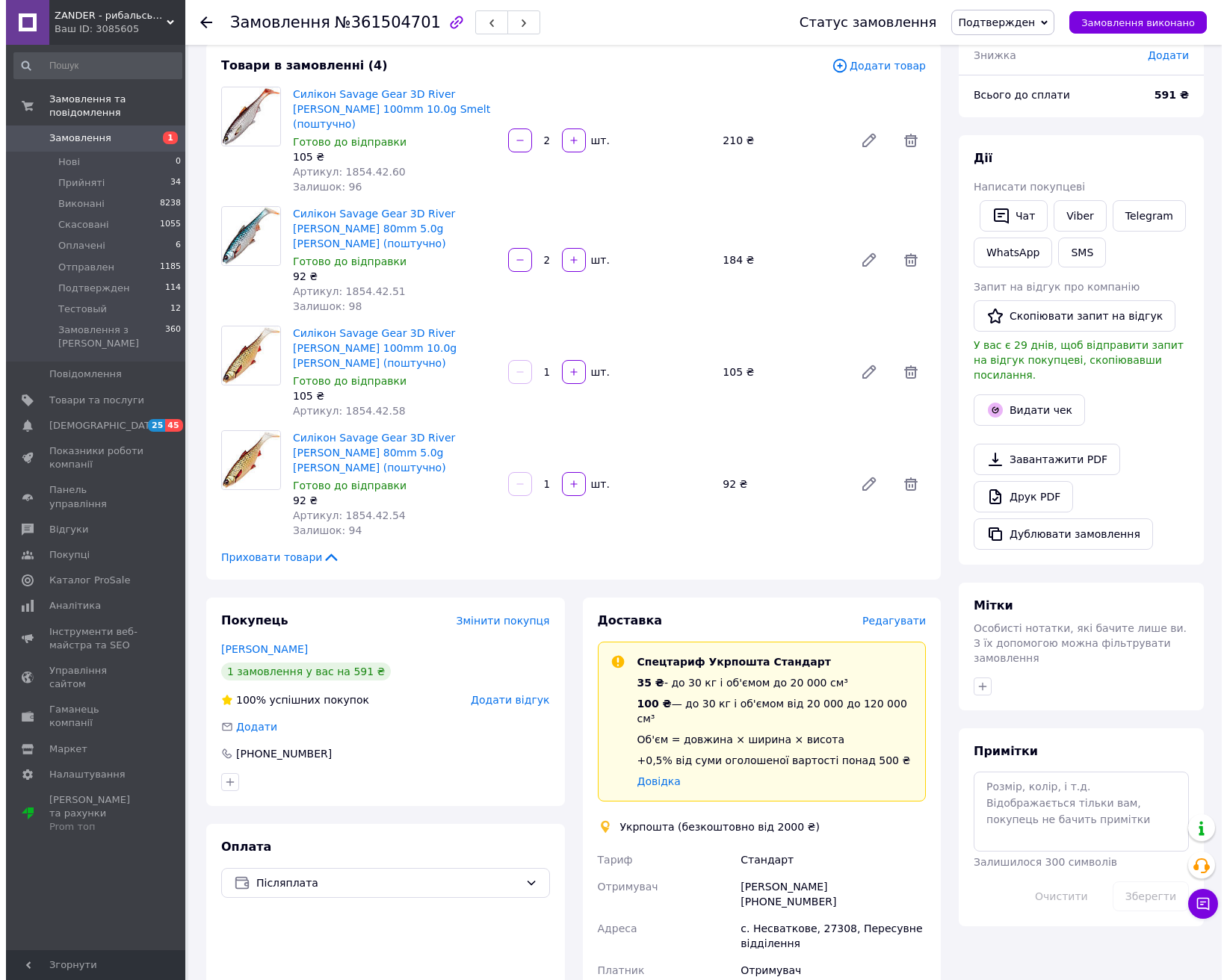
scroll to position [93, 0]
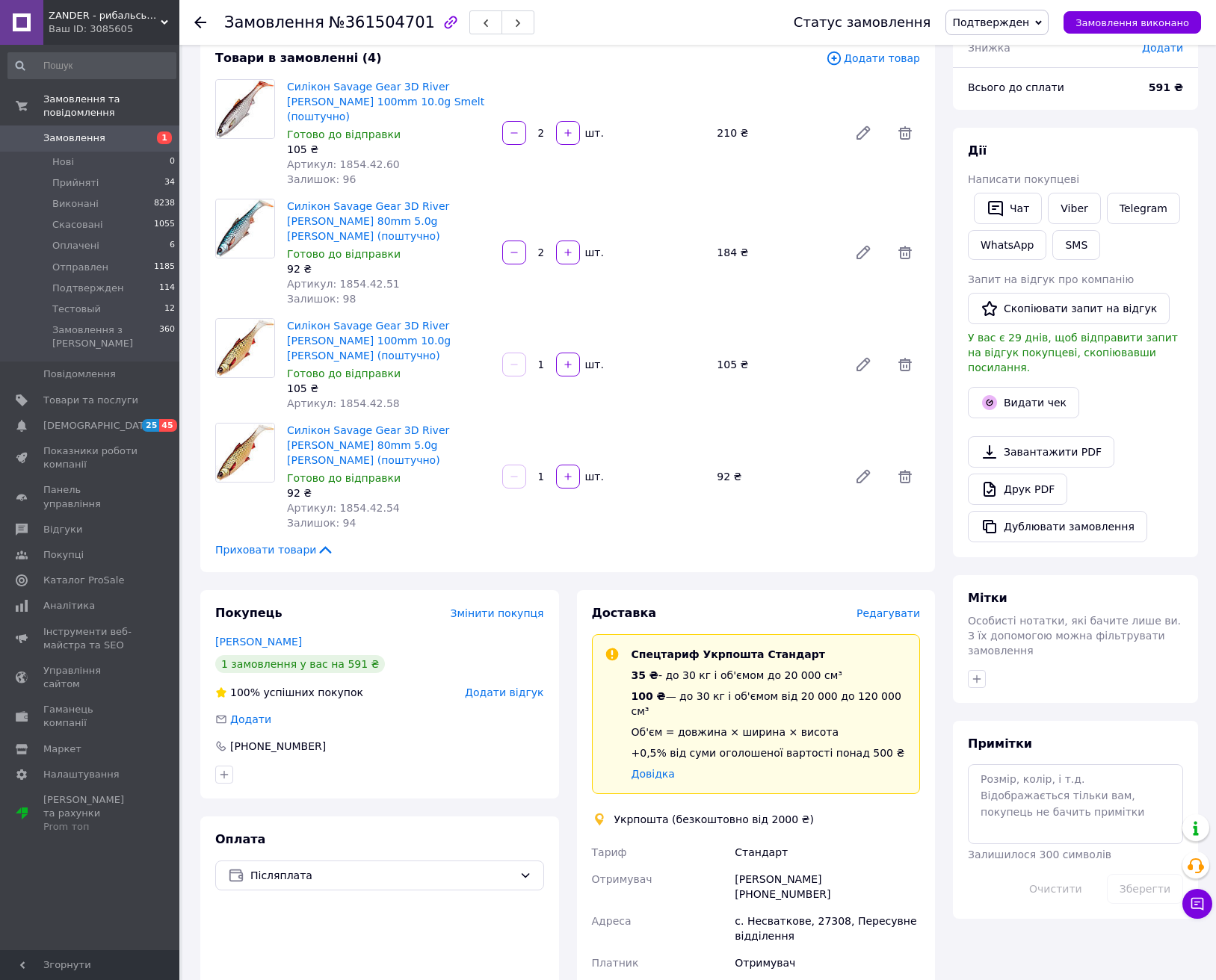
click at [904, 607] on span "Редагувати" at bounding box center [888, 614] width 64 height 12
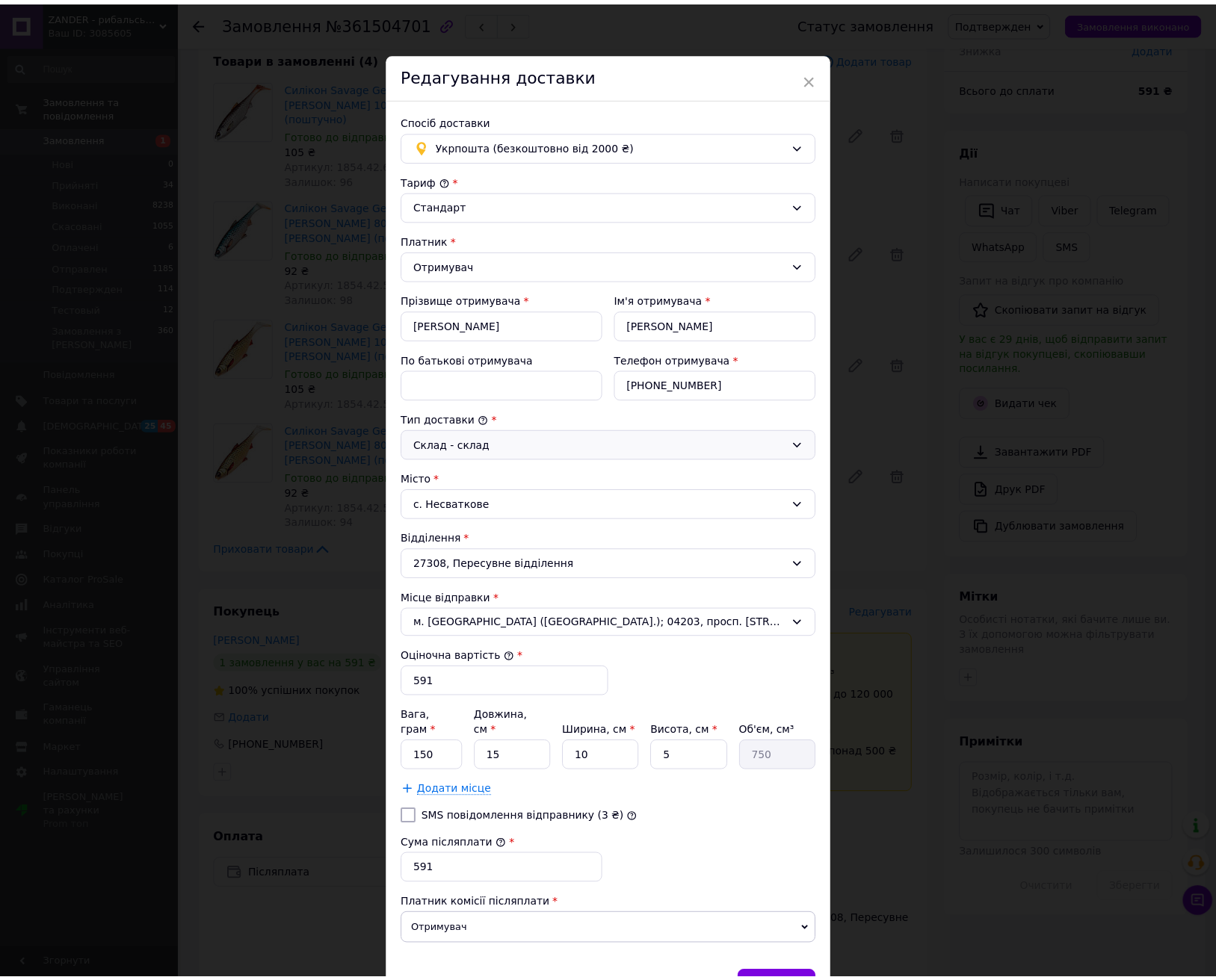
scroll to position [75, 0]
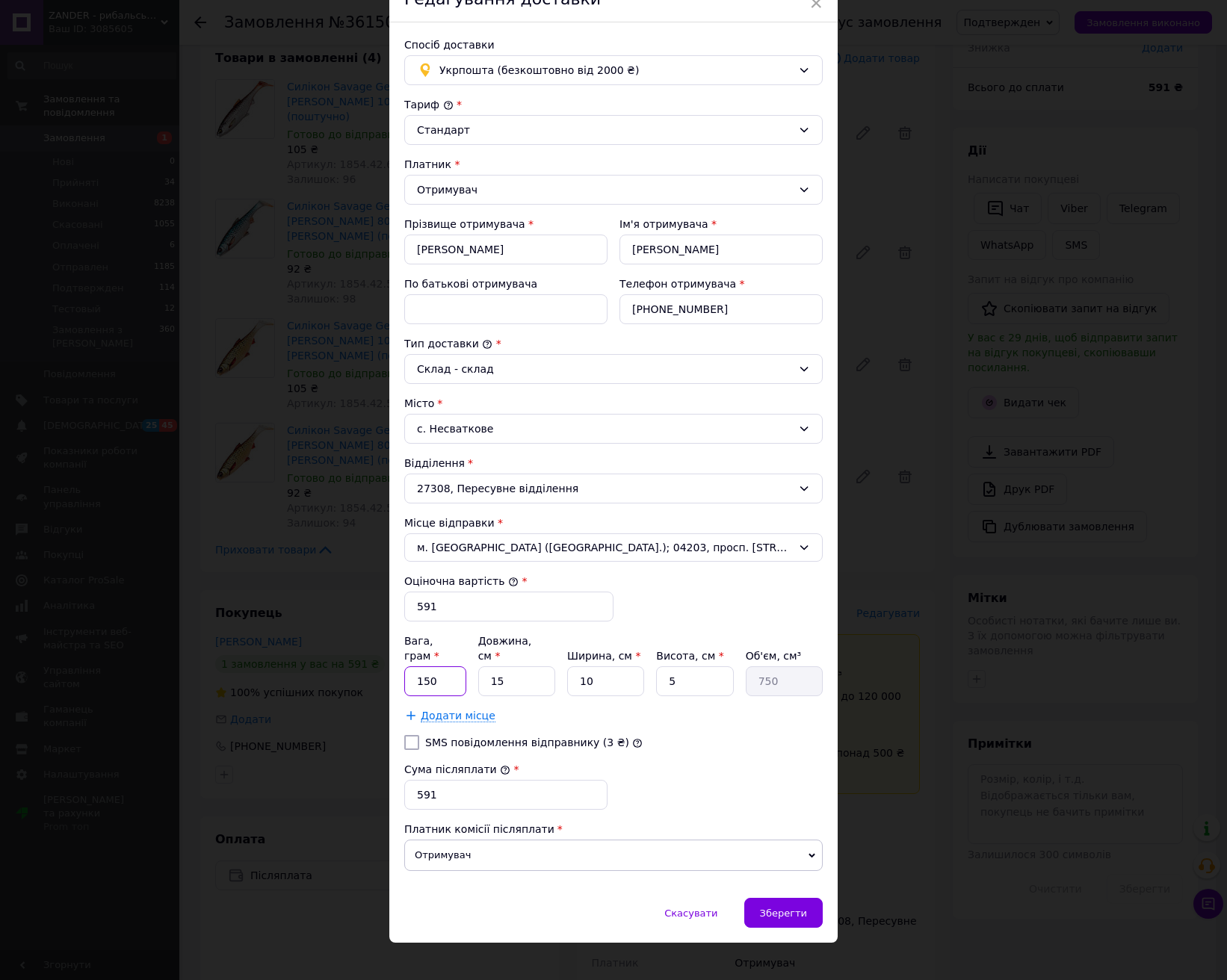
click at [451, 667] on input "150" at bounding box center [435, 681] width 62 height 30
type input "100"
type input "1"
type input "50"
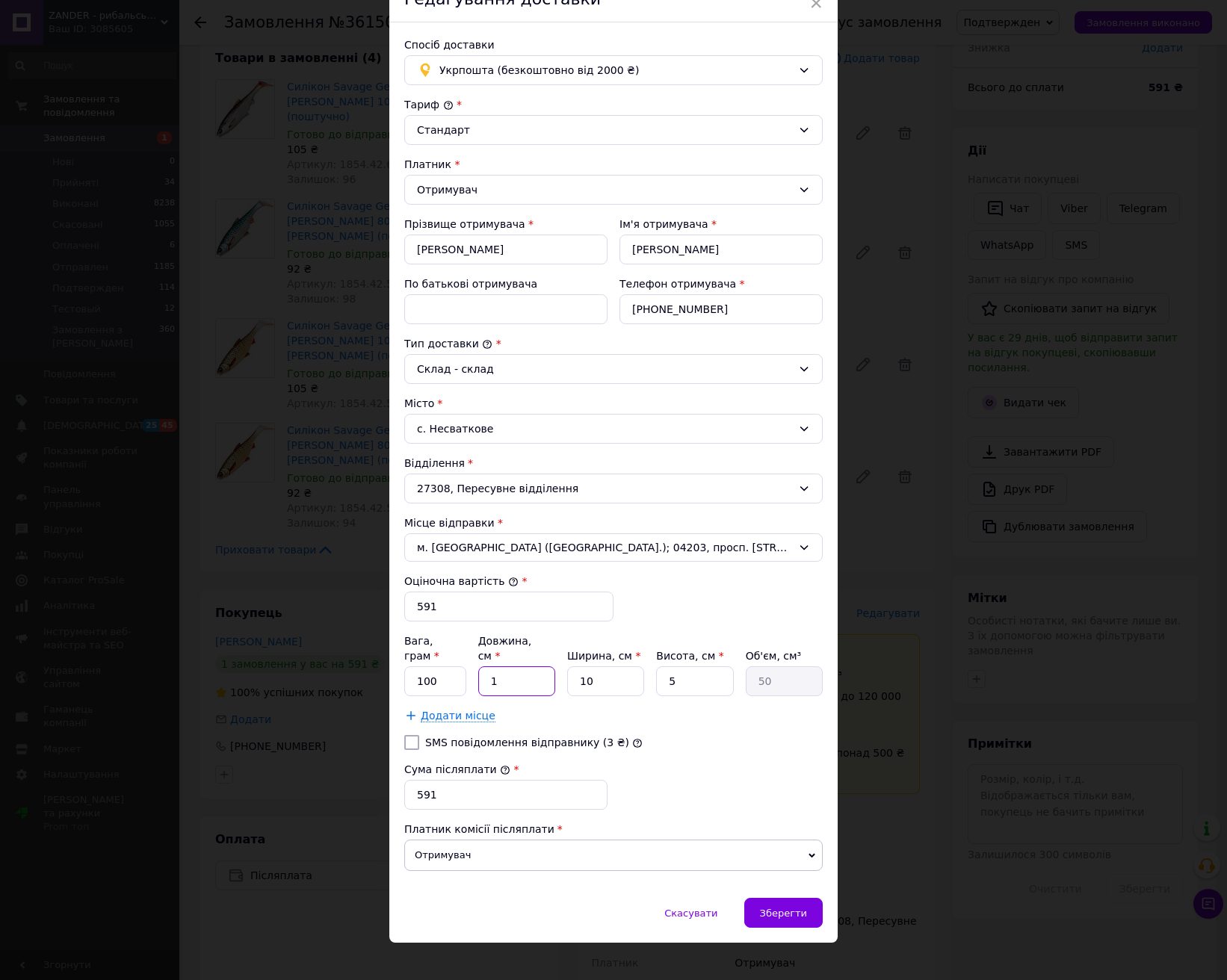
type input "15"
type input "750"
click at [789, 908] on span "Зберегти" at bounding box center [783, 913] width 47 height 12
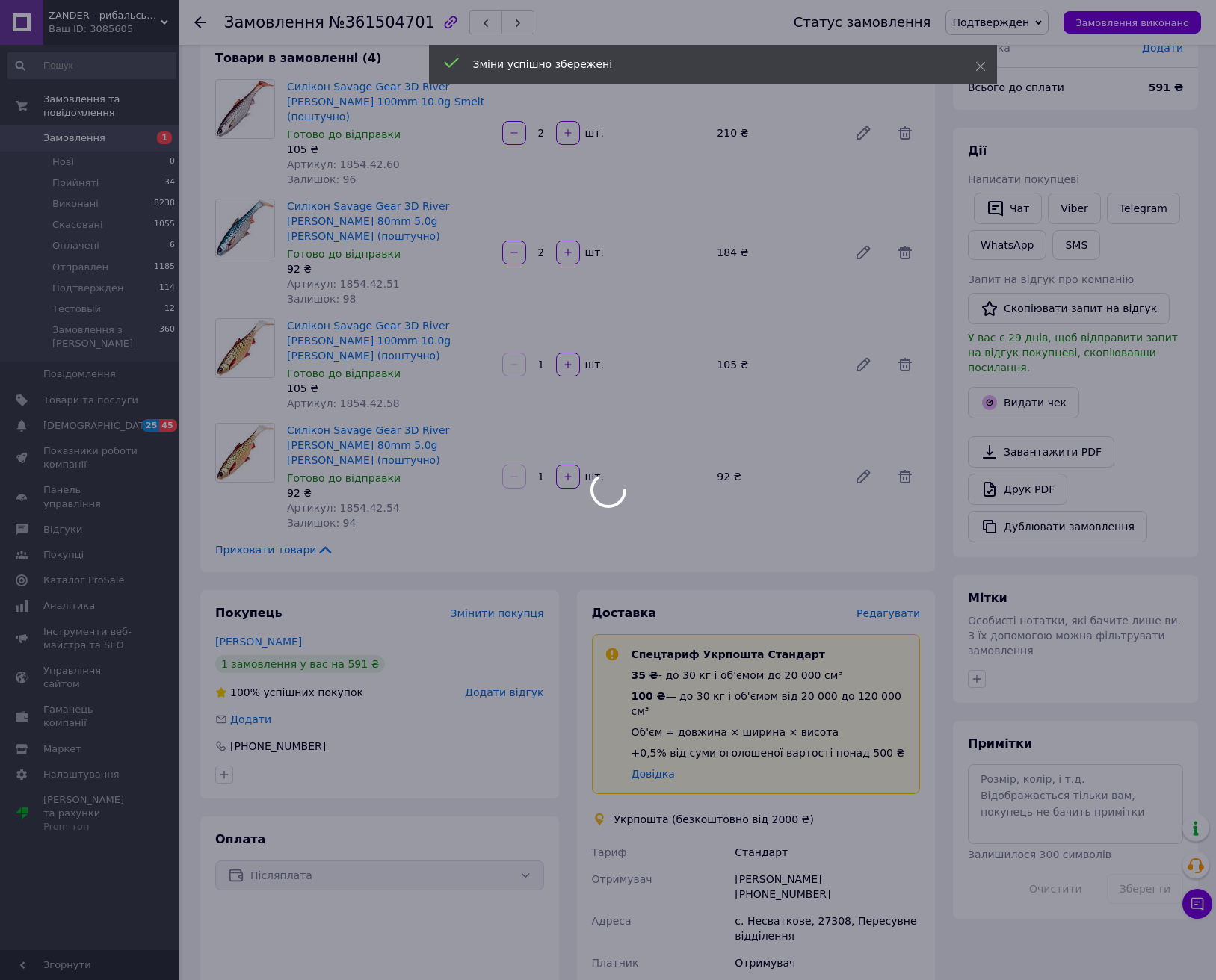
scroll to position [260, 0]
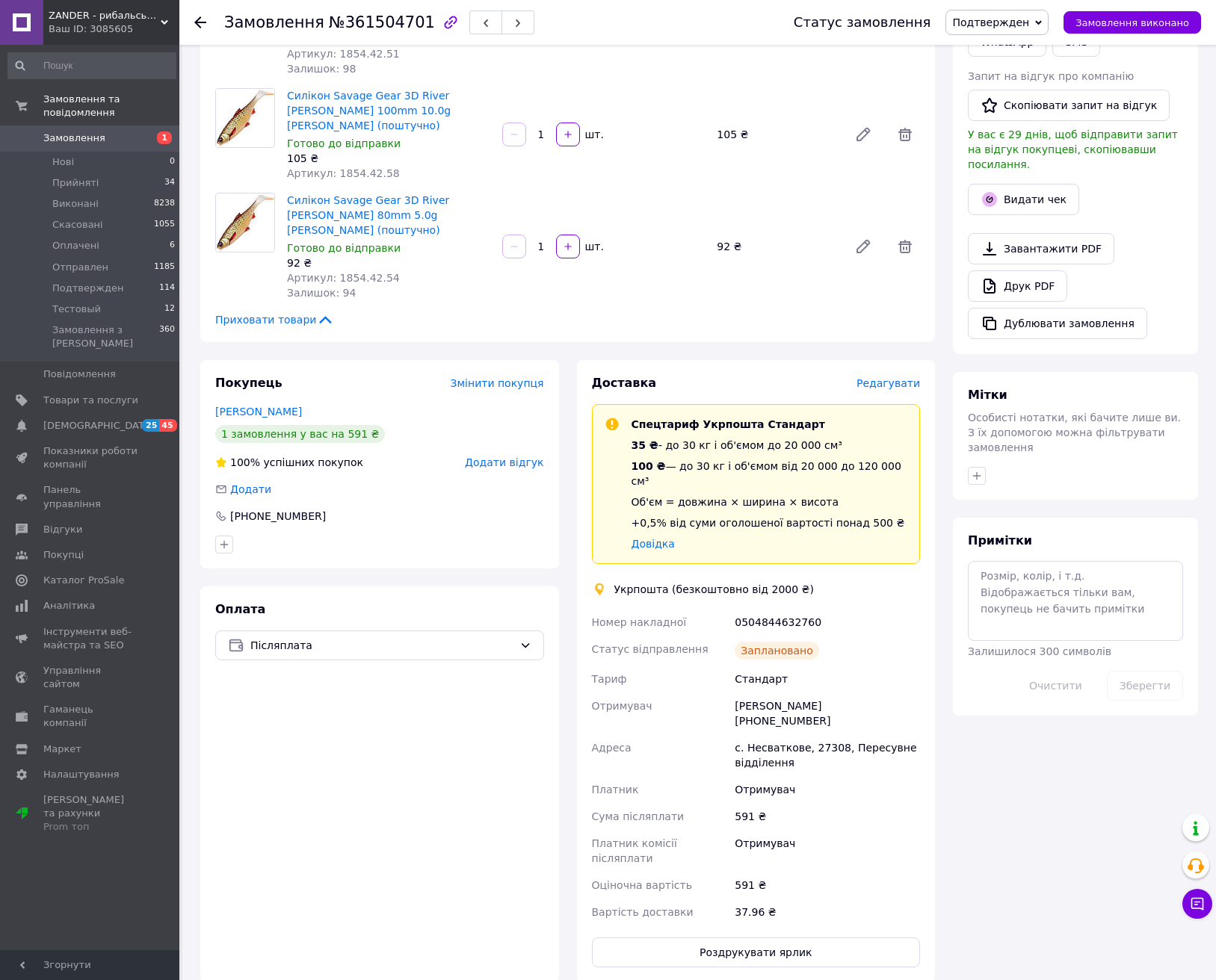
scroll to position [0, 0]
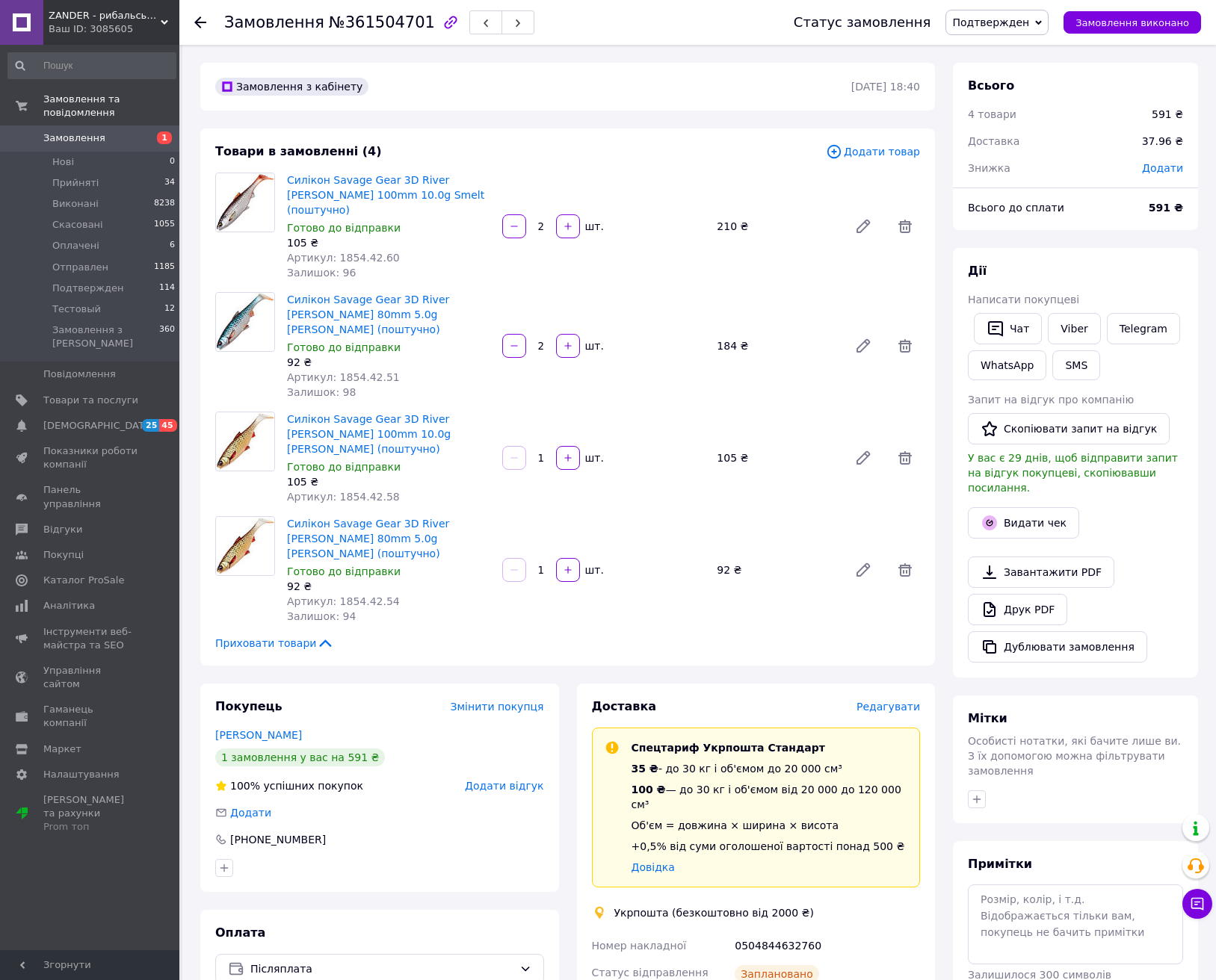
click at [1030, 23] on span "Подтвержден" at bounding box center [991, 22] width 77 height 12
click at [1014, 143] on li "Отправлен" at bounding box center [997, 142] width 102 height 22
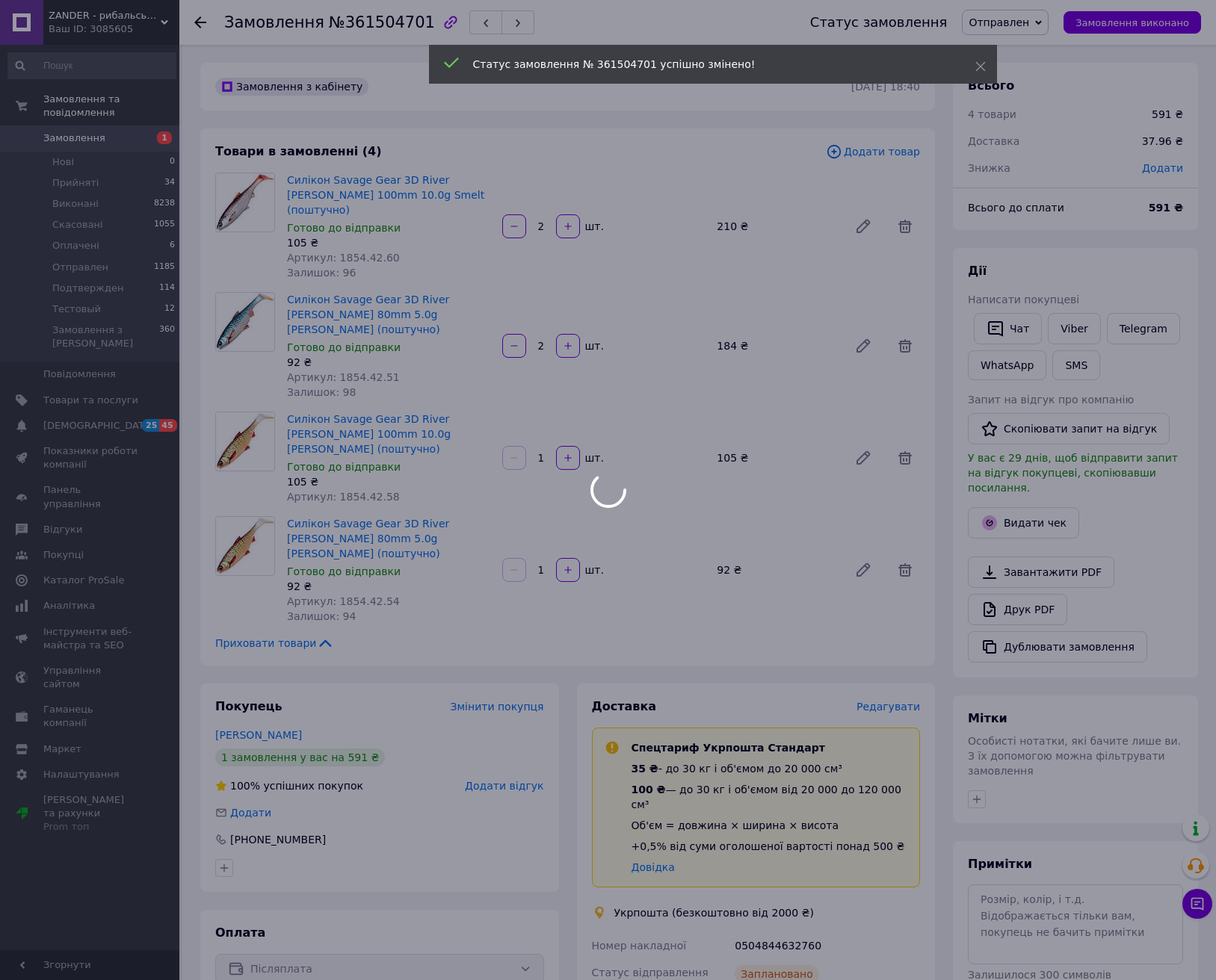
click at [1032, 511] on div at bounding box center [608, 490] width 1216 height 980
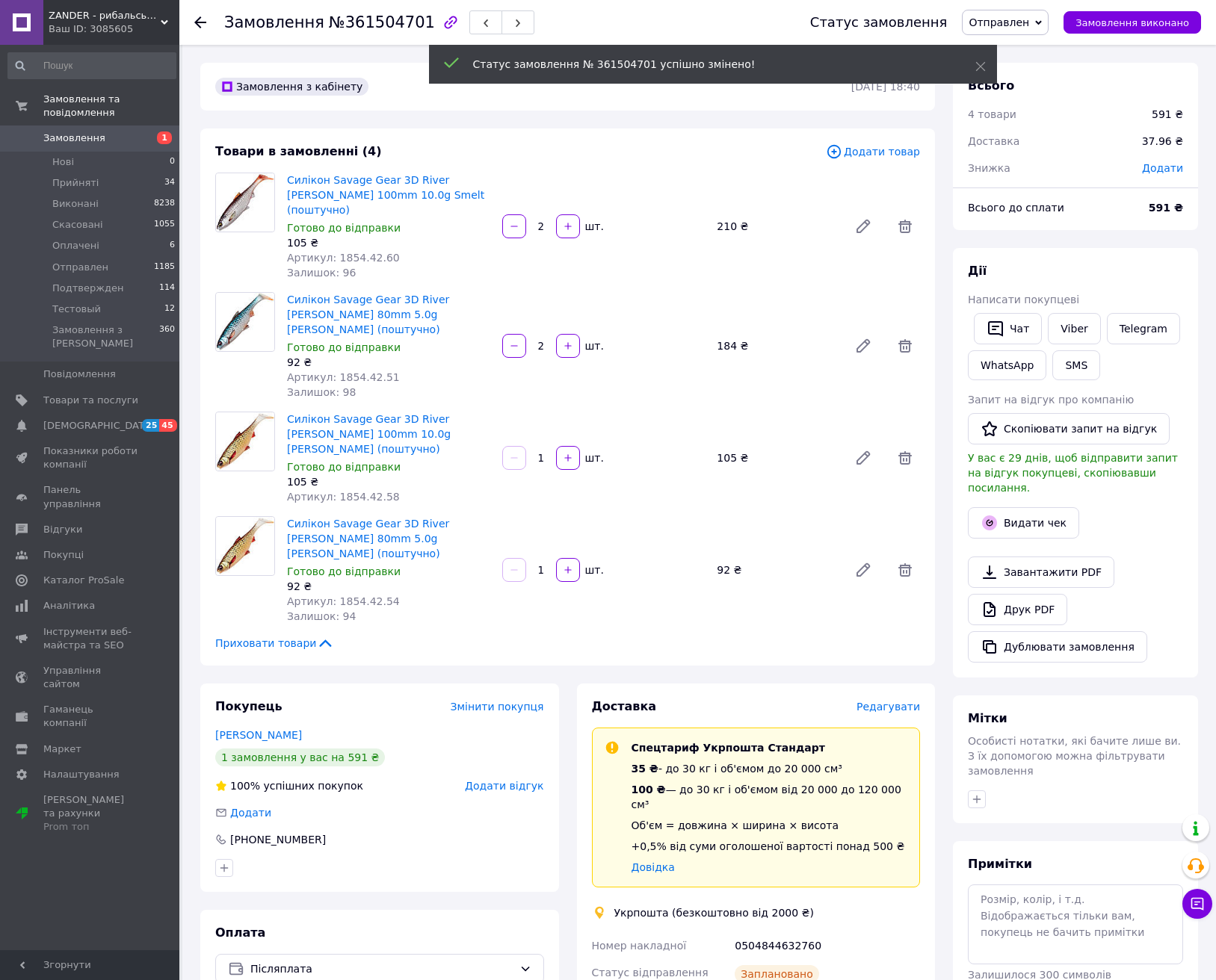
click at [1031, 511] on button "Видати чек" at bounding box center [1023, 523] width 112 height 32
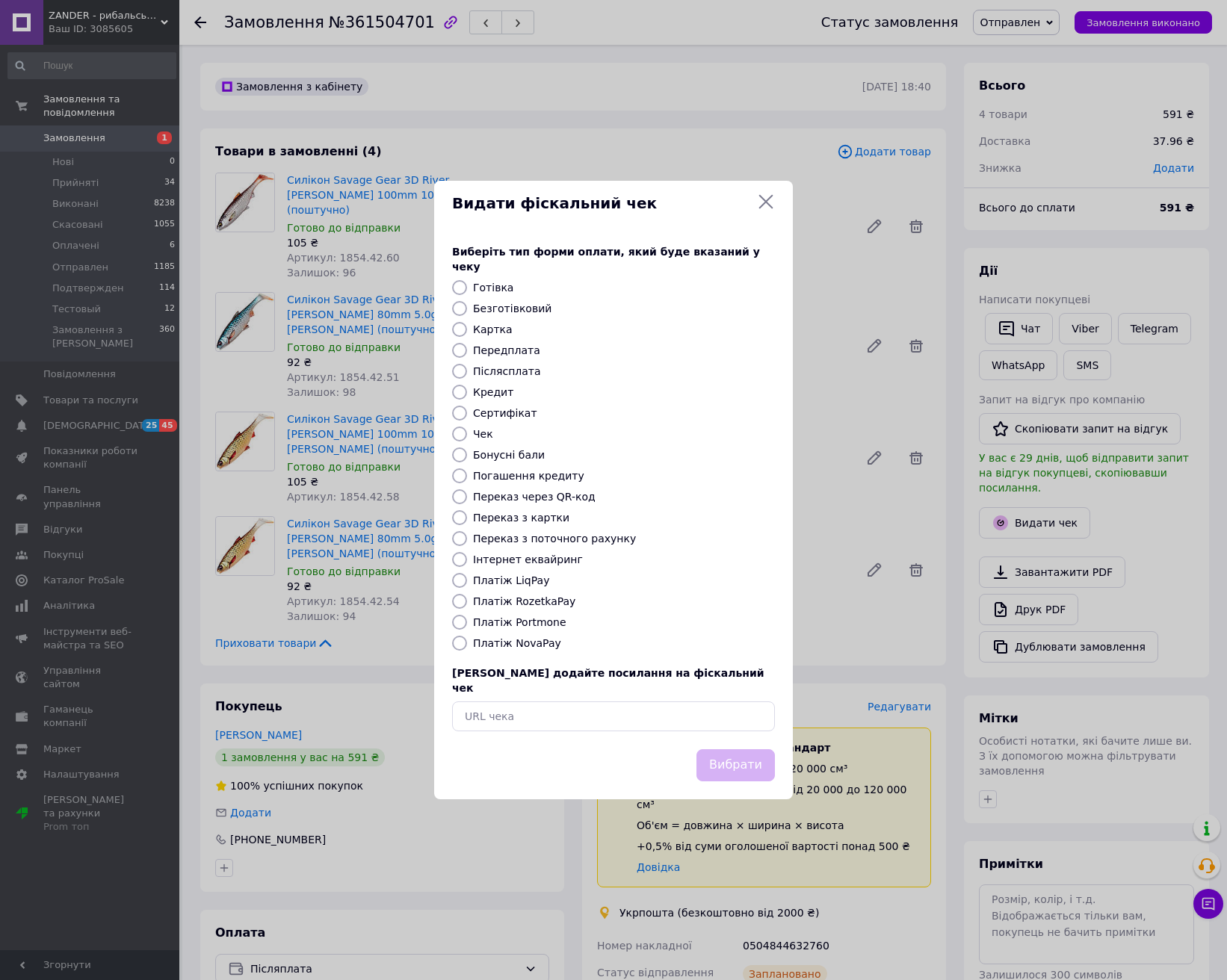
click at [510, 370] on label "Післясплата" at bounding box center [507, 372] width 68 height 12
click at [467, 370] on input "Післясплата" at bounding box center [459, 371] width 15 height 15
radio input "true"
click at [717, 750] on button "Вибрати" at bounding box center [736, 766] width 79 height 32
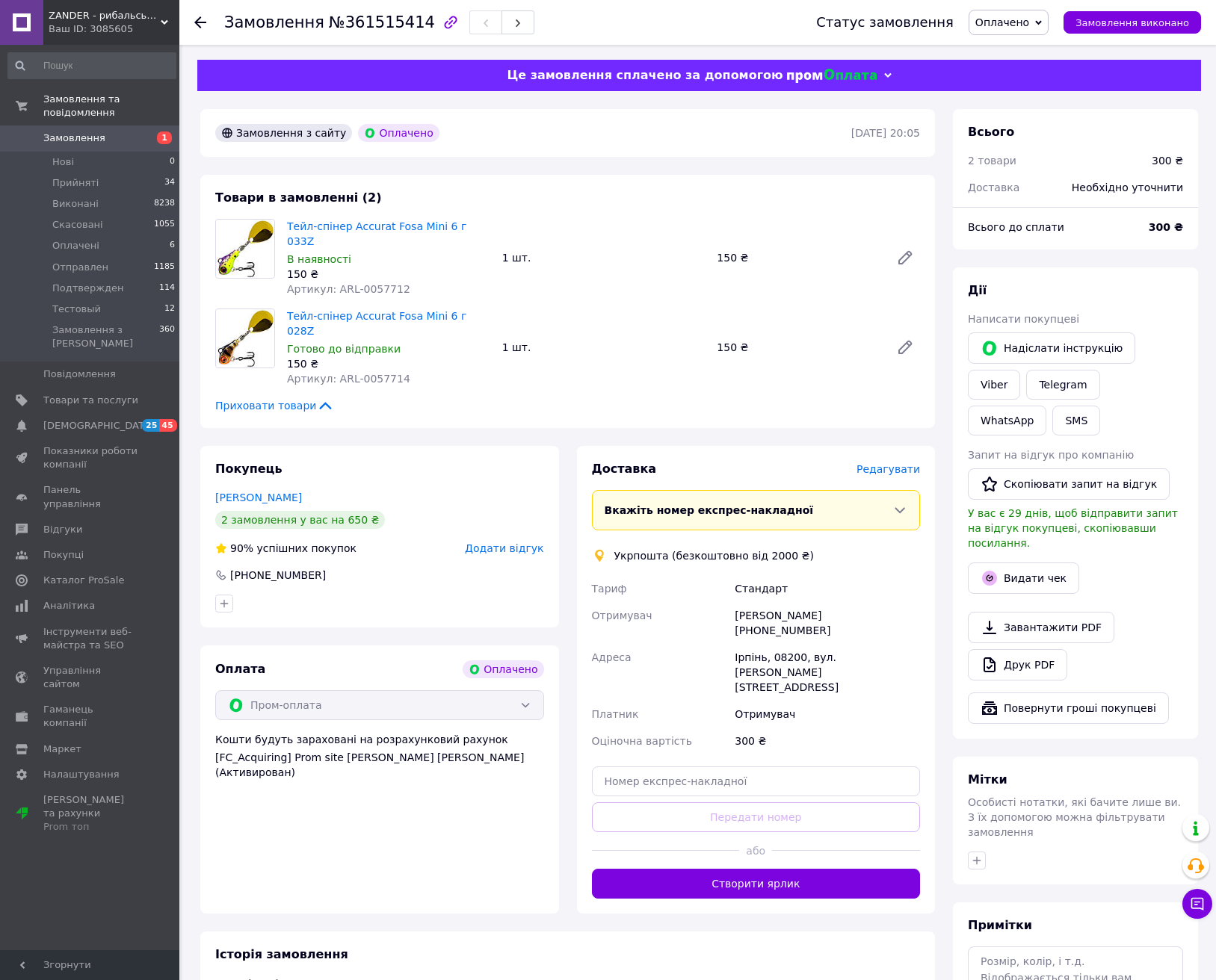
click at [899, 463] on span "Редагувати" at bounding box center [888, 470] width 64 height 12
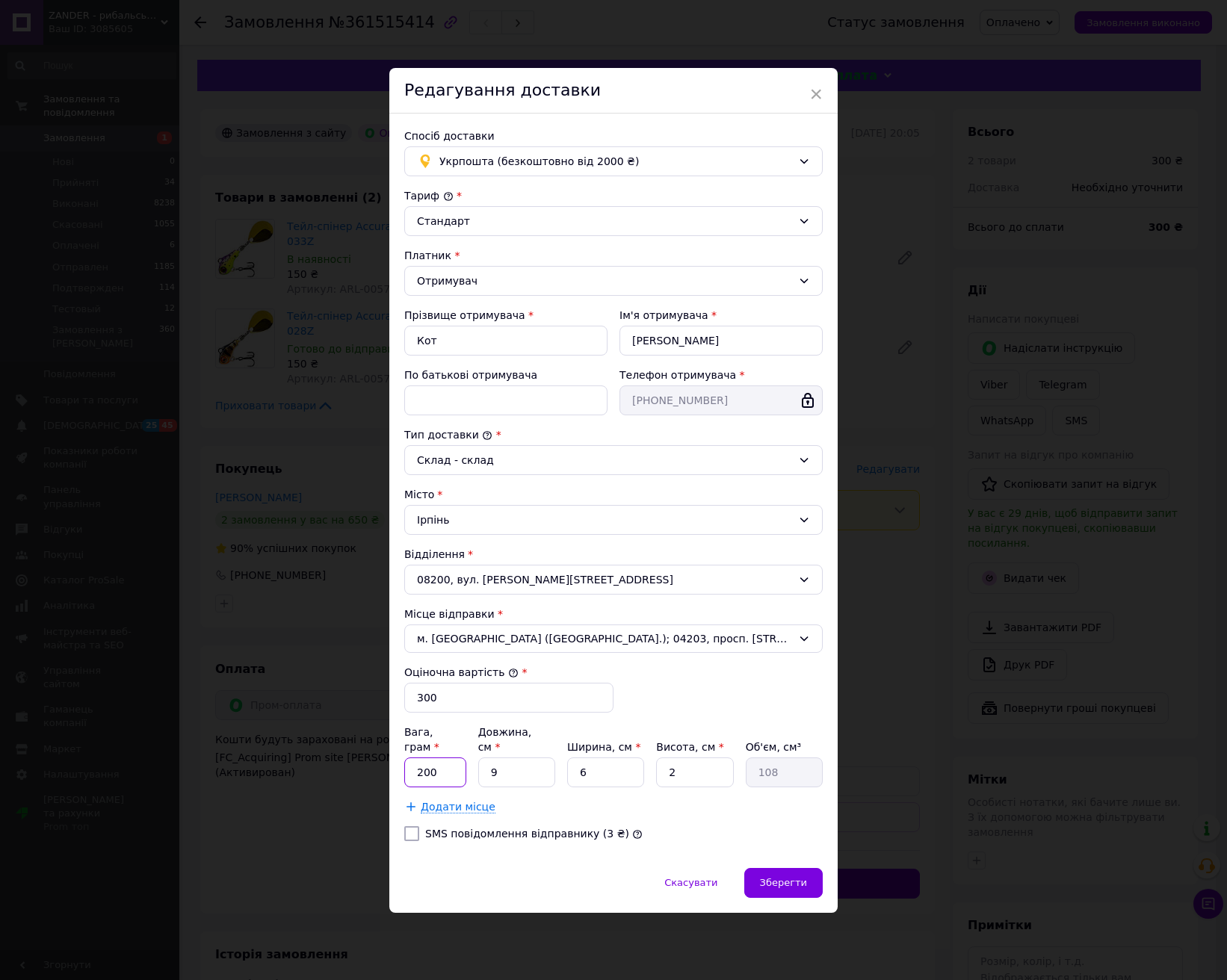
click at [453, 767] on input "200" at bounding box center [435, 772] width 62 height 30
click at [525, 769] on input "9" at bounding box center [517, 772] width 77 height 30
type input "1"
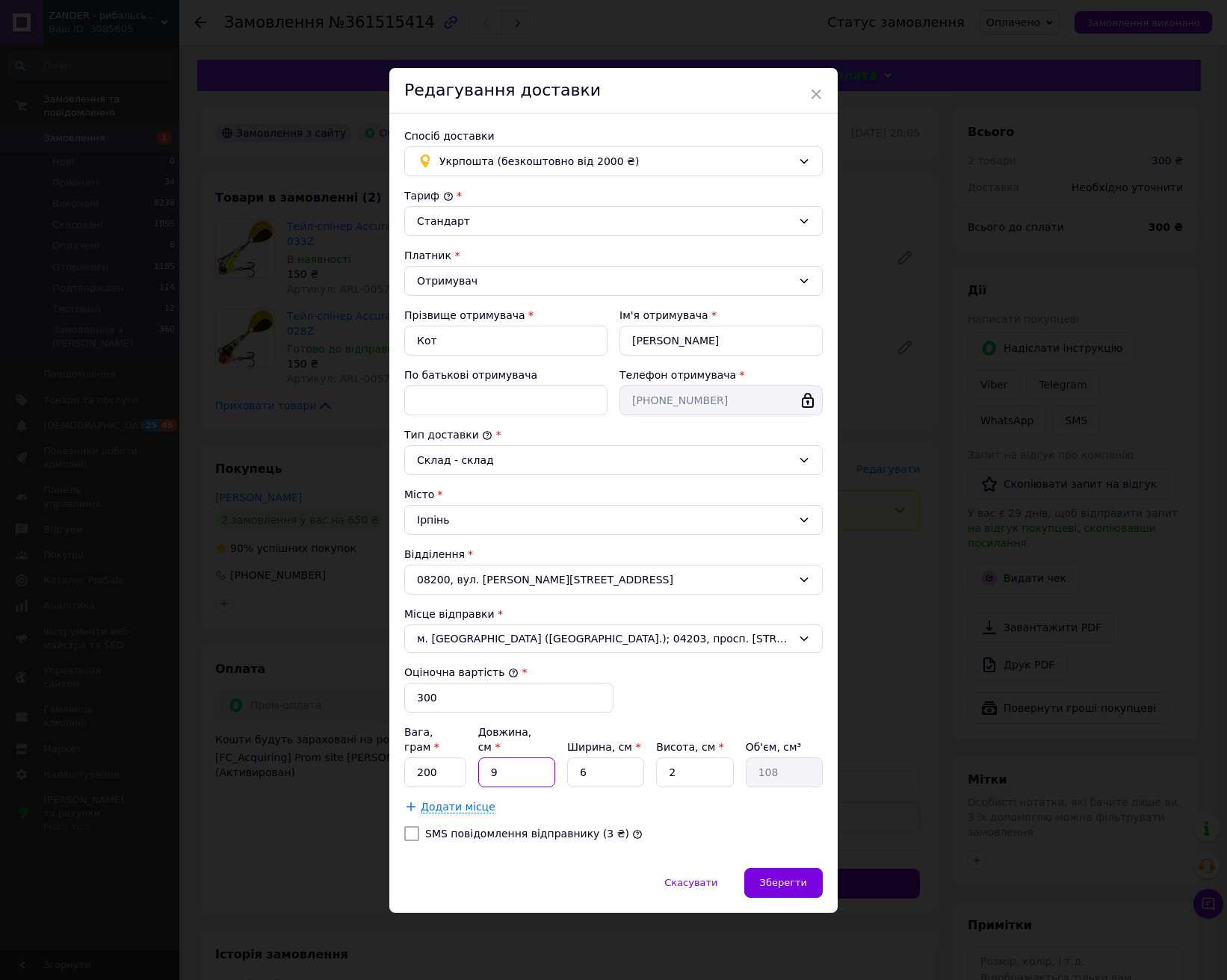
type input "12"
type input "144"
type input "12"
type input "1"
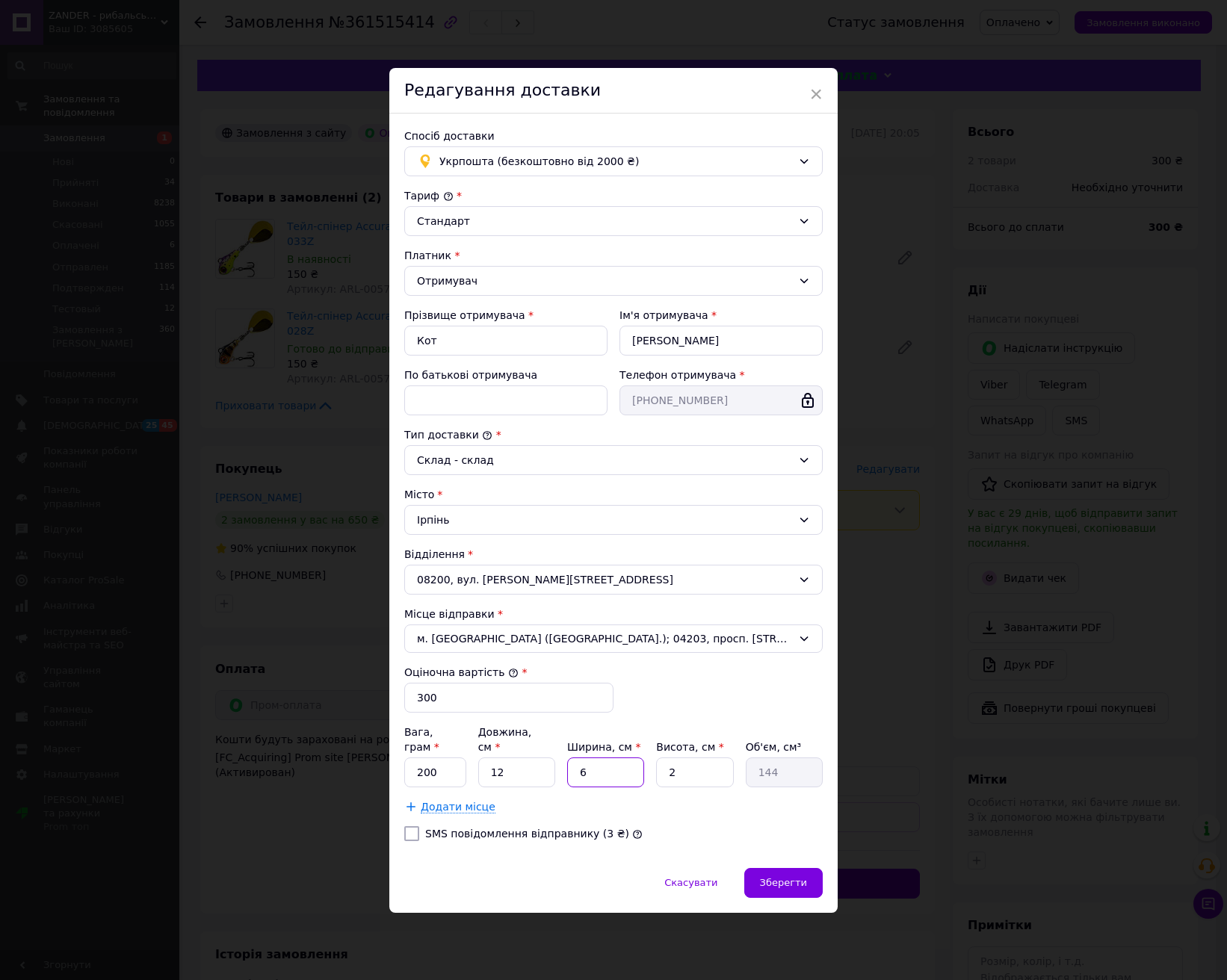
type input "24"
type input "10"
type input "240"
type input "10"
type input "4"
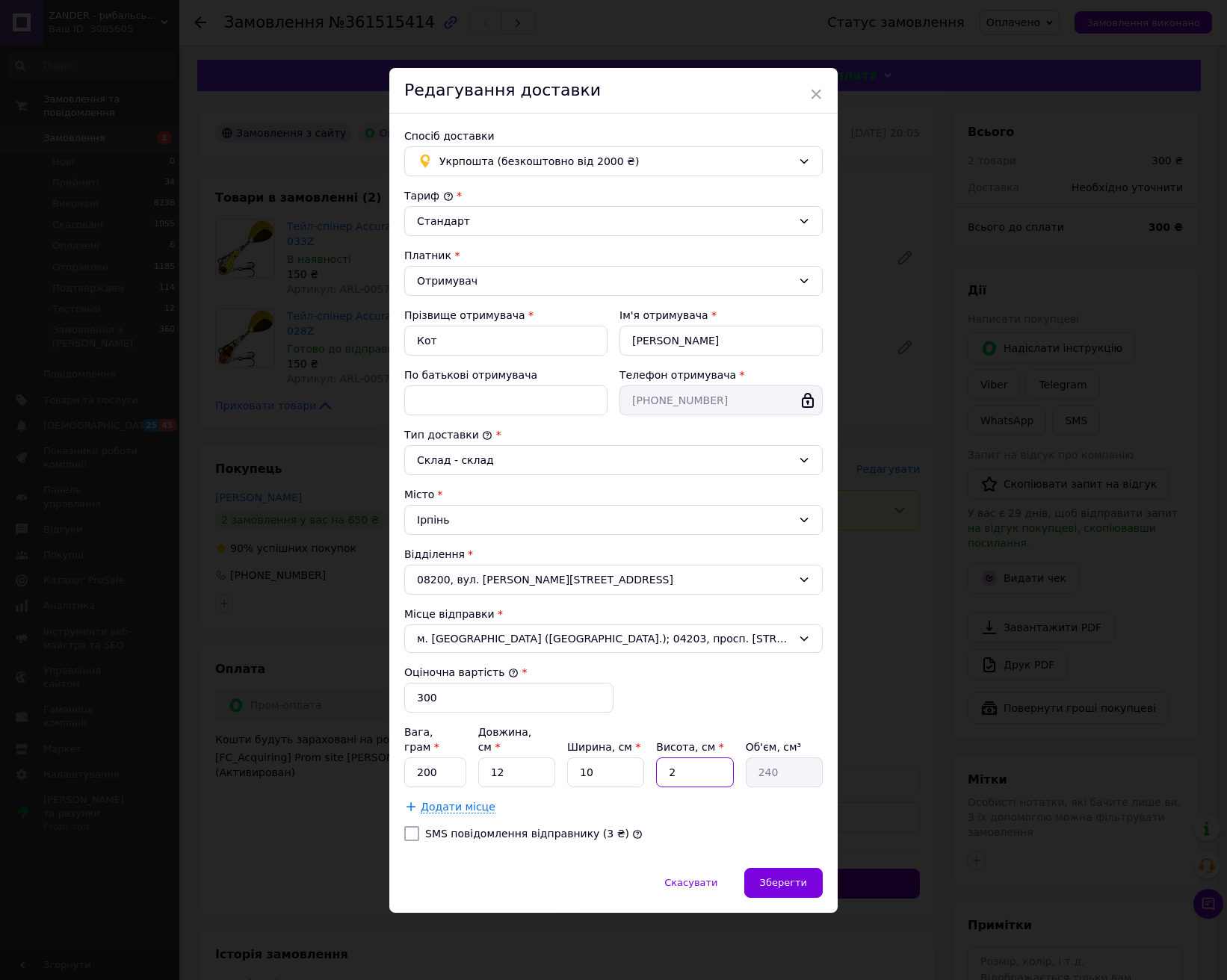
type input "480"
type input "4"
click at [804, 881] on div "Зберегти" at bounding box center [784, 883] width 79 height 30
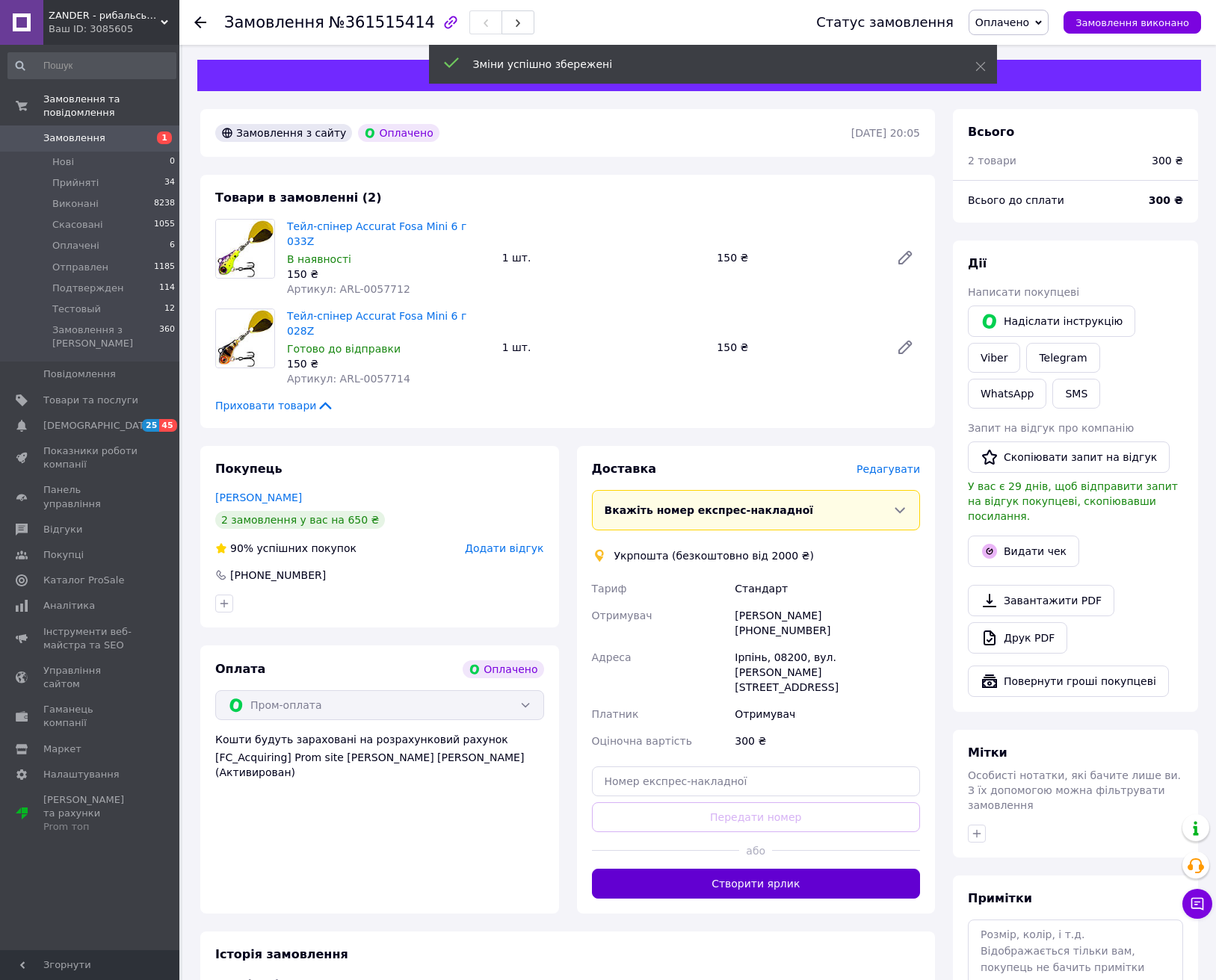
click at [760, 869] on button "Створити ярлик" at bounding box center [756, 884] width 329 height 30
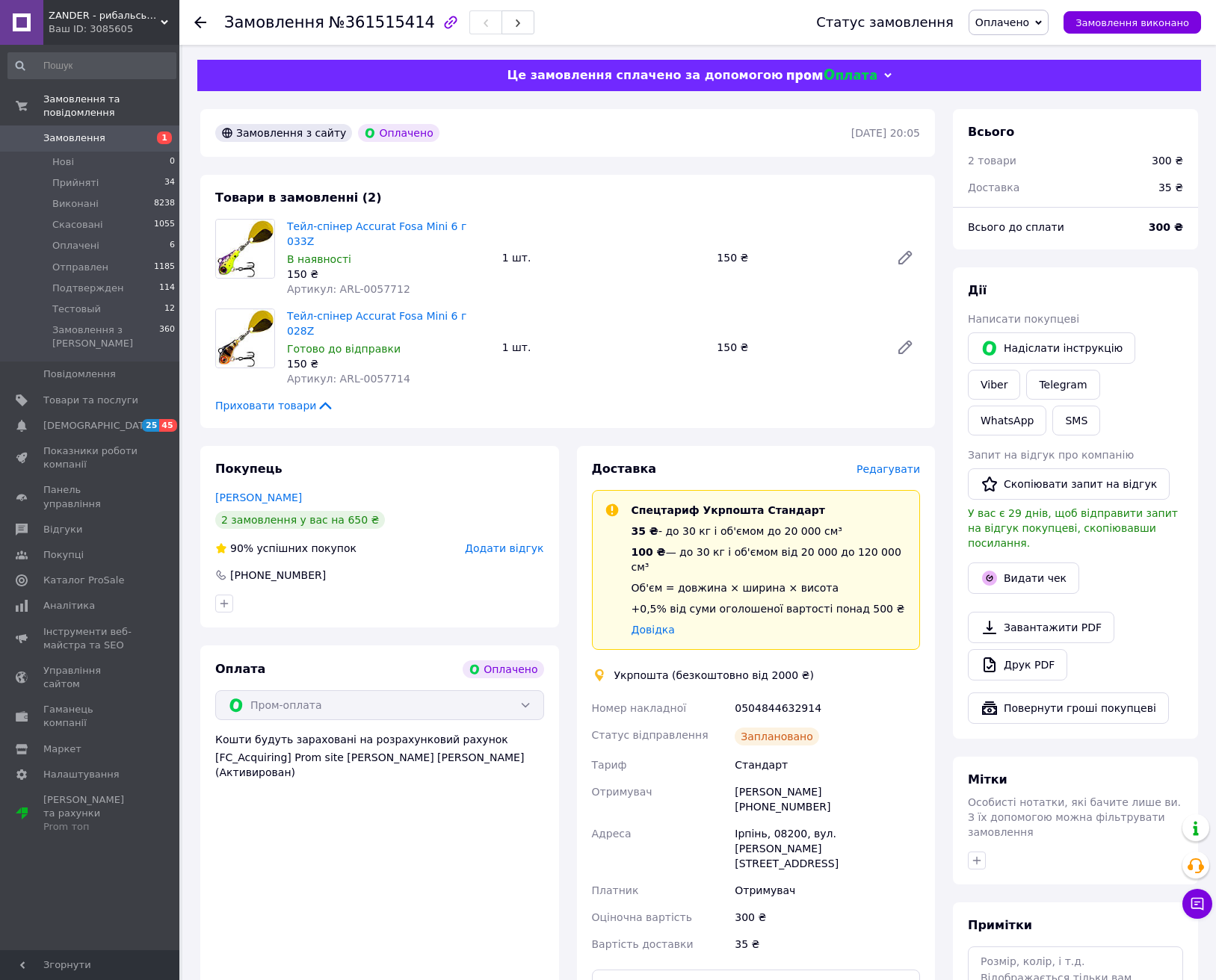
click at [1030, 23] on span "Оплачено" at bounding box center [1003, 22] width 54 height 12
click at [1028, 122] on li "Отправлен" at bounding box center [1013, 119] width 86 height 22
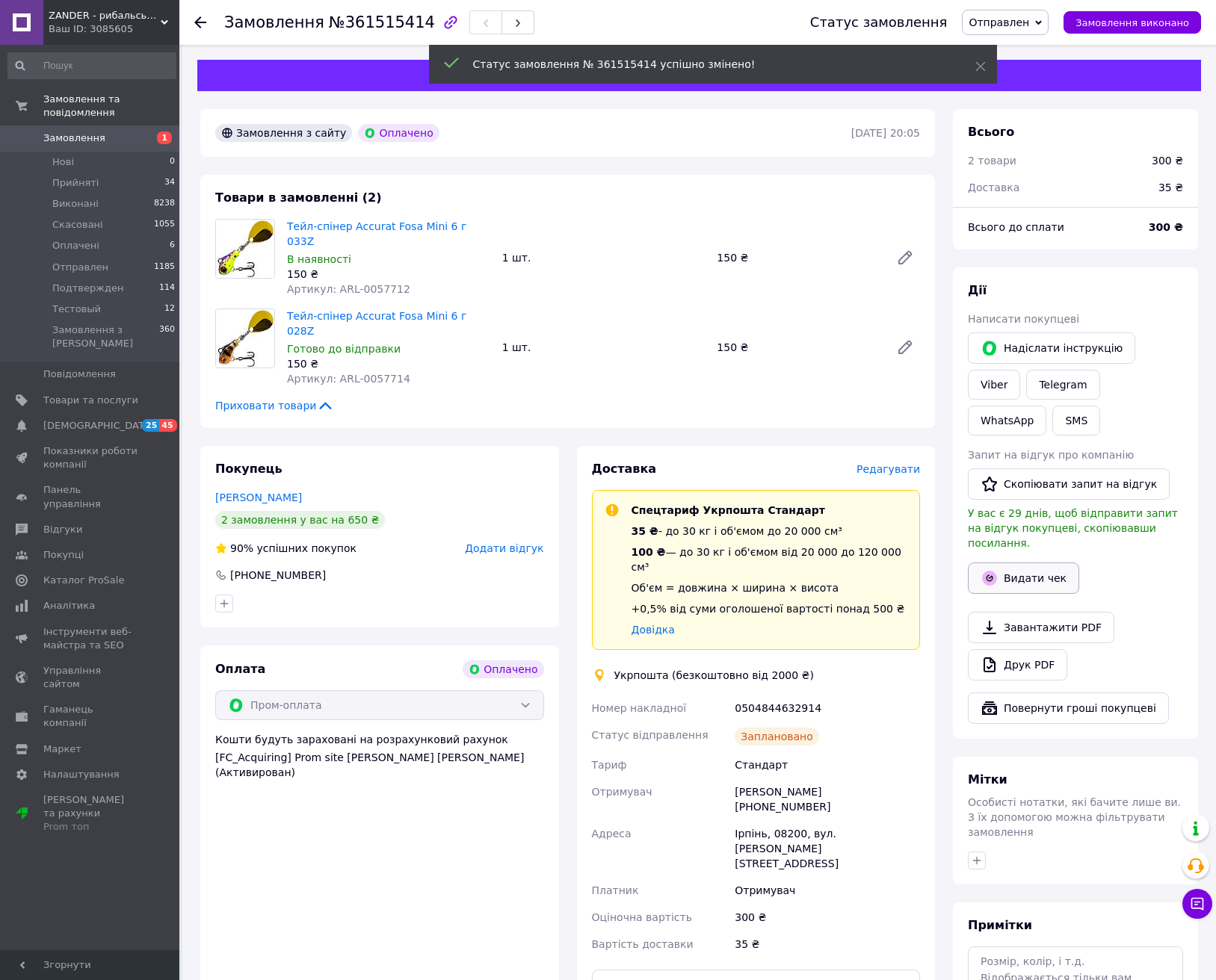
click at [1031, 563] on button "Видати чек" at bounding box center [1023, 578] width 112 height 32
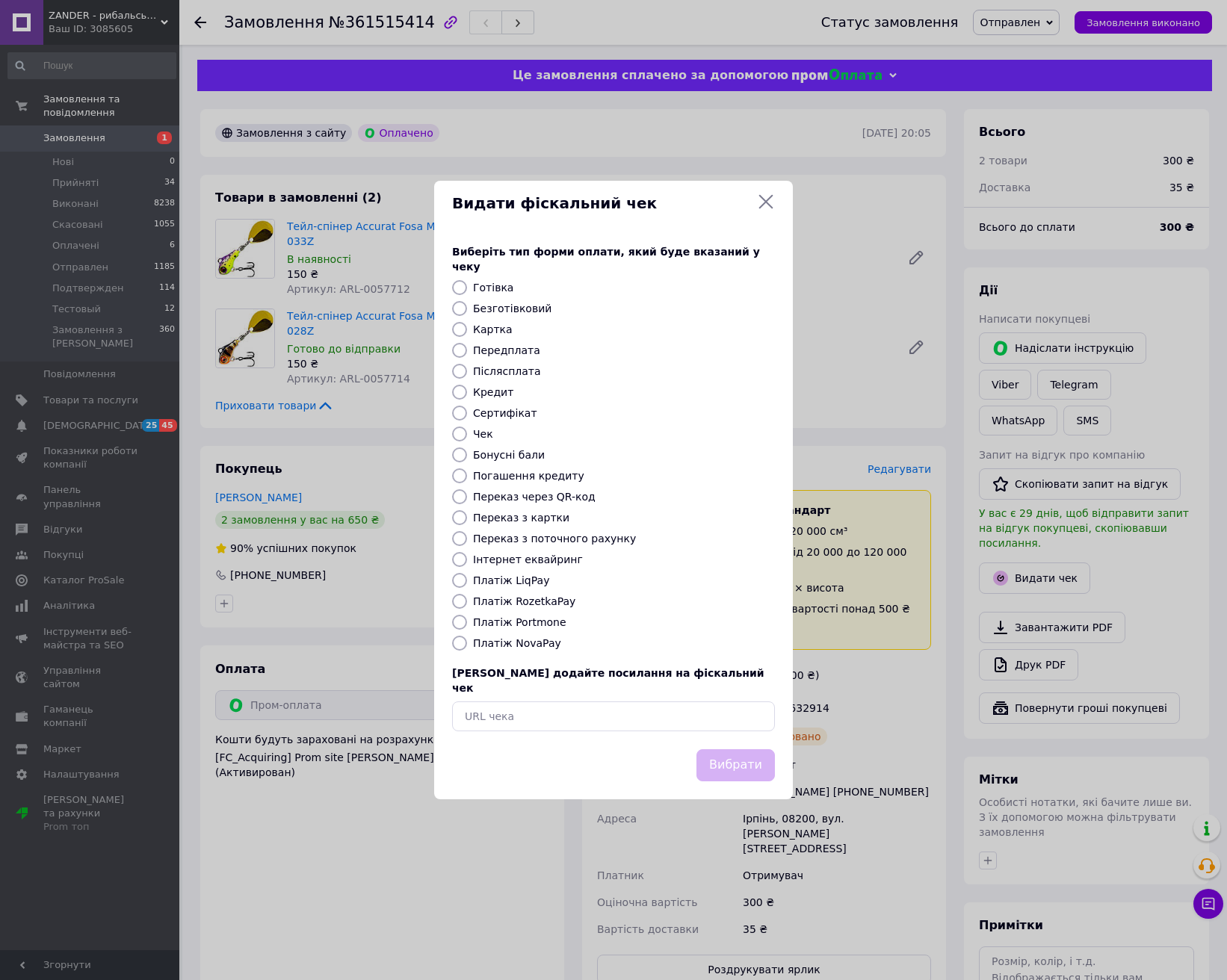
click at [518, 307] on label "Безготівковий" at bounding box center [512, 309] width 79 height 12
click at [467, 307] on input "Безготівковий" at bounding box center [459, 308] width 15 height 15
radio input "true"
click at [716, 762] on button "Вибрати" at bounding box center [736, 766] width 79 height 32
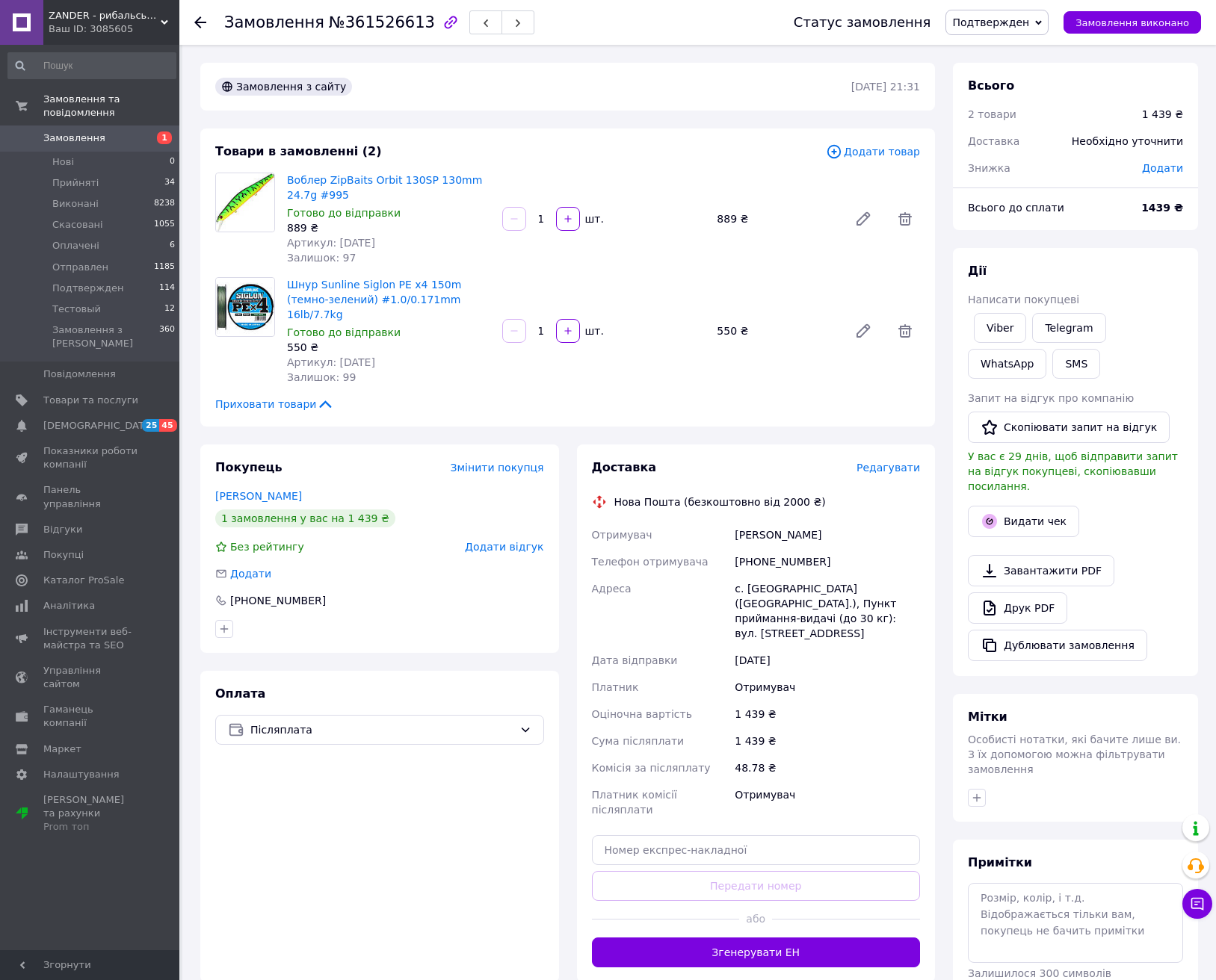
click at [884, 462] on span "Редагувати" at bounding box center [888, 468] width 64 height 12
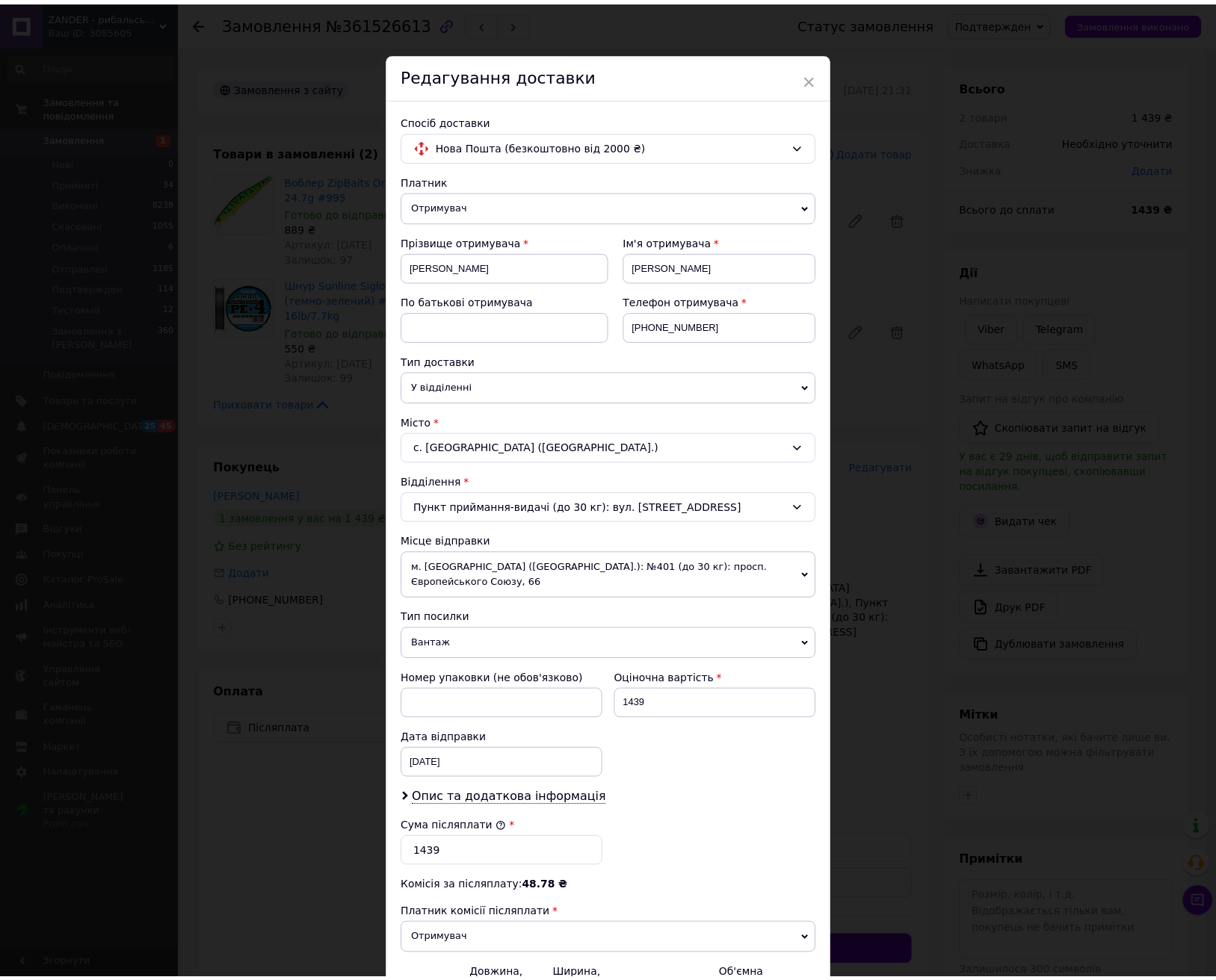
scroll to position [160, 0]
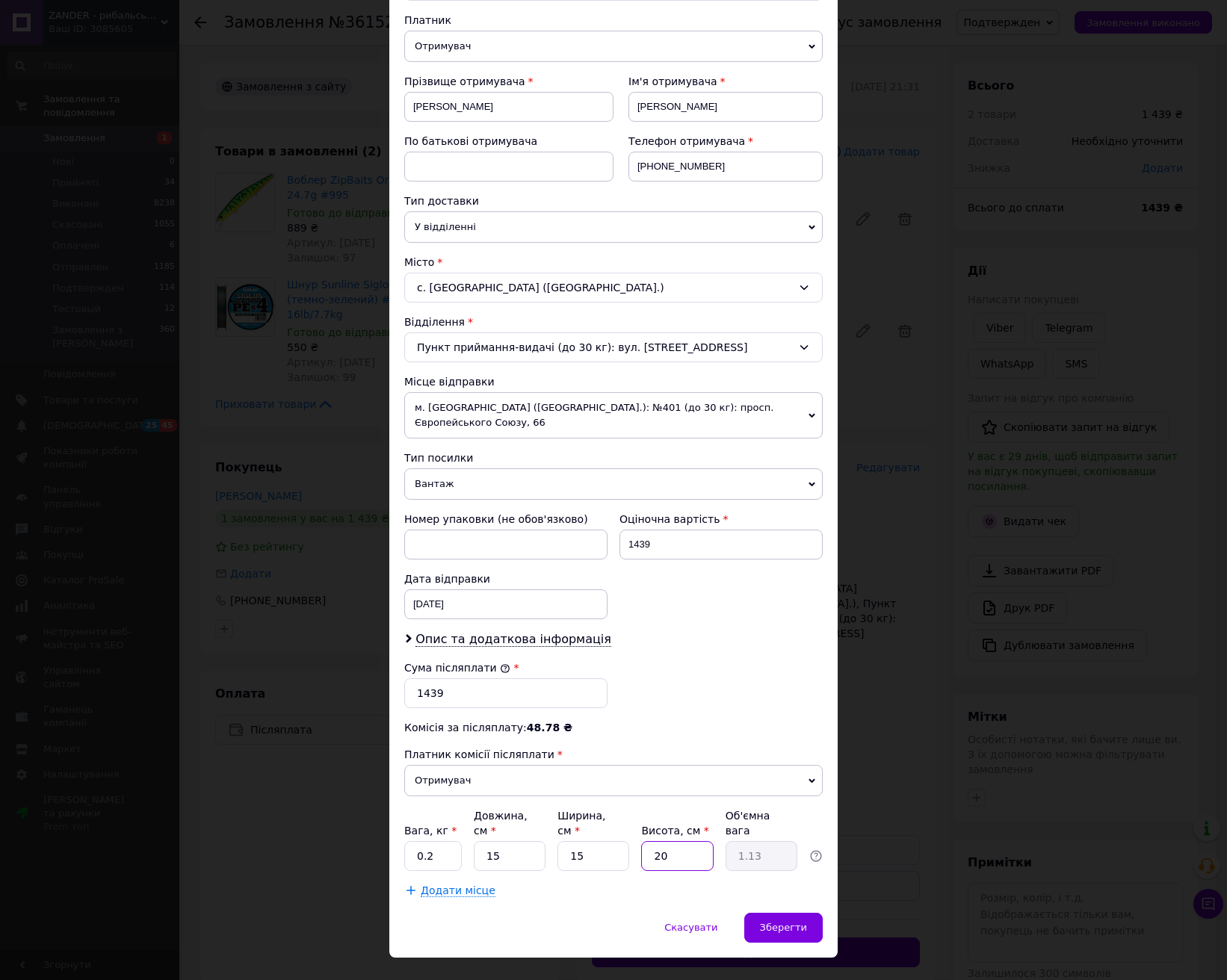
click at [668, 841] on input "20" at bounding box center [677, 856] width 72 height 30
type input "5"
type input "0.28"
type input "5"
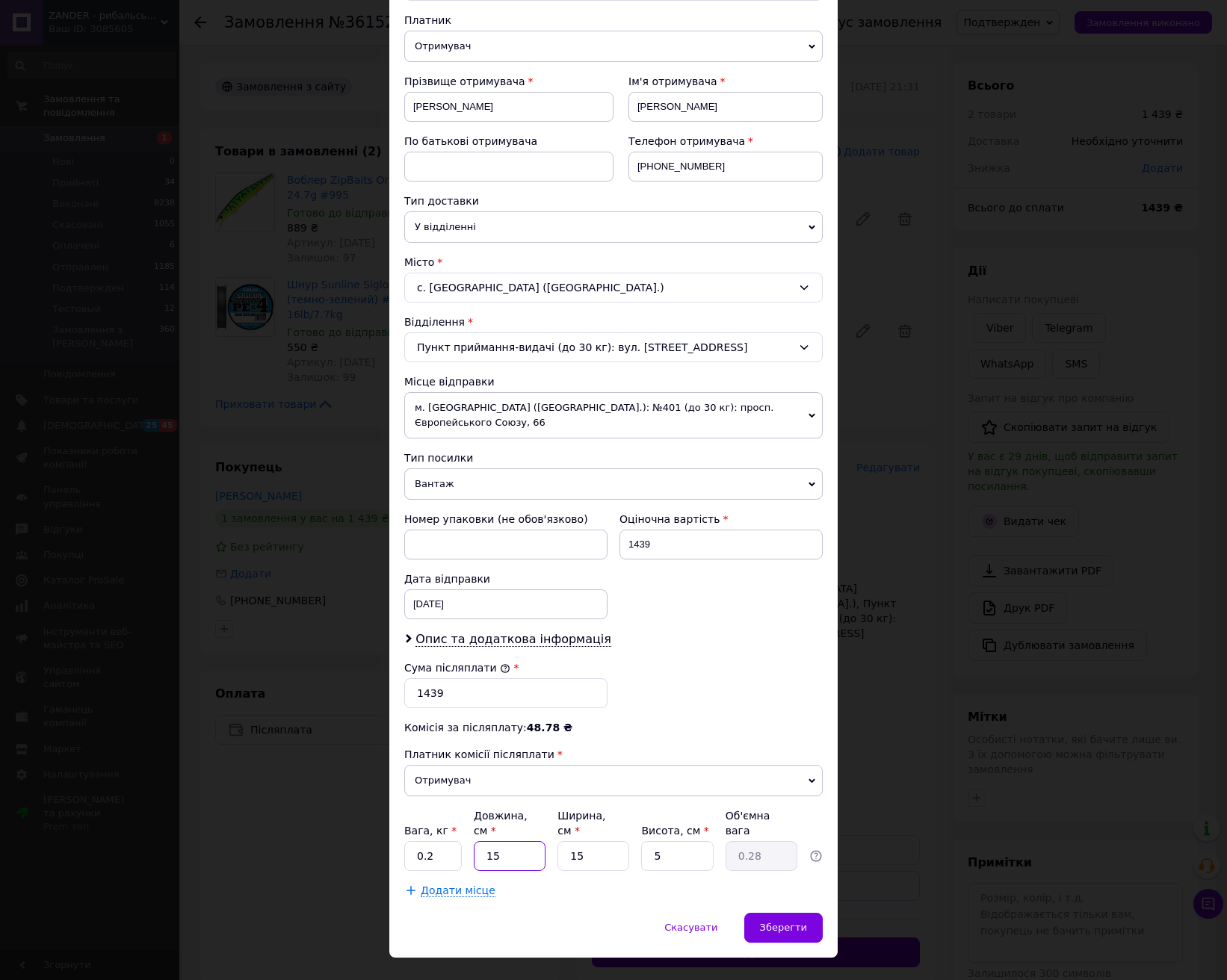
click at [496, 841] on input "15" at bounding box center [509, 856] width 72 height 30
type input "1"
type input "0.1"
type input "2"
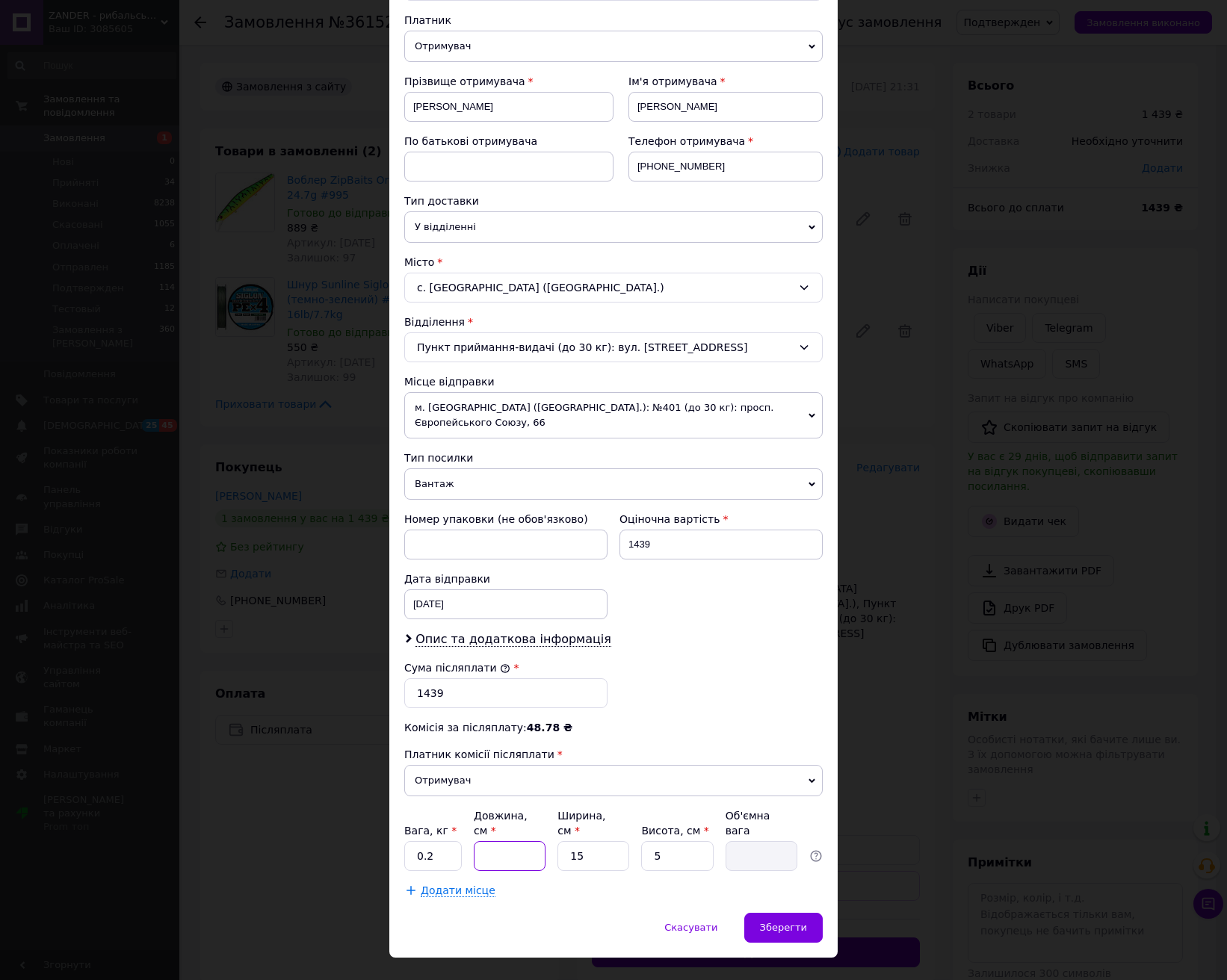
type input "0.1"
type input "20"
type input "0.38"
type input "20"
click at [799, 922] on span "Зберегти" at bounding box center [783, 928] width 47 height 12
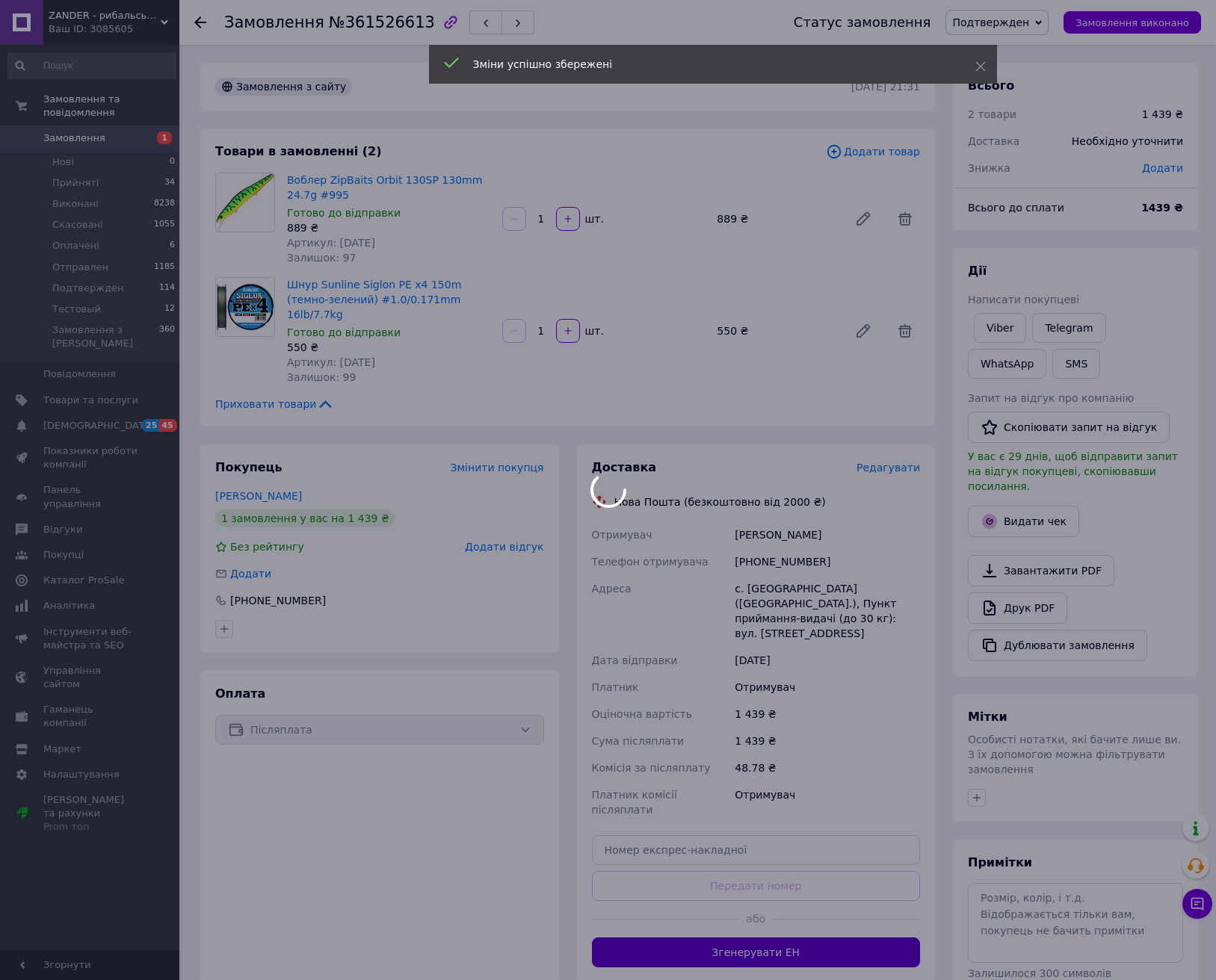
click at [747, 901] on div at bounding box center [608, 490] width 1216 height 980
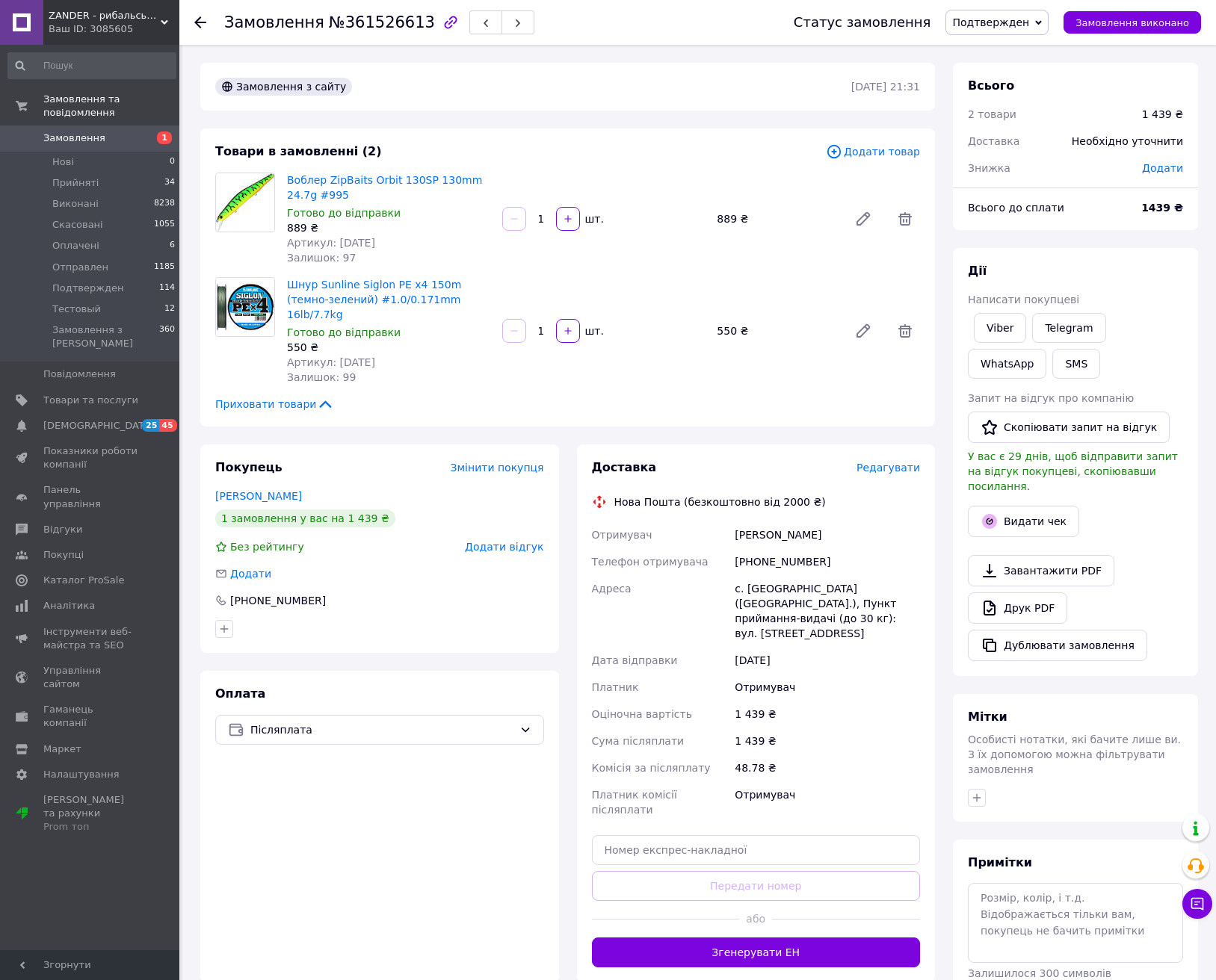
click at [745, 938] on button "Згенерувати ЕН" at bounding box center [756, 952] width 329 height 30
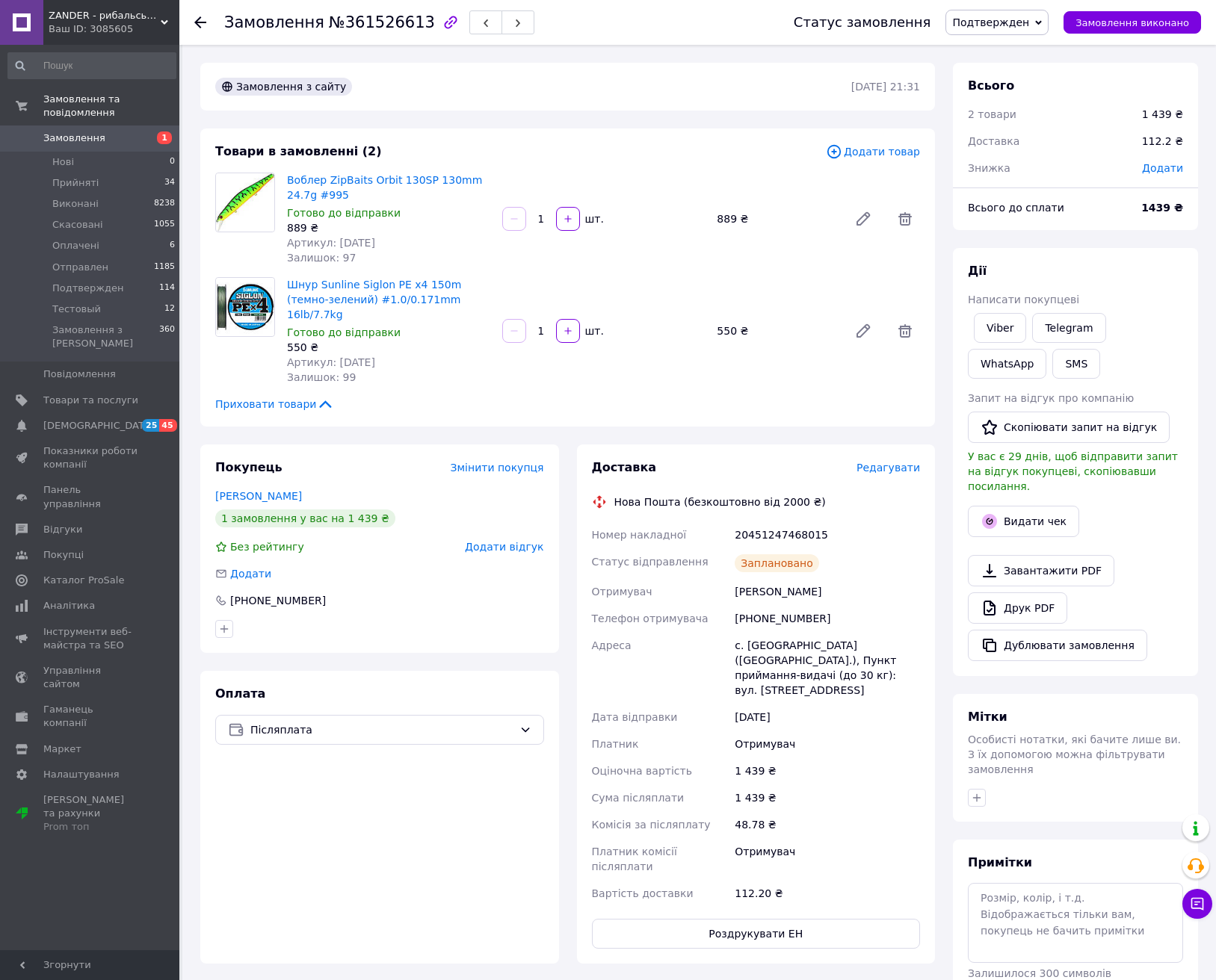
click at [1010, 26] on span "Подтвержден" at bounding box center [991, 22] width 77 height 12
click at [1013, 140] on li "Отправлен" at bounding box center [997, 142] width 102 height 22
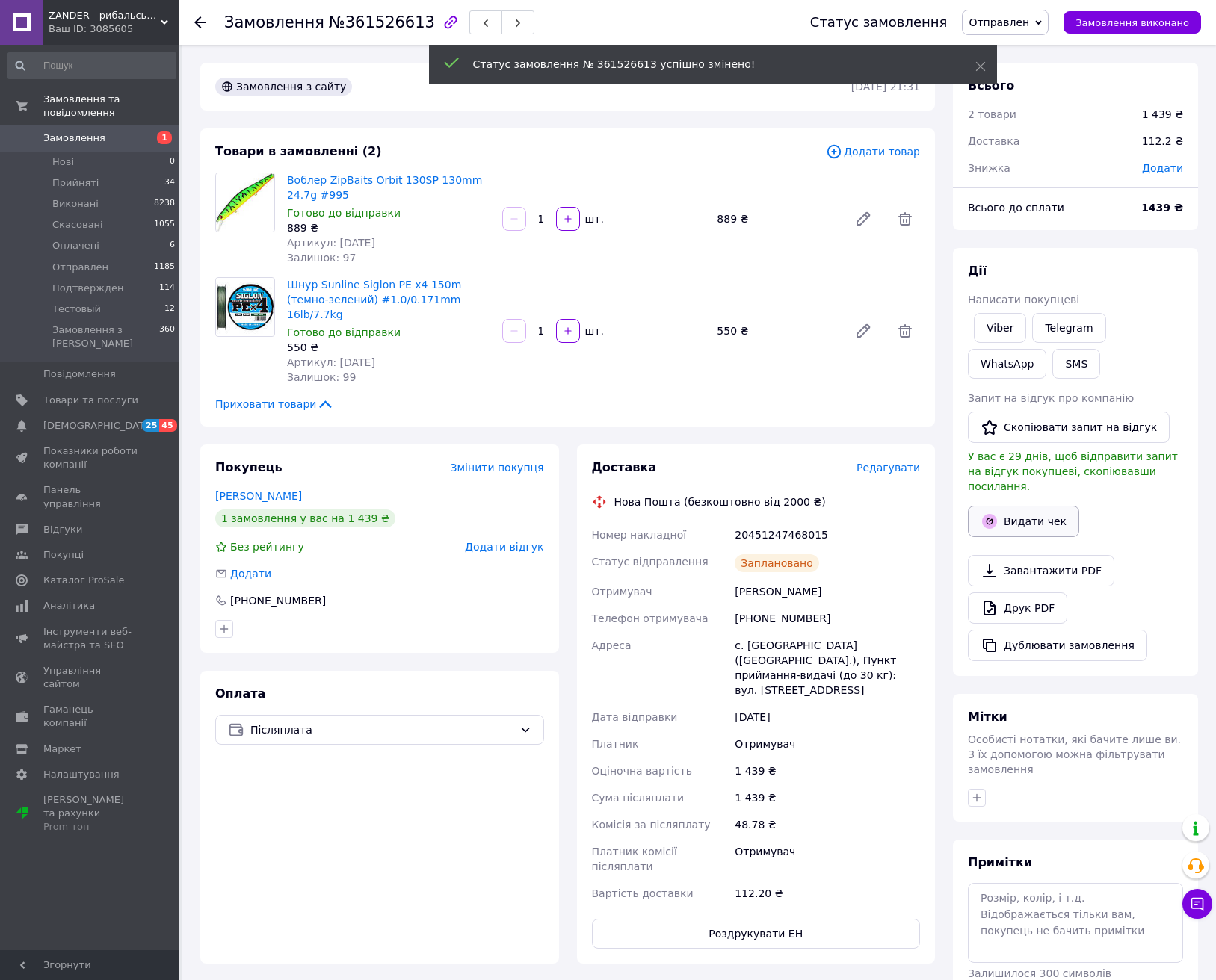
click at [1000, 517] on button "Видати чек" at bounding box center [1023, 521] width 112 height 32
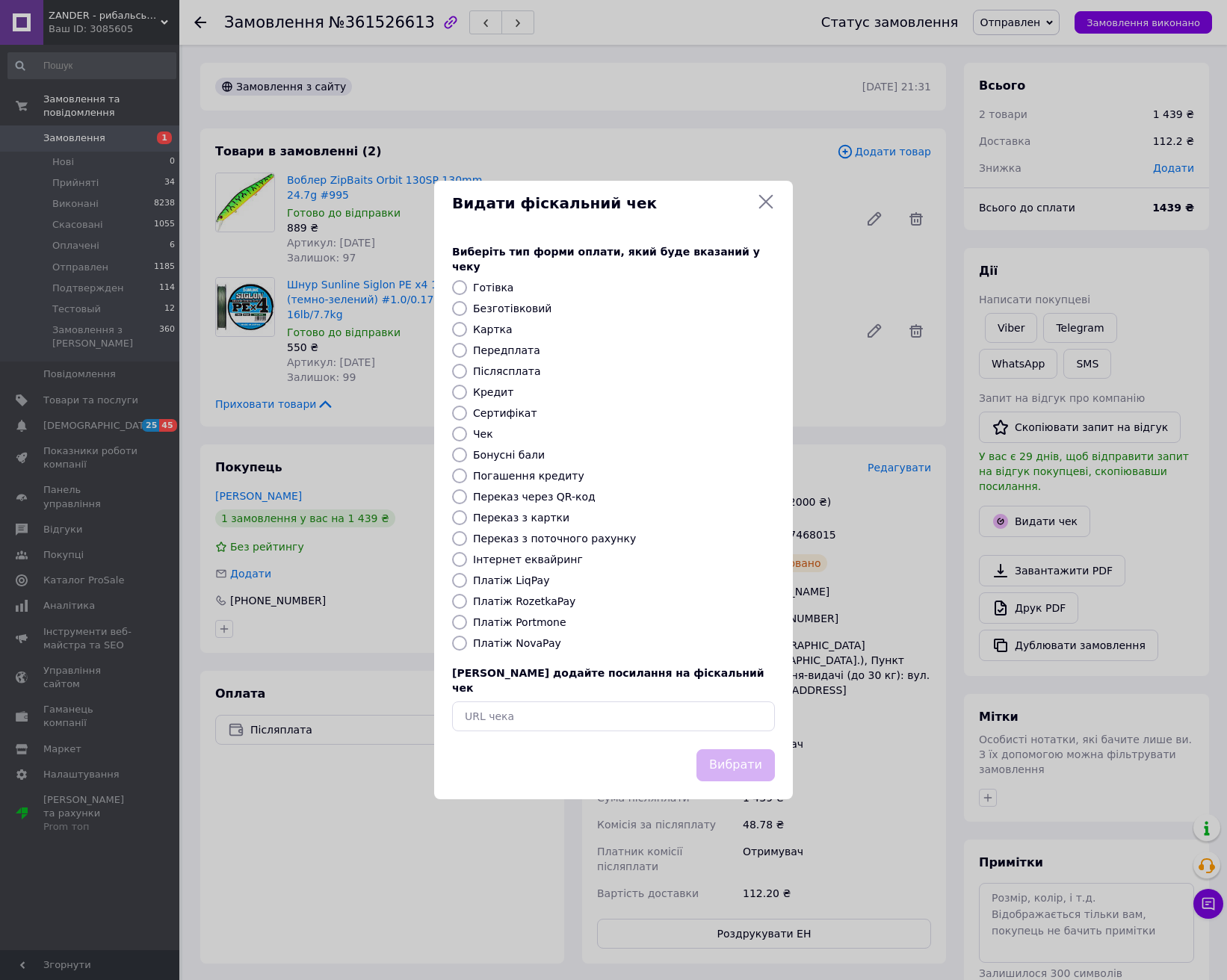
click at [520, 310] on label "Безготівковий" at bounding box center [512, 309] width 79 height 12
click at [467, 310] on input "Безготівковий" at bounding box center [459, 308] width 15 height 15
radio input "true"
click at [524, 651] on div "Виберіть тип форми оплати, який буде вказаний у чеку Готівка Безготівковий Карт…" at bounding box center [614, 487] width 359 height 523
click at [537, 641] on label "Платіж NovaPay" at bounding box center [517, 644] width 89 height 12
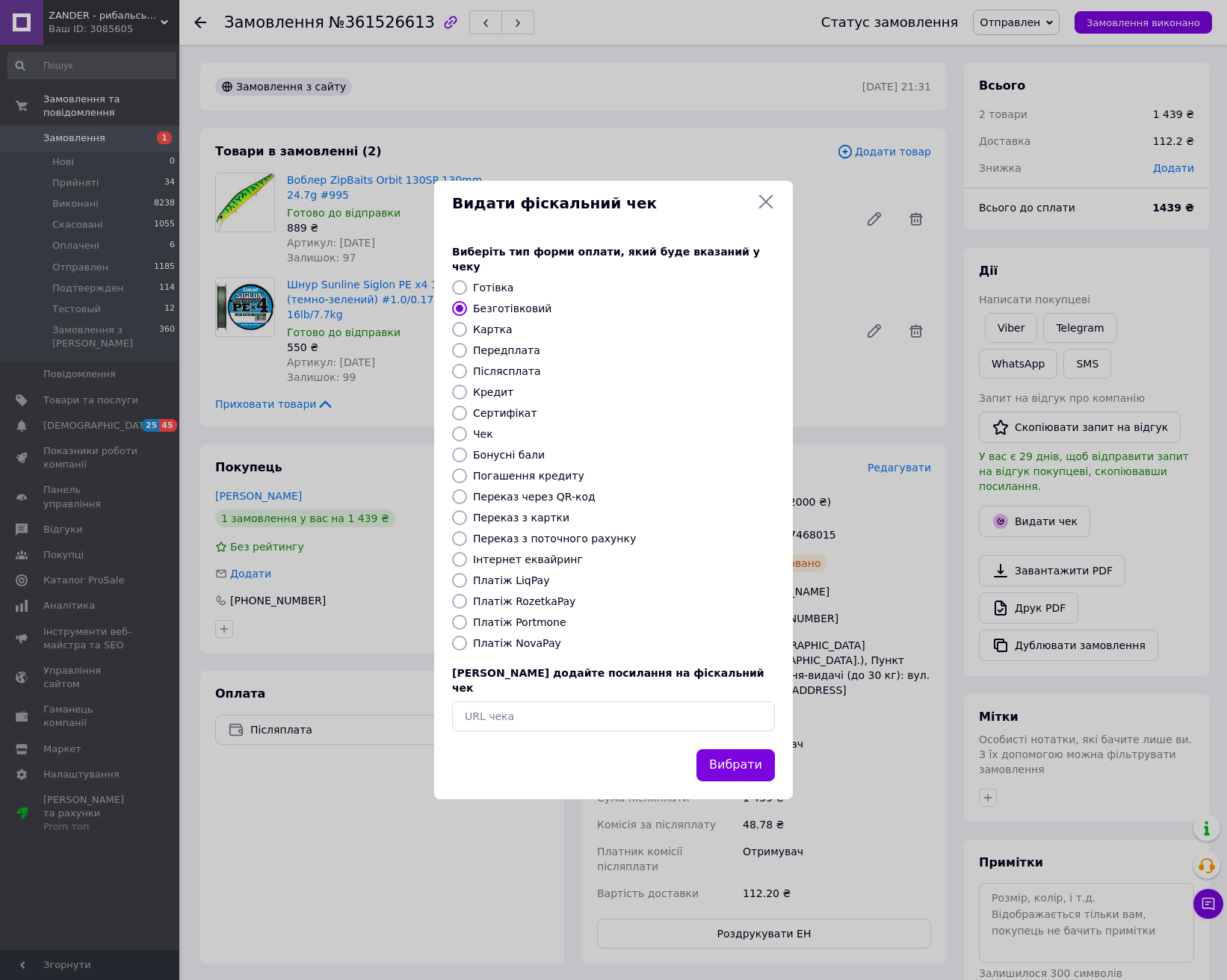
click at [467, 641] on input "Платіж NovaPay" at bounding box center [459, 643] width 15 height 15
radio input "true"
click at [721, 750] on button "Вибрати" at bounding box center [736, 766] width 79 height 32
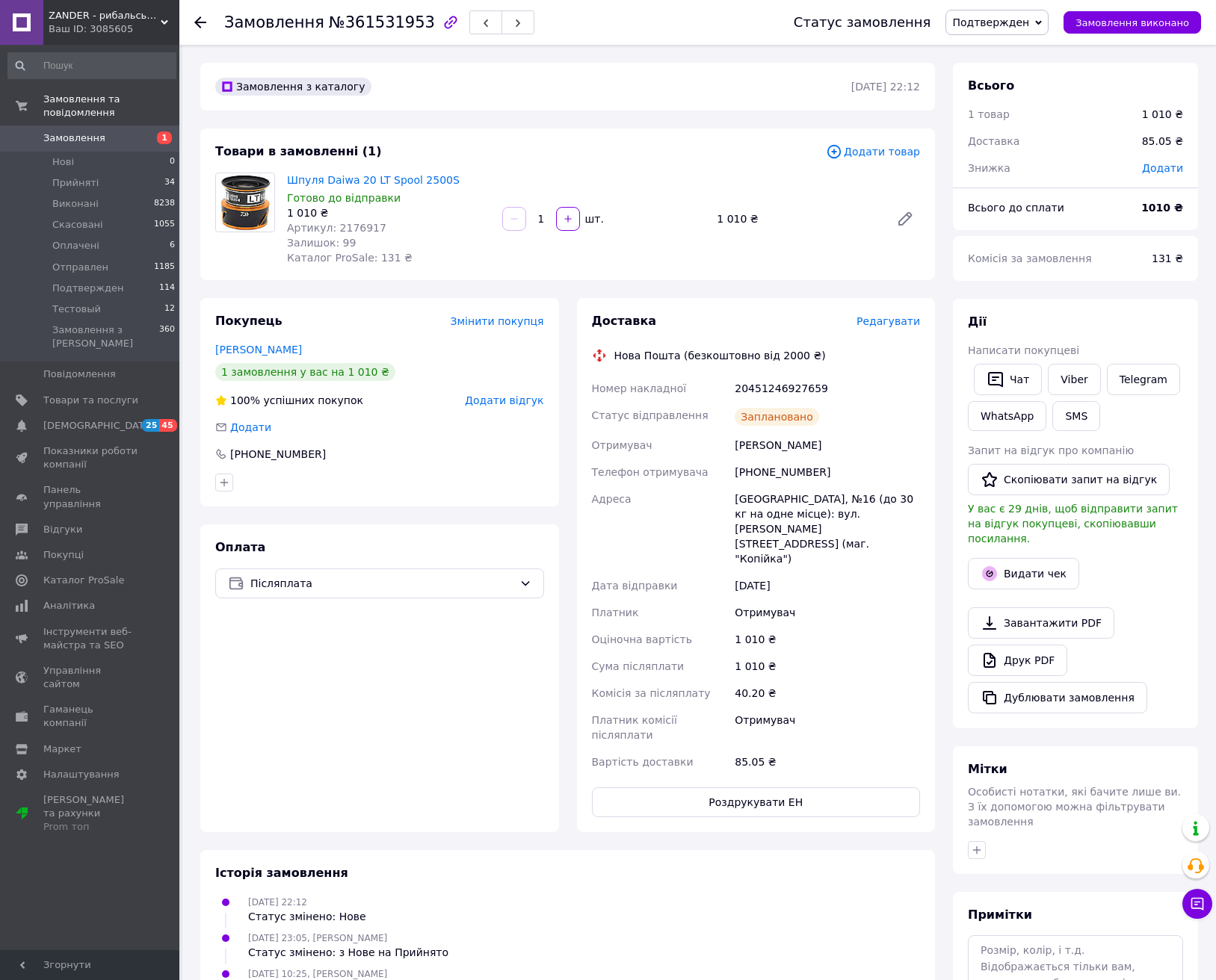
click at [1005, 32] on span "Подтвержден" at bounding box center [997, 22] width 103 height 25
click at [1004, 140] on li "Отправлен" at bounding box center [997, 142] width 102 height 22
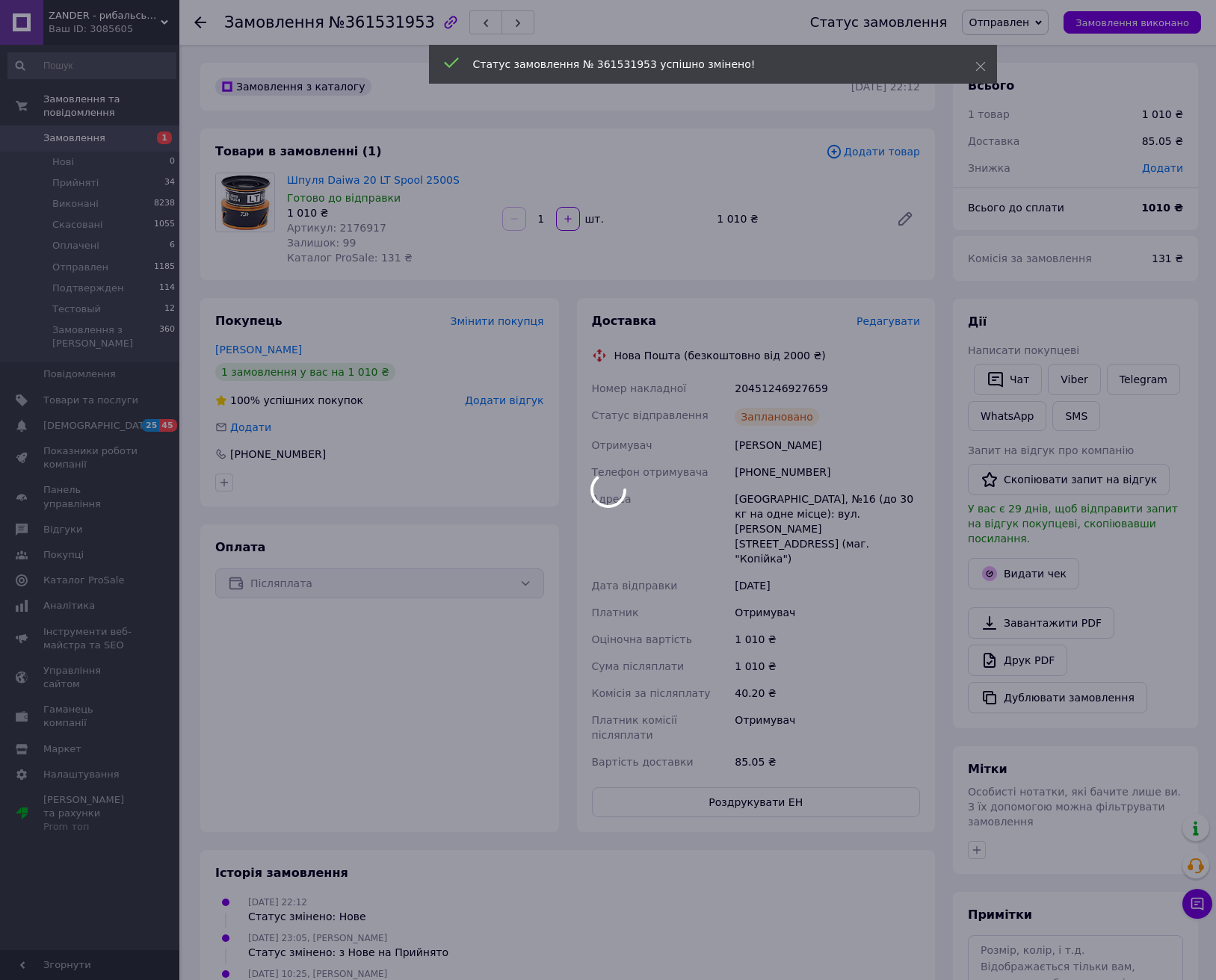
click at [1033, 564] on button "Видати чек" at bounding box center [1023, 574] width 112 height 32
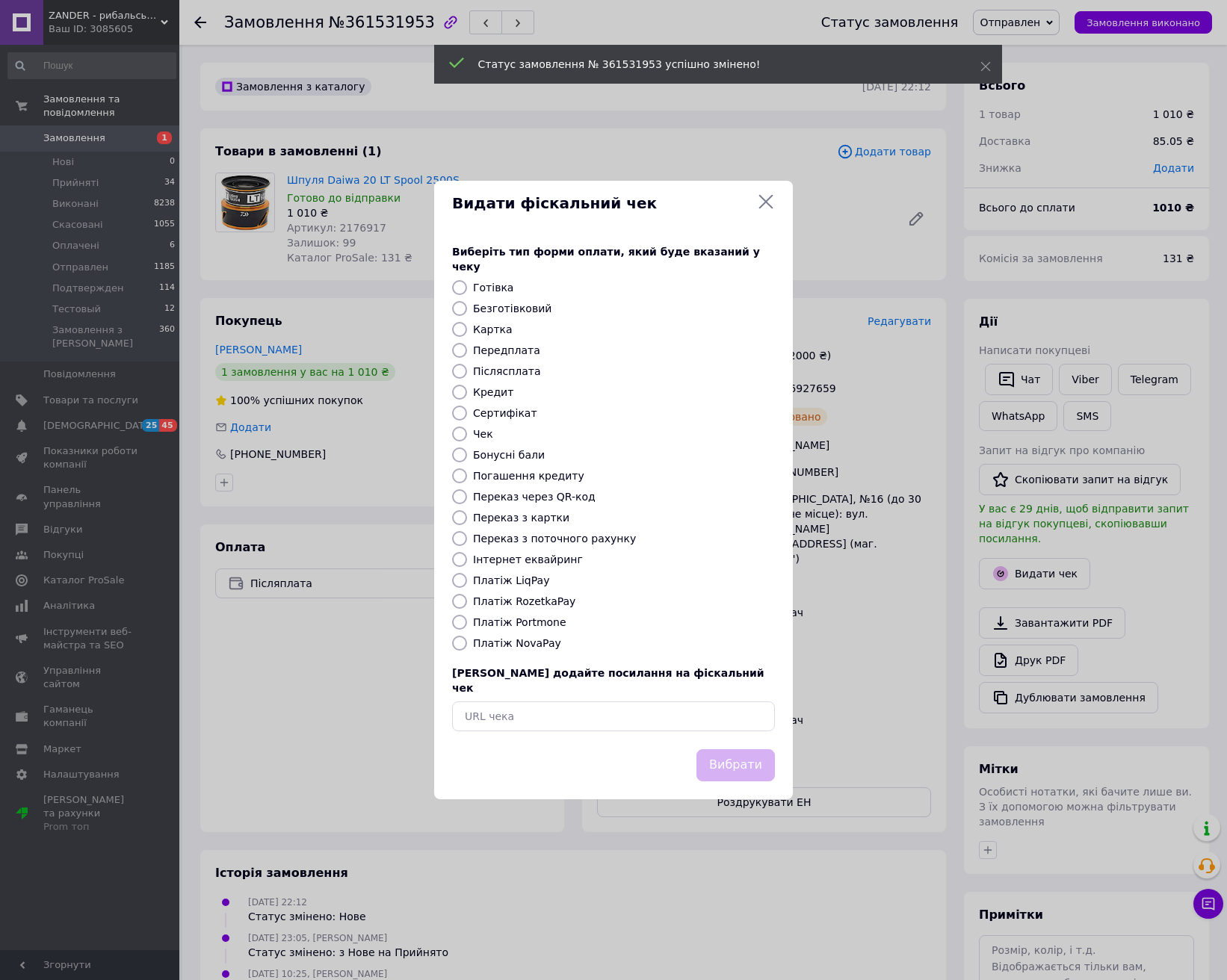
click at [1032, 564] on div "Видати фіскальний чек Виберіть тип форми оплати, який буде вказаний у чеку Готі…" at bounding box center [614, 490] width 1227 height 980
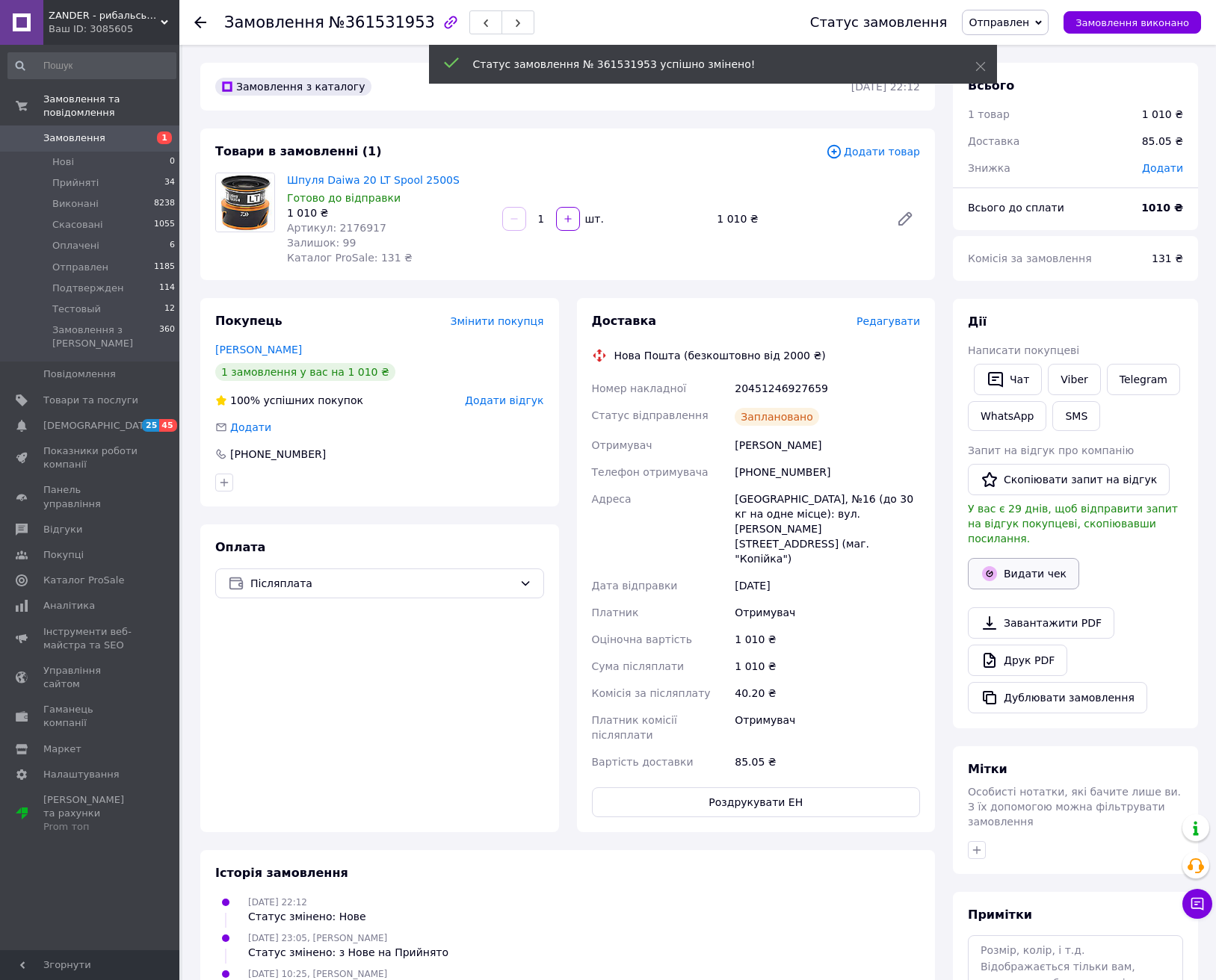
click at [1027, 558] on button "Видати чек" at bounding box center [1023, 574] width 112 height 32
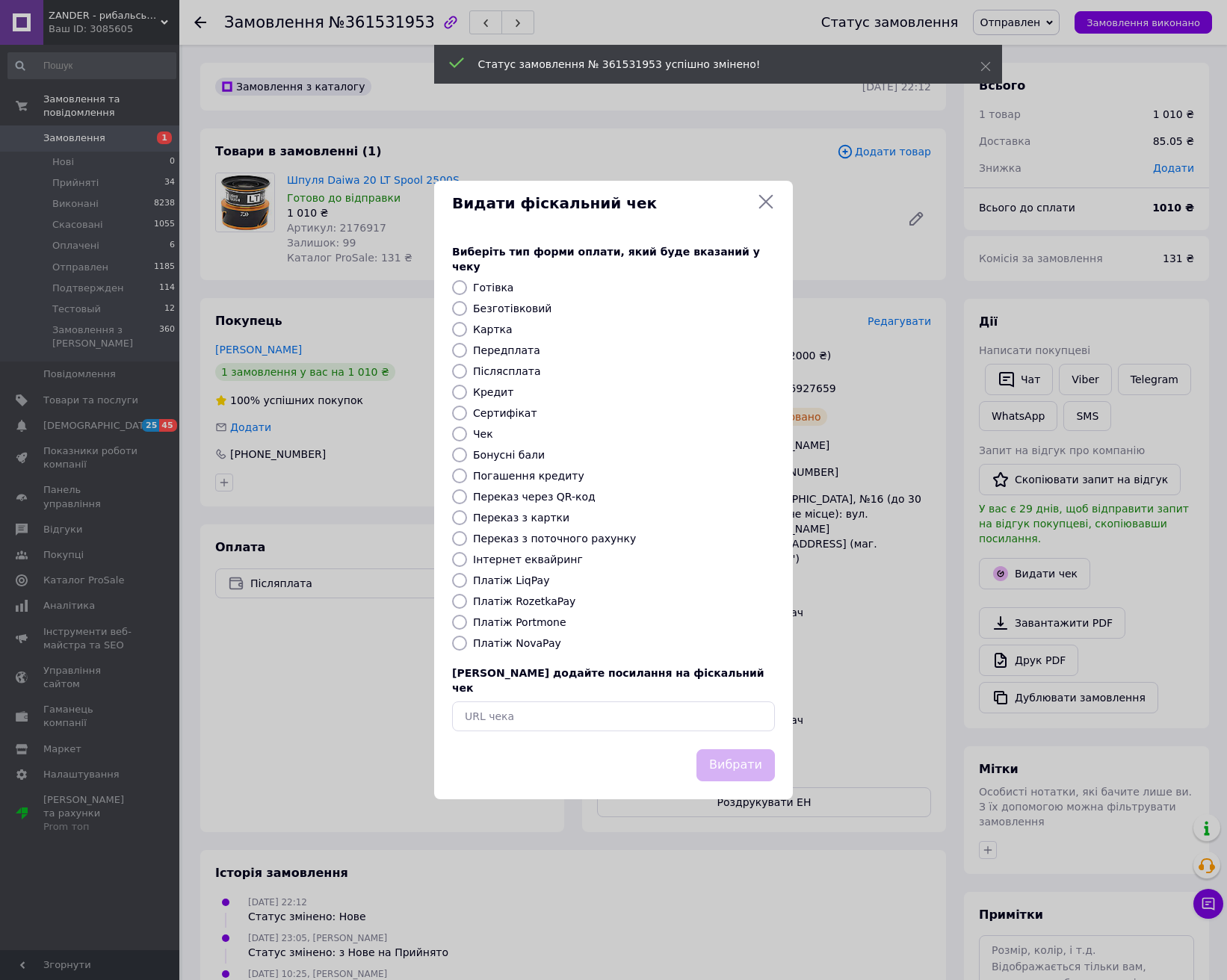
click at [498, 646] on label "Платіж NovaPay" at bounding box center [517, 644] width 89 height 12
click at [467, 646] on input "Платіж NovaPay" at bounding box center [459, 643] width 15 height 15
radio input "true"
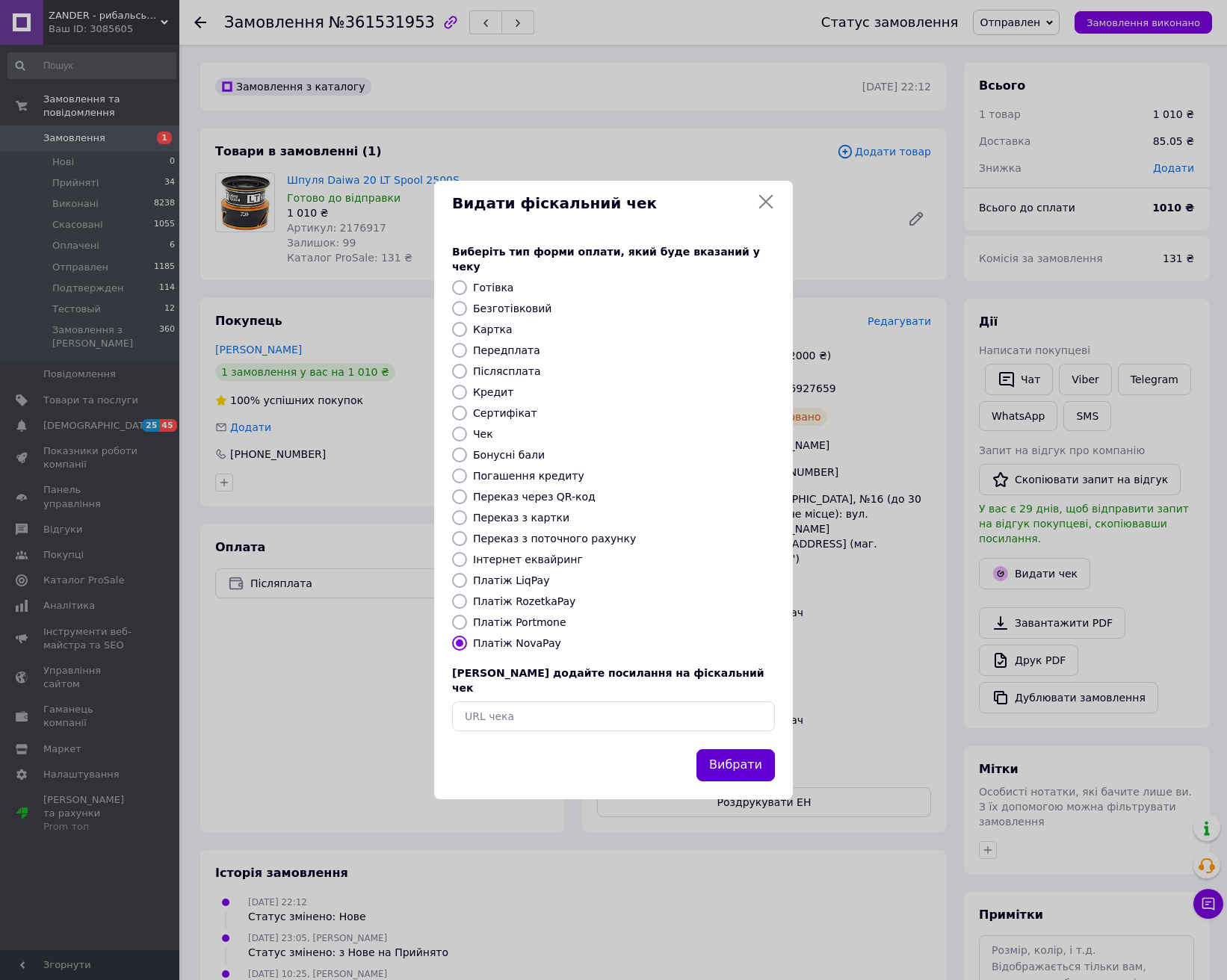
click at [749, 753] on button "Вибрати" at bounding box center [736, 766] width 79 height 32
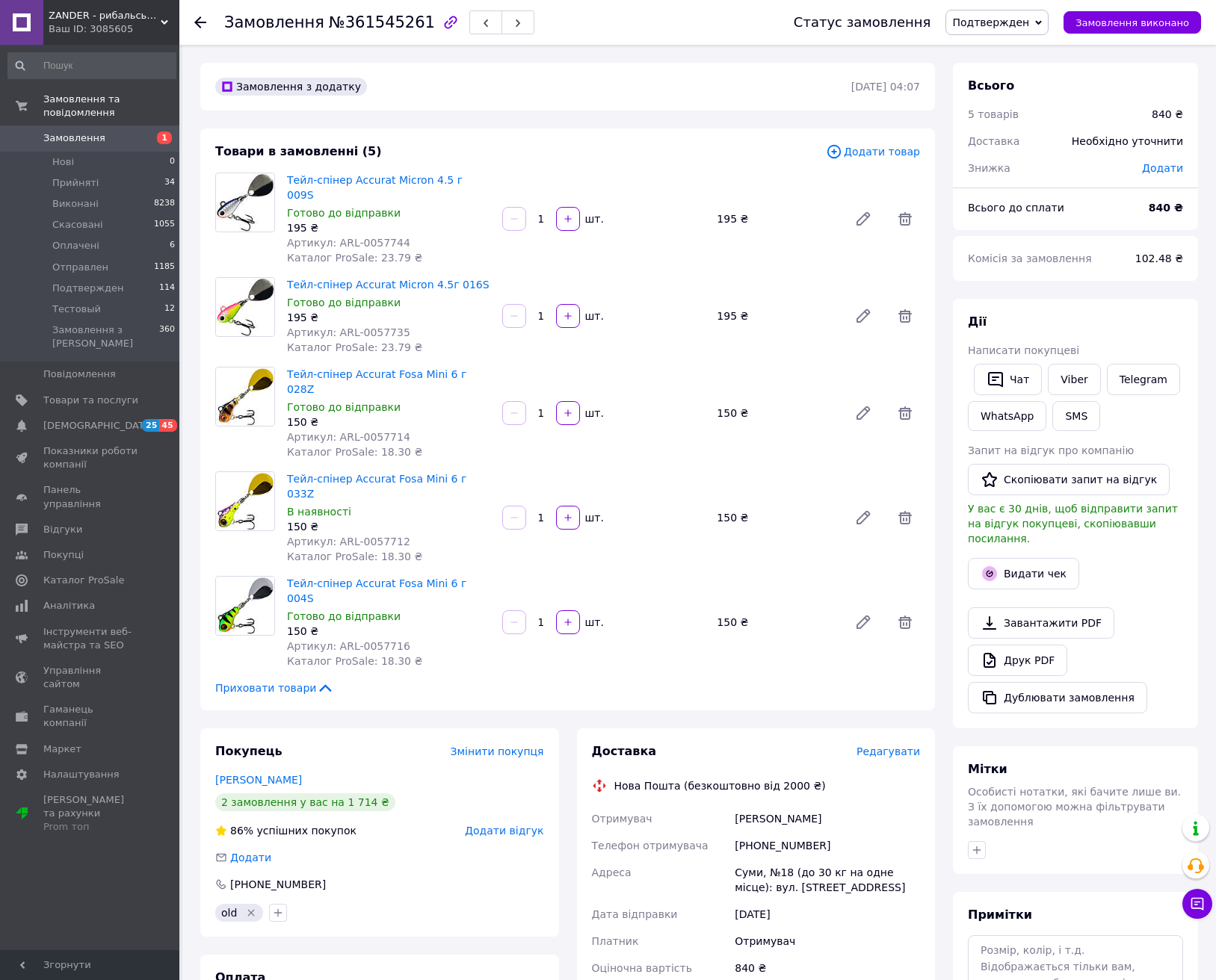
drag, startPoint x: 435, startPoint y: 142, endPoint x: 551, endPoint y: 149, distance: 116.2
click at [434, 143] on div "Товари в замовленні (5) Додати товар Тейл-спінер Accurat Micron 4.5 г 009S Гото…" at bounding box center [568, 420] width 735 height 582
drag, startPoint x: 473, startPoint y: 269, endPoint x: 414, endPoint y: 253, distance: 61.1
click at [288, 277] on span "Тейл-спінер Accurat Micron 4.5г 016S" at bounding box center [389, 284] width 203 height 15
copy link "Тейл-спінер Accurat Micron 4.5г 016S"
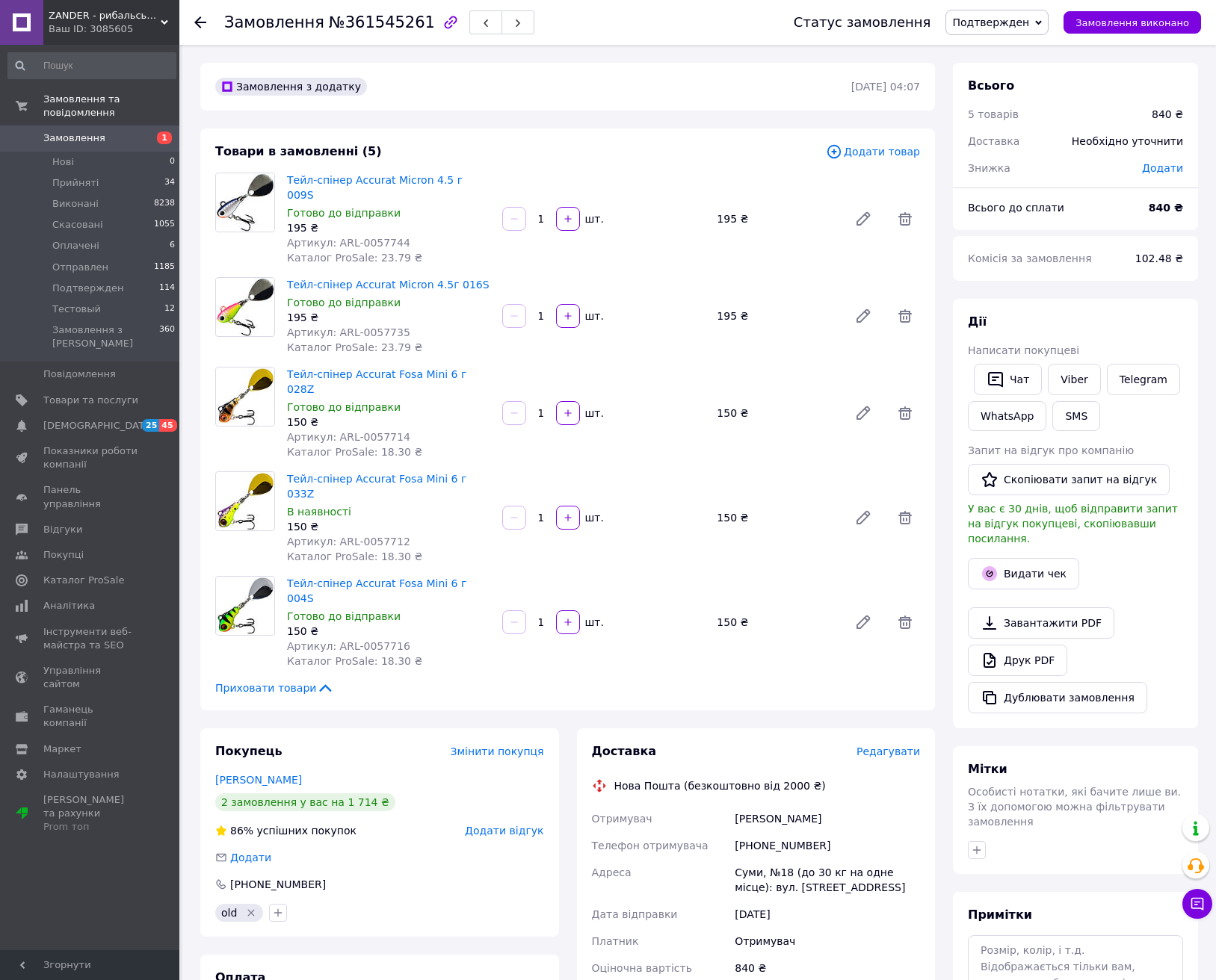
click at [872, 149] on span "Додати товар" at bounding box center [873, 151] width 94 height 16
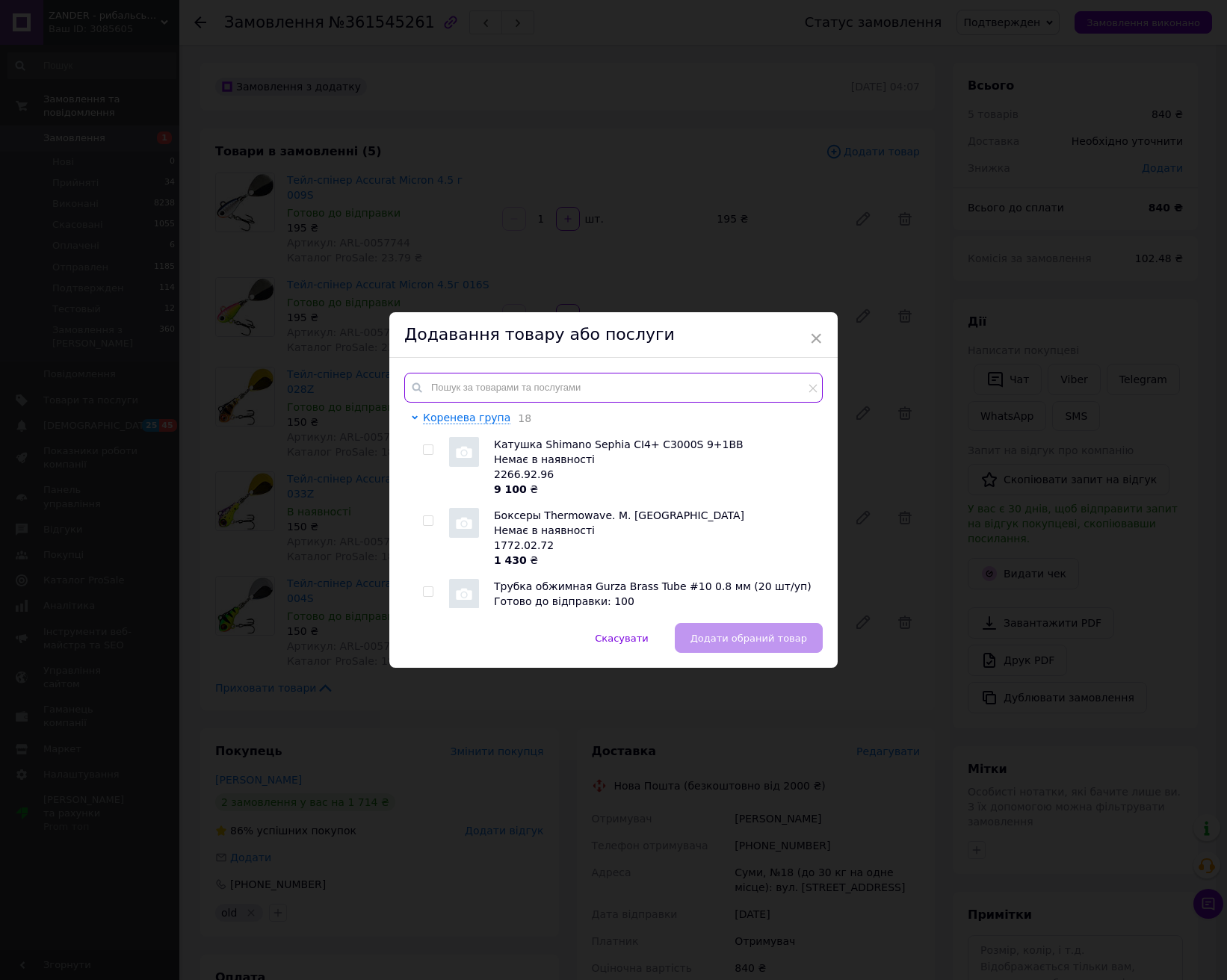
click at [616, 394] on input "text" at bounding box center [614, 387] width 419 height 30
paste input "Тейл-спінер Accurat Micron 4.5г 016S"
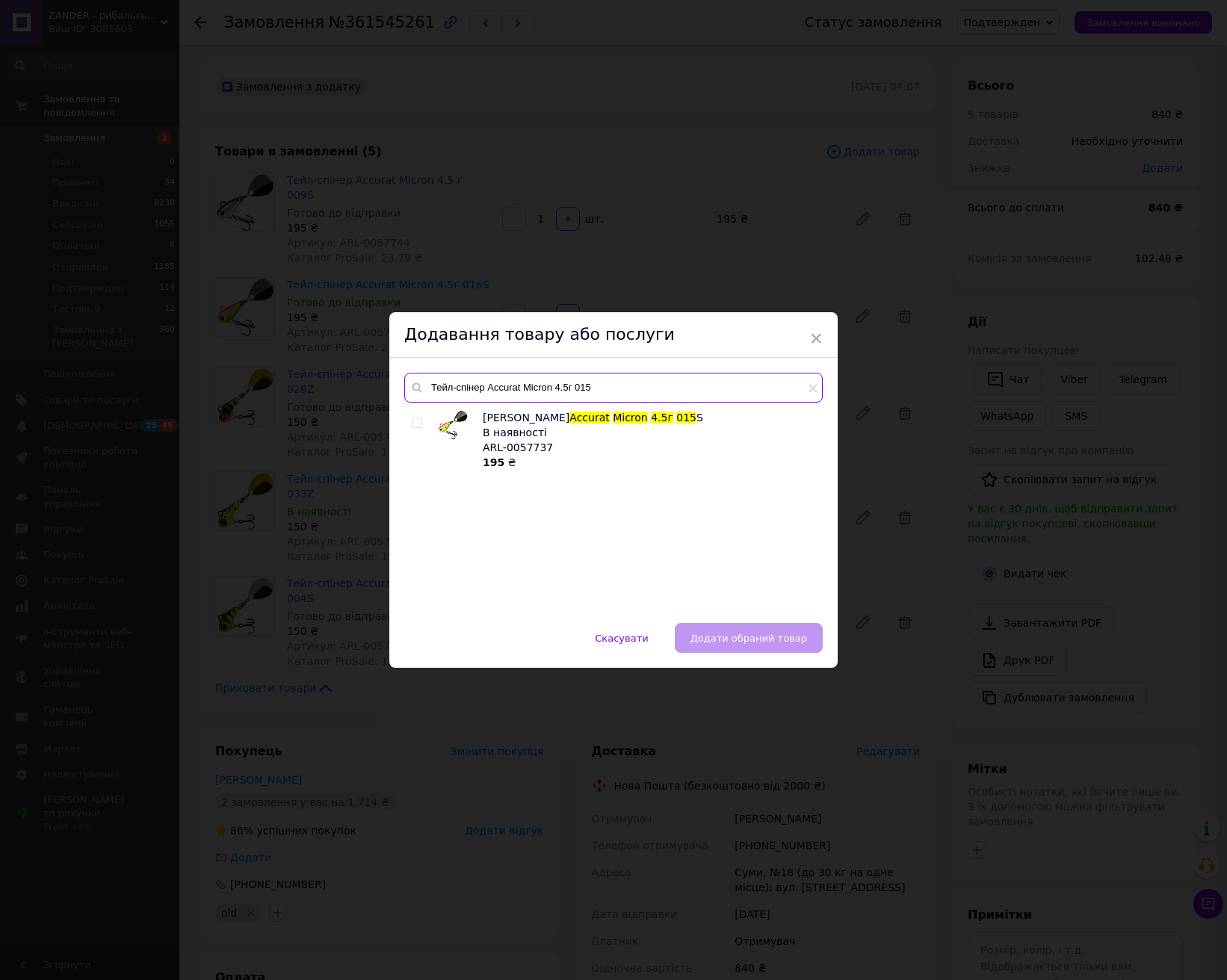
type input "Тейл-спінер Accurat Micron 4.5г 015"
click at [412, 422] on input "checkbox" at bounding box center [416, 423] width 10 height 10
checkbox input "true"
click at [743, 638] on span "Додати обраний товар" at bounding box center [748, 638] width 116 height 12
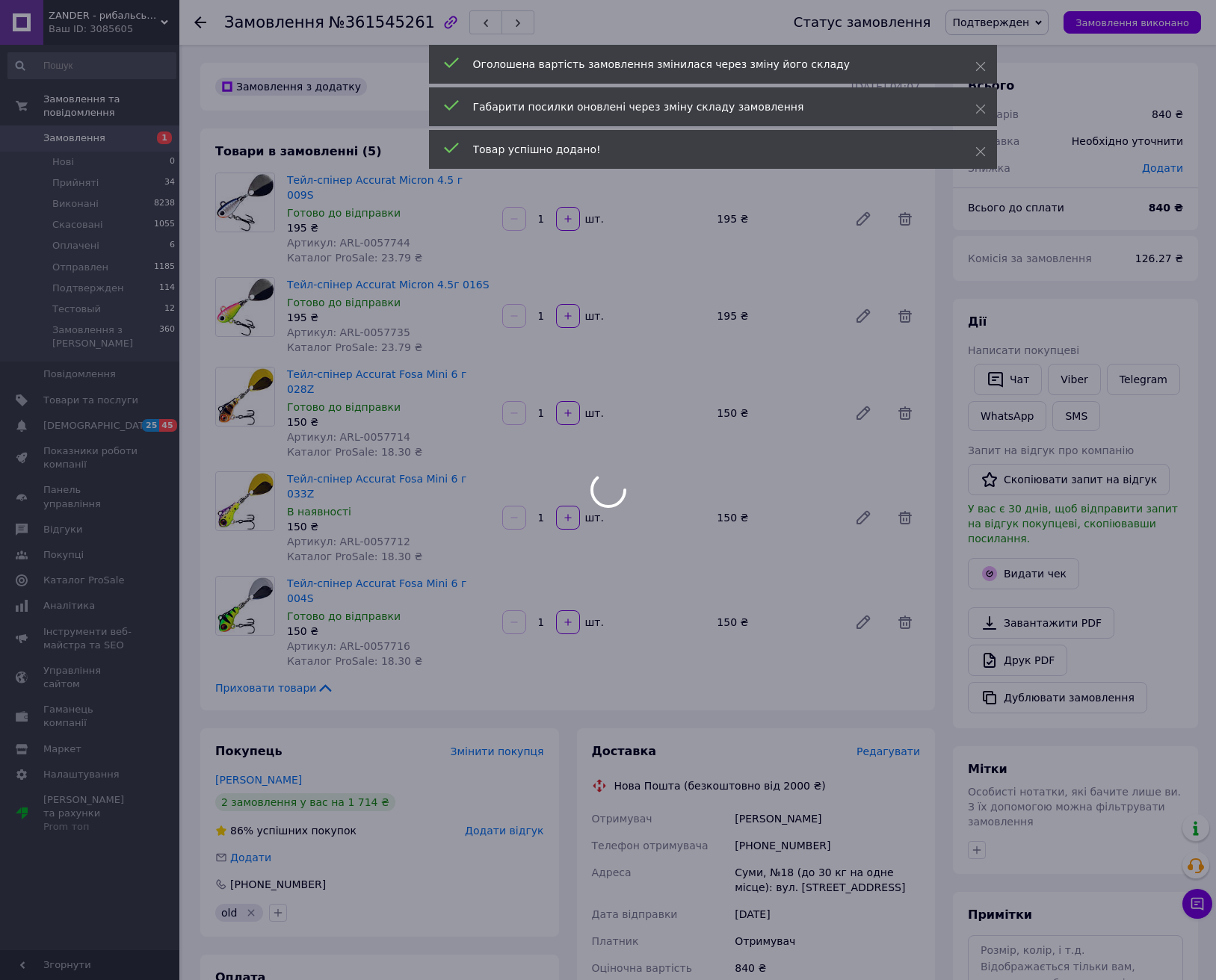
scroll to position [36, 0]
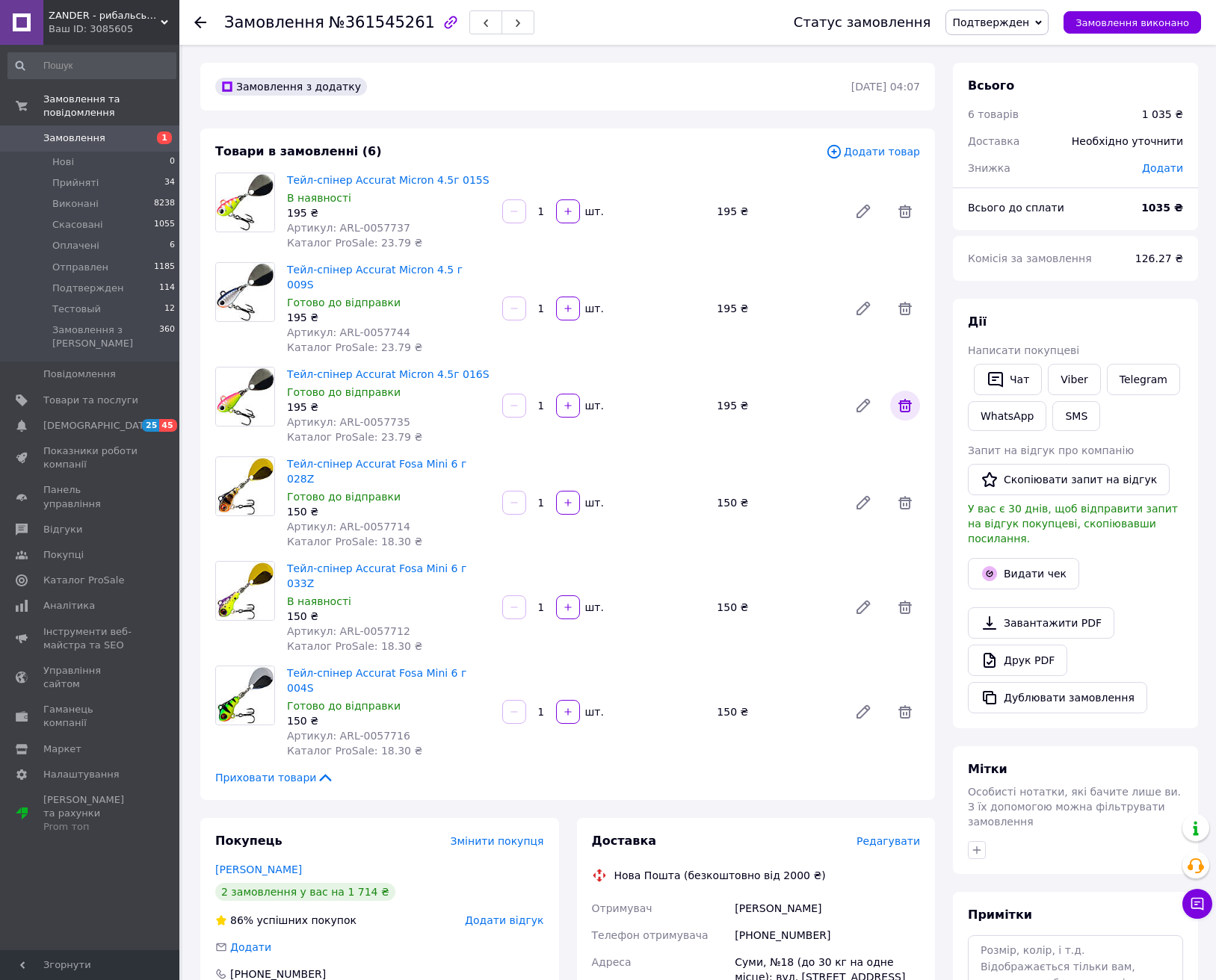
click at [901, 399] on icon at bounding box center [905, 405] width 13 height 13
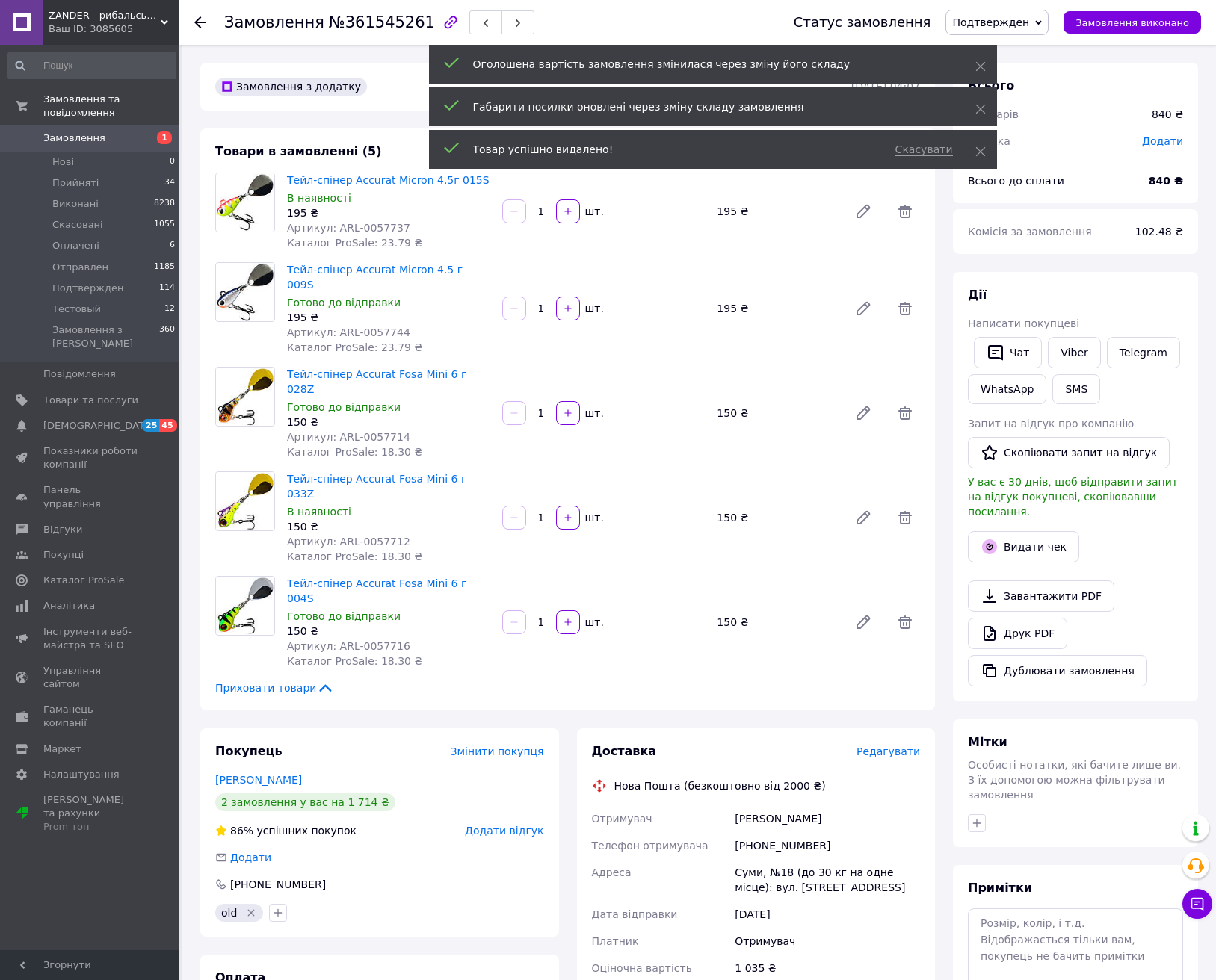
scroll to position [332, 0]
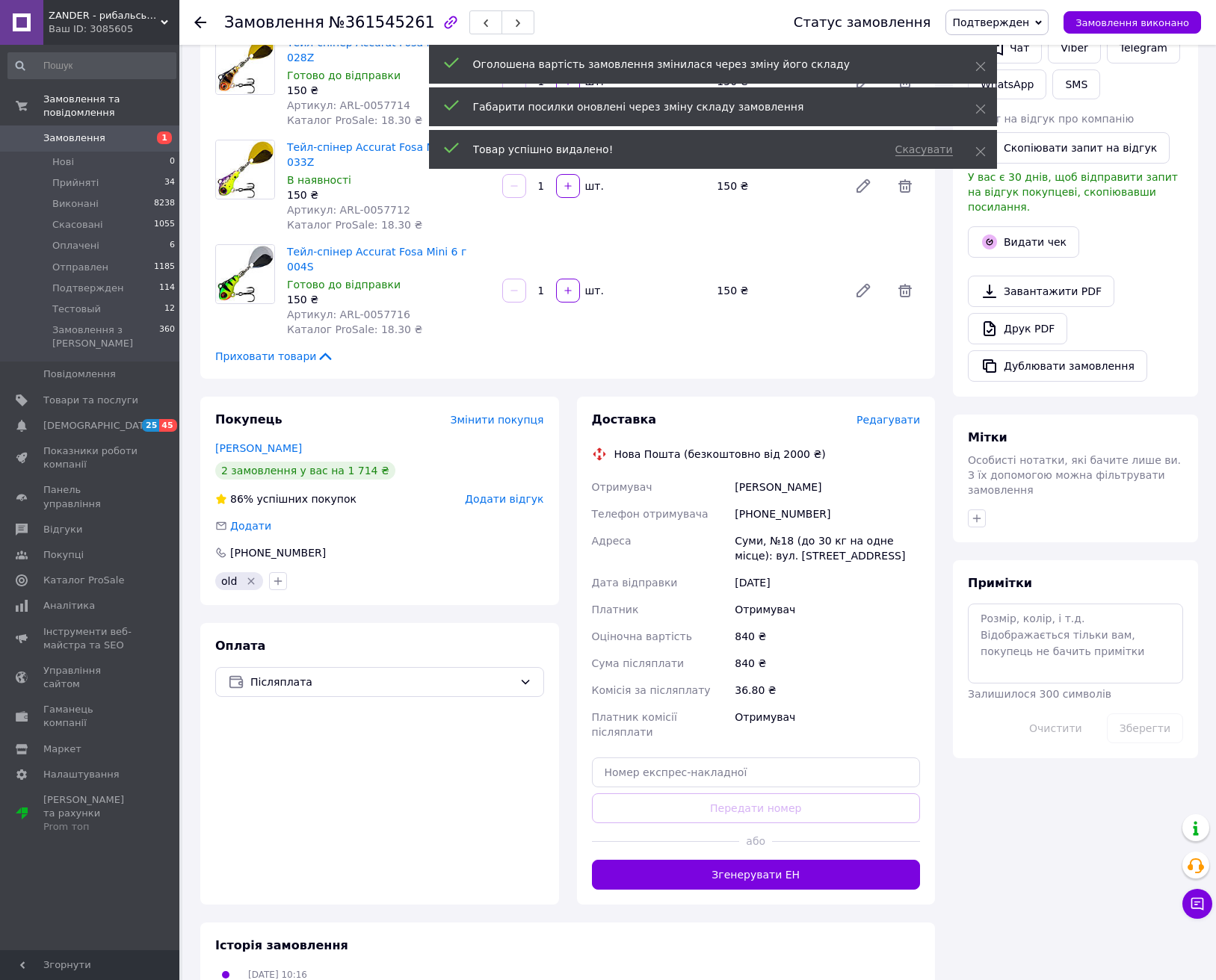
click at [765, 500] on div "+380955491371" at bounding box center [827, 513] width 191 height 27
copy div "380955491371"
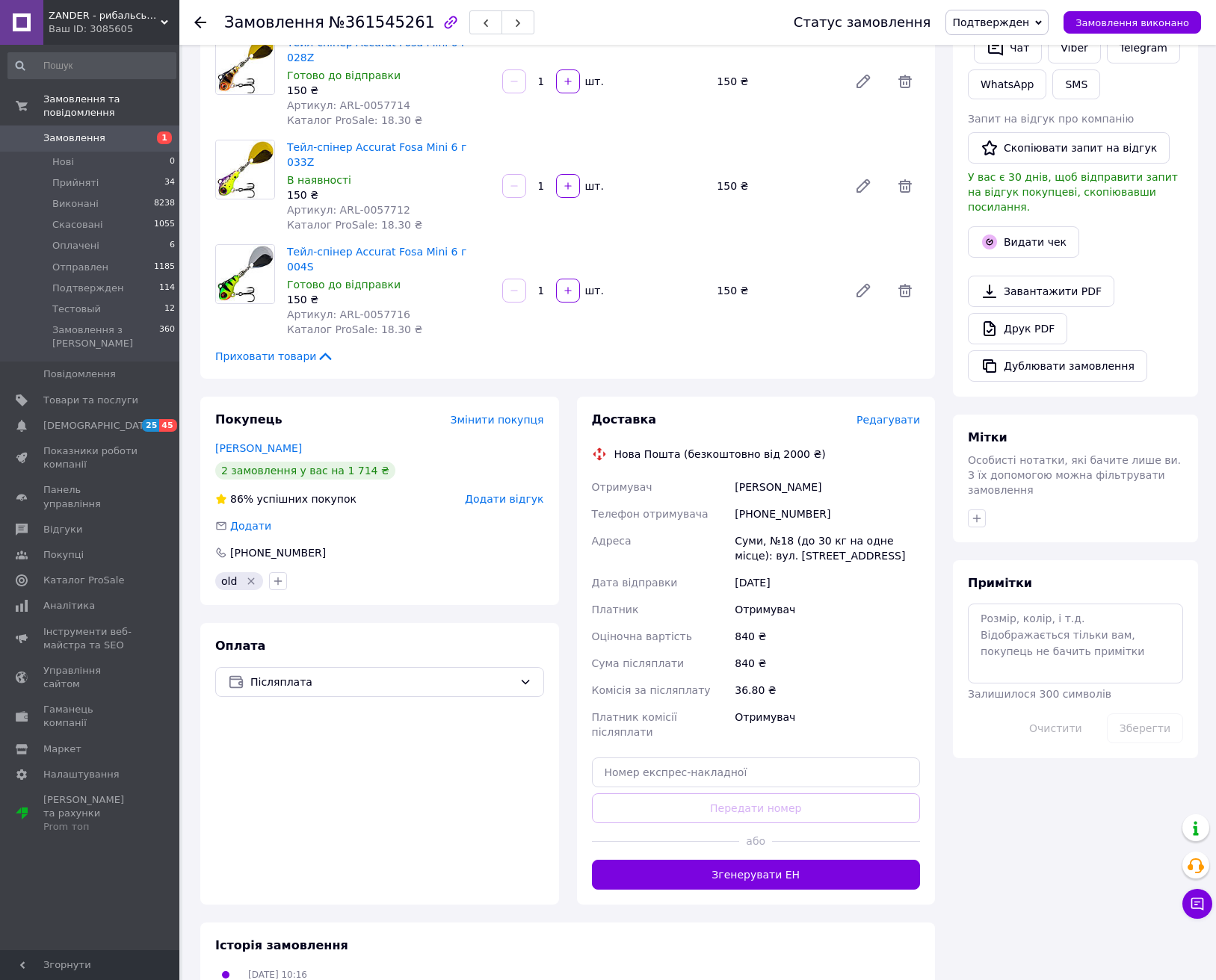
click at [438, 441] on div "Виктор Максимов" at bounding box center [380, 448] width 329 height 15
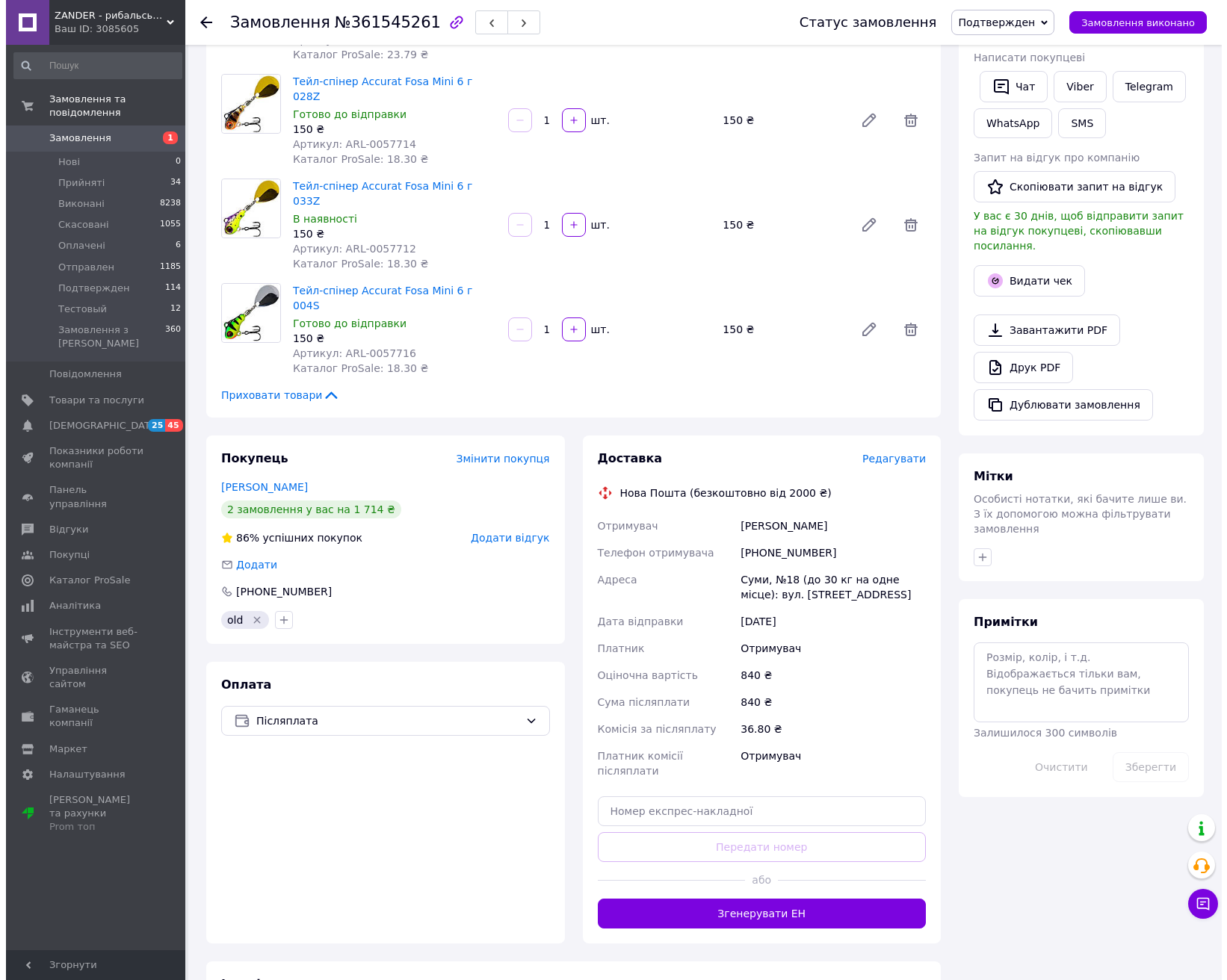
scroll to position [0, 0]
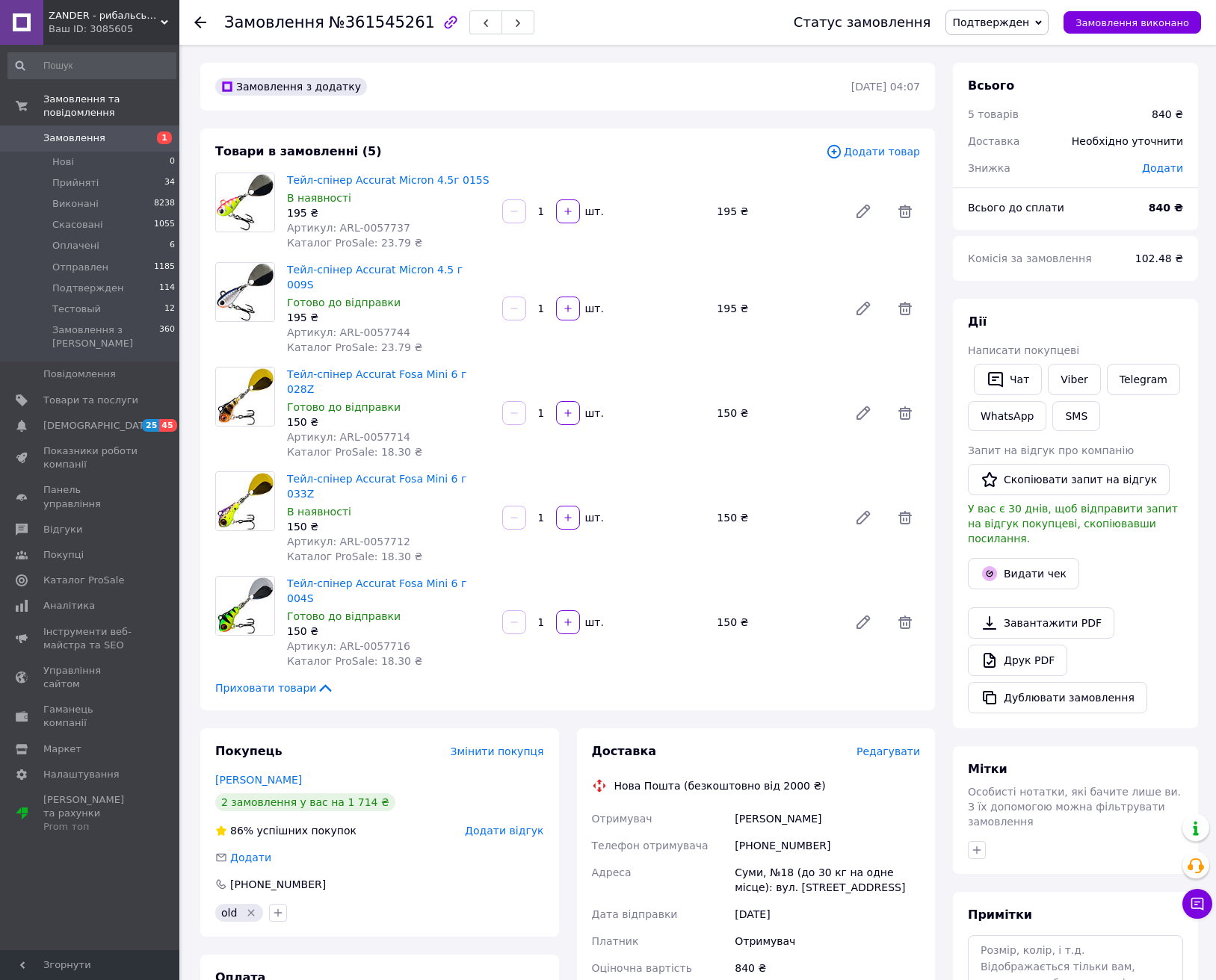
click at [878, 746] on span "Редагувати" at bounding box center [888, 752] width 64 height 12
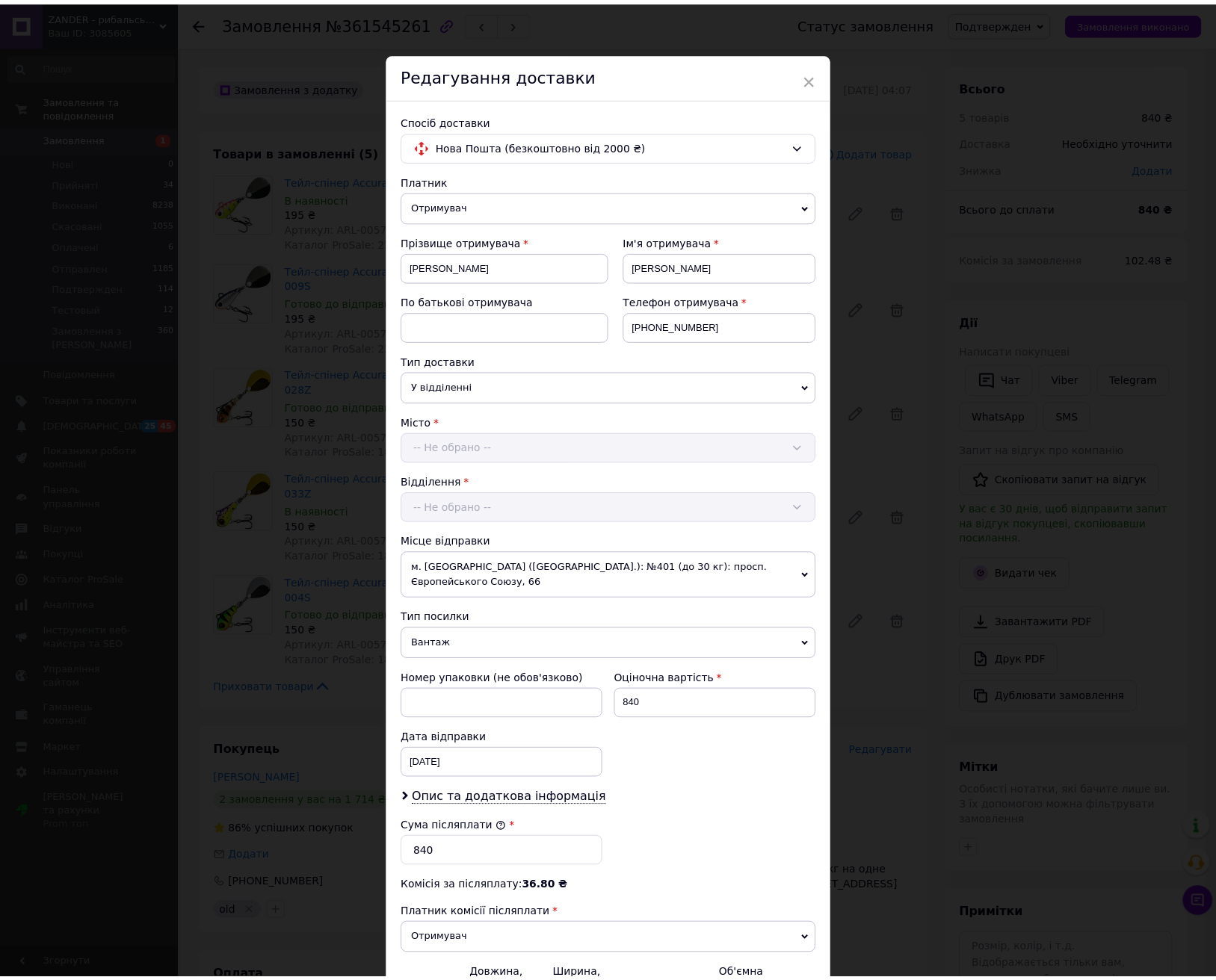
scroll to position [160, 0]
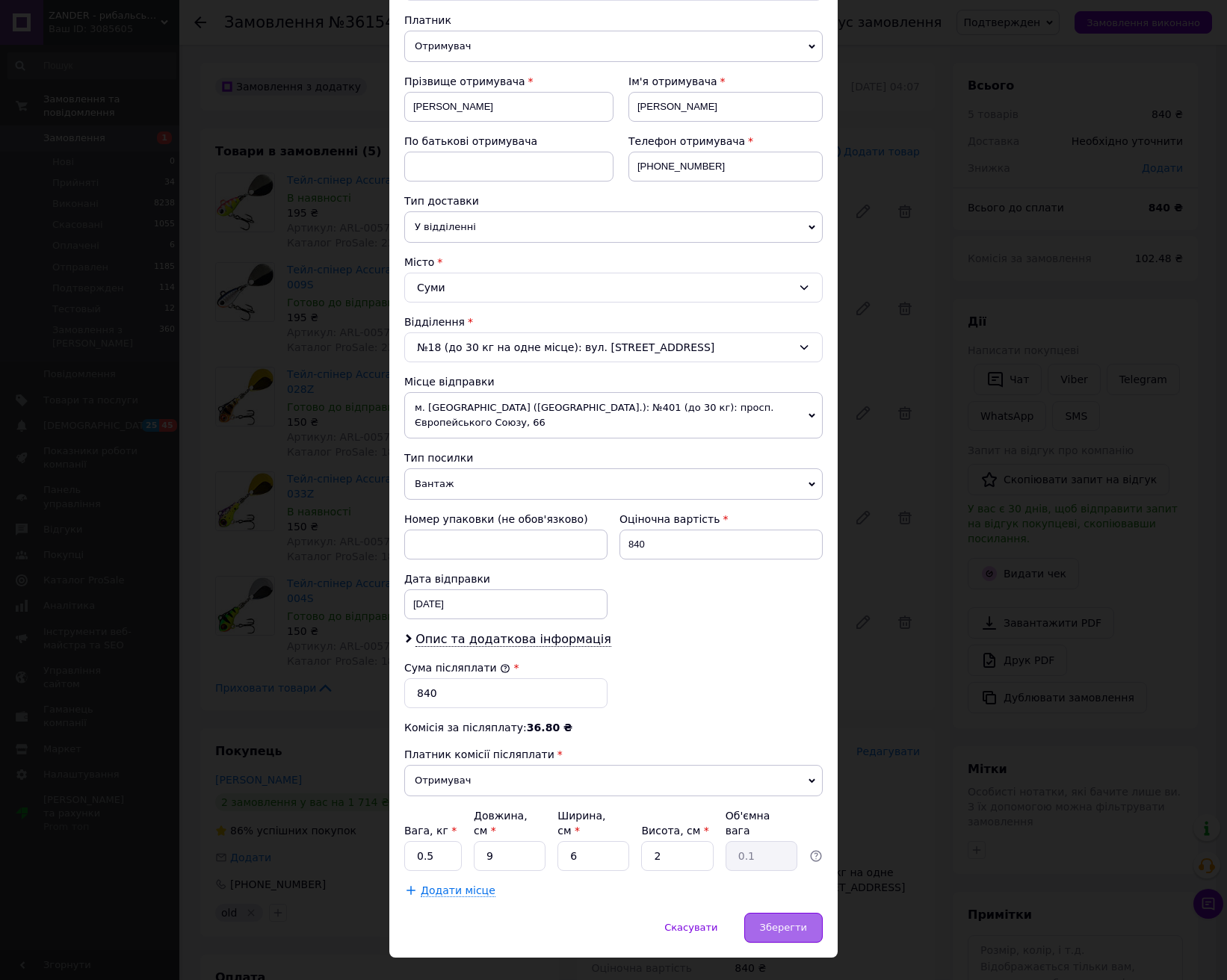
click at [808, 913] on div "Зберегти" at bounding box center [784, 928] width 79 height 30
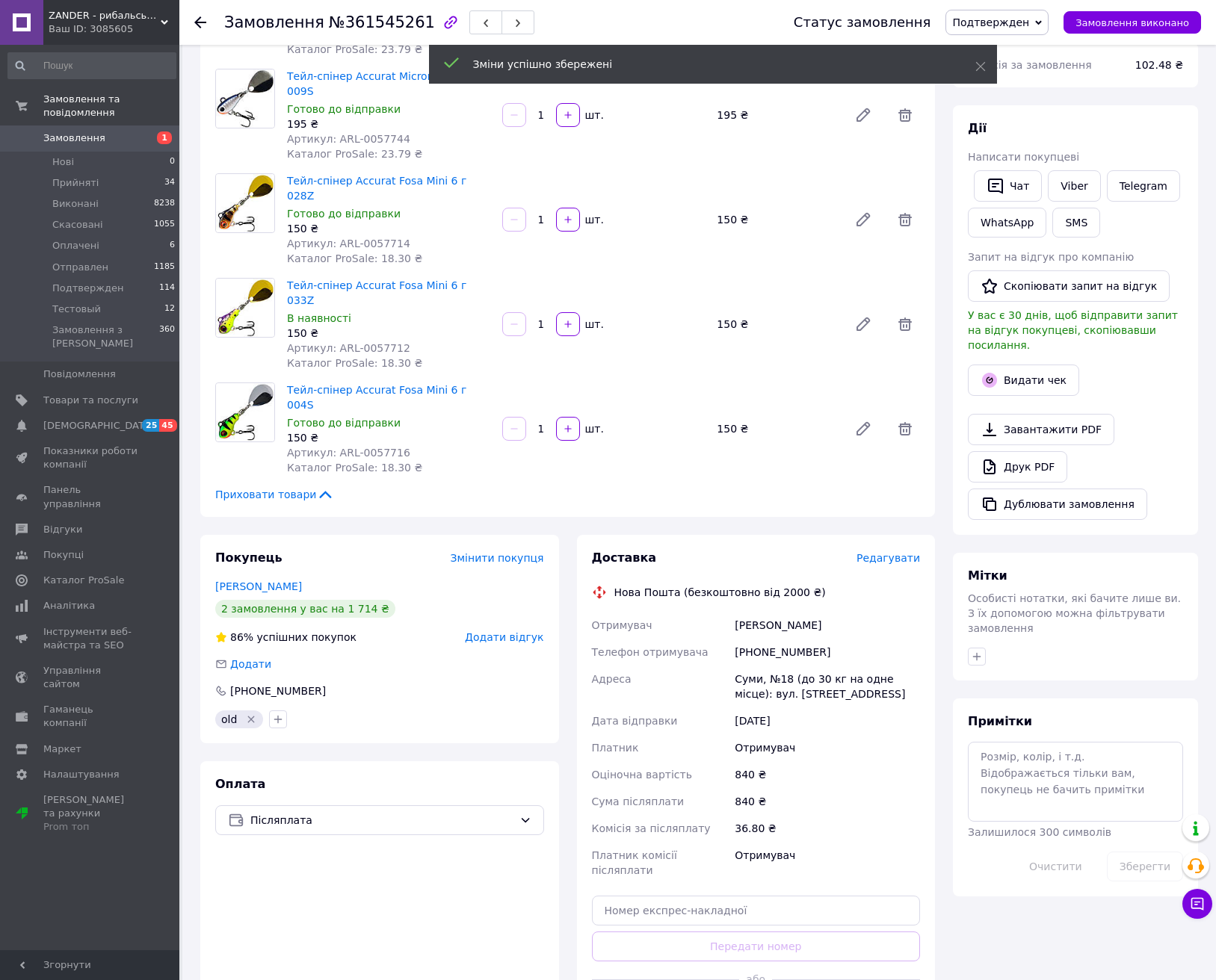
scroll to position [357, 0]
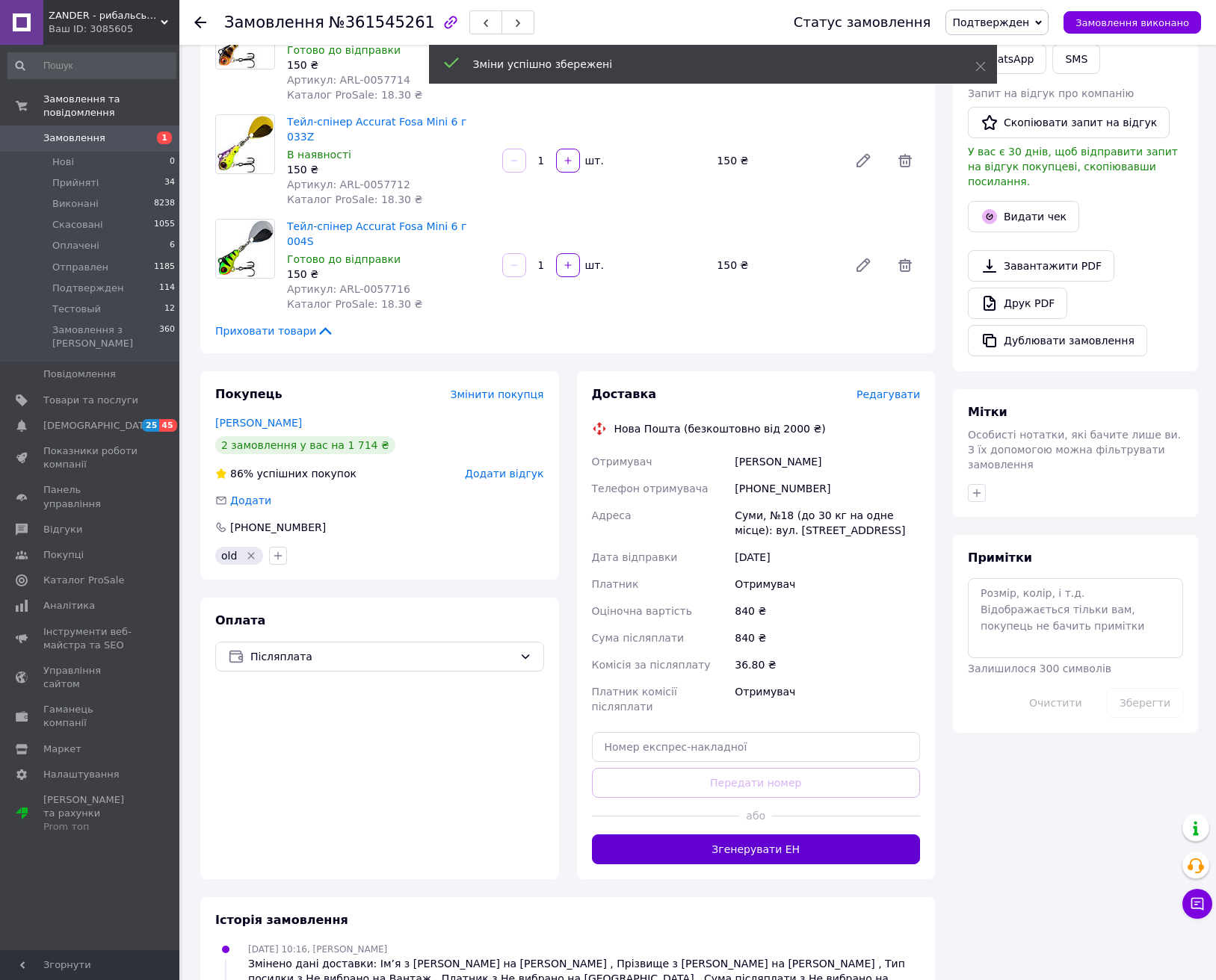
click at [788, 835] on button "Згенерувати ЕН" at bounding box center [756, 849] width 329 height 30
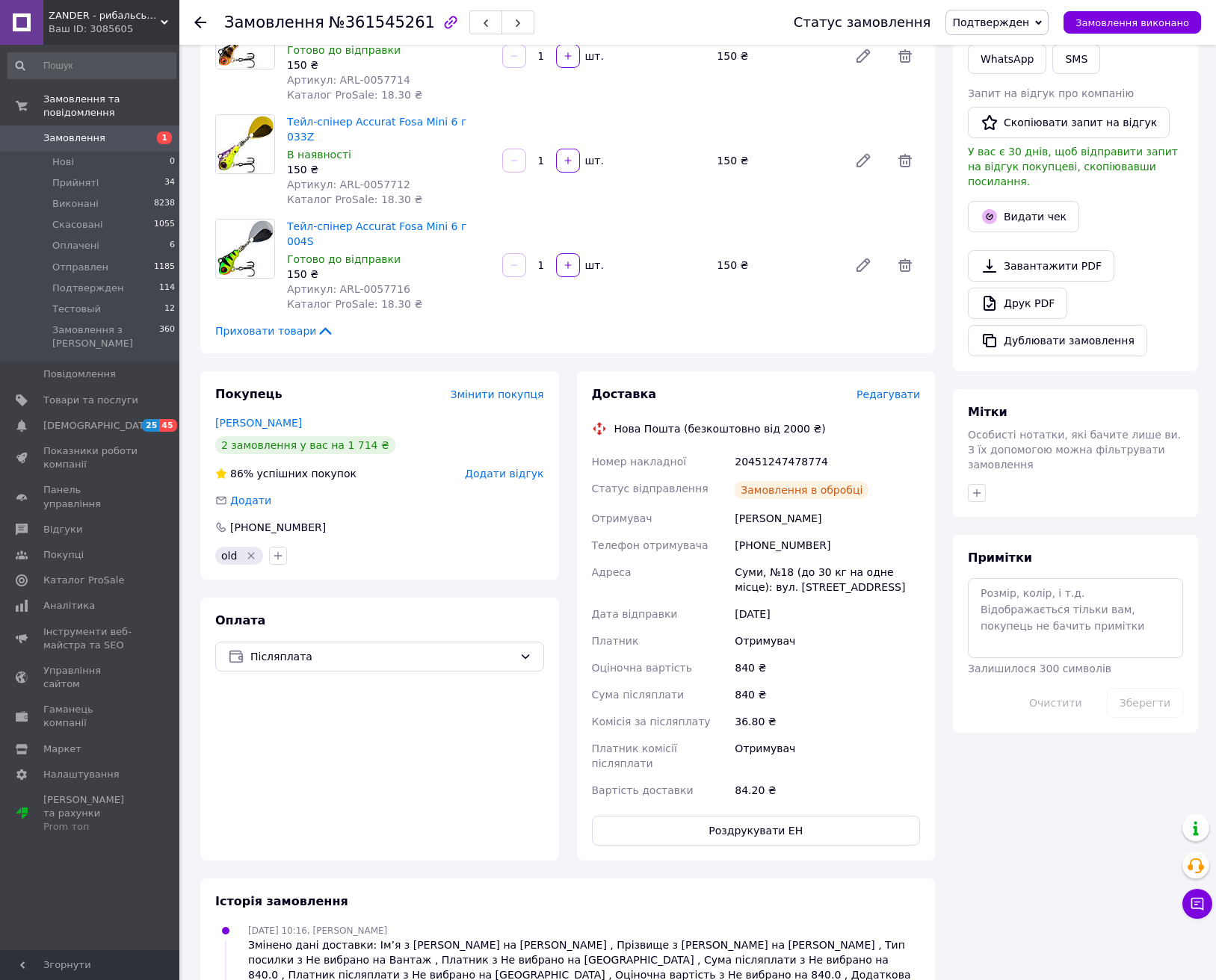
scroll to position [179, 0]
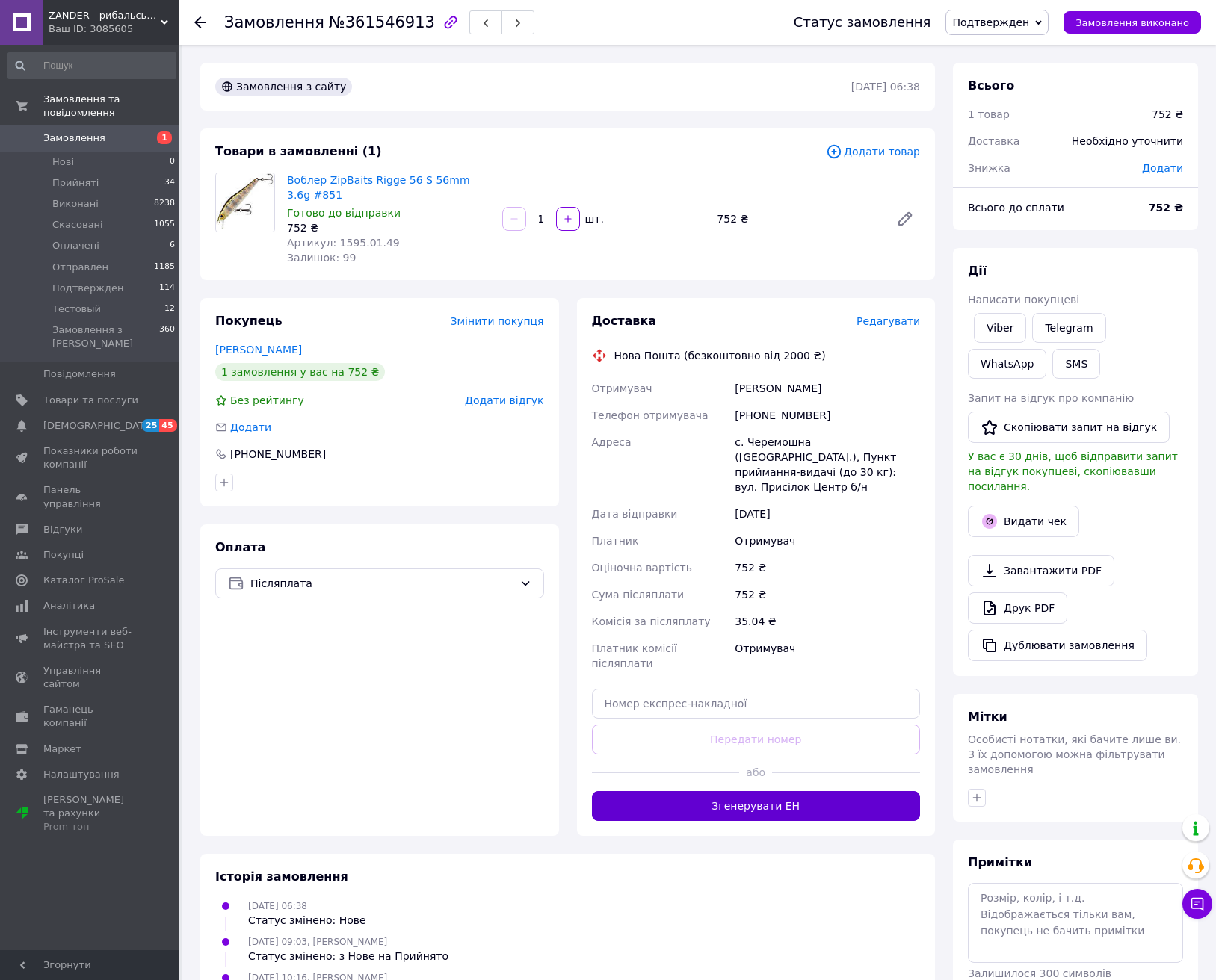
click at [822, 791] on button "Згенерувати ЕН" at bounding box center [756, 806] width 329 height 30
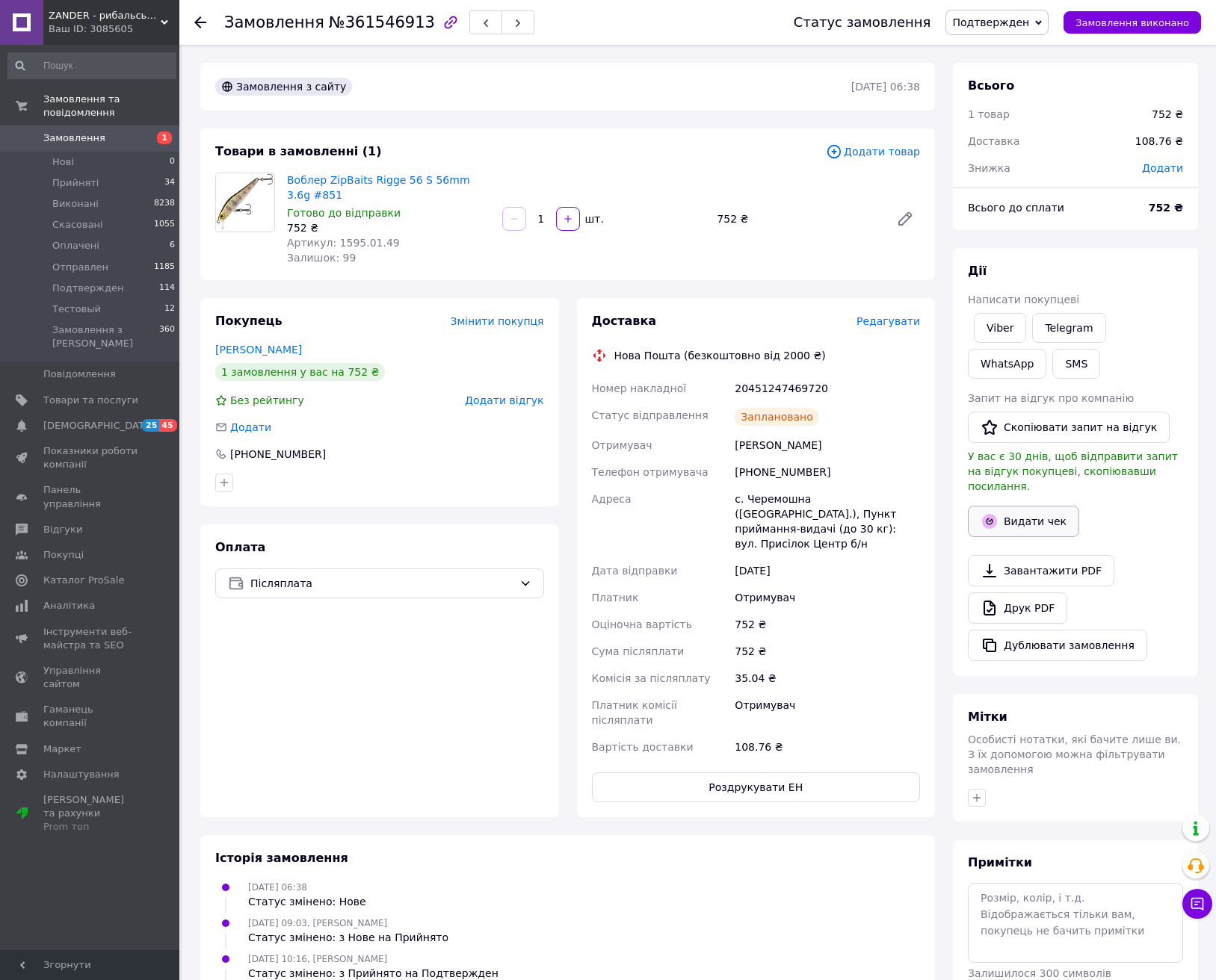
click at [1010, 510] on button "Видати чек" at bounding box center [1023, 521] width 112 height 32
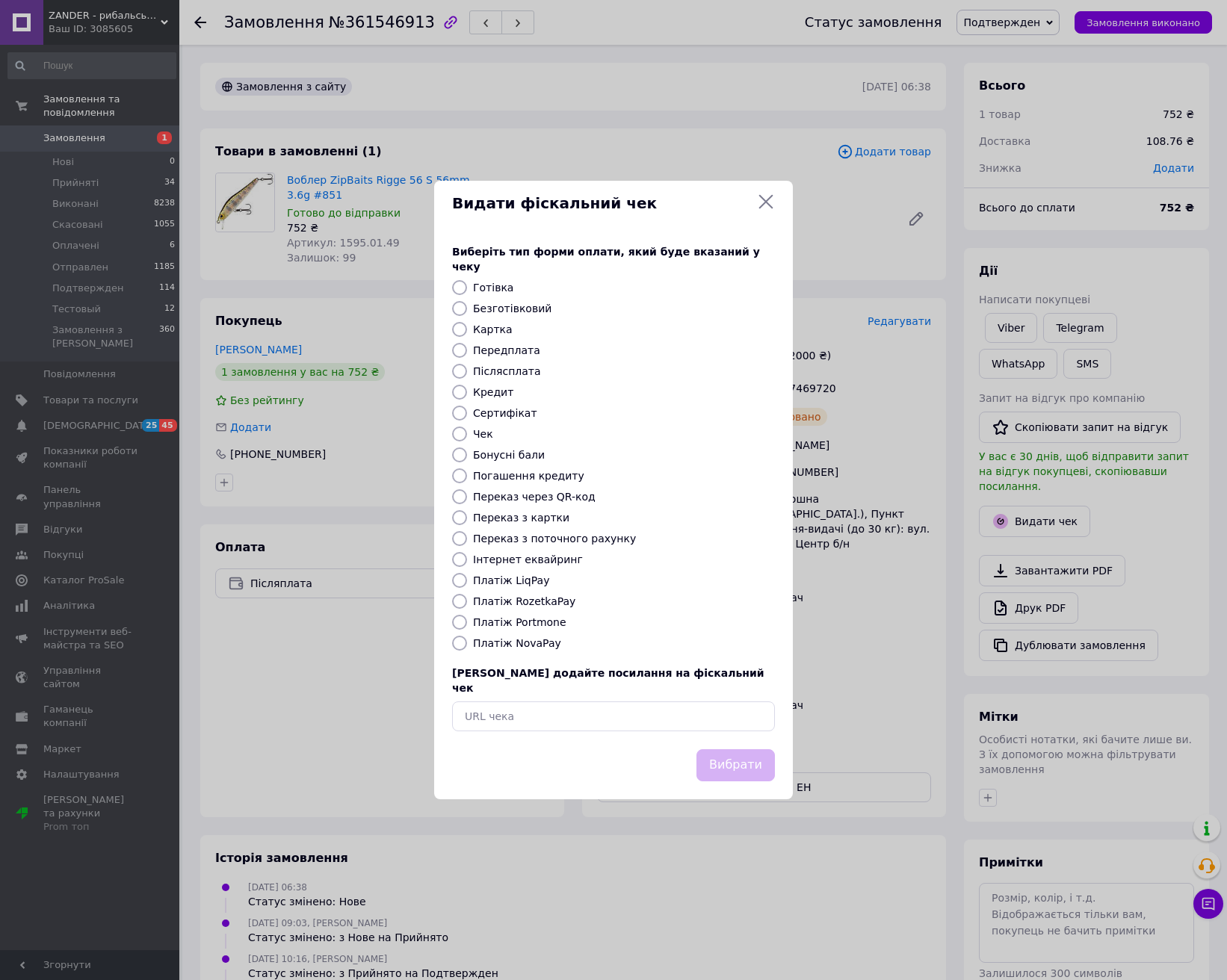
click at [520, 311] on label "Безготівковий" at bounding box center [512, 309] width 79 height 12
click at [467, 311] on input "Безготівковий" at bounding box center [459, 308] width 15 height 15
radio input "true"
click at [503, 632] on div "Виберіть тип форми оплати, який буде вказаний у чеку Готівка Безготівковий Карт…" at bounding box center [614, 487] width 359 height 523
click at [503, 641] on label "Платіж NovaPay" at bounding box center [517, 644] width 89 height 12
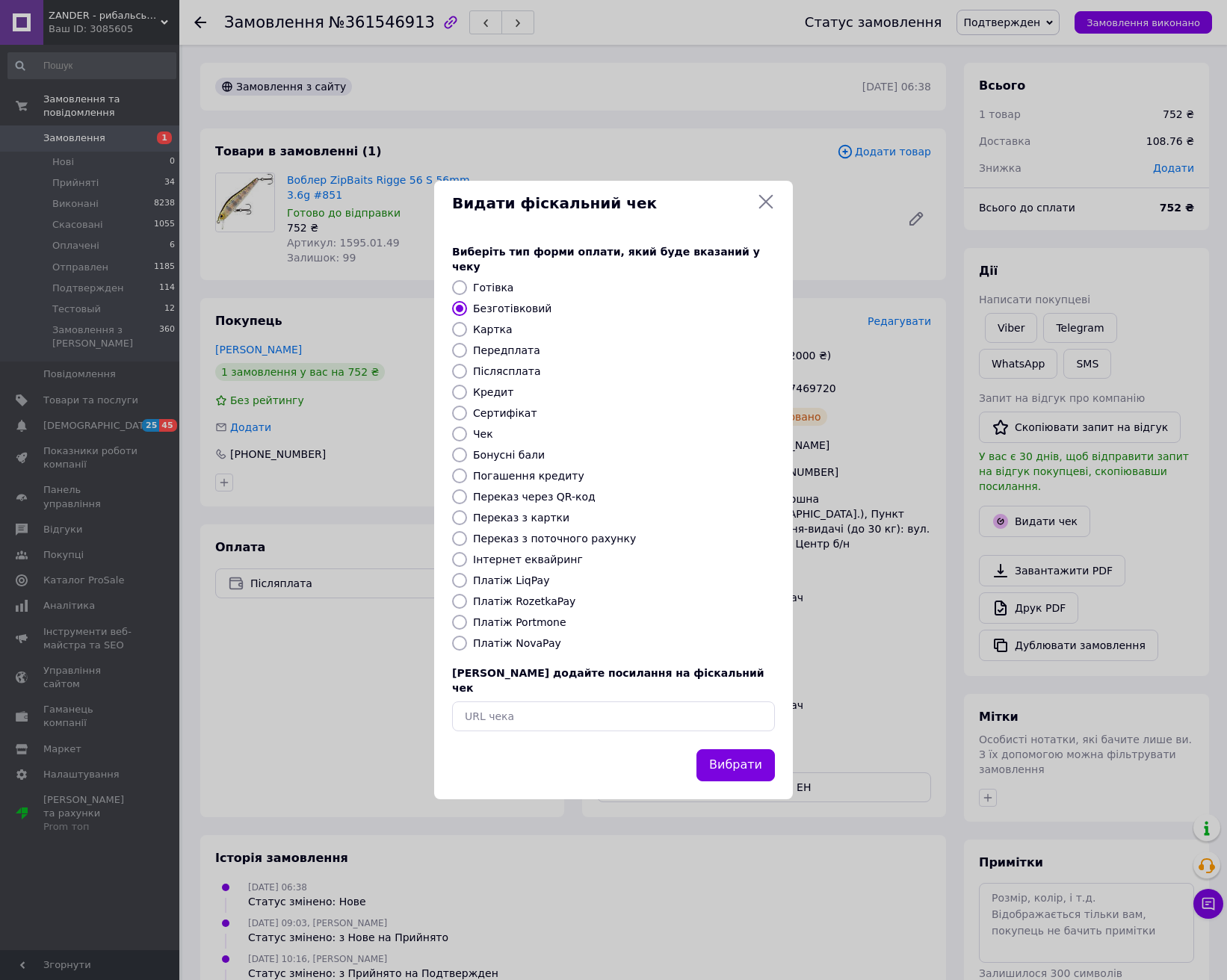
click at [467, 641] on input "Платіж NovaPay" at bounding box center [459, 643] width 15 height 15
radio input "true"
click at [748, 751] on button "Вибрати" at bounding box center [736, 766] width 79 height 32
